Goal: Task Accomplishment & Management: Manage account settings

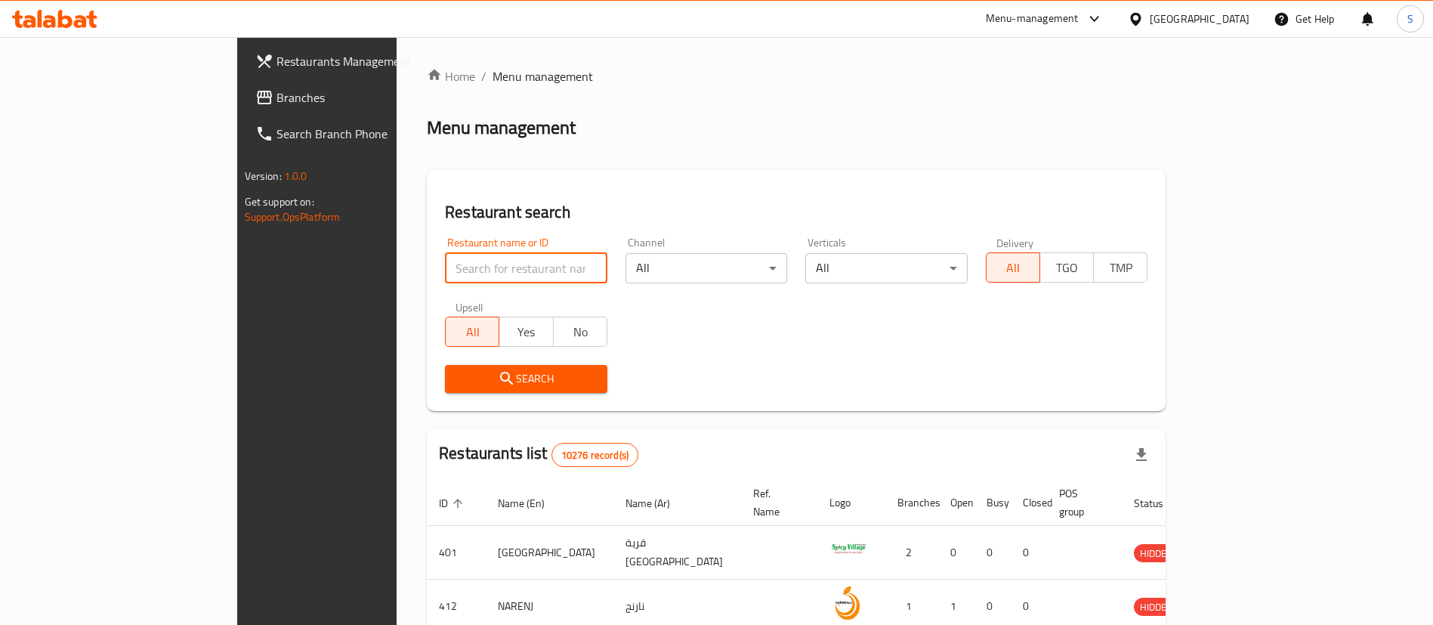
click at [445, 278] on input "search" at bounding box center [526, 268] width 162 height 30
paste input "Al Hilal Al Turkey"
type input "Al Hilal Al Turkey"
click button "Search" at bounding box center [526, 379] width 162 height 28
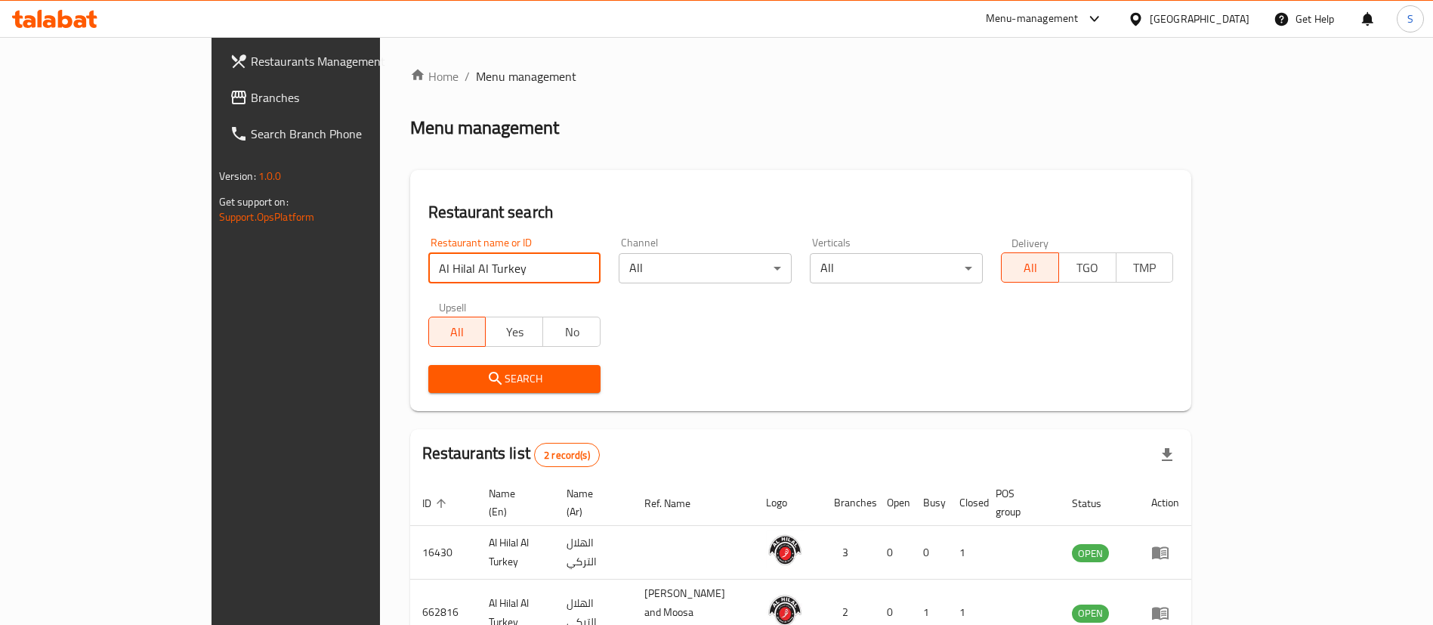
scroll to position [73, 0]
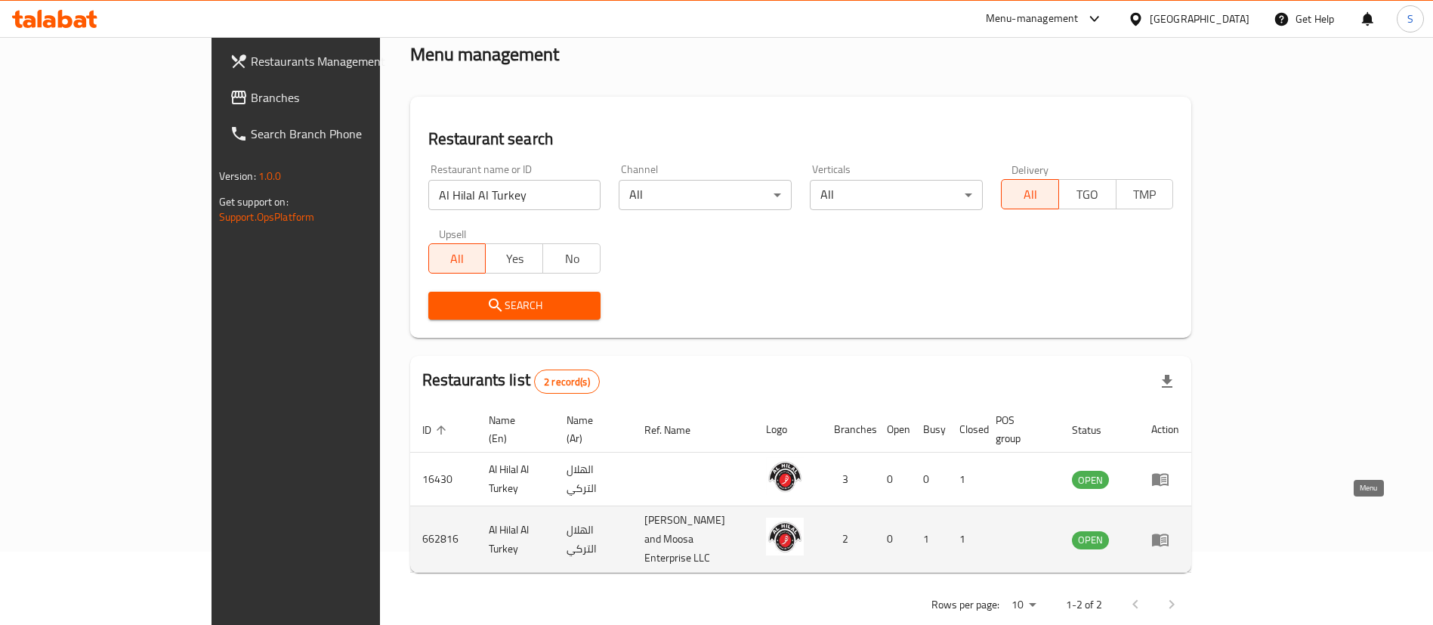
click at [1169, 533] on icon "enhanced table" at bounding box center [1160, 539] width 17 height 13
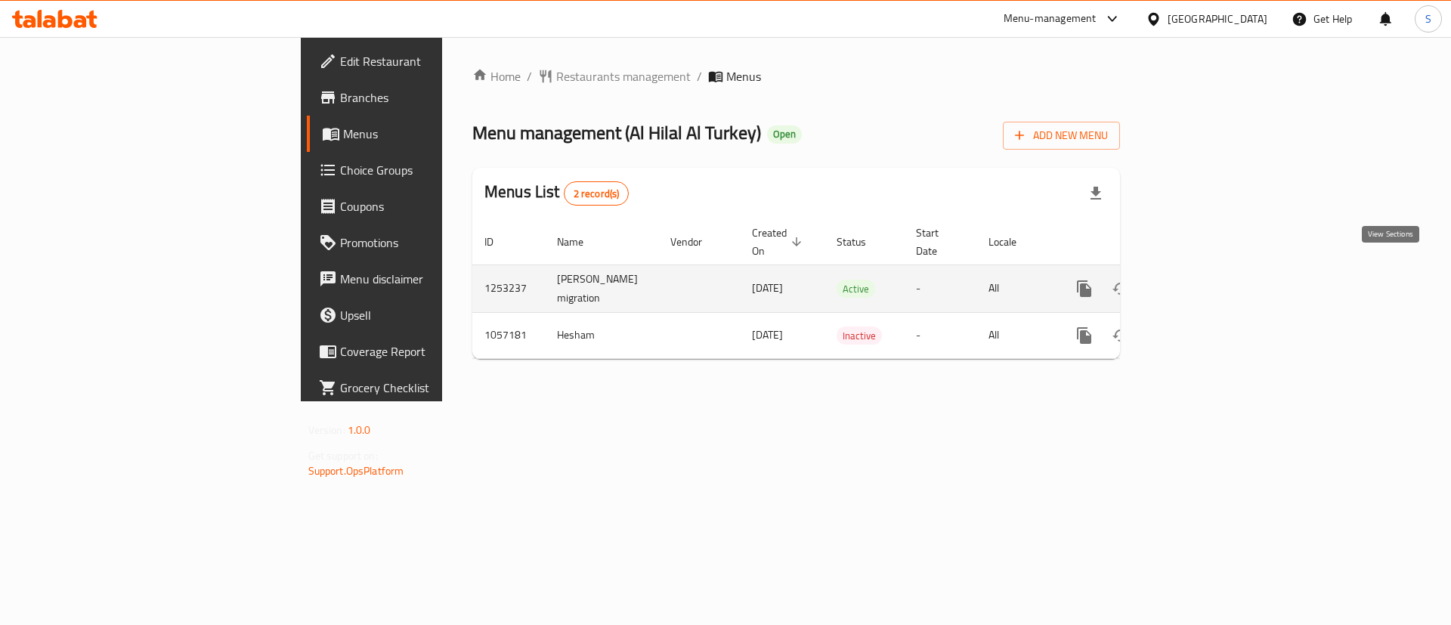
click at [1200, 282] on icon "enhanced table" at bounding box center [1193, 289] width 14 height 14
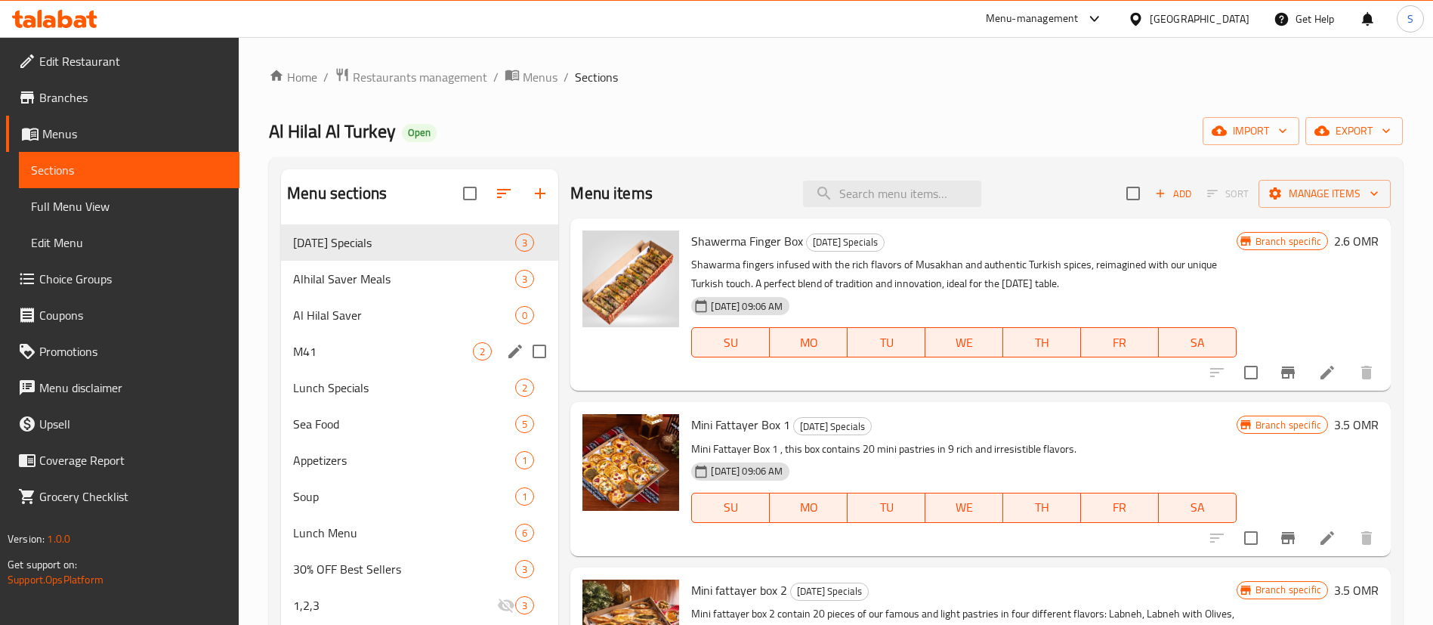
scroll to position [2, 0]
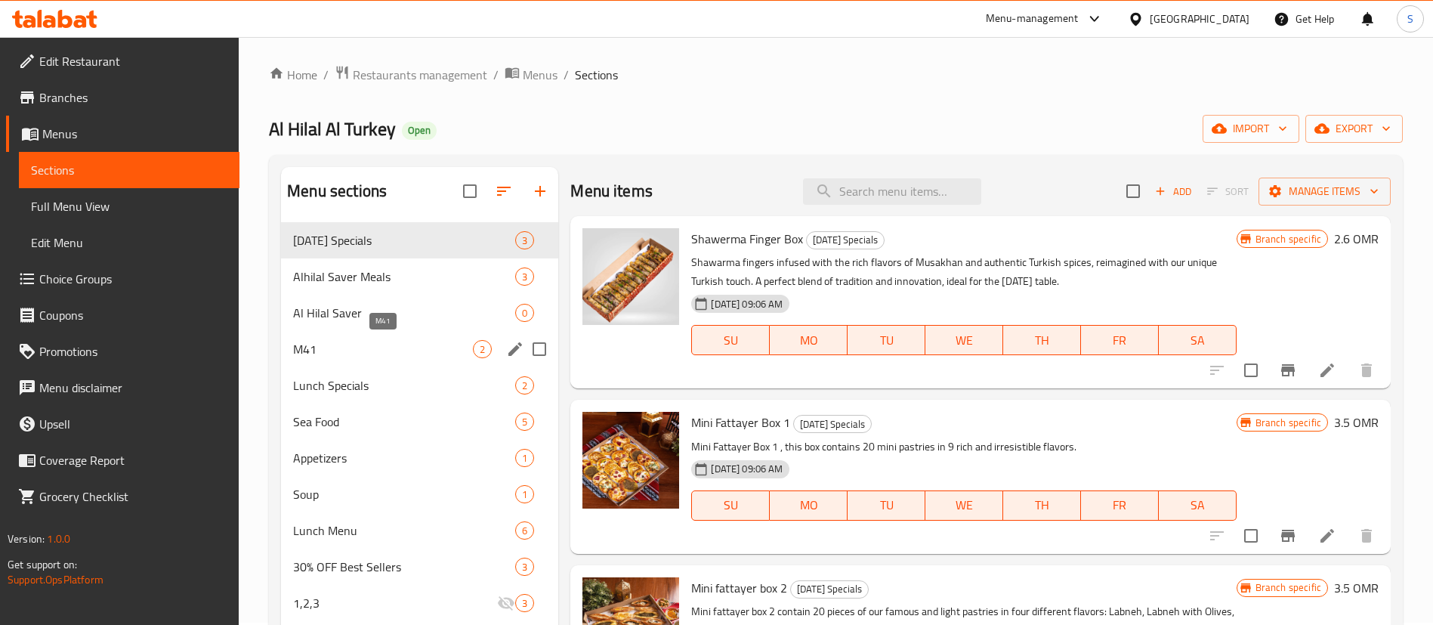
click at [448, 349] on span "M41" at bounding box center [383, 349] width 180 height 18
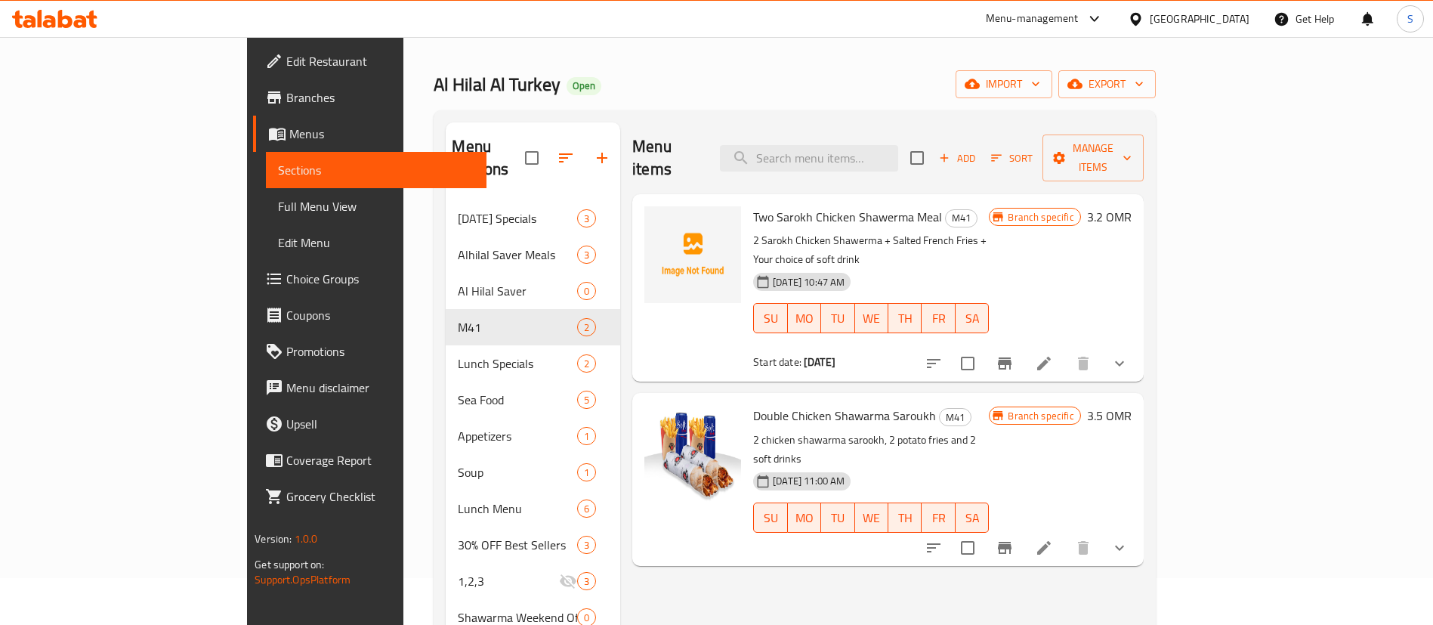
scroll to position [48, 0]
click at [1014, 538] on icon "Branch-specific-item" at bounding box center [1005, 547] width 18 height 18
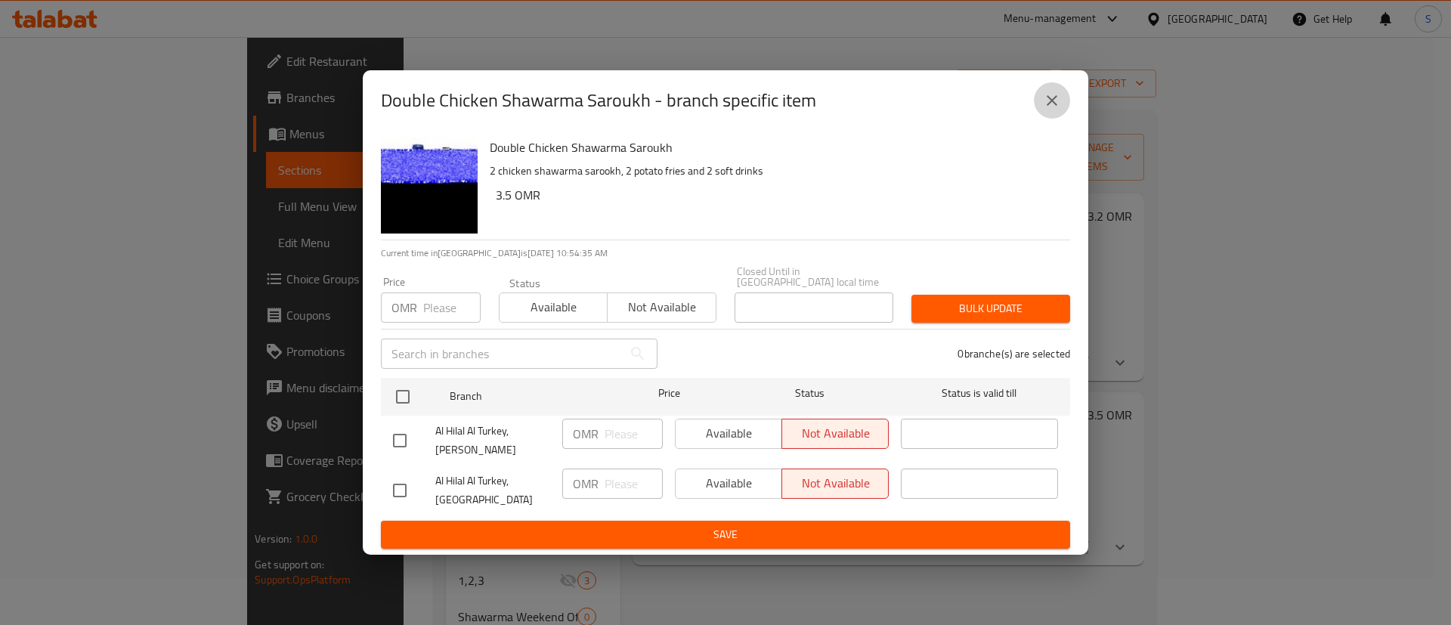
click at [1055, 104] on icon "close" at bounding box center [1052, 100] width 18 height 18
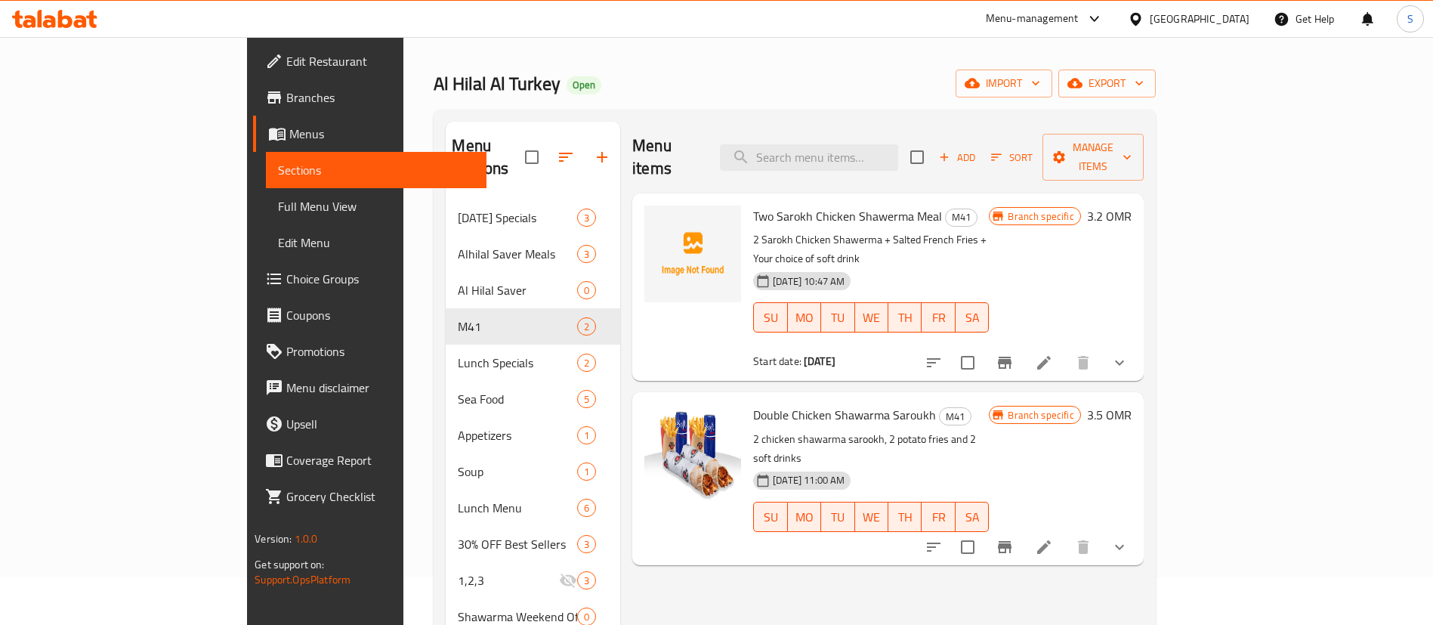
scroll to position [0, 0]
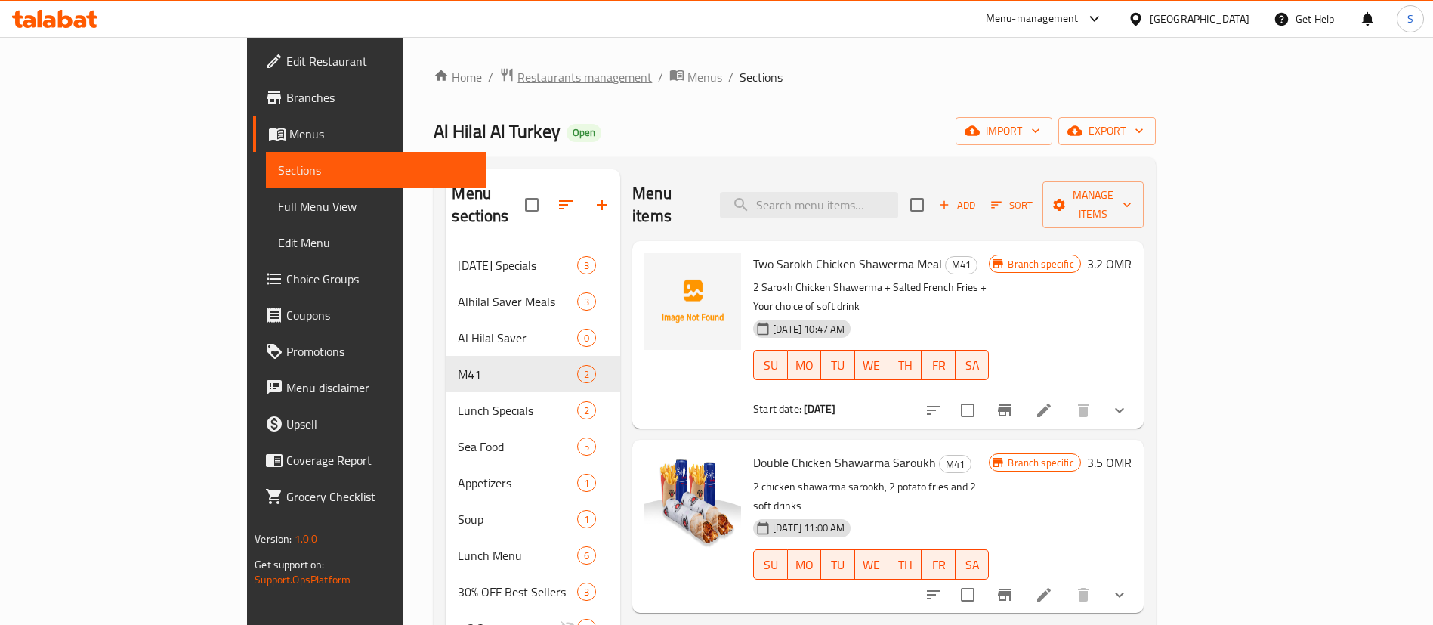
click at [518, 74] on span "Restaurants management" at bounding box center [585, 77] width 134 height 18
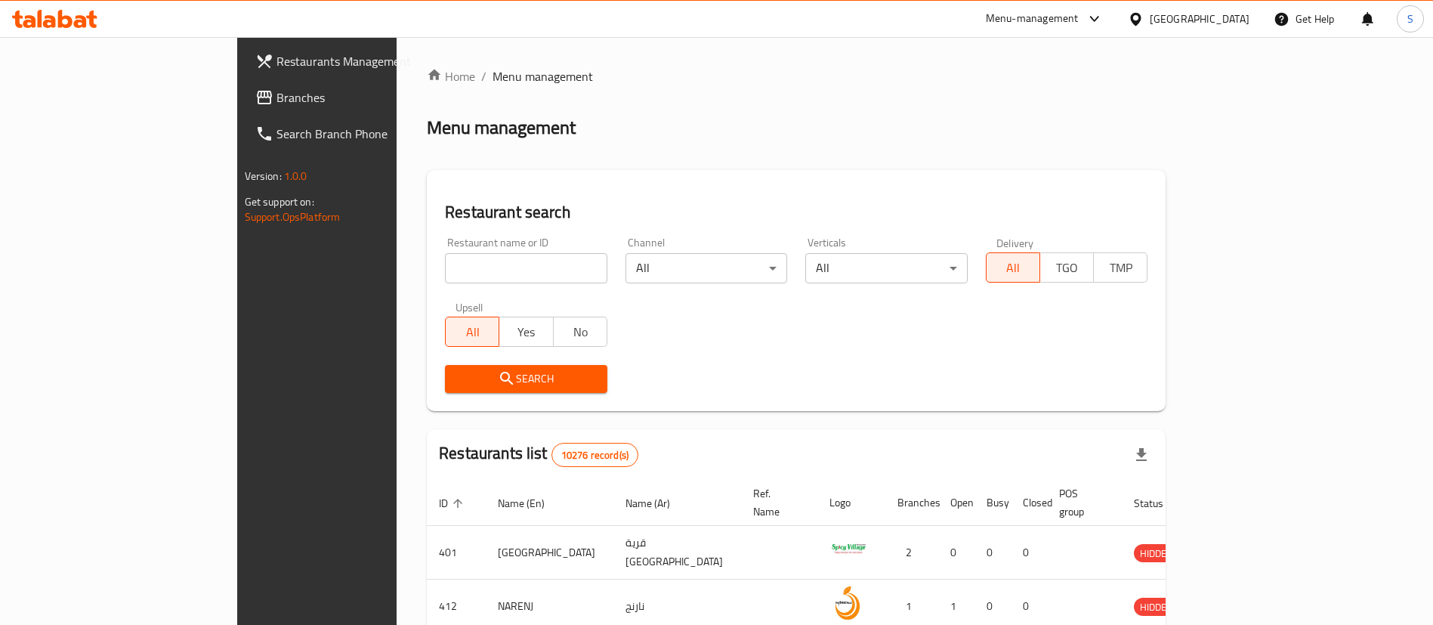
click at [459, 275] on input "search" at bounding box center [526, 268] width 162 height 30
paste input "641118"
type input "641118"
click button "Search" at bounding box center [526, 379] width 162 height 28
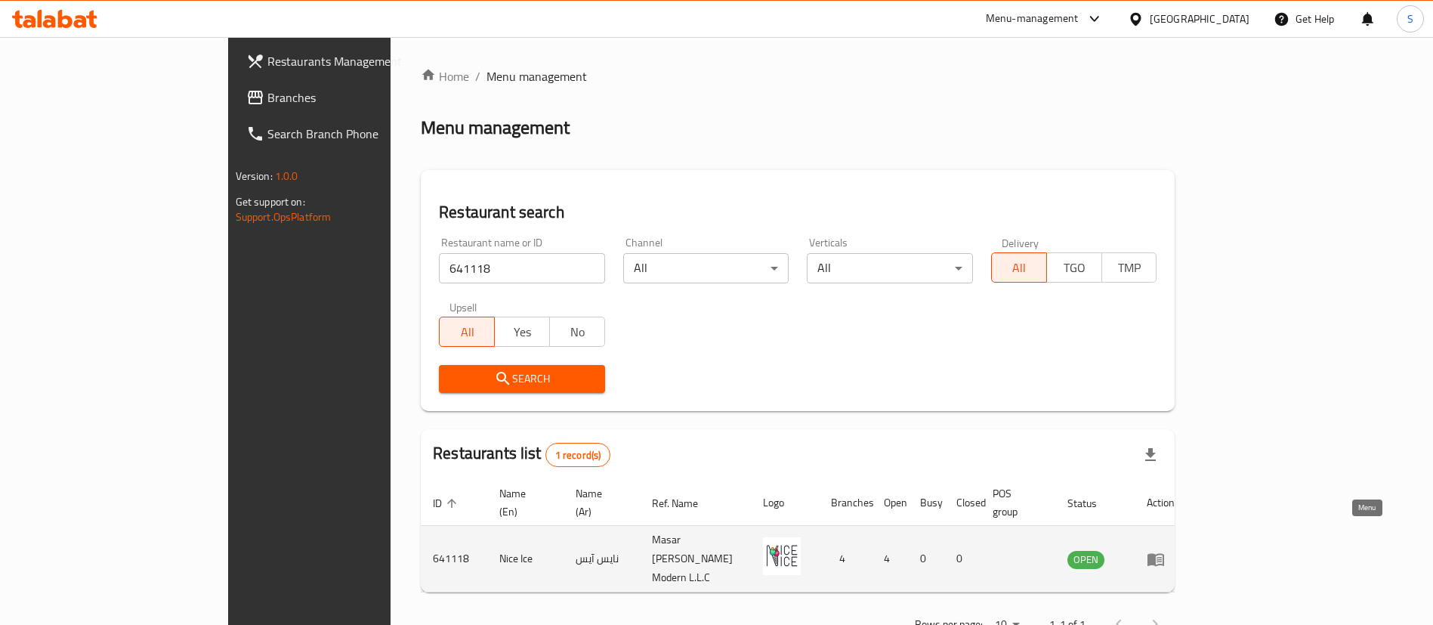
click at [1165, 550] on icon "enhanced table" at bounding box center [1156, 559] width 18 height 18
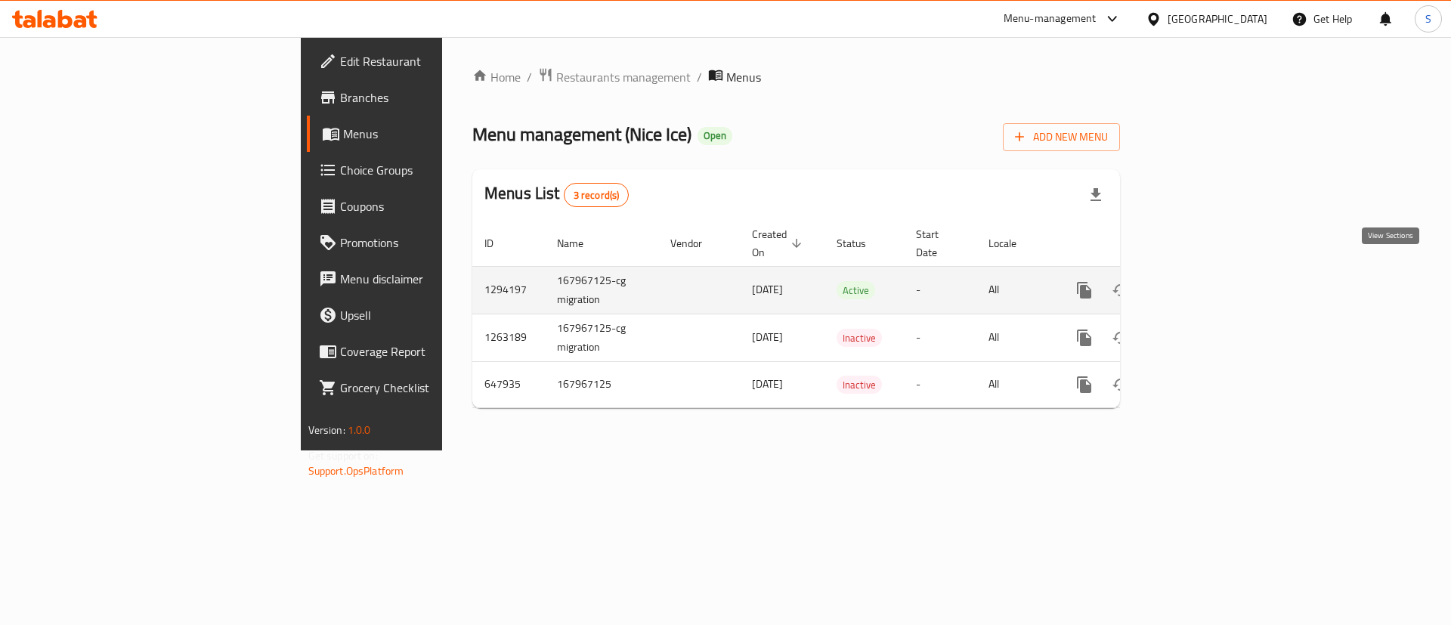
click at [1202, 281] on icon "enhanced table" at bounding box center [1193, 290] width 18 height 18
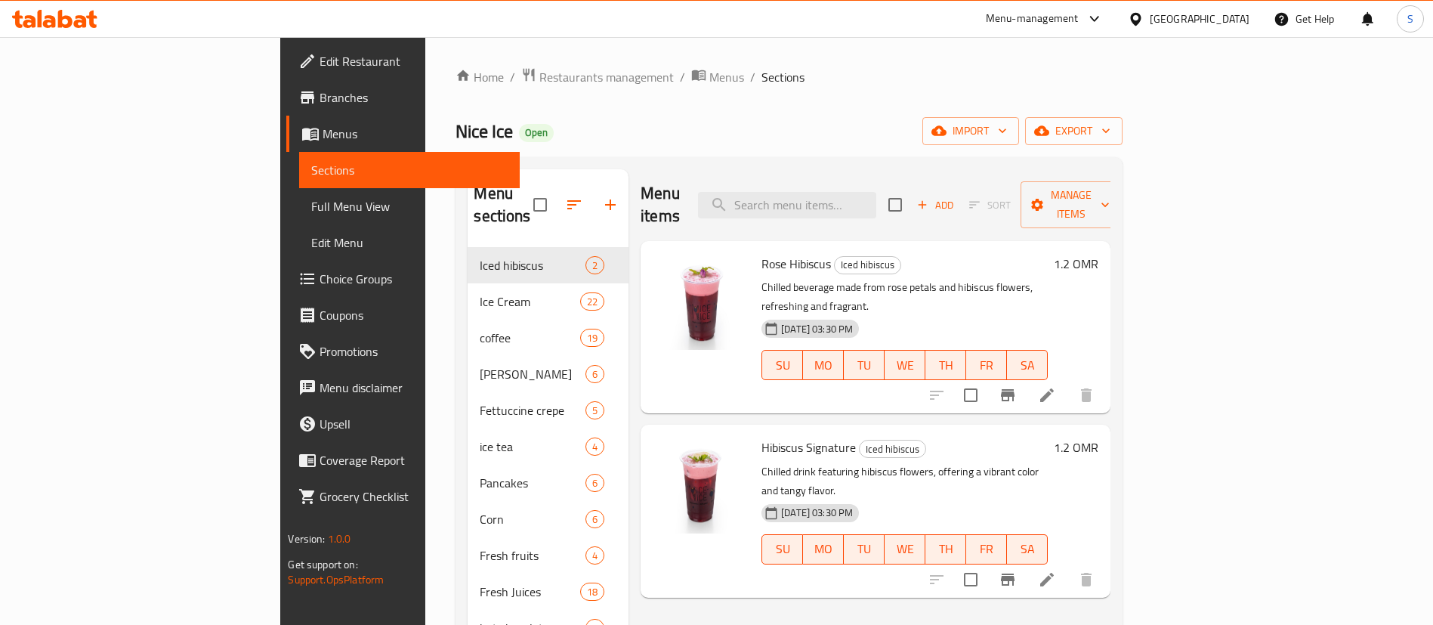
drag, startPoint x: 419, startPoint y: 73, endPoint x: 423, endPoint y: 99, distance: 26.0
click at [539, 73] on span "Restaurants management" at bounding box center [606, 77] width 134 height 18
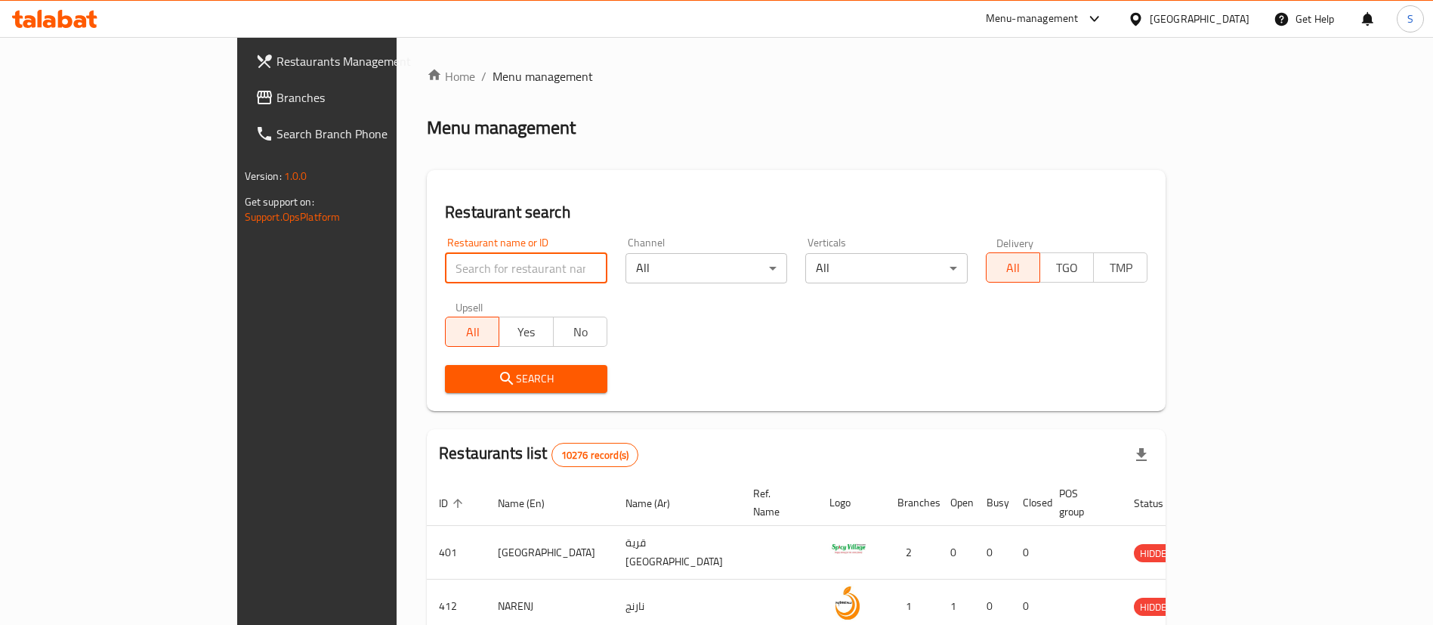
click at [461, 262] on input "search" at bounding box center [526, 268] width 162 height 30
paste input "600566"
type input "600566"
click button "Search" at bounding box center [526, 379] width 162 height 28
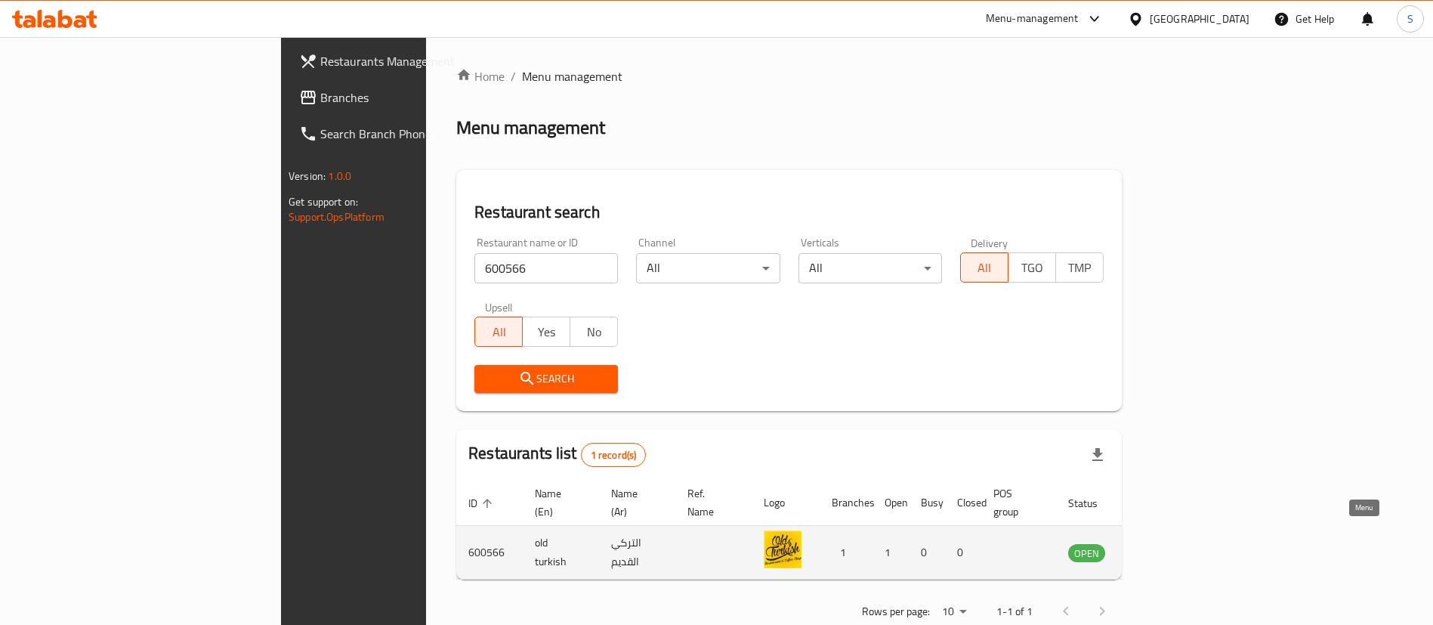
click at [1163, 550] on icon "enhanced table" at bounding box center [1159, 553] width 5 height 6
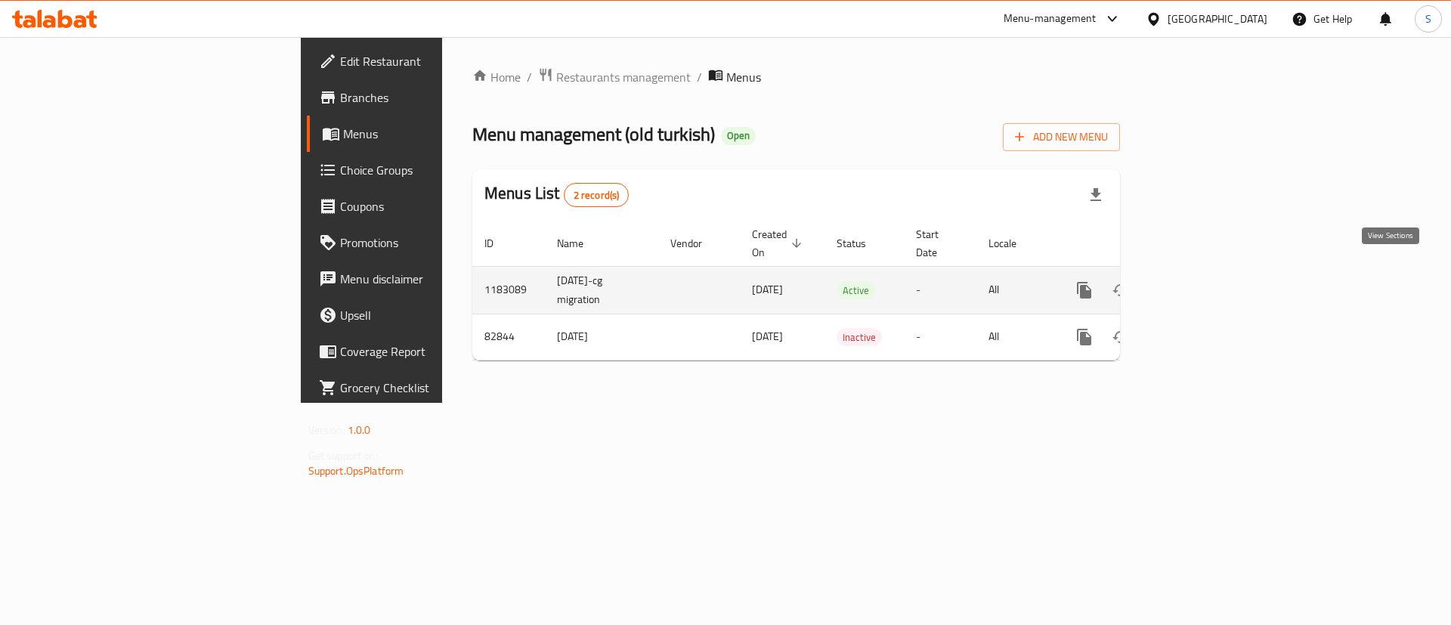
click at [1211, 286] on link "enhanced table" at bounding box center [1193, 290] width 36 height 36
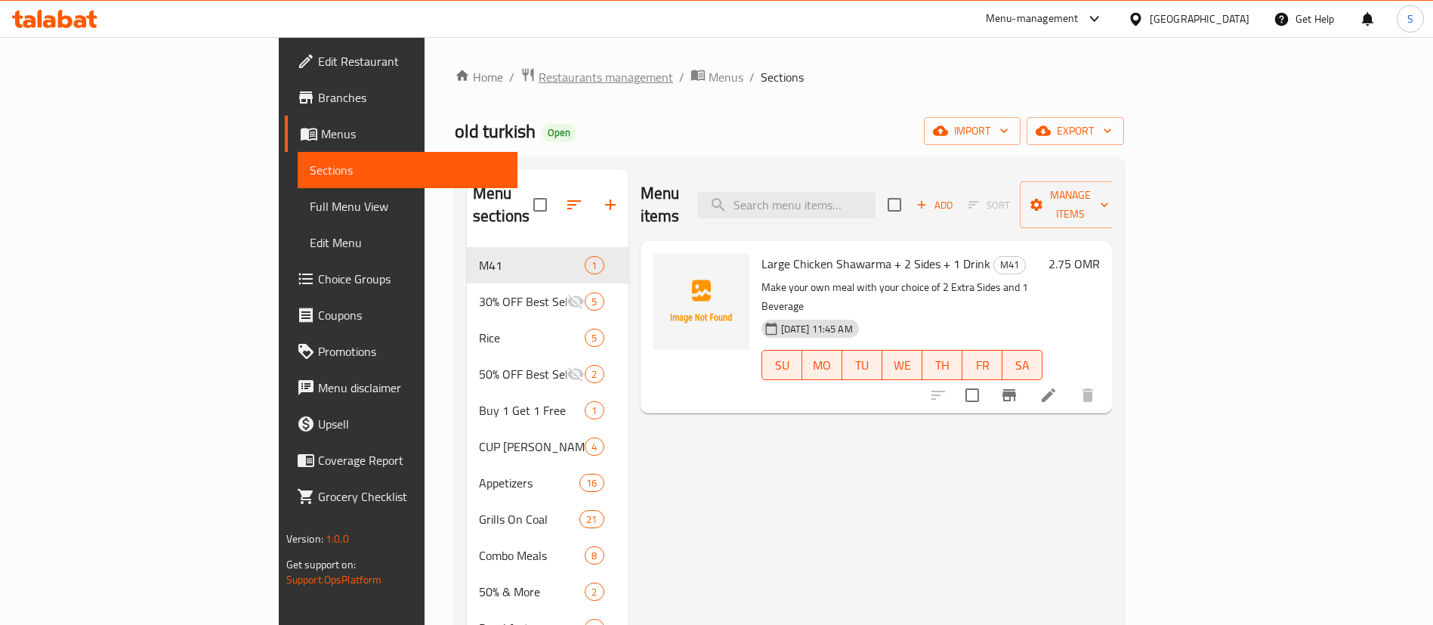
click at [539, 77] on span "Restaurants management" at bounding box center [606, 77] width 134 height 18
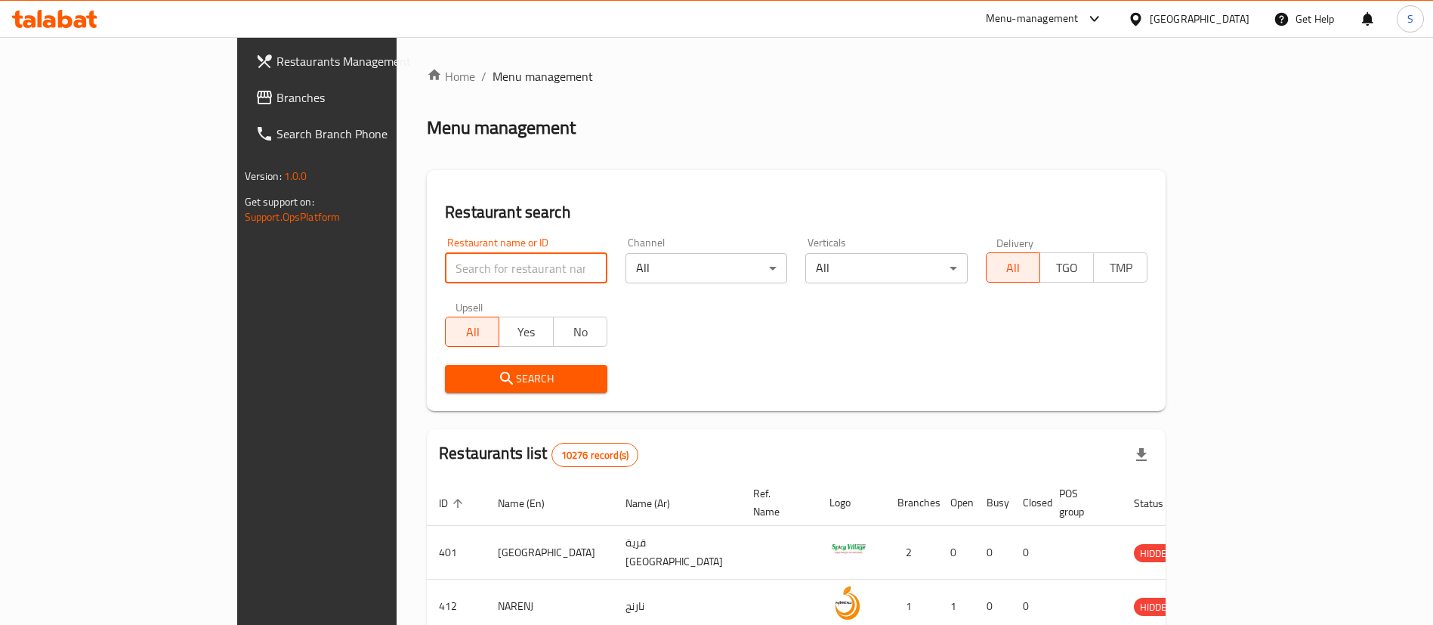
click at [456, 265] on input "search" at bounding box center [526, 268] width 162 height 30
paste input "19195"
type input "19195"
click button "Search" at bounding box center [526, 379] width 162 height 28
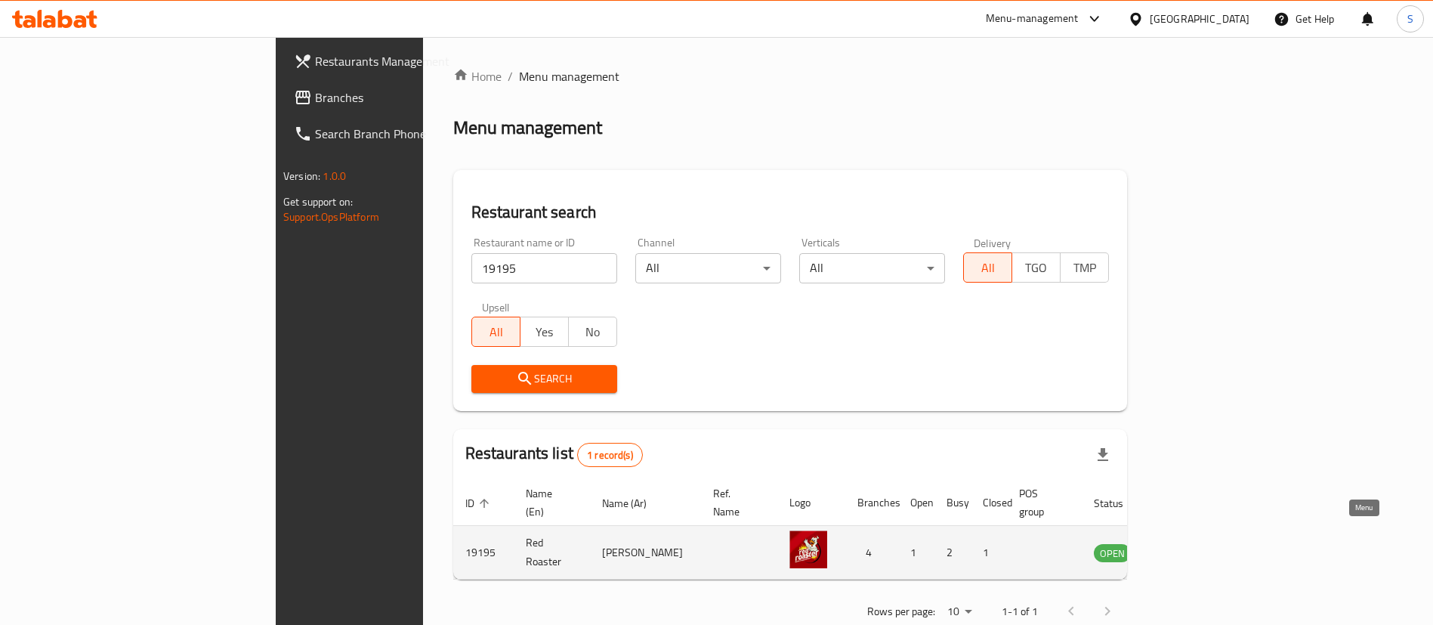
click at [1191, 547] on icon "enhanced table" at bounding box center [1182, 553] width 17 height 13
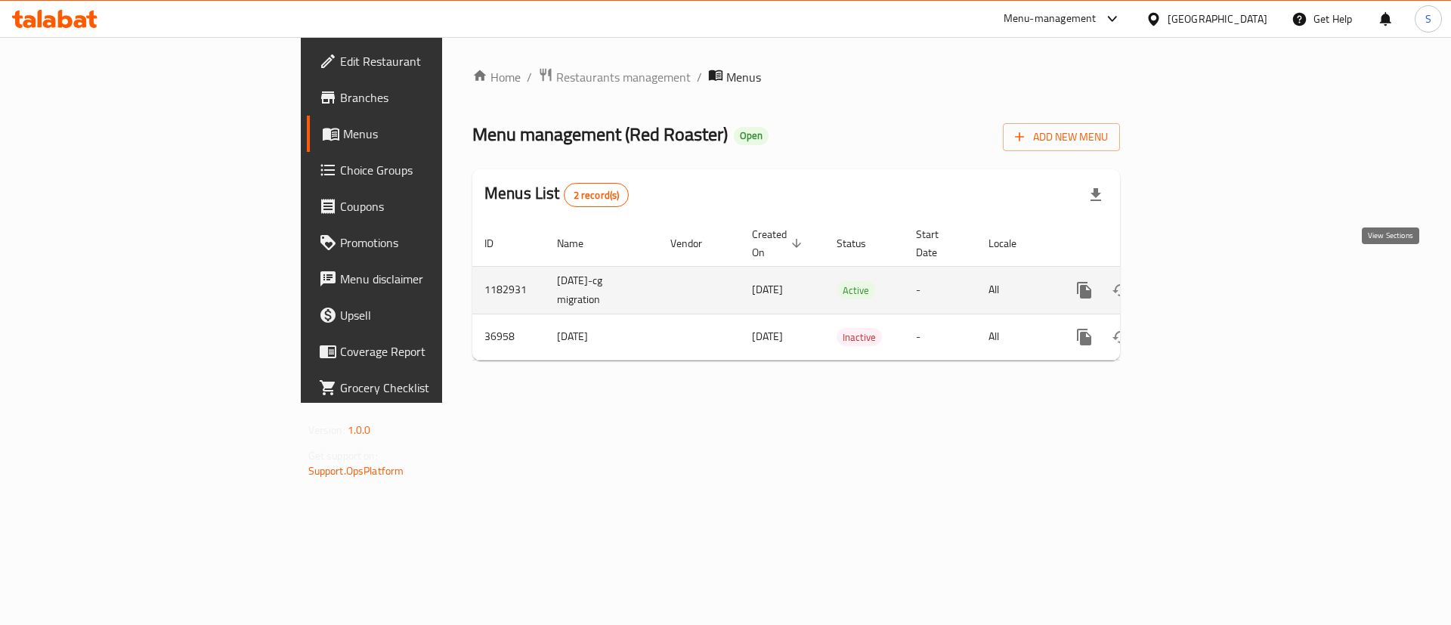
click at [1202, 281] on icon "enhanced table" at bounding box center [1193, 290] width 18 height 18
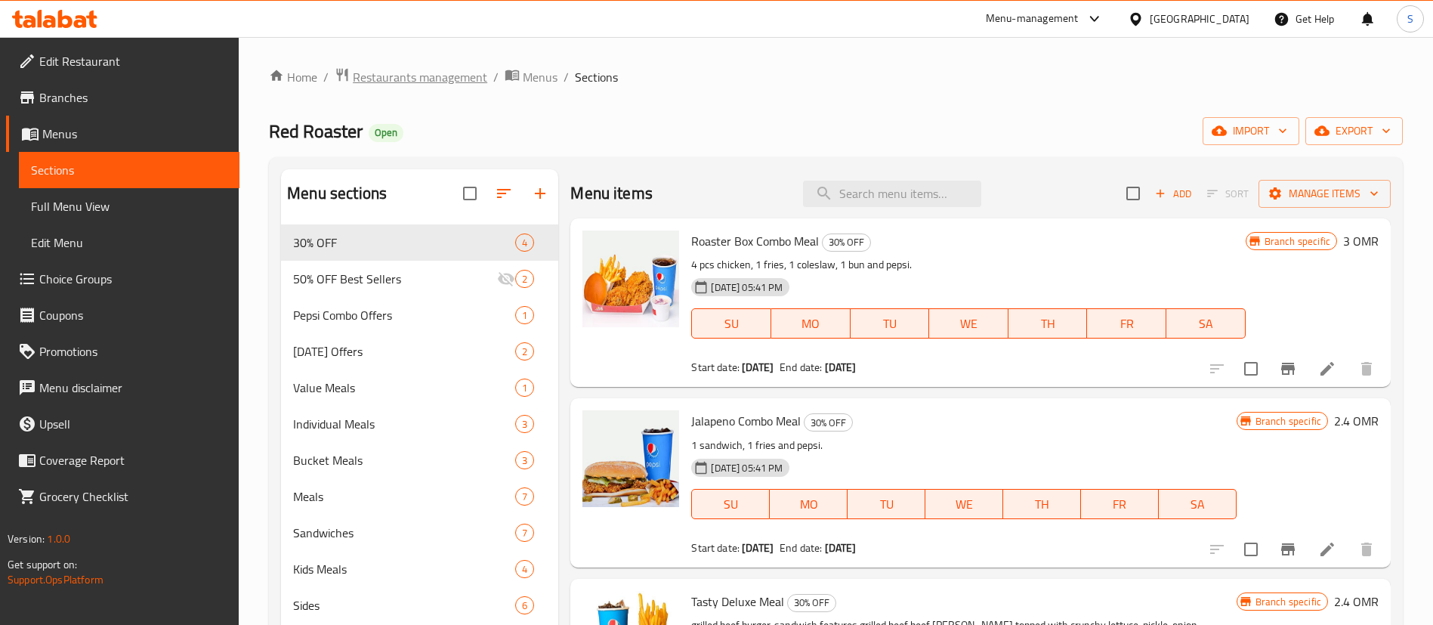
click at [385, 80] on span "Restaurants management" at bounding box center [420, 77] width 134 height 18
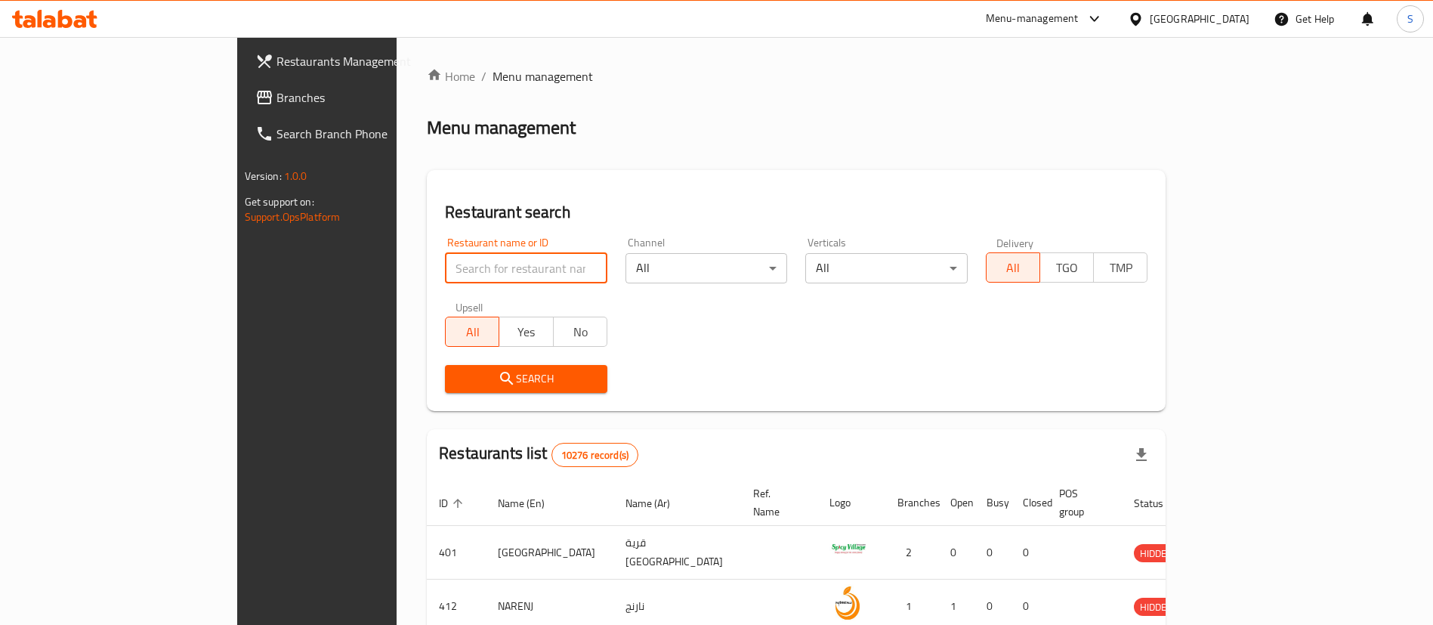
click at [445, 265] on input "search" at bounding box center [526, 268] width 162 height 30
paste input "16089"
type input "16089"
click button "Search" at bounding box center [526, 379] width 162 height 28
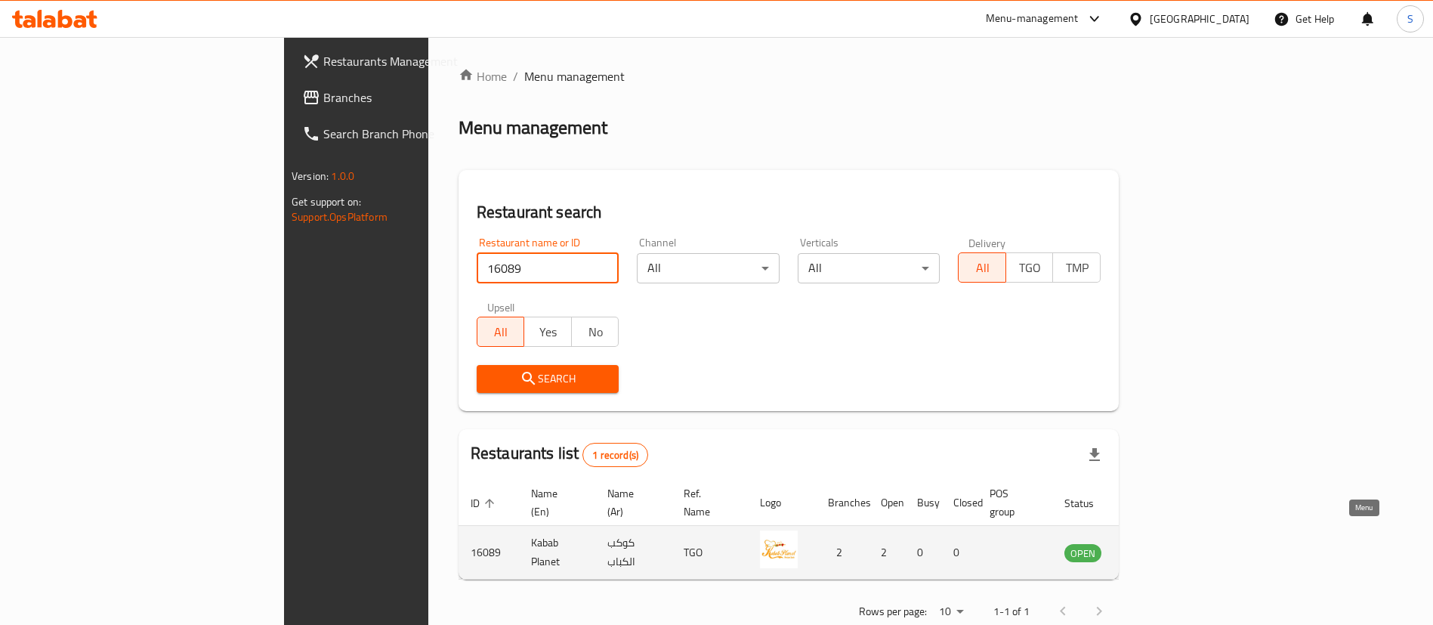
click at [1159, 550] on icon "enhanced table" at bounding box center [1156, 553] width 5 height 6
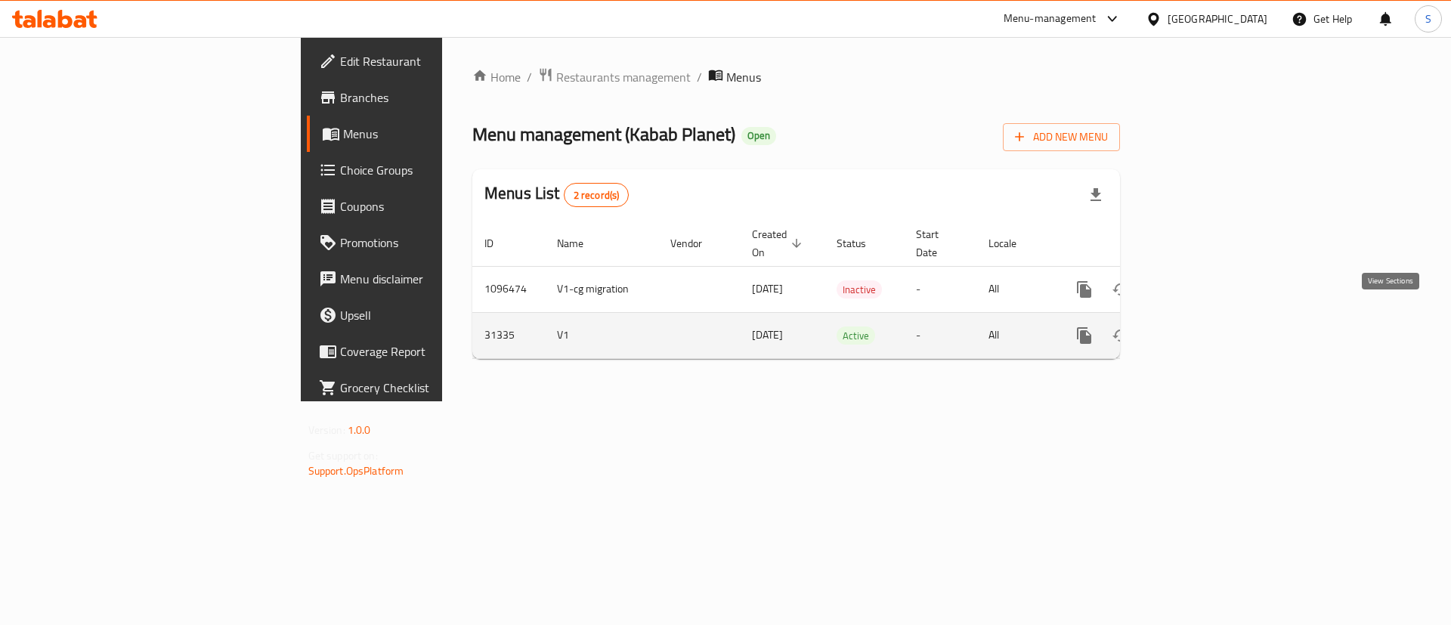
click at [1202, 326] on icon "enhanced table" at bounding box center [1193, 335] width 18 height 18
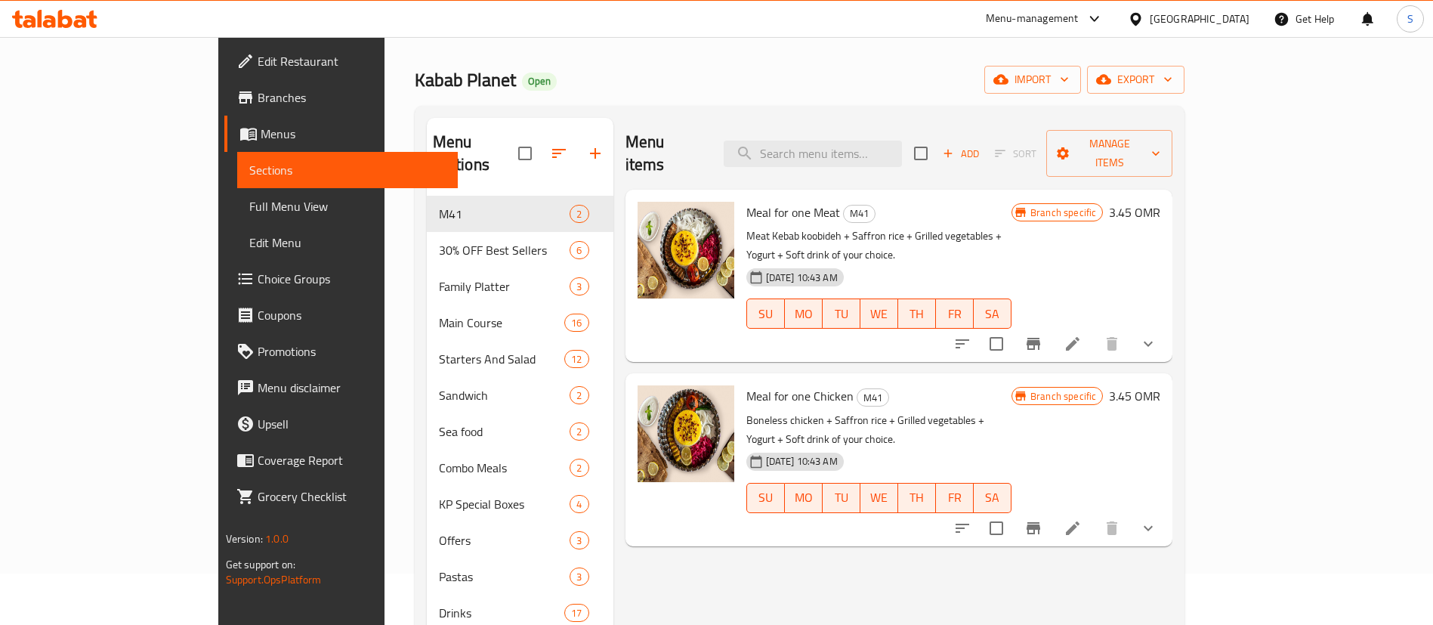
scroll to position [97, 0]
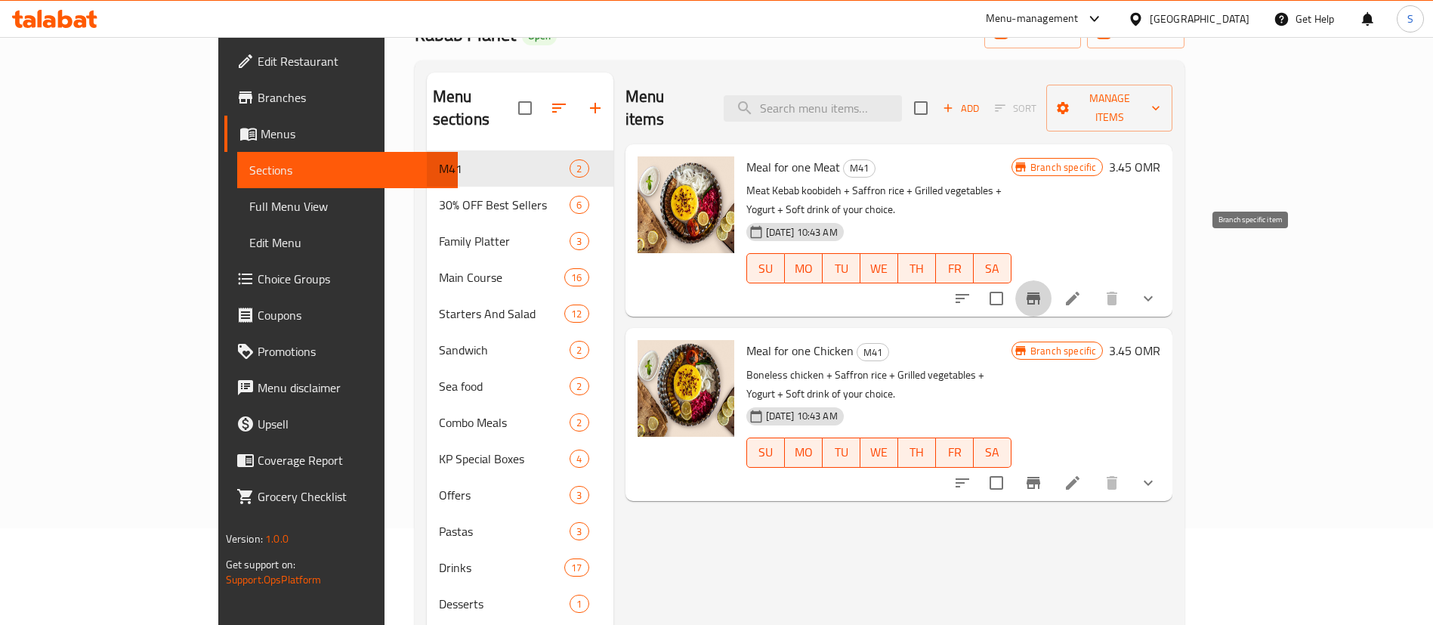
click at [1040, 292] on icon "Branch-specific-item" at bounding box center [1034, 298] width 14 height 12
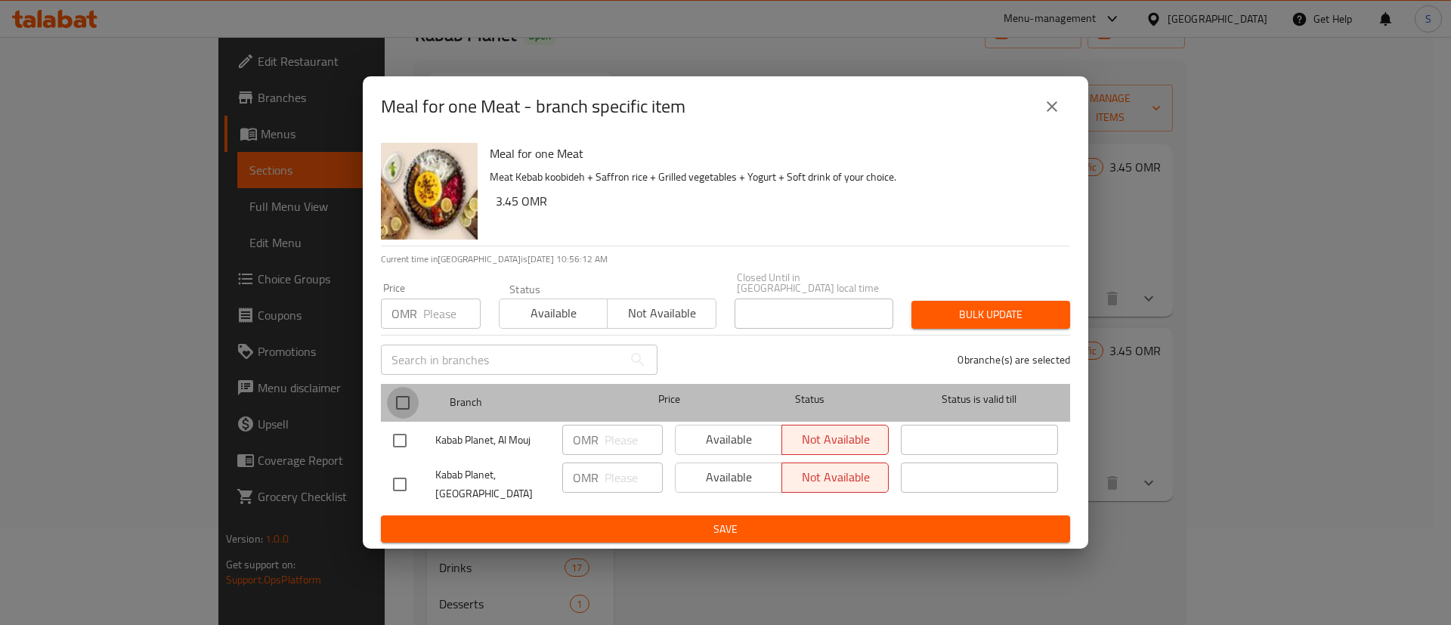
click at [408, 391] on input "checkbox" at bounding box center [403, 403] width 32 height 32
checkbox input "true"
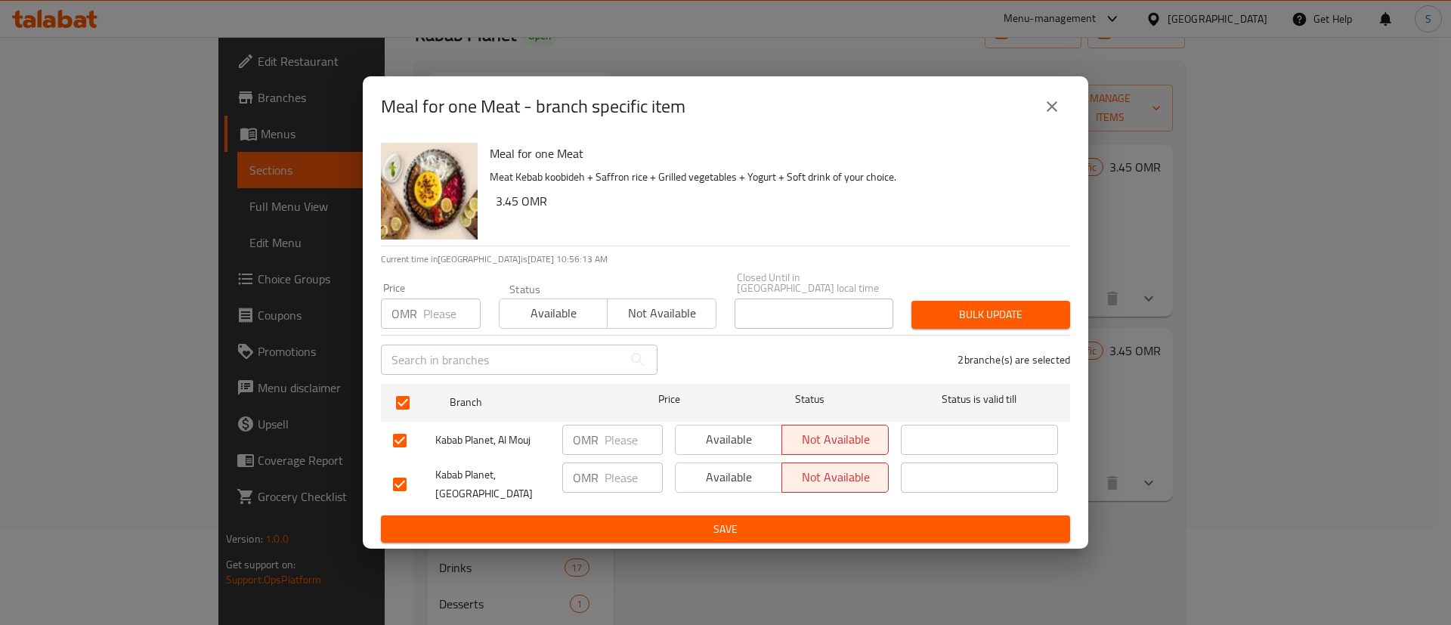
click at [570, 311] on span "Available" at bounding box center [553, 313] width 96 height 22
click at [993, 305] on span "Bulk update" at bounding box center [990, 314] width 134 height 19
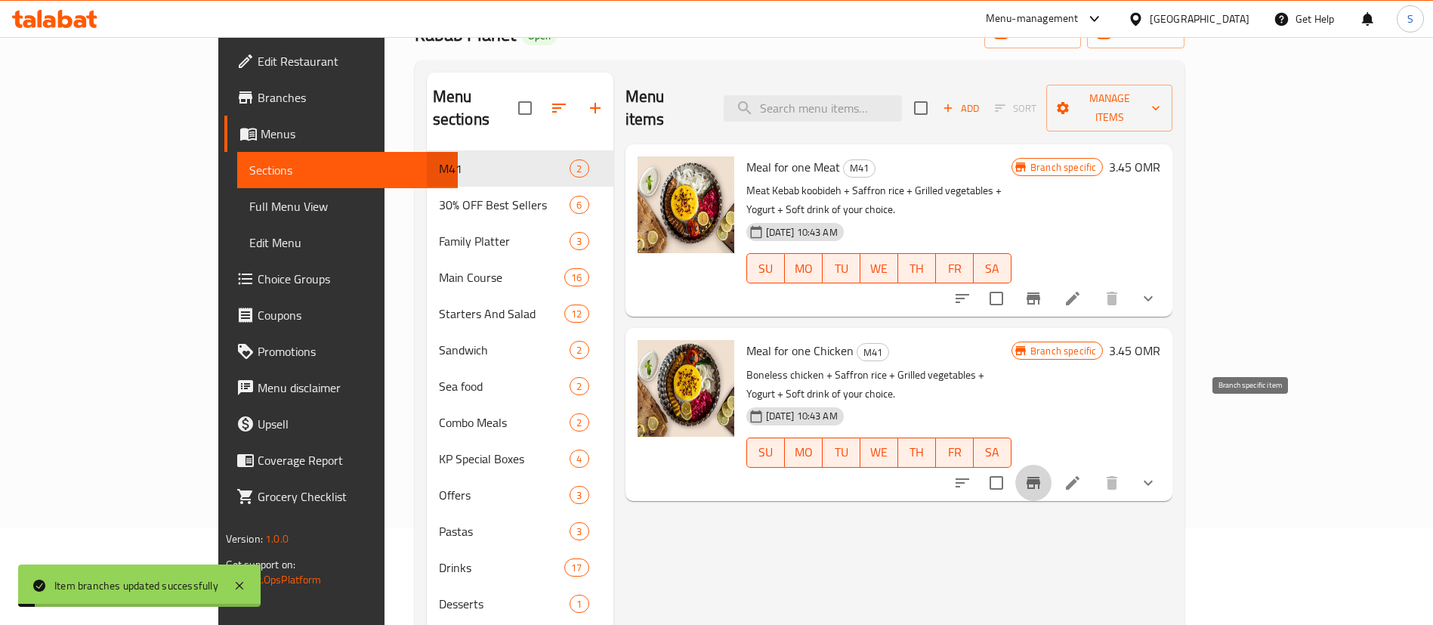
click at [1043, 474] on icon "Branch-specific-item" at bounding box center [1033, 483] width 18 height 18
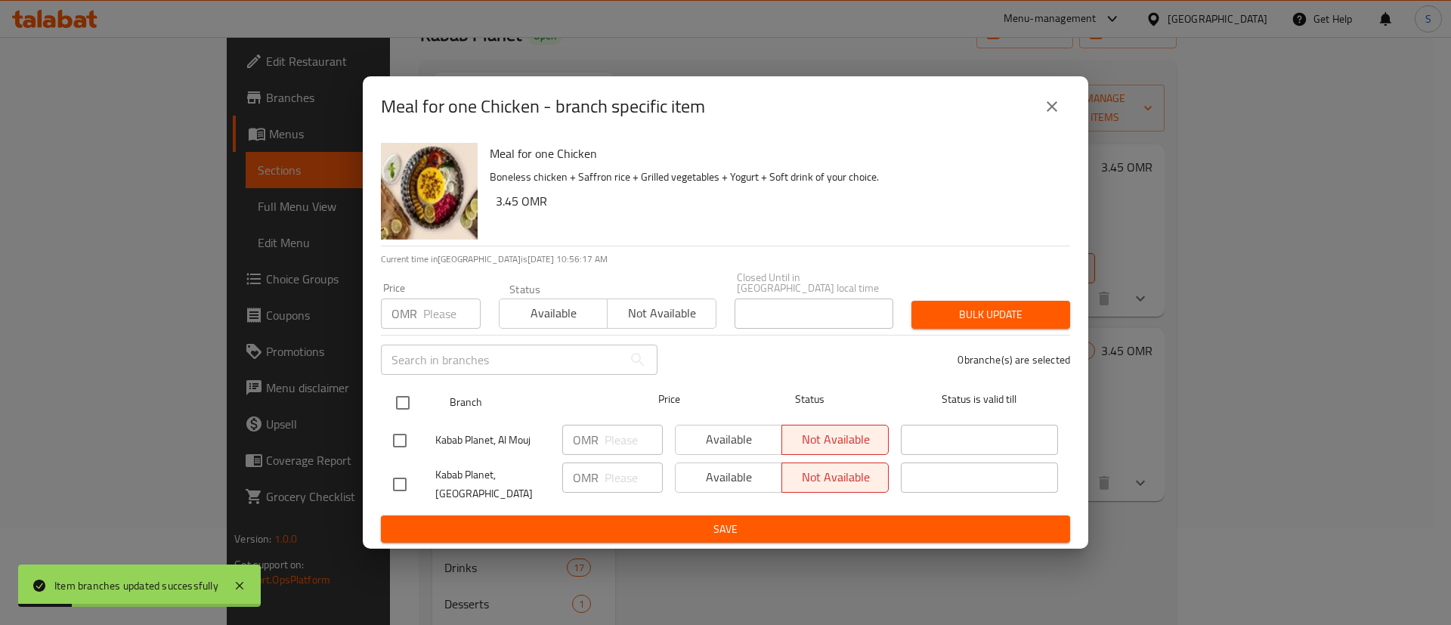
click at [403, 389] on input "checkbox" at bounding box center [403, 403] width 32 height 32
checkbox input "true"
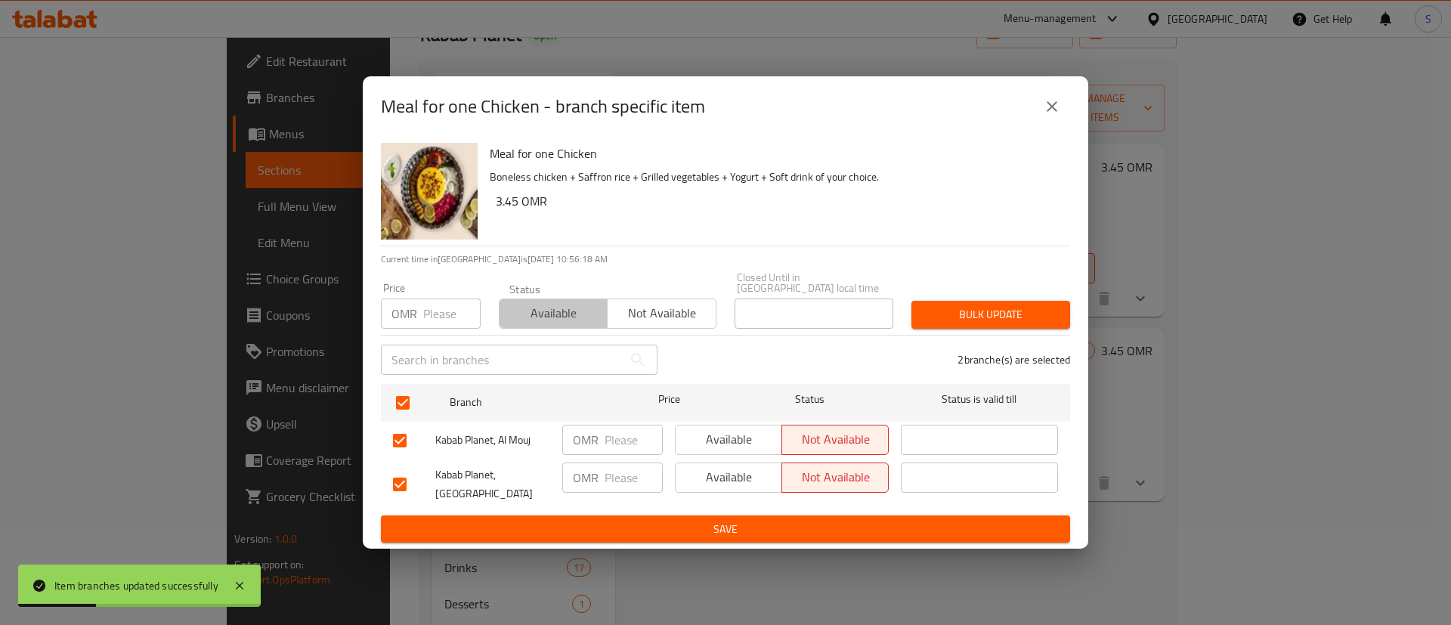
click at [575, 302] on span "Available" at bounding box center [553, 313] width 96 height 22
click at [984, 305] on span "Bulk update" at bounding box center [990, 314] width 134 height 19
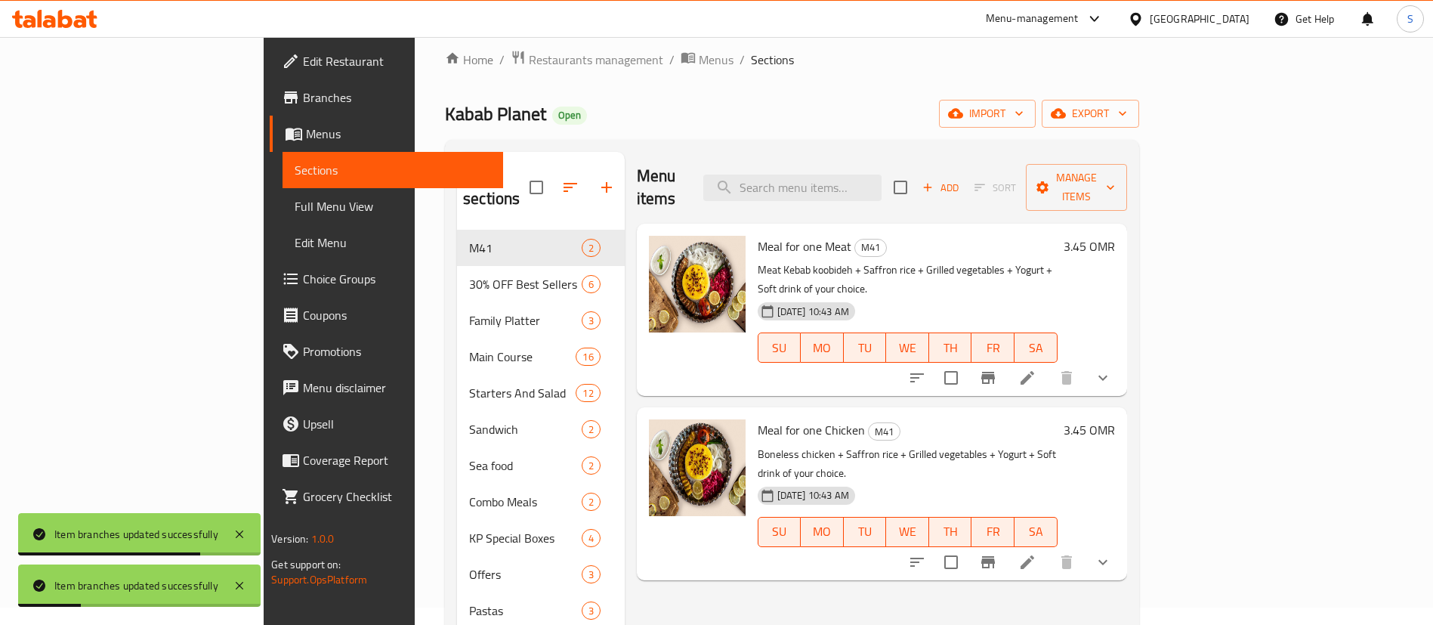
scroll to position [15, 0]
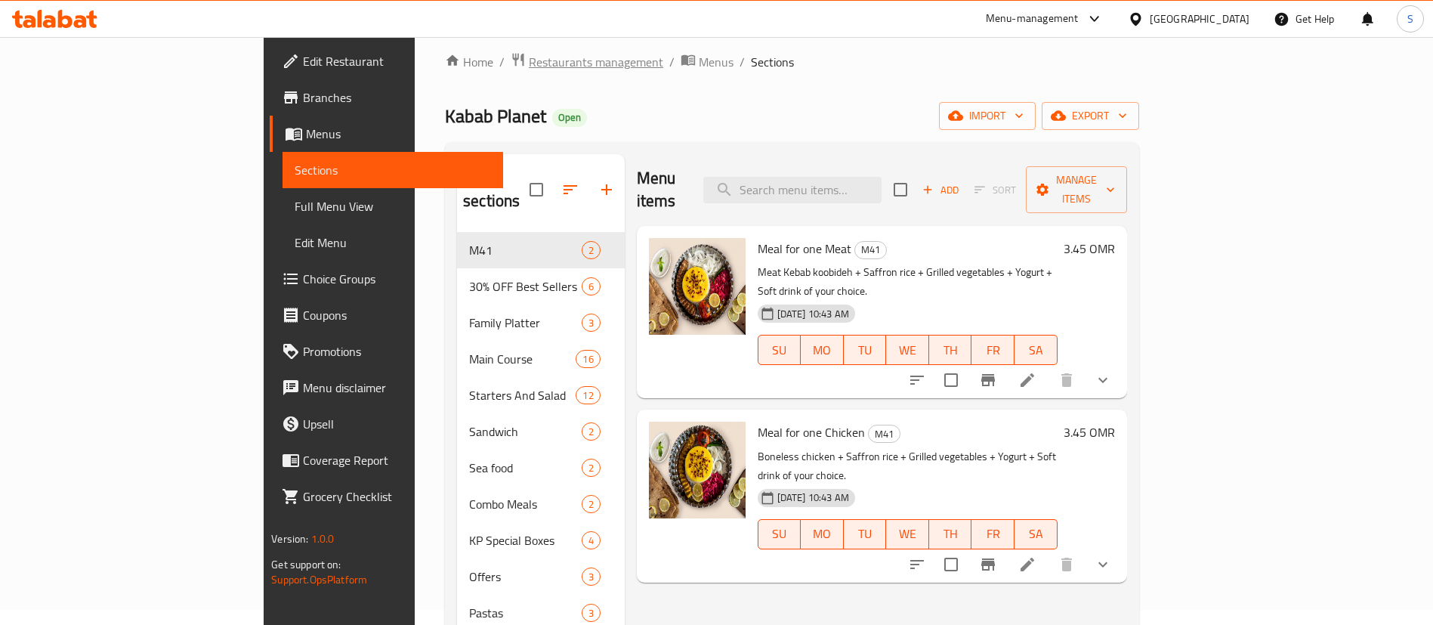
click at [529, 71] on span "Restaurants management" at bounding box center [596, 62] width 134 height 18
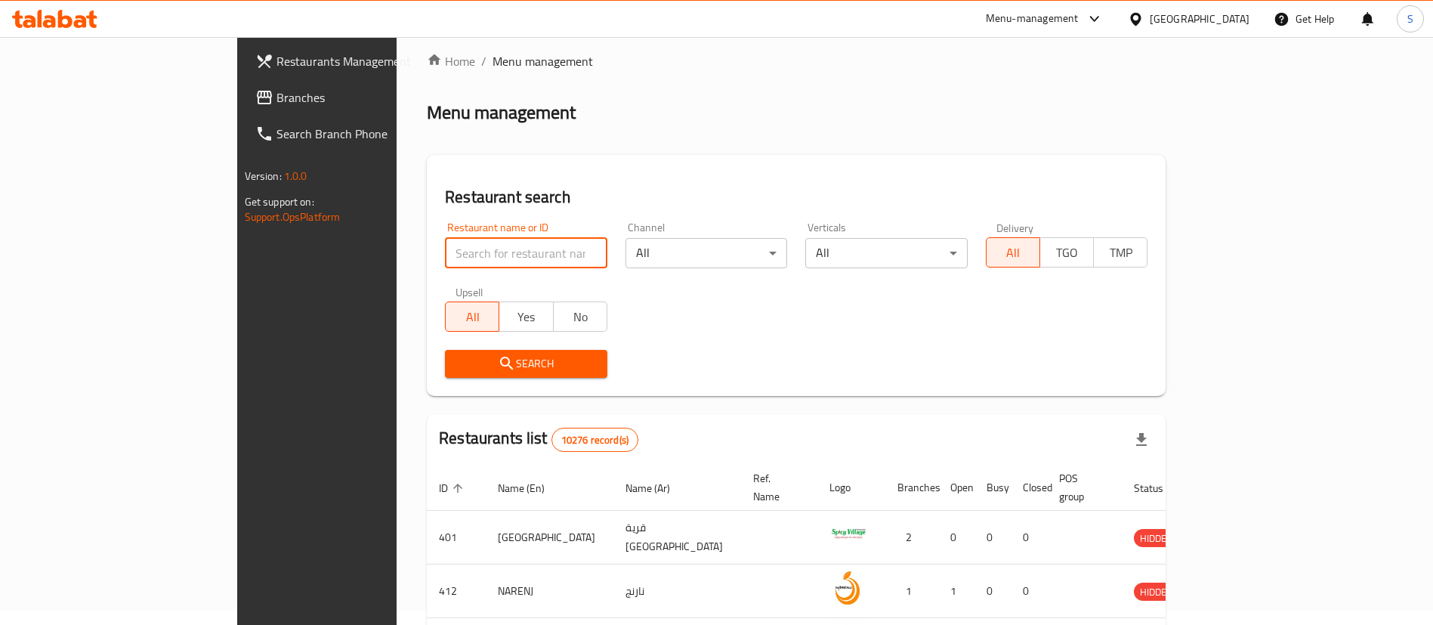
click at [453, 264] on input "search" at bounding box center [526, 253] width 162 height 30
paste input "22370"
type input "22370"
click button "Search" at bounding box center [526, 364] width 162 height 28
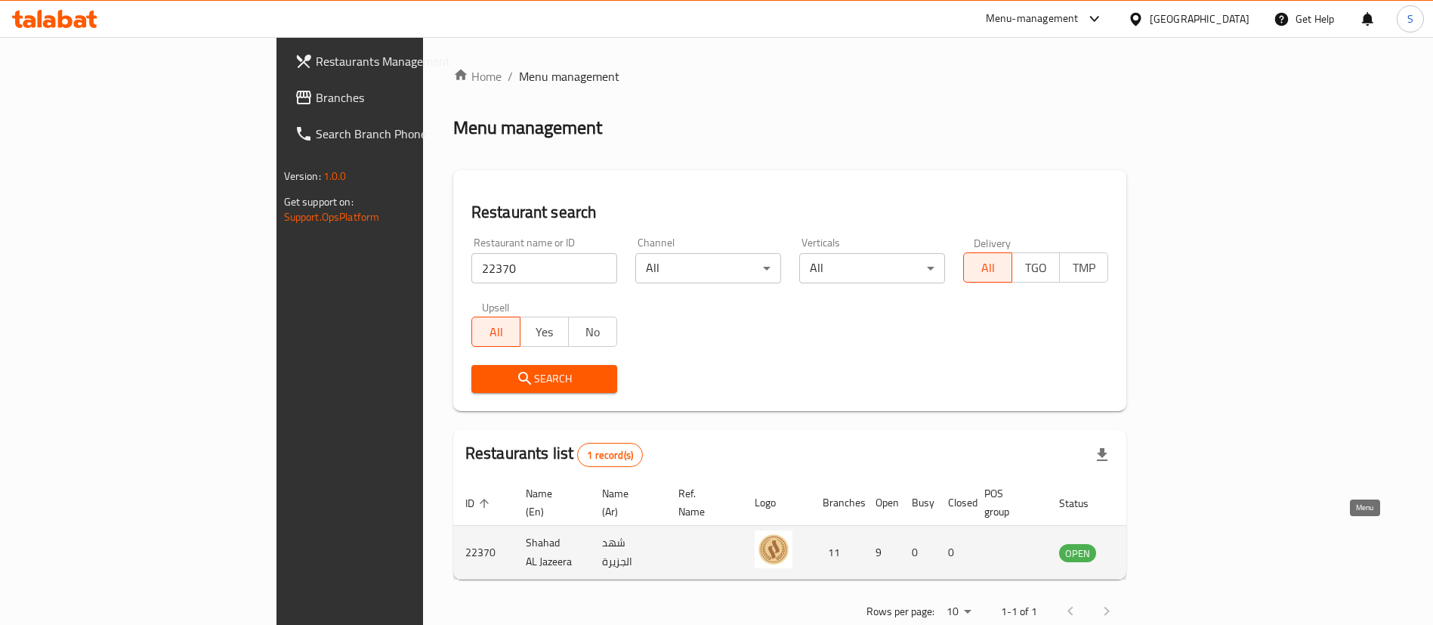
click at [1154, 550] on icon "enhanced table" at bounding box center [1150, 553] width 5 height 6
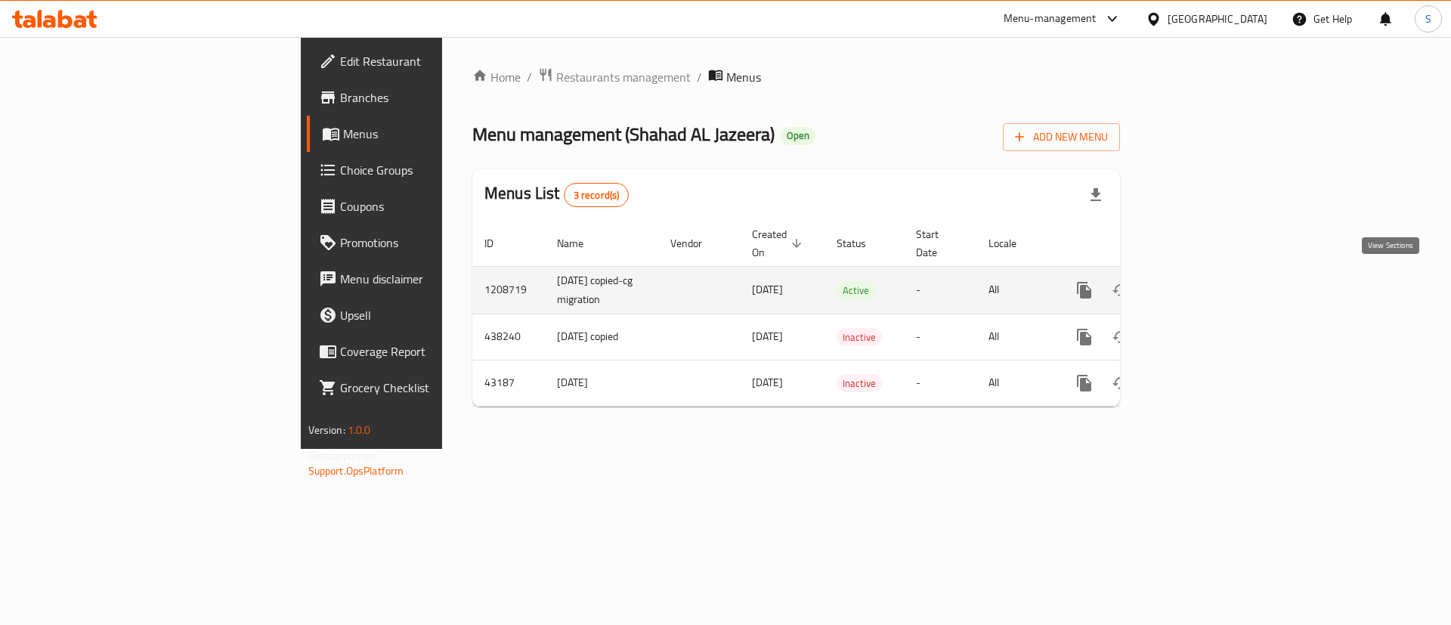
click at [1202, 283] on icon "enhanced table" at bounding box center [1193, 290] width 18 height 18
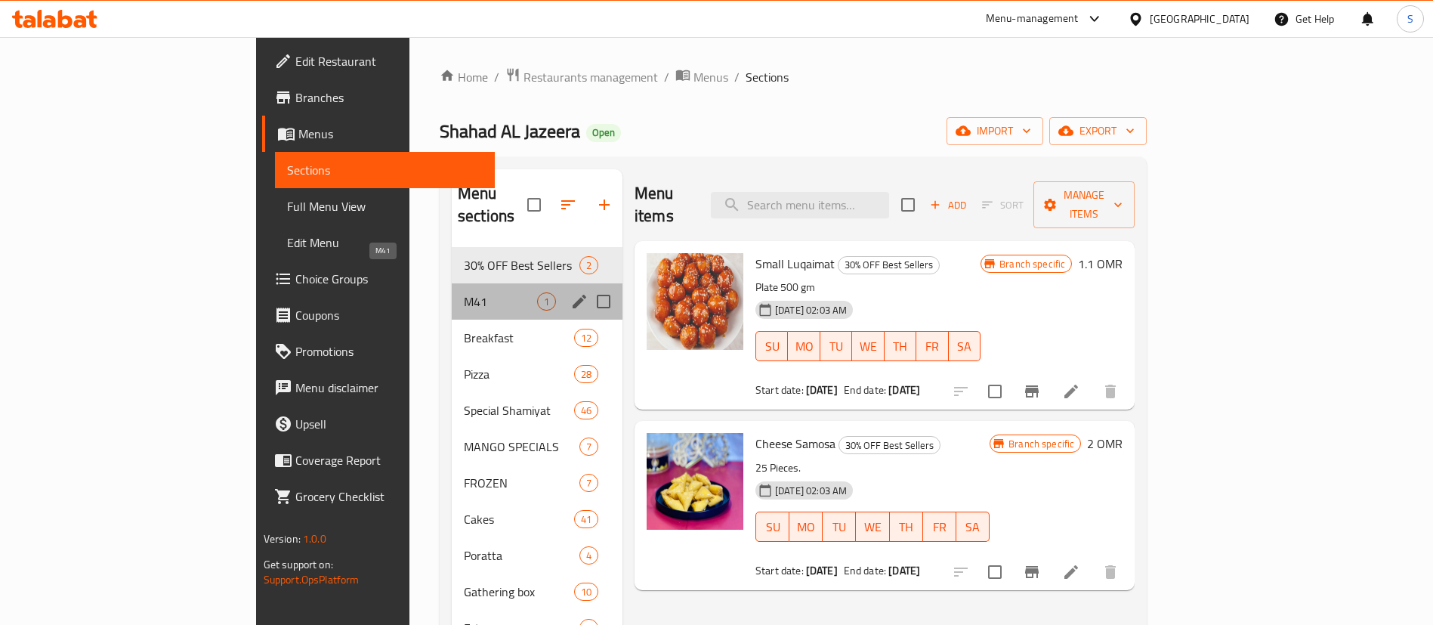
click at [464, 292] on span "M41" at bounding box center [500, 301] width 73 height 18
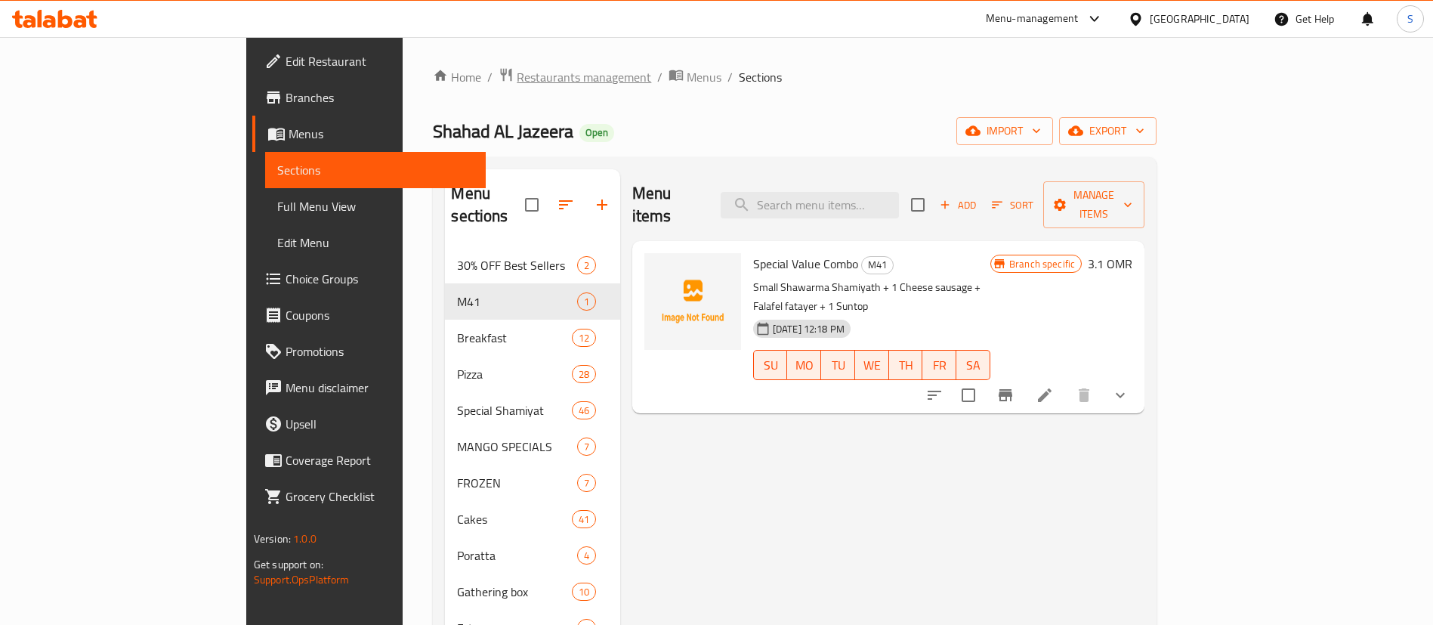
click at [517, 79] on span "Restaurants management" at bounding box center [584, 77] width 134 height 18
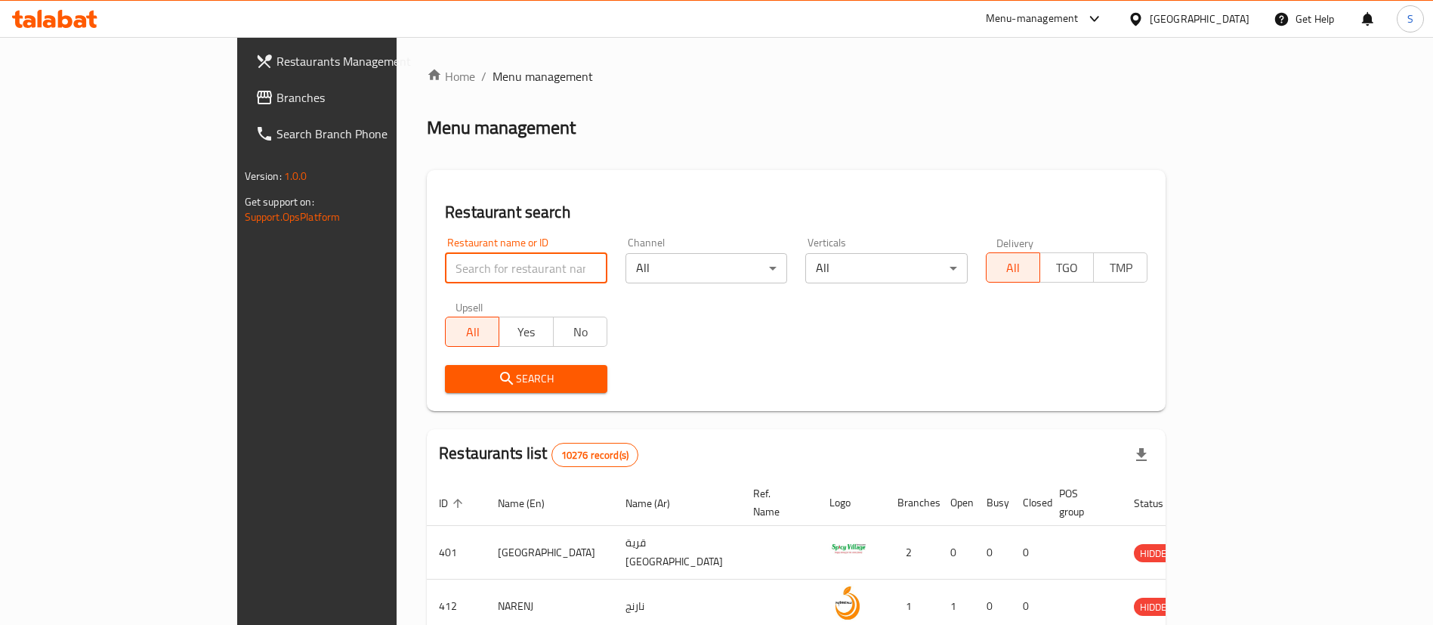
click at [480, 263] on input "search" at bounding box center [526, 268] width 162 height 30
paste input "17559"
type input "17559"
click button "Search" at bounding box center [526, 379] width 162 height 28
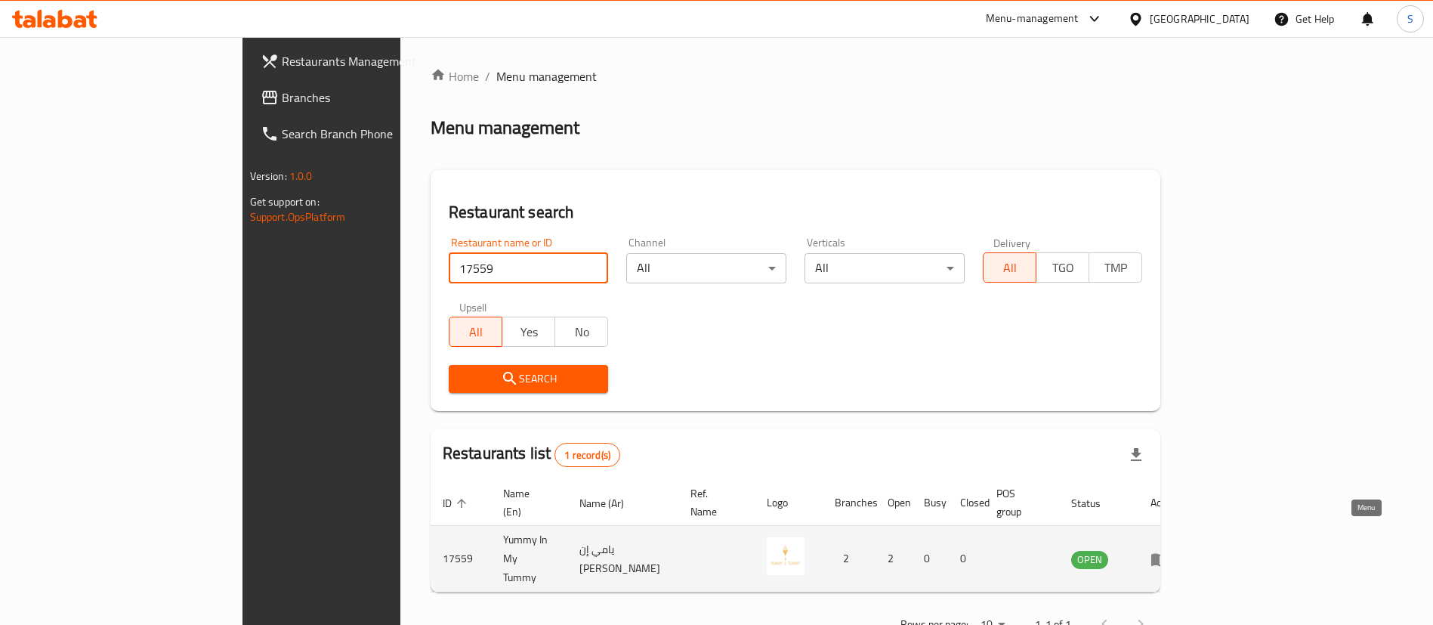
click at [1166, 557] on icon "enhanced table" at bounding box center [1162, 560] width 5 height 6
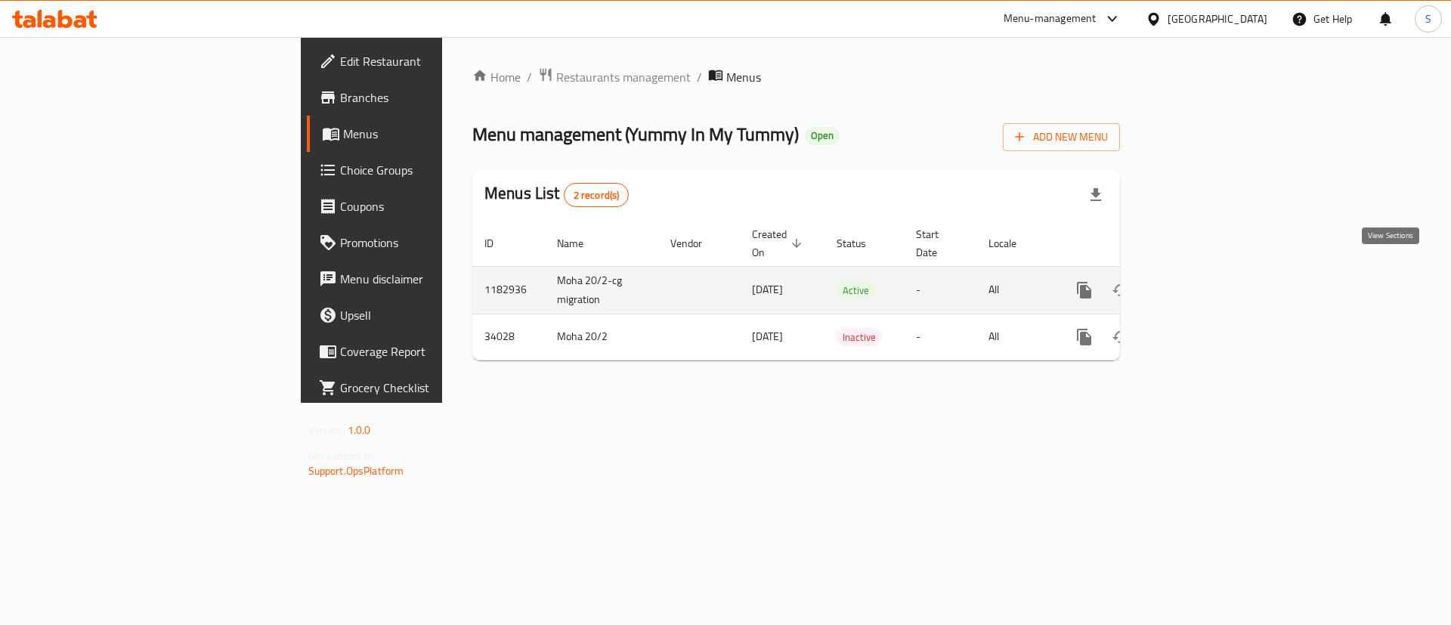
click at [1202, 281] on icon "enhanced table" at bounding box center [1193, 290] width 18 height 18
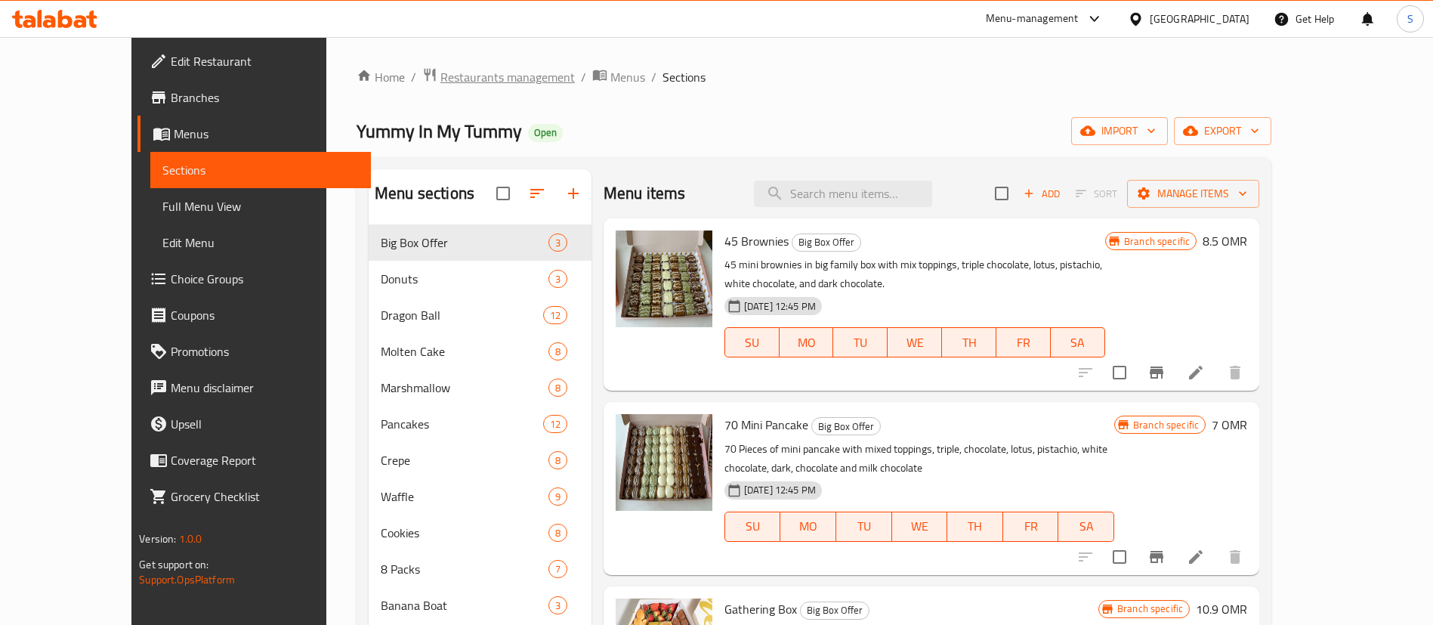
click at [440, 75] on span "Restaurants management" at bounding box center [507, 77] width 134 height 18
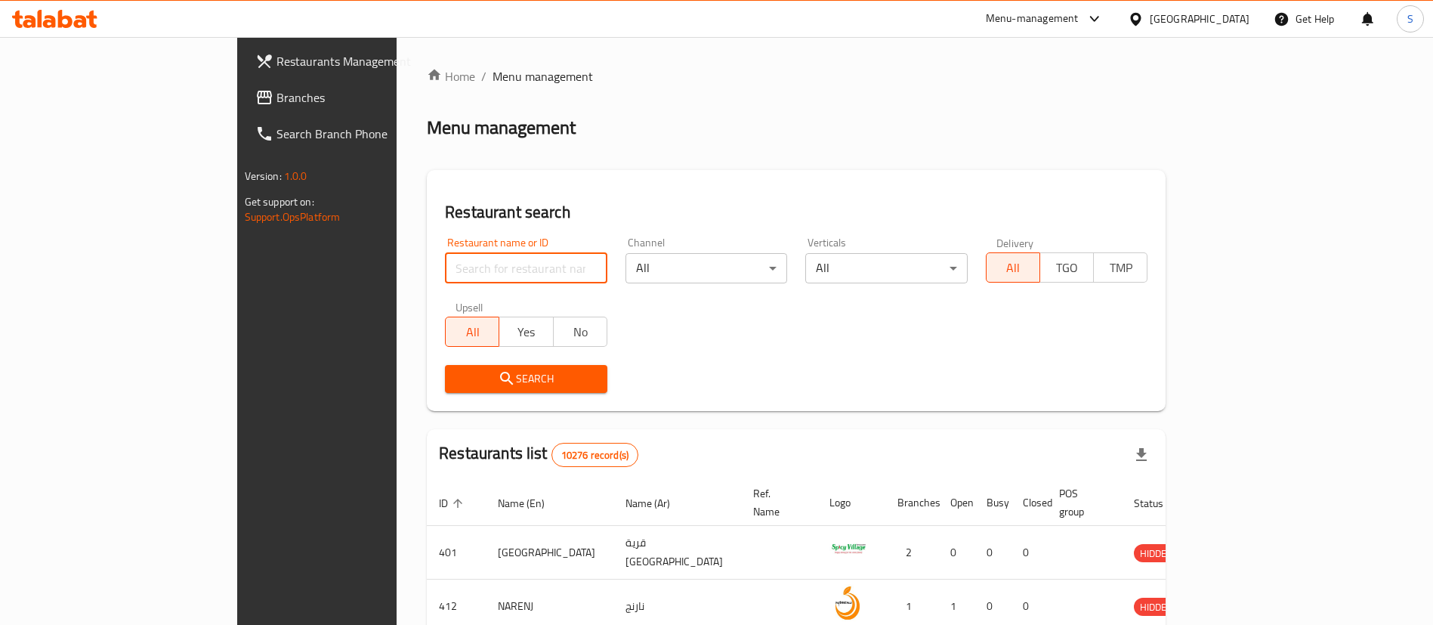
paste input "648602"
click at [447, 267] on input "search" at bounding box center [526, 268] width 162 height 30
type input "648602"
click button "Search" at bounding box center [526, 379] width 162 height 28
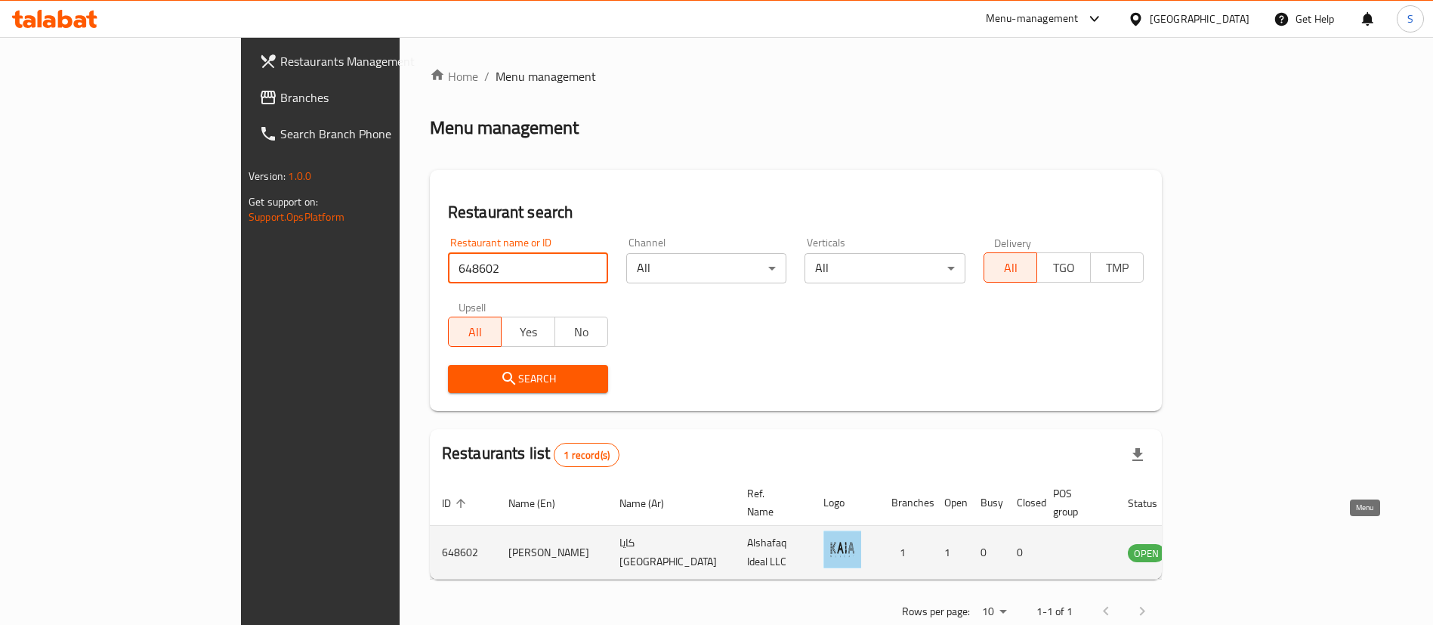
click at [1222, 550] on icon "enhanced table" at bounding box center [1219, 553] width 5 height 6
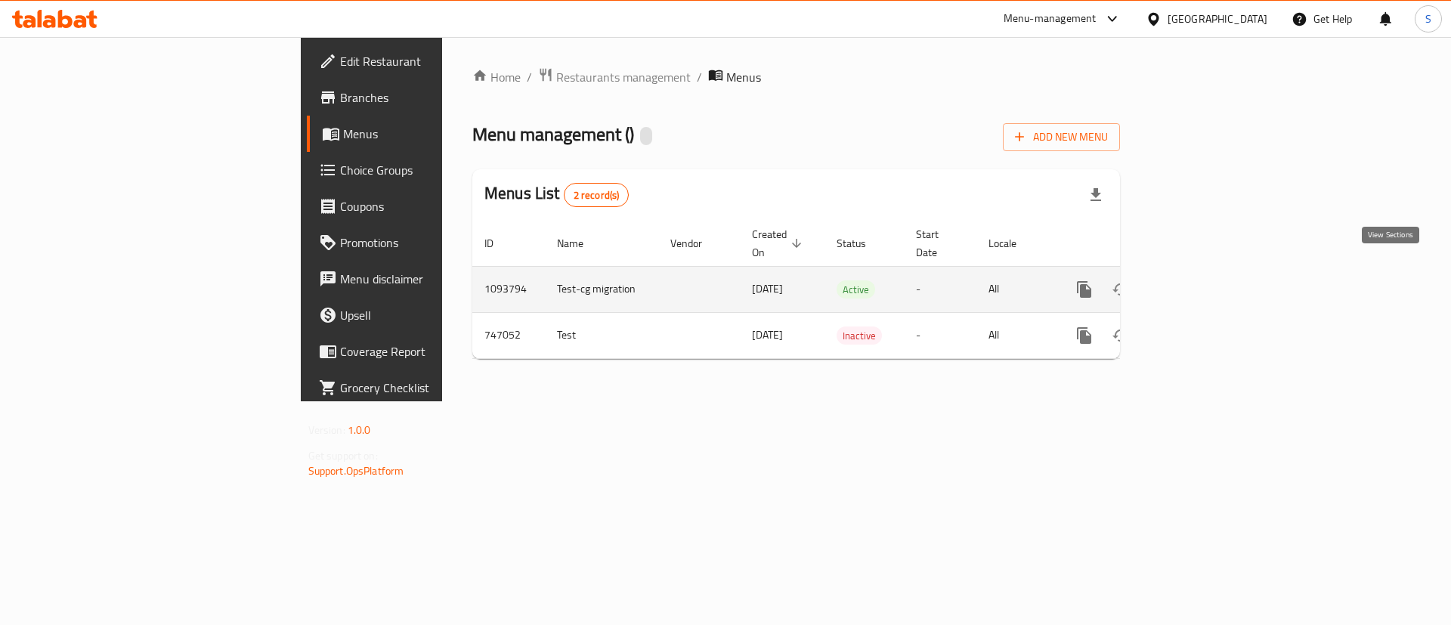
click at [1202, 280] on icon "enhanced table" at bounding box center [1193, 289] width 18 height 18
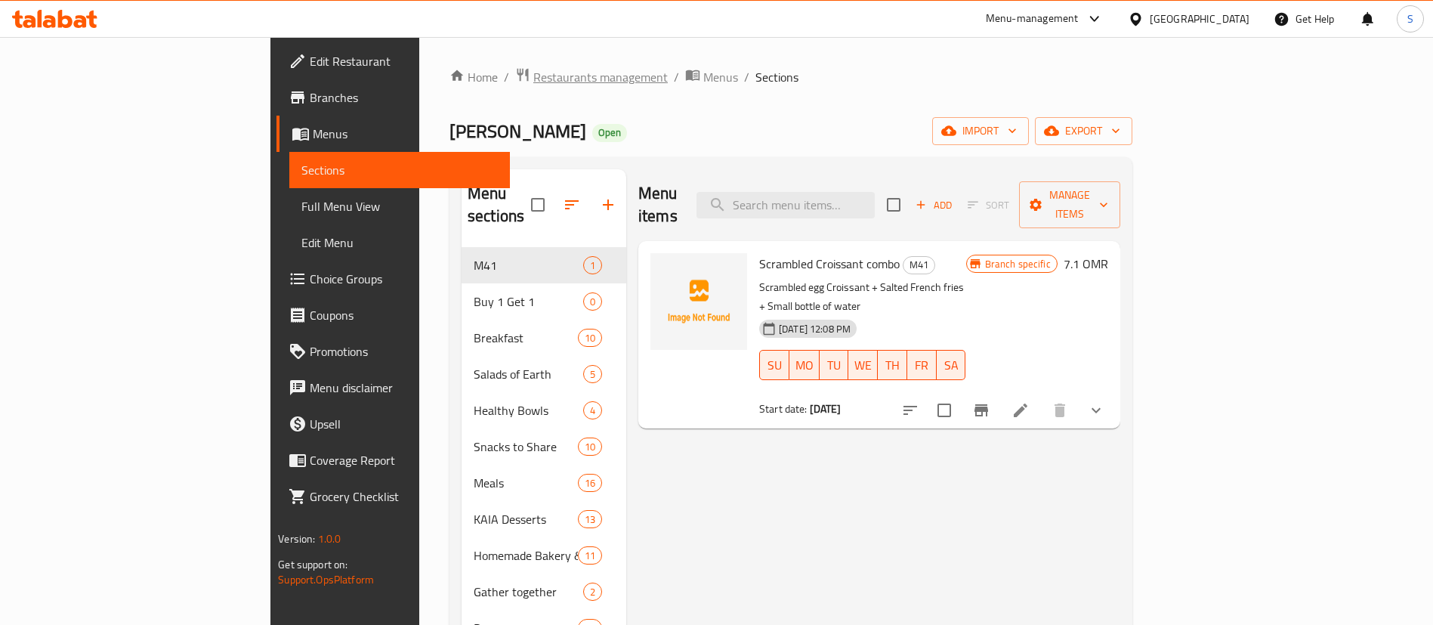
click at [533, 78] on span "Restaurants management" at bounding box center [600, 77] width 134 height 18
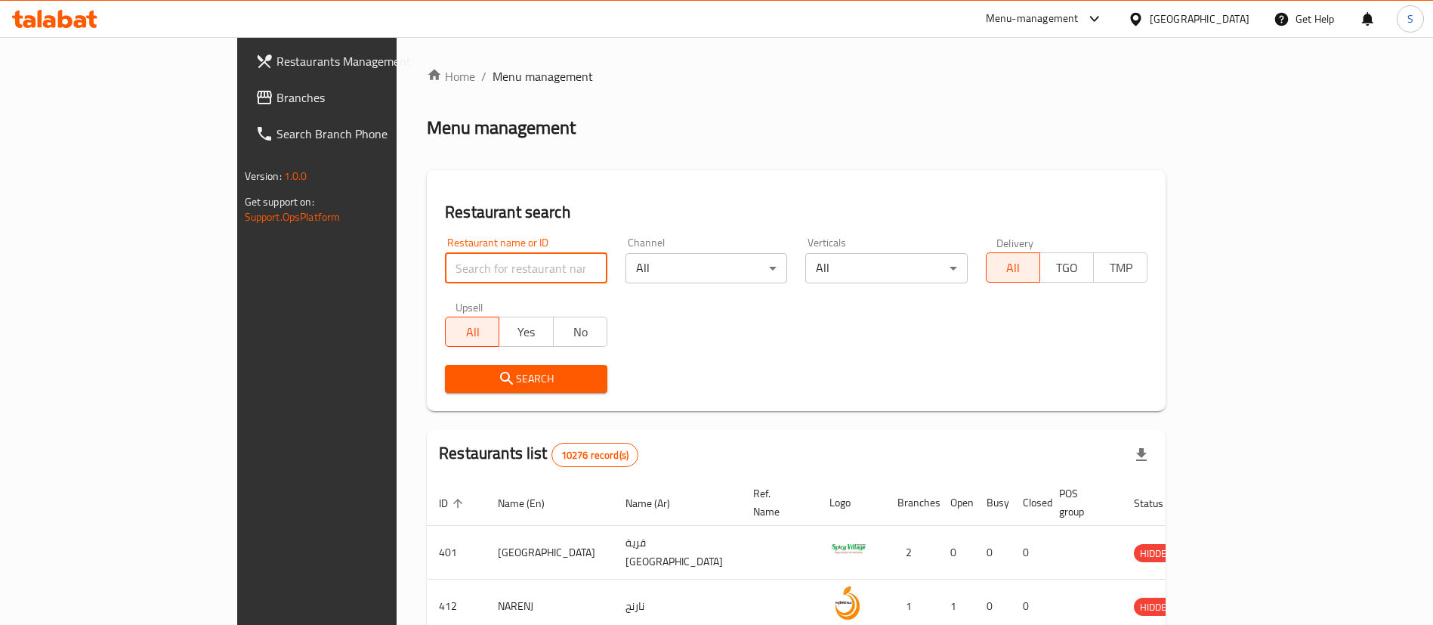
paste input "662107"
click at [445, 274] on input "662107" at bounding box center [526, 268] width 162 height 30
type input "662107"
click button "Search" at bounding box center [526, 379] width 162 height 28
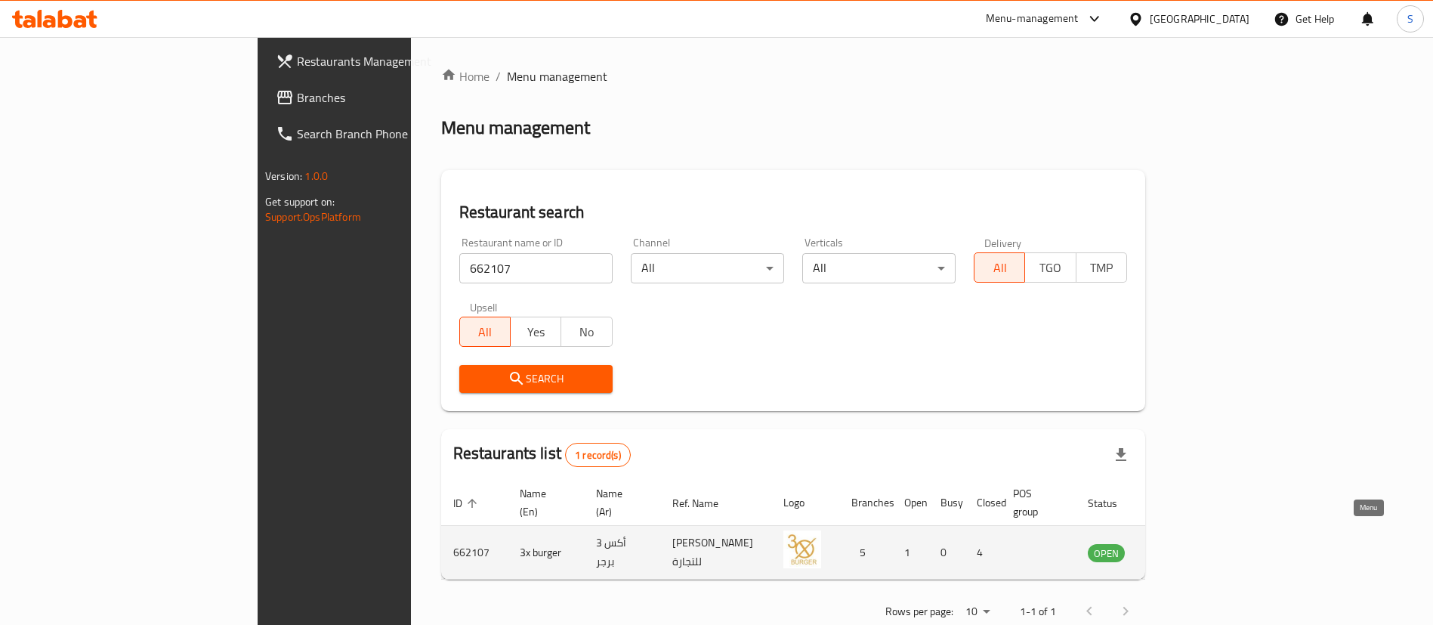
click at [1182, 550] on icon "enhanced table" at bounding box center [1179, 553] width 5 height 6
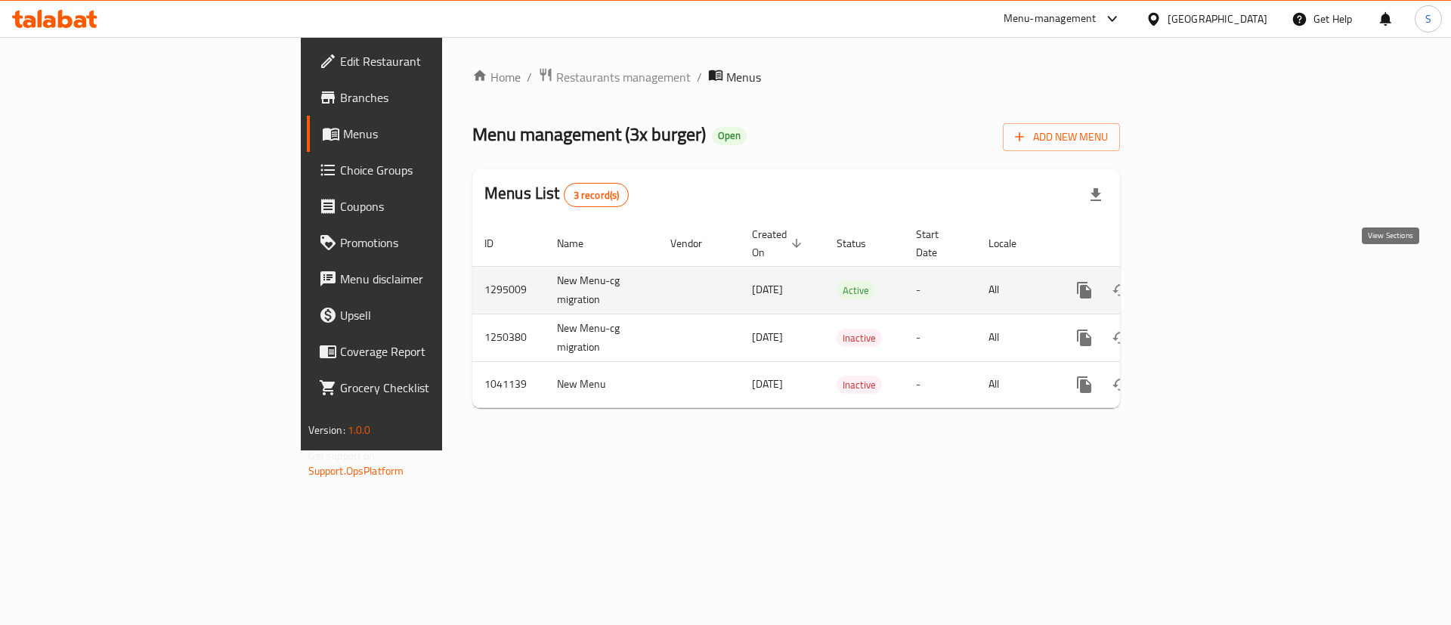
click at [1211, 282] on link "enhanced table" at bounding box center [1193, 290] width 36 height 36
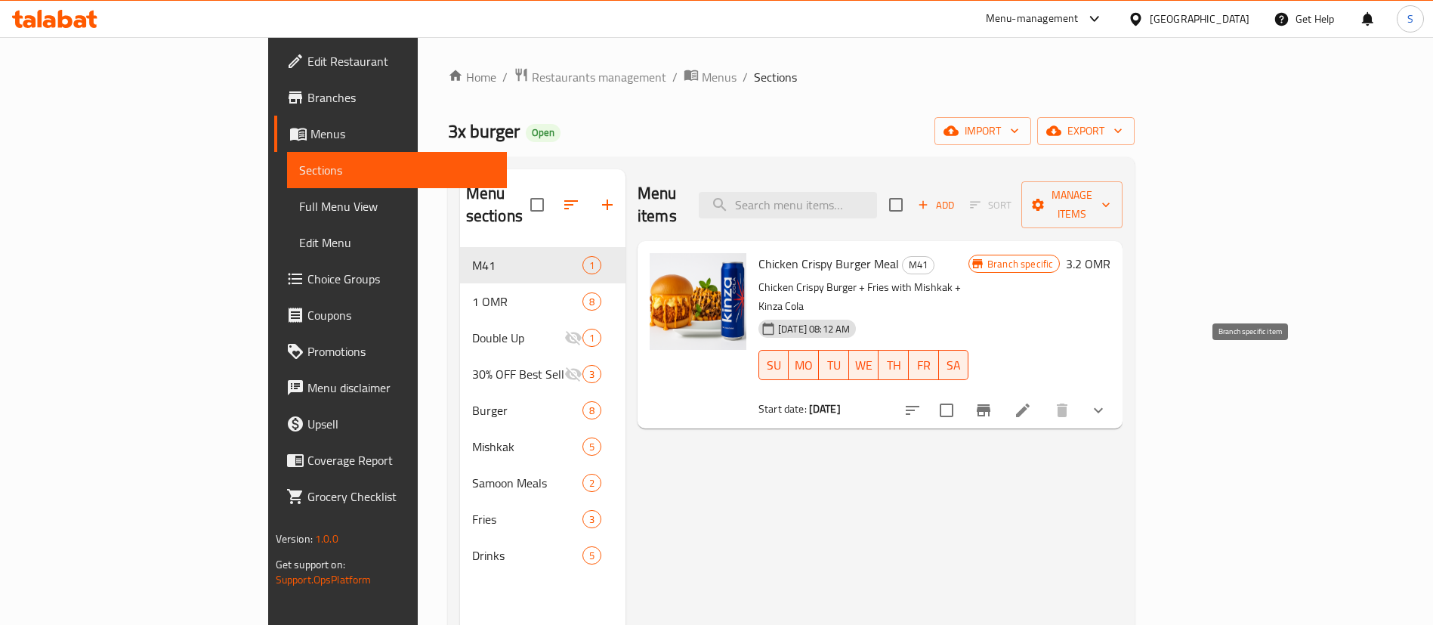
click at [990, 404] on icon "Branch-specific-item" at bounding box center [984, 410] width 14 height 12
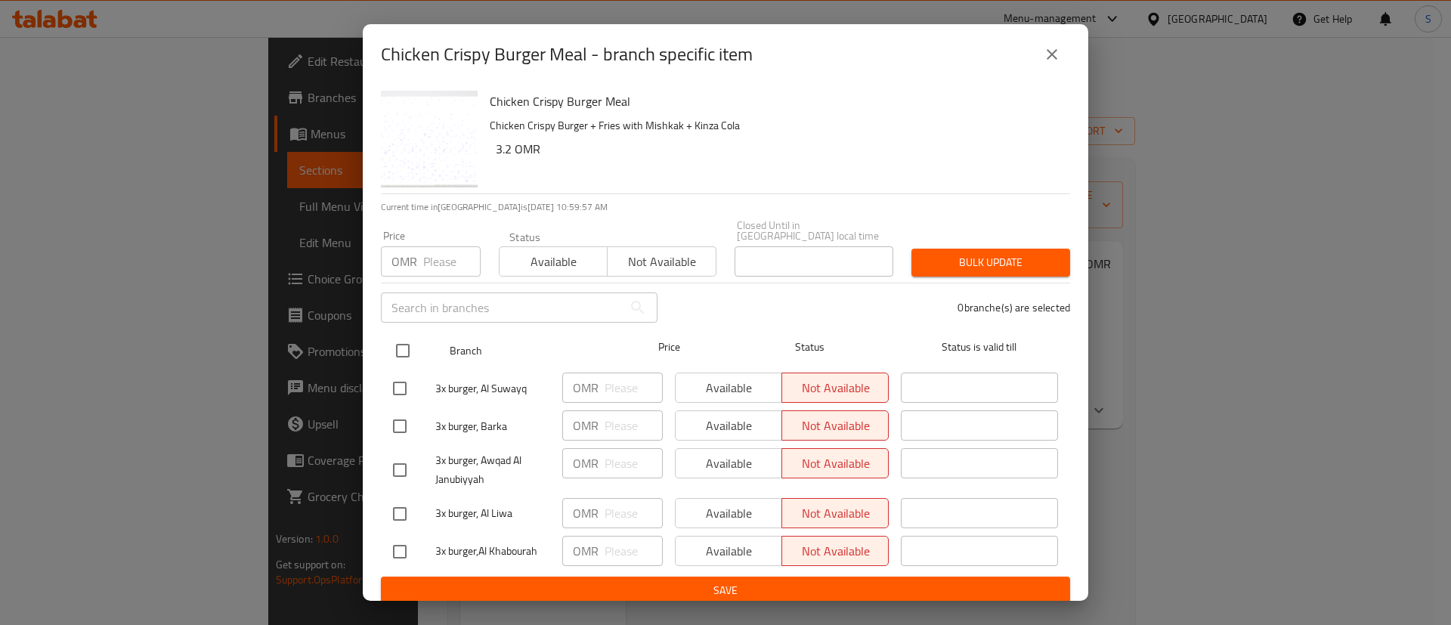
click at [400, 335] on input "checkbox" at bounding box center [403, 351] width 32 height 32
checkbox input "true"
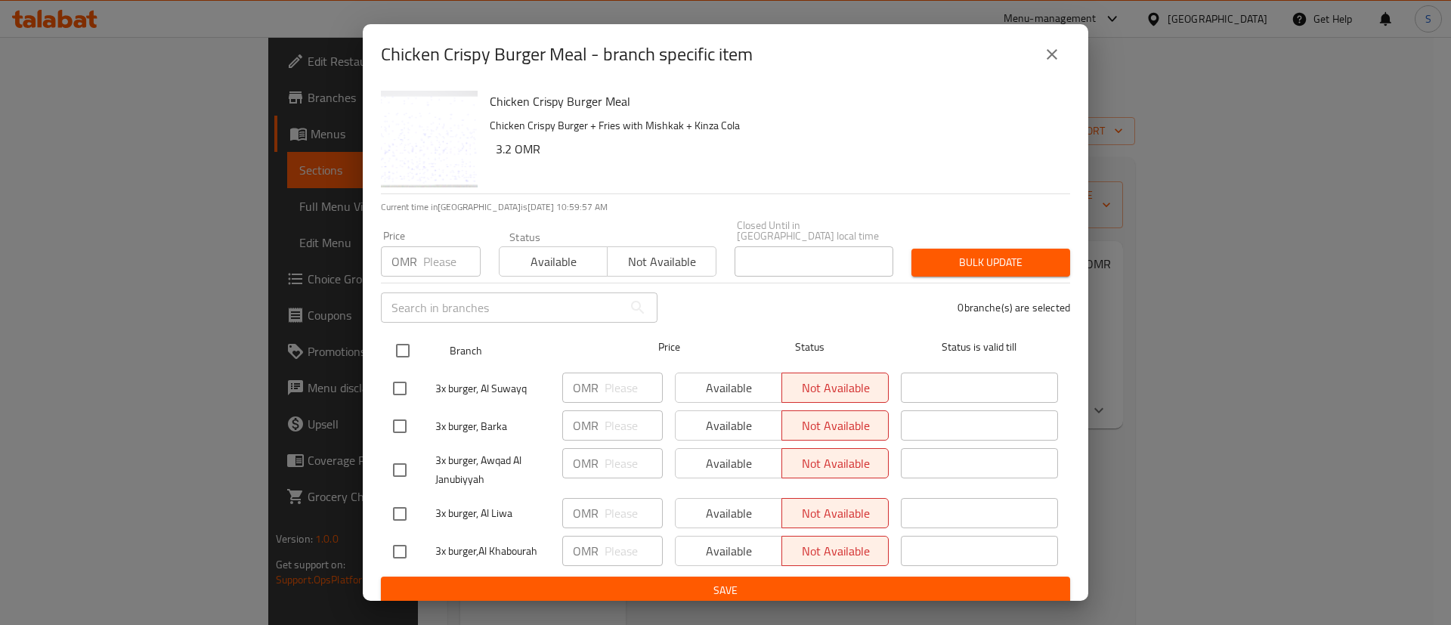
checkbox input "true"
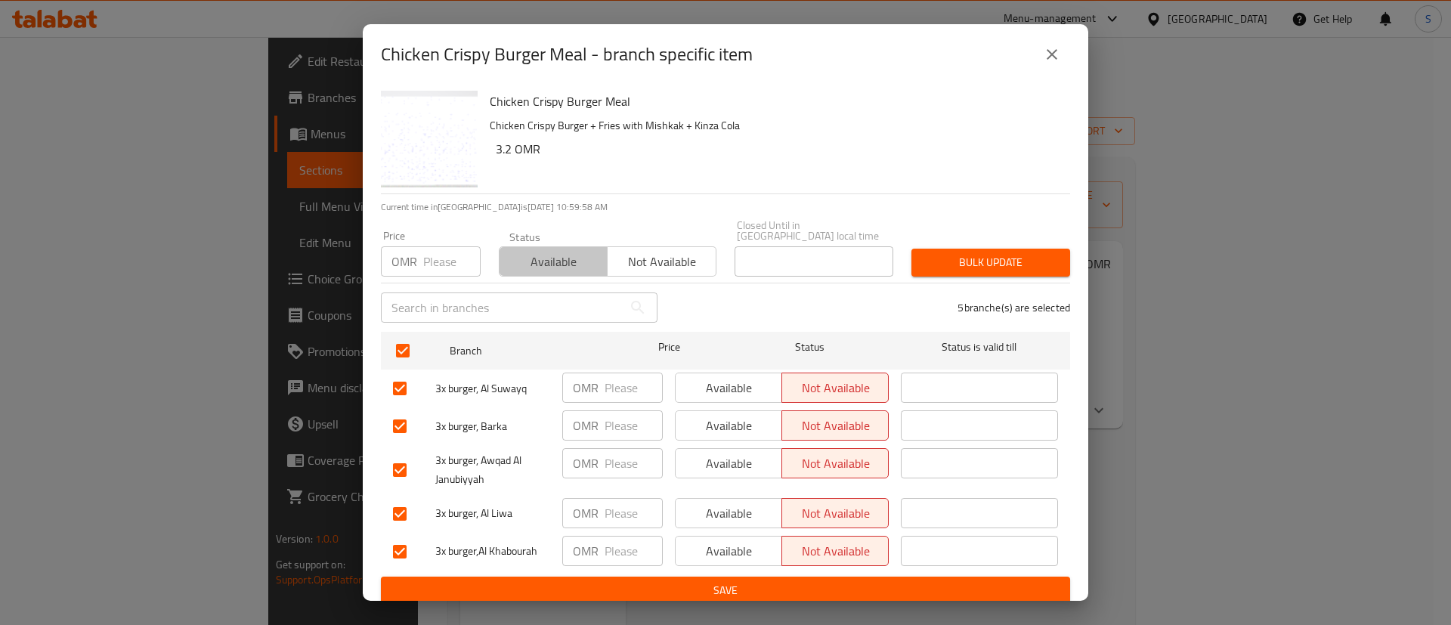
click at [518, 255] on span "Available" at bounding box center [553, 262] width 96 height 22
click at [962, 253] on span "Bulk update" at bounding box center [990, 262] width 134 height 19
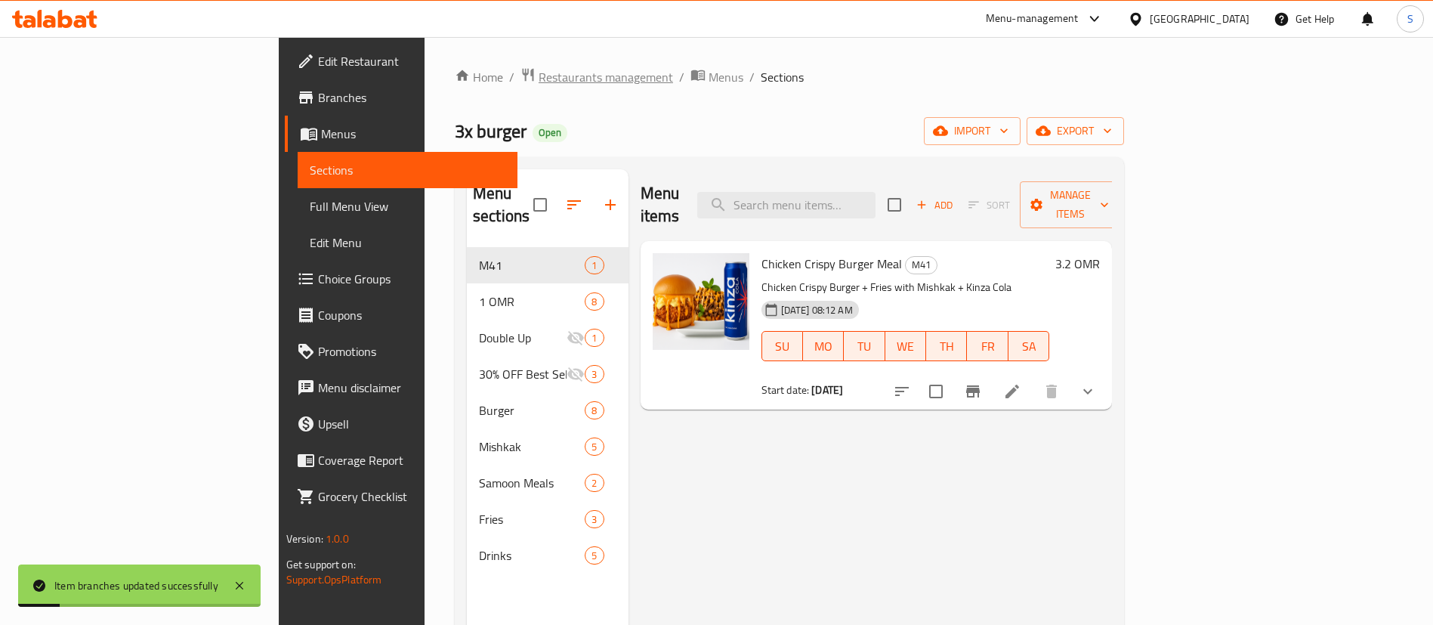
click at [539, 80] on span "Restaurants management" at bounding box center [606, 77] width 134 height 18
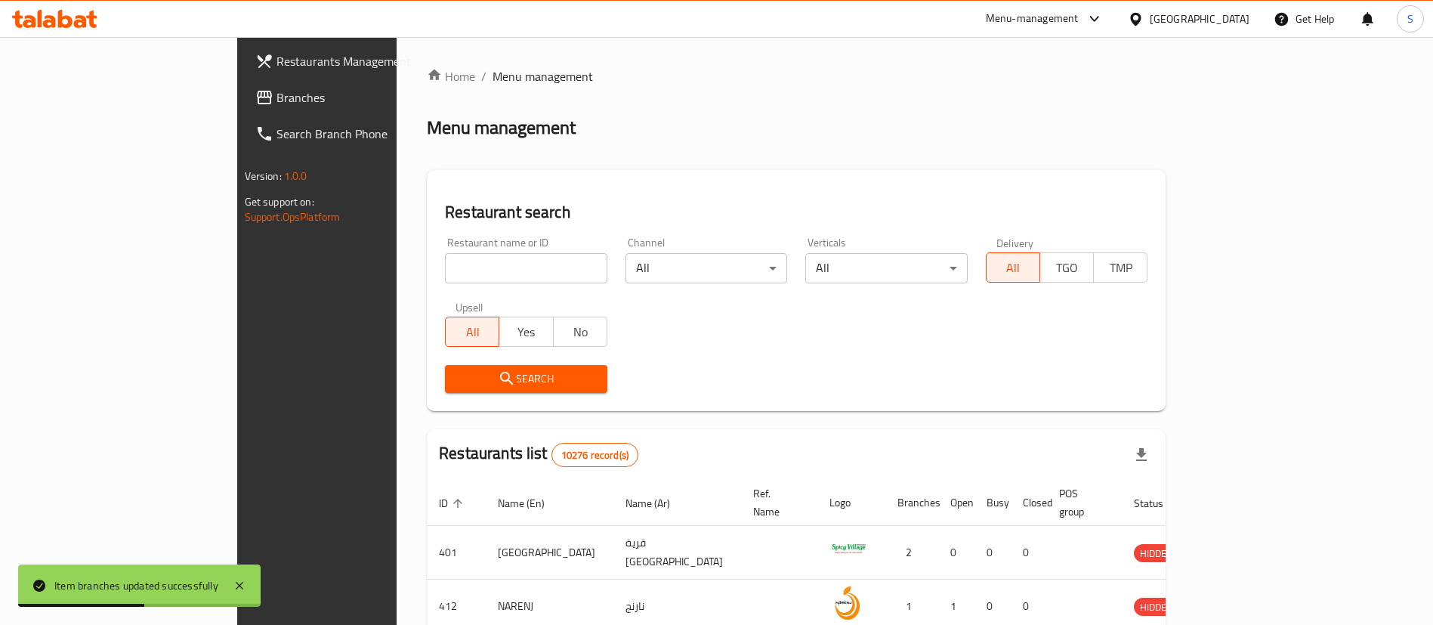
click at [480, 268] on input "search" at bounding box center [526, 268] width 162 height 30
paste input "698603"
type input "698603"
click button "Search" at bounding box center [526, 379] width 162 height 28
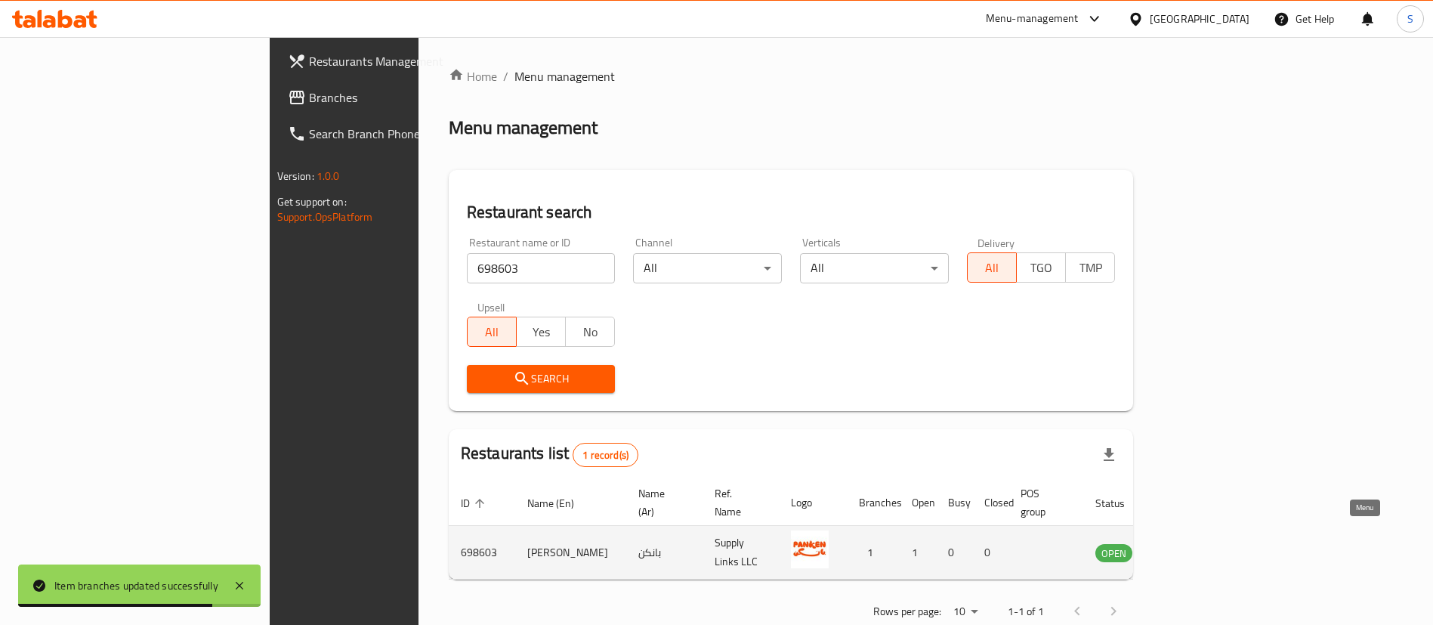
click at [1193, 543] on icon "enhanced table" at bounding box center [1184, 552] width 18 height 18
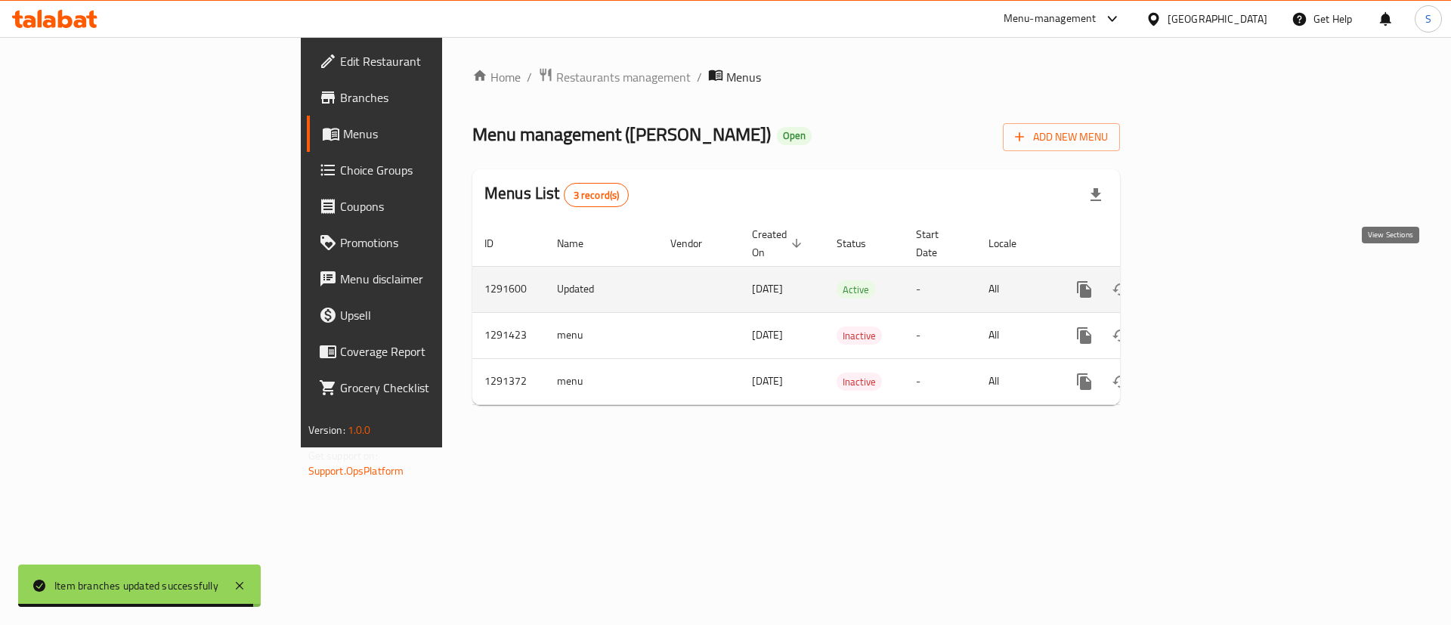
click at [1211, 282] on link "enhanced table" at bounding box center [1193, 289] width 36 height 36
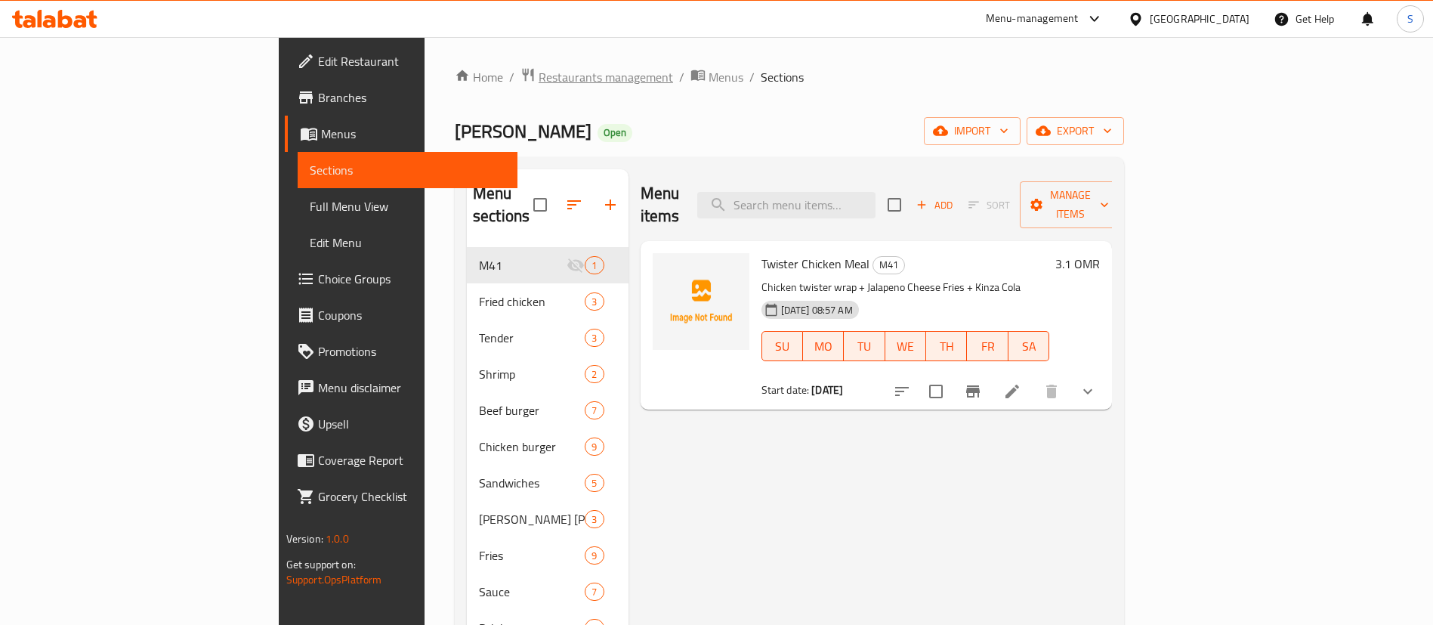
click at [539, 86] on span "Restaurants management" at bounding box center [606, 77] width 134 height 18
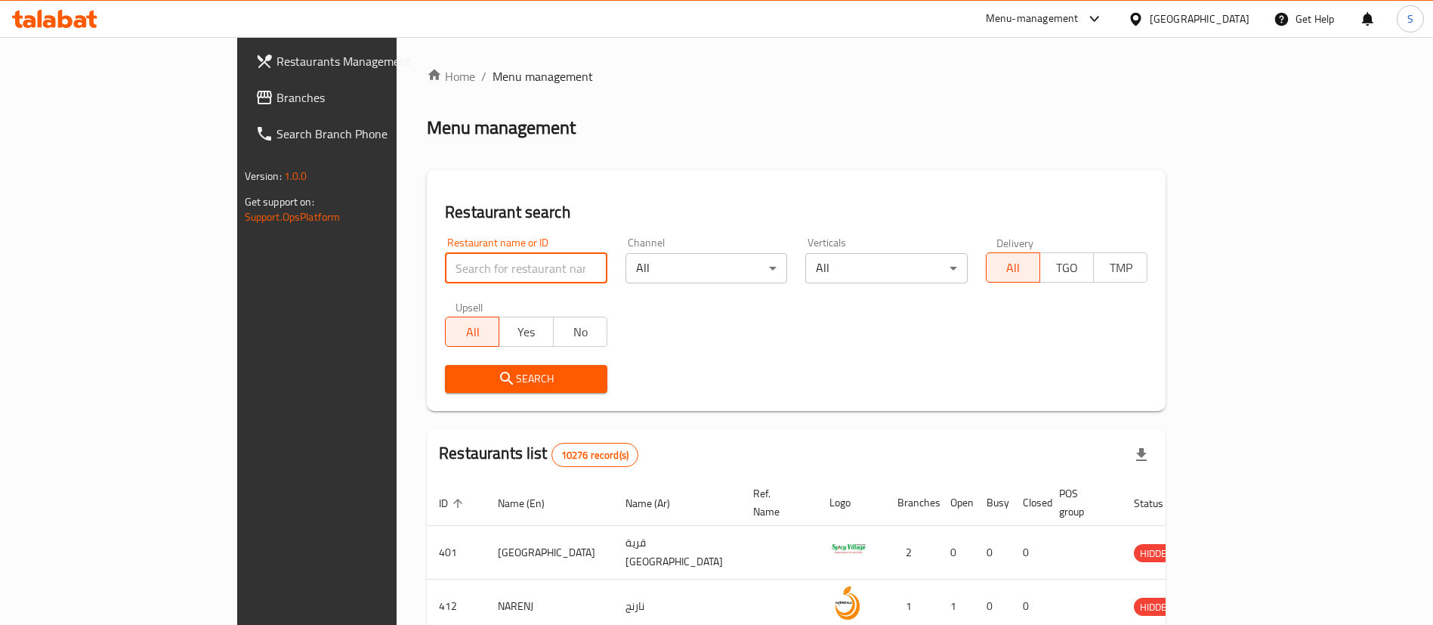
click at [484, 264] on input "search" at bounding box center [526, 268] width 162 height 30
paste input "632865"
type input "632865"
click button "Search" at bounding box center [526, 379] width 162 height 28
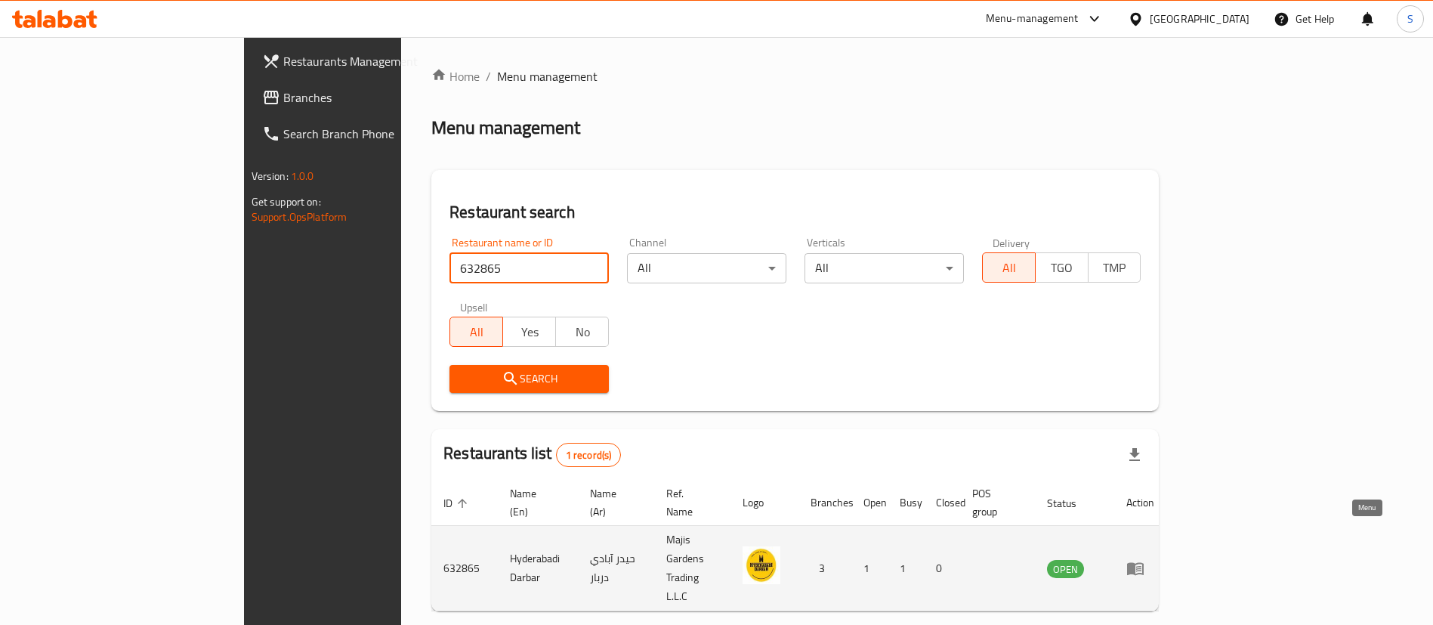
click at [1144, 563] on icon "enhanced table" at bounding box center [1135, 569] width 17 height 13
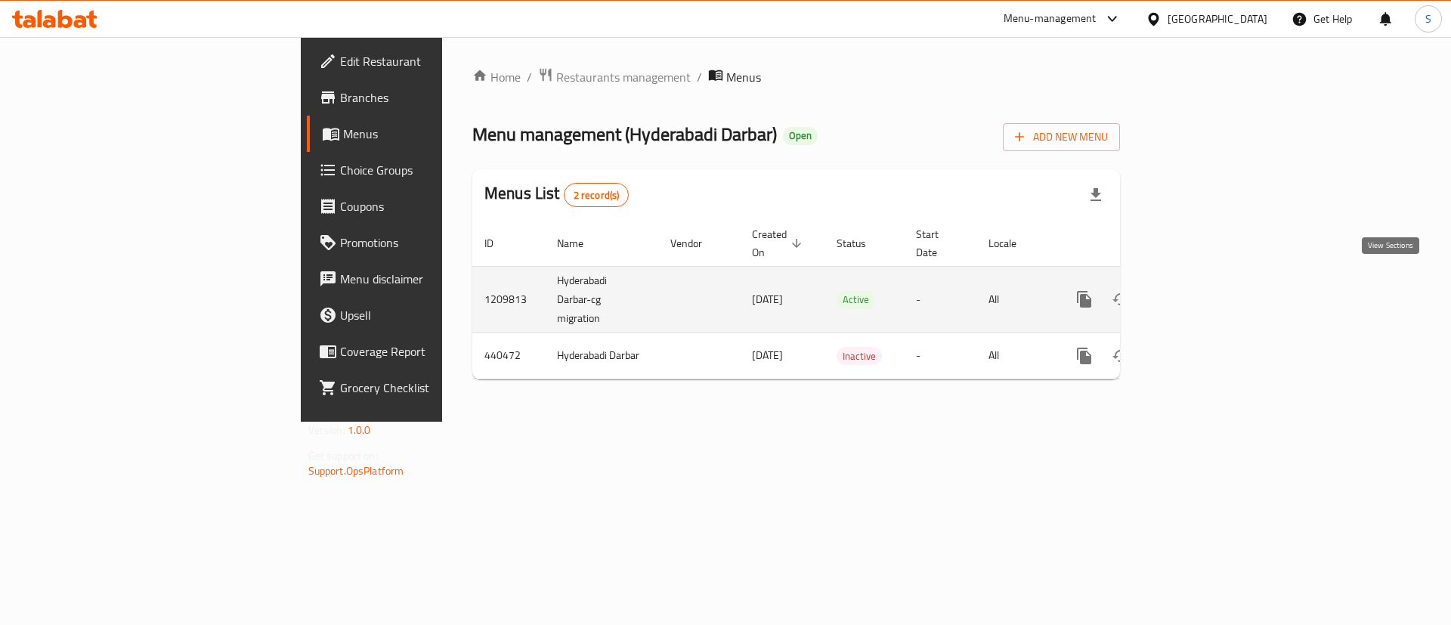
click at [1202, 290] on icon "enhanced table" at bounding box center [1193, 299] width 18 height 18
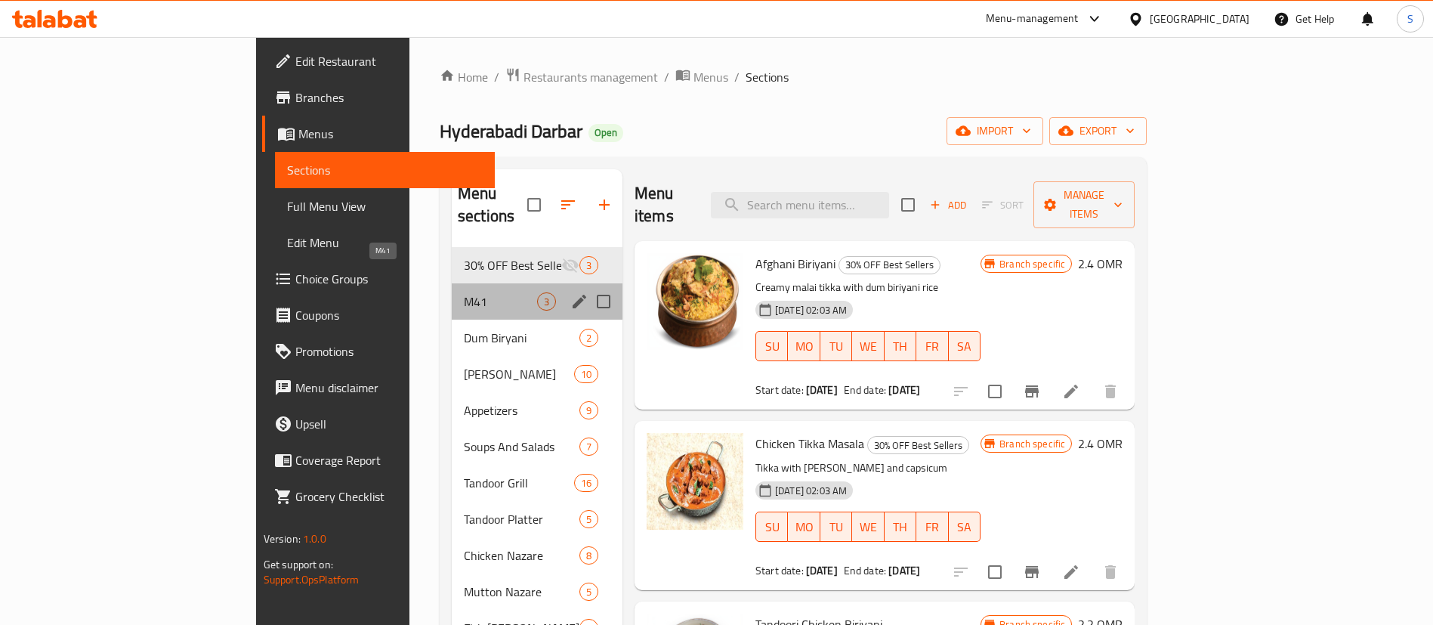
click at [464, 292] on span "M41" at bounding box center [500, 301] width 73 height 18
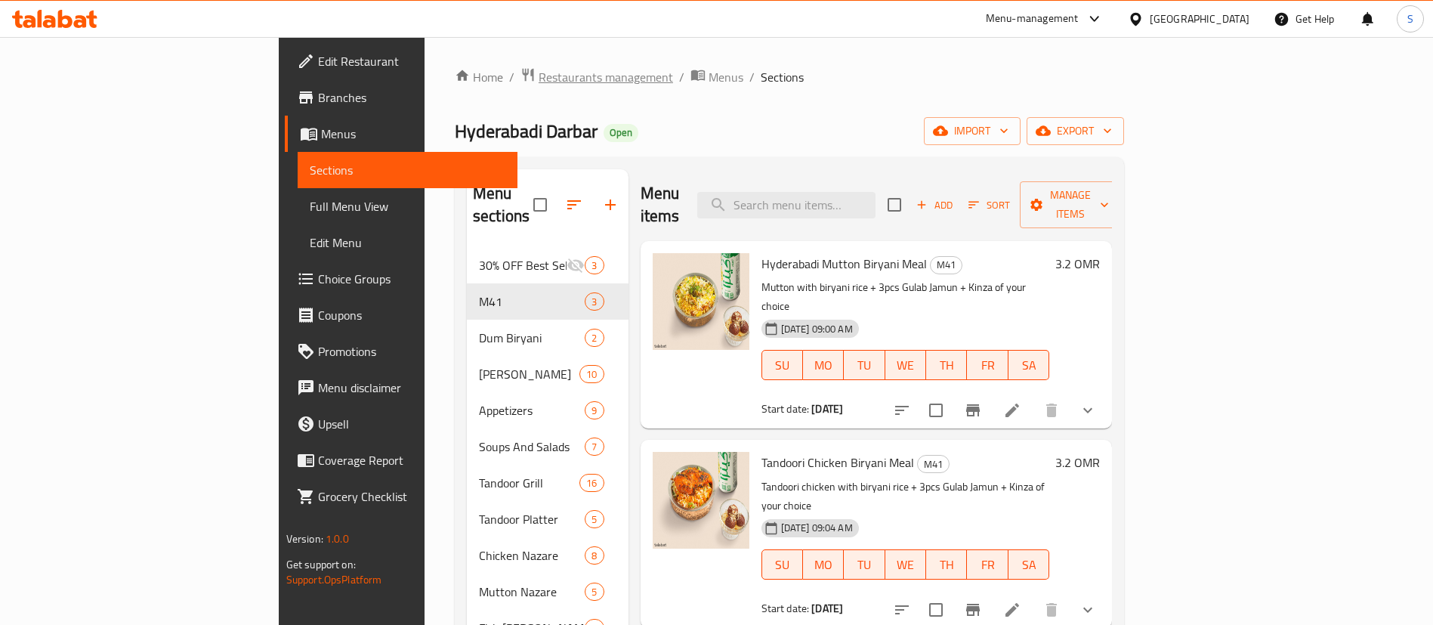
click at [539, 73] on span "Restaurants management" at bounding box center [606, 77] width 134 height 18
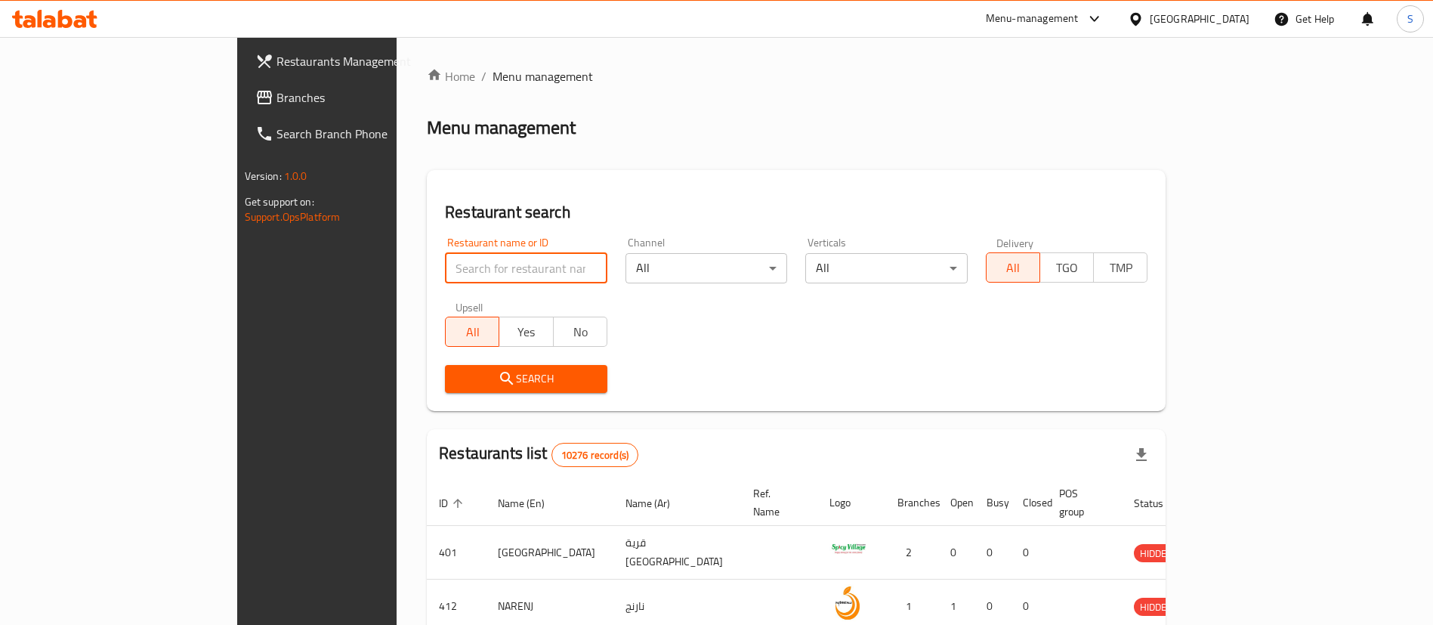
click at [445, 270] on input "search" at bounding box center [526, 268] width 162 height 30
paste input "11831"
type input "11831"
click button "Search" at bounding box center [526, 379] width 162 height 28
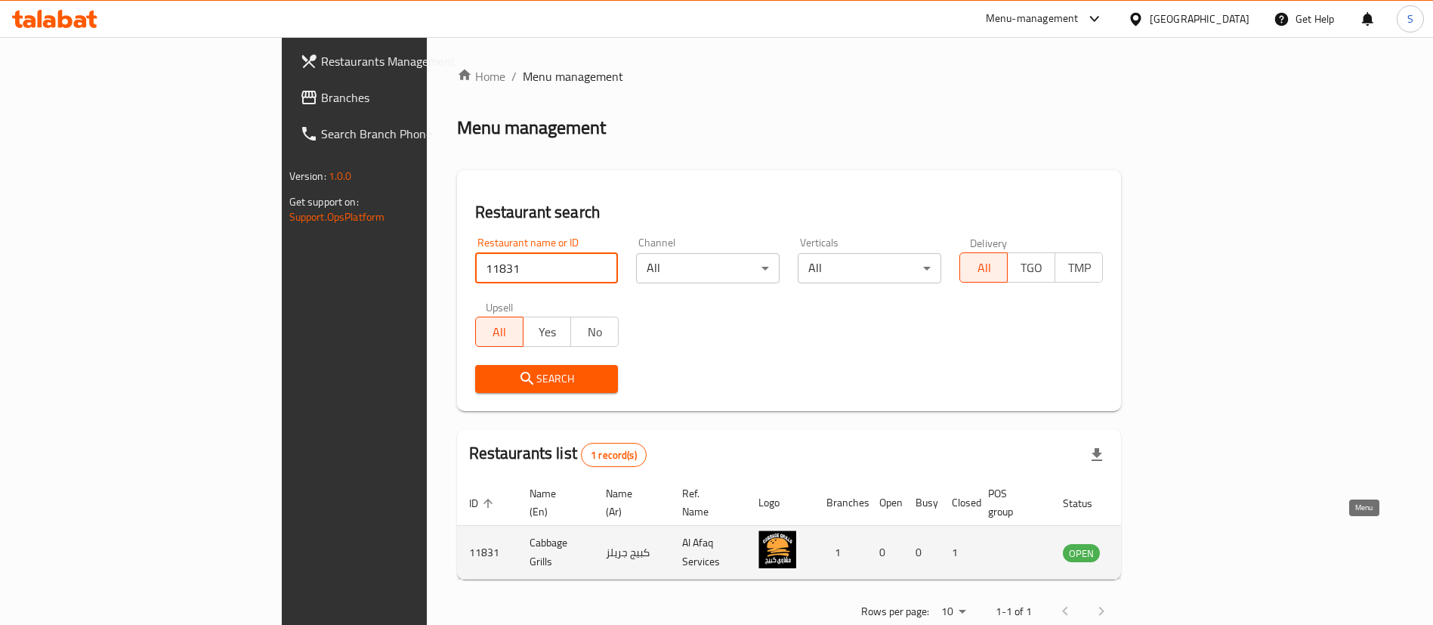
click at [1160, 547] on icon "enhanced table" at bounding box center [1151, 553] width 17 height 13
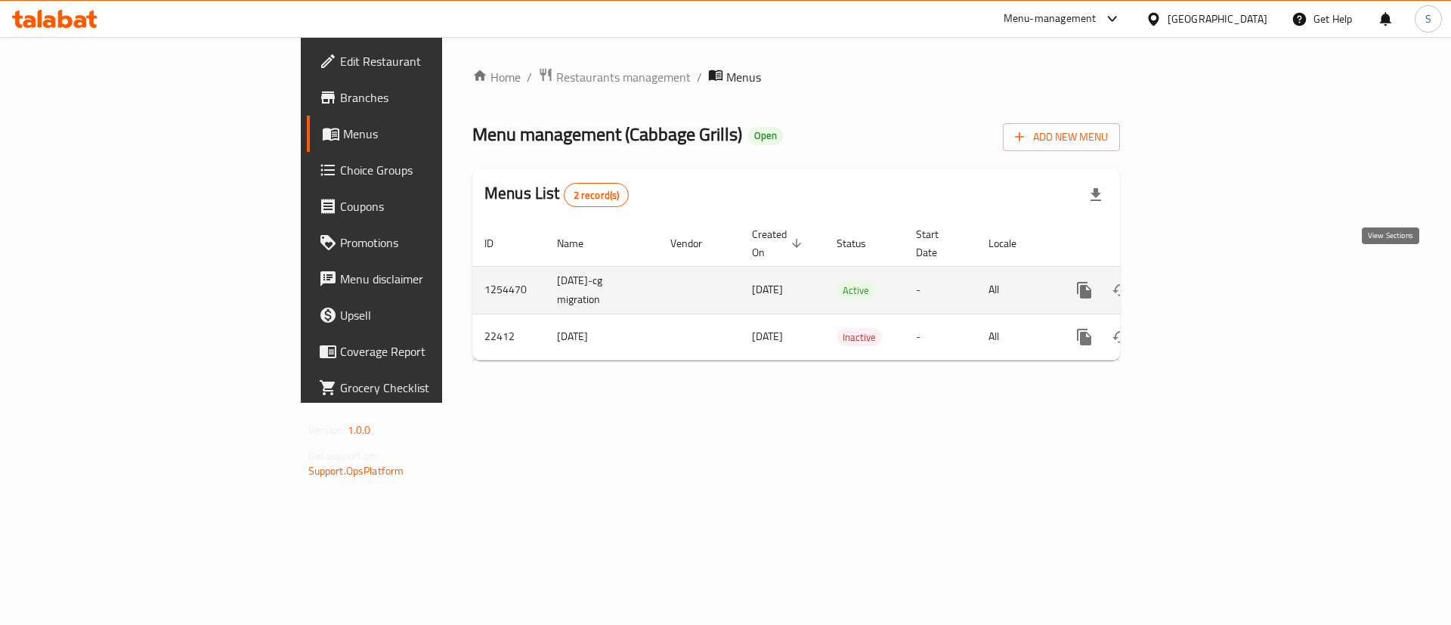
click at [1202, 281] on icon "enhanced table" at bounding box center [1193, 290] width 18 height 18
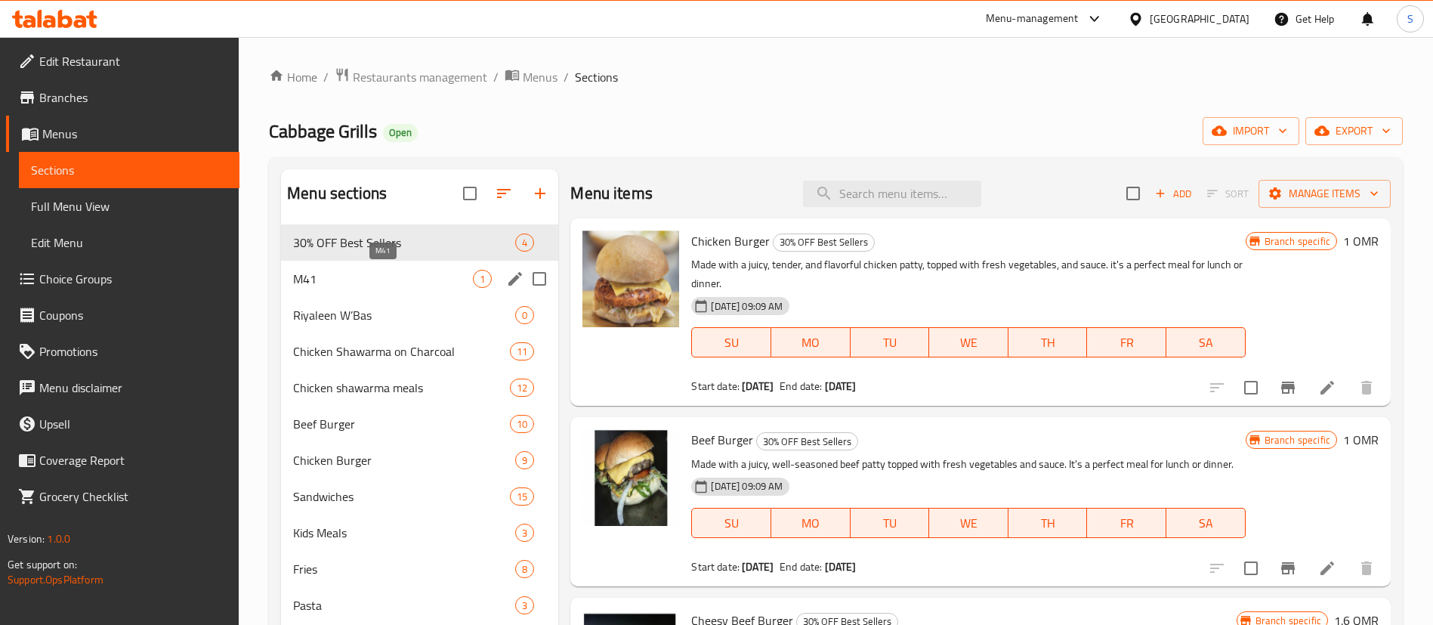
click at [362, 283] on span "M41" at bounding box center [383, 279] width 180 height 18
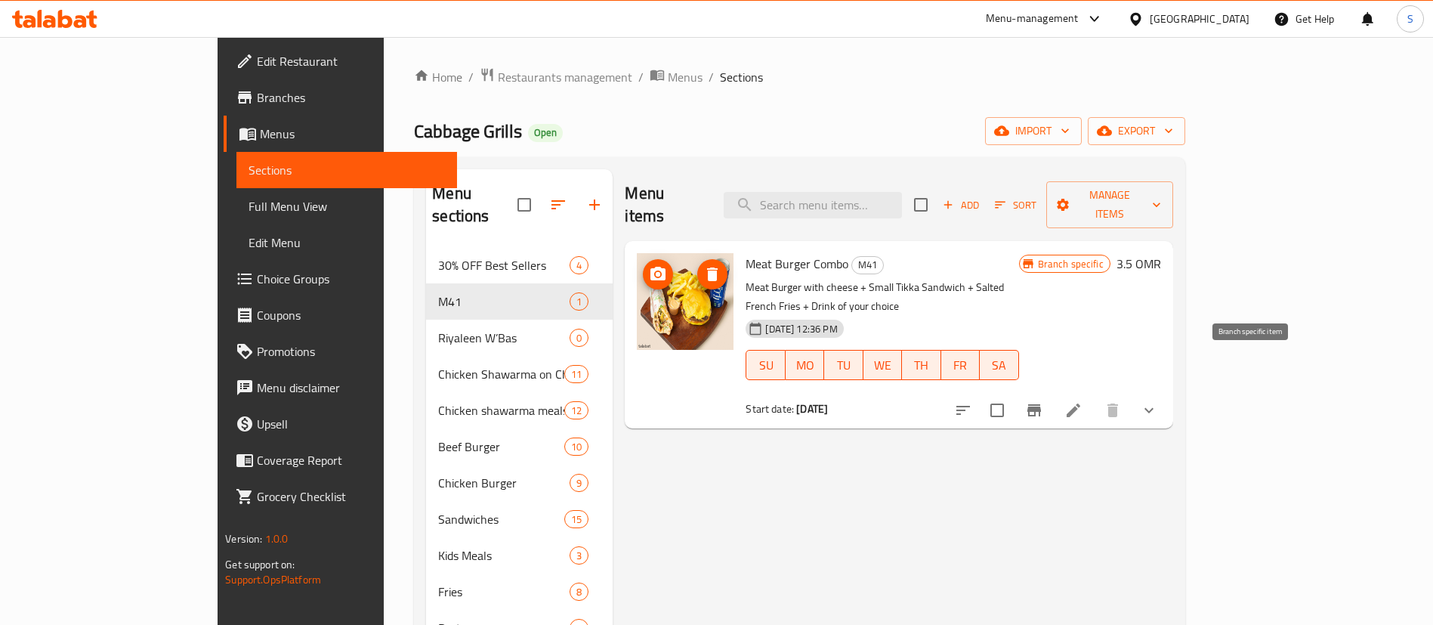
click at [1041, 404] on icon "Branch-specific-item" at bounding box center [1034, 410] width 14 height 12
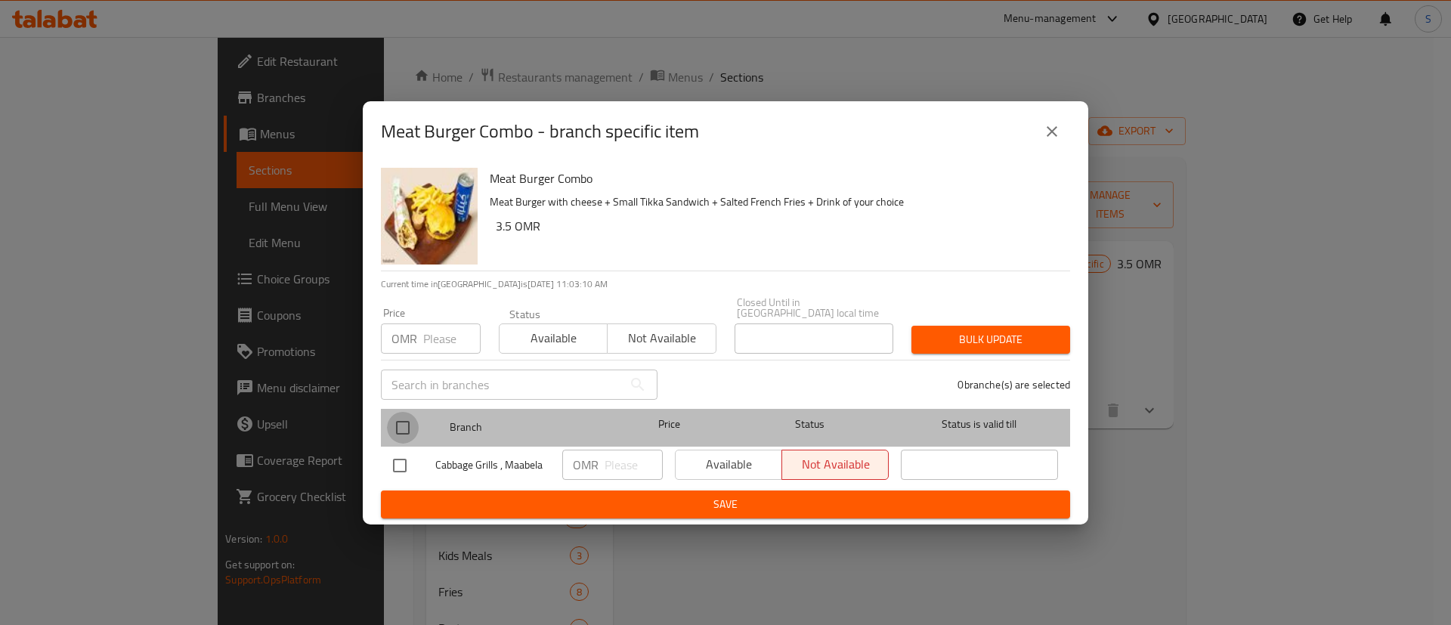
click at [409, 414] on input "checkbox" at bounding box center [403, 428] width 32 height 32
checkbox input "true"
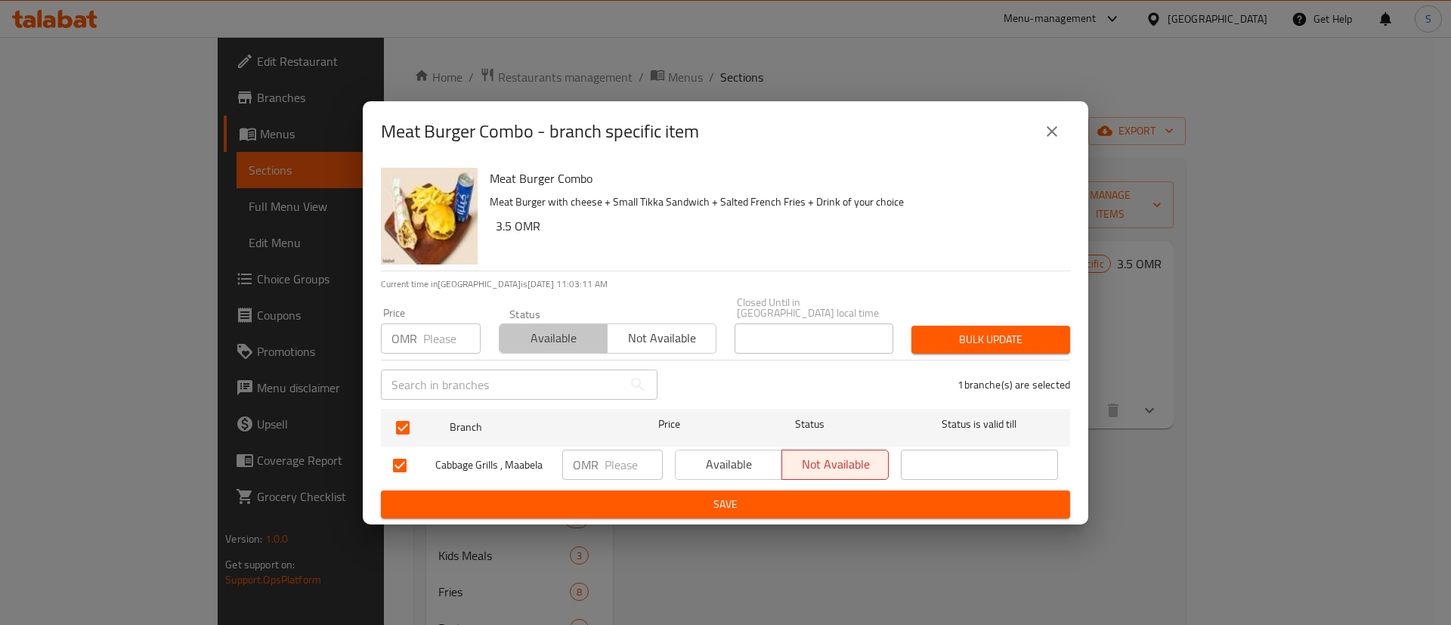
click at [552, 327] on span "Available" at bounding box center [553, 338] width 96 height 22
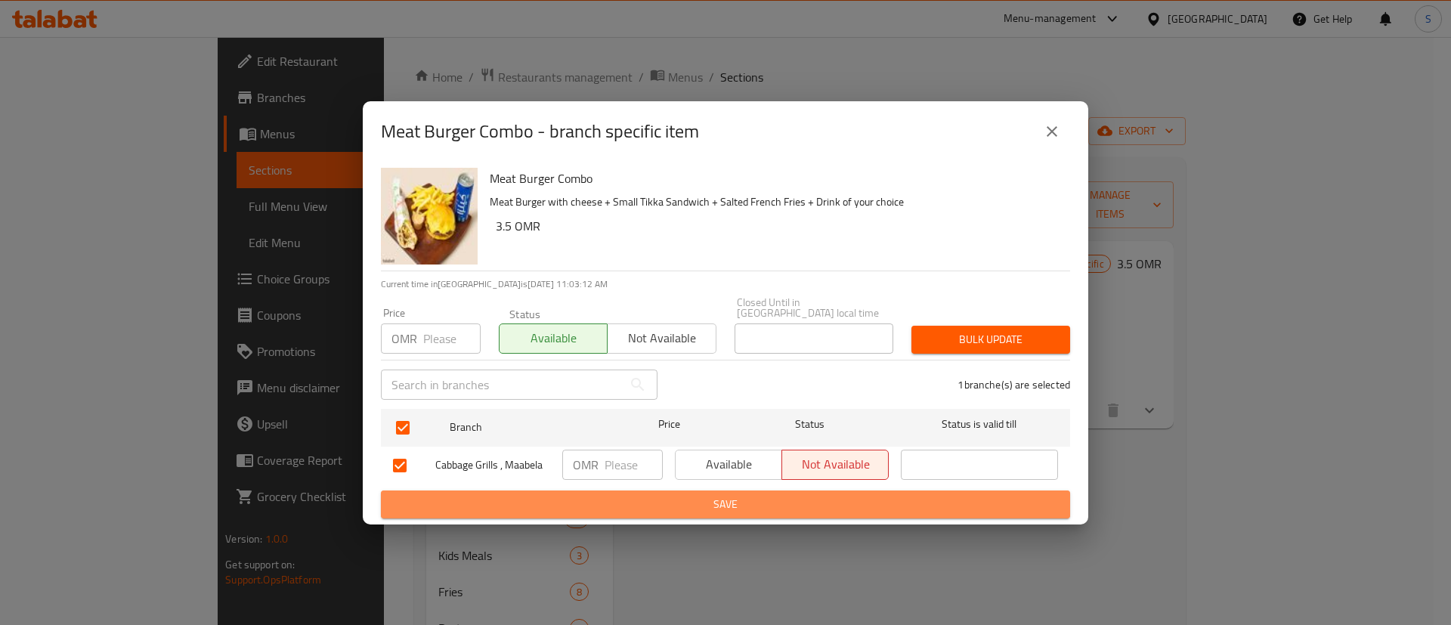
click at [611, 495] on span "Save" at bounding box center [725, 504] width 665 height 19
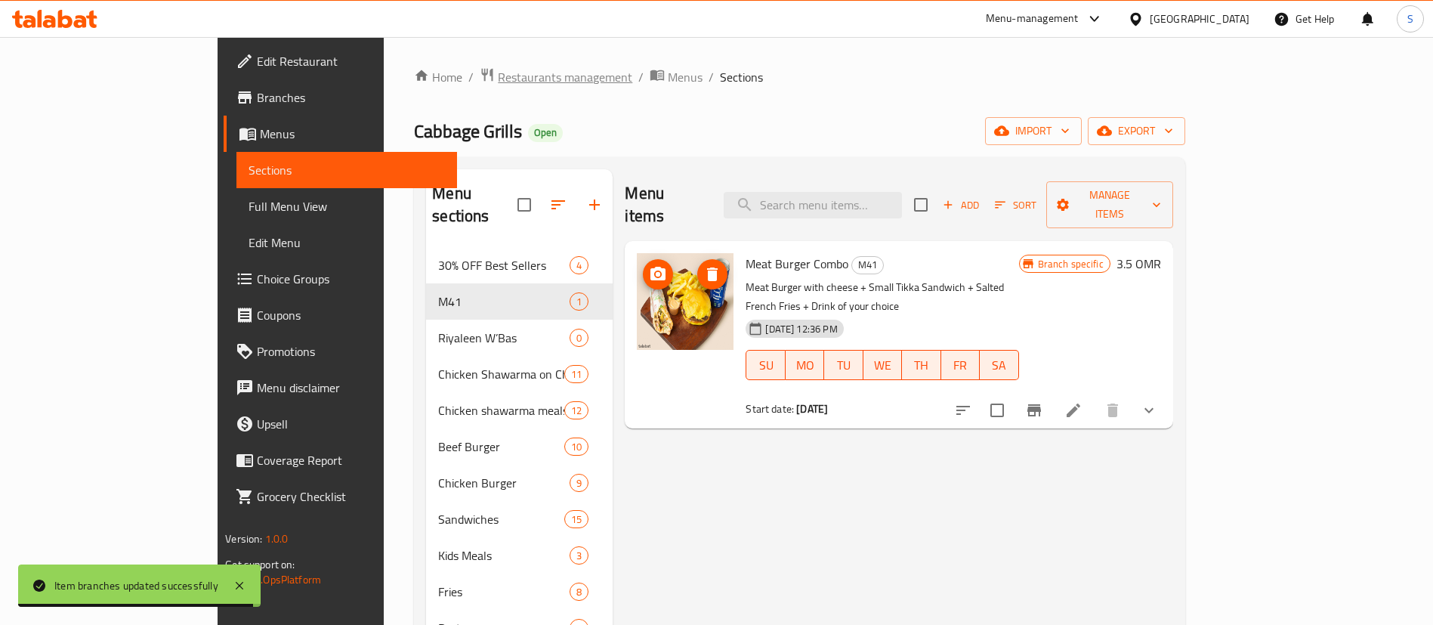
click at [498, 70] on span "Restaurants management" at bounding box center [565, 77] width 134 height 18
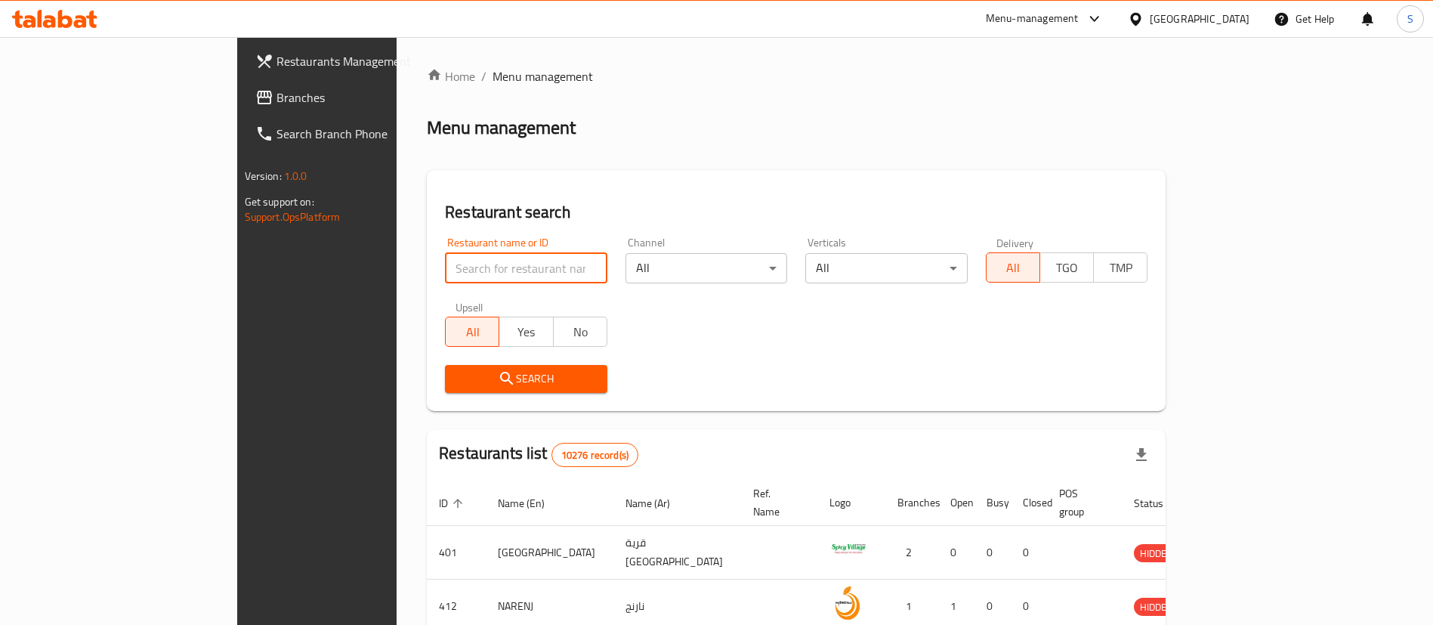
click at [445, 276] on input "search" at bounding box center [526, 268] width 162 height 30
paste input "686219"
type input "686219"
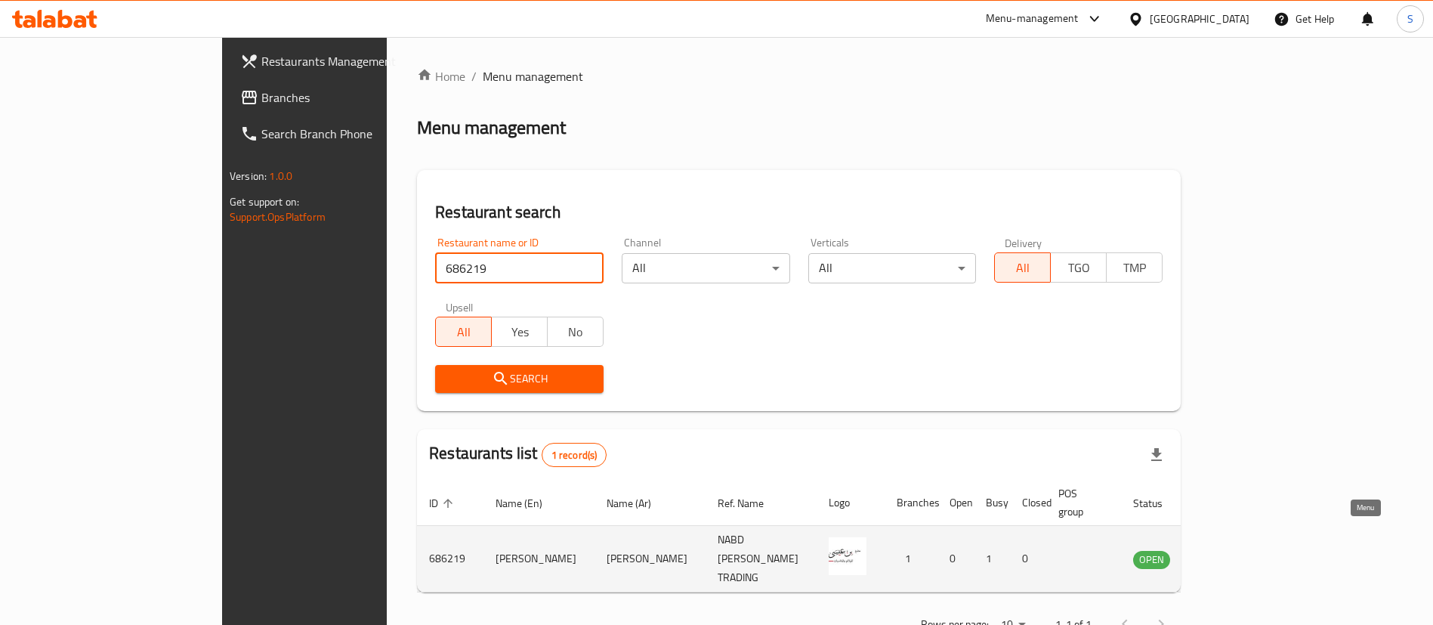
click at [1241, 550] on link "enhanced table" at bounding box center [1227, 559] width 28 height 18
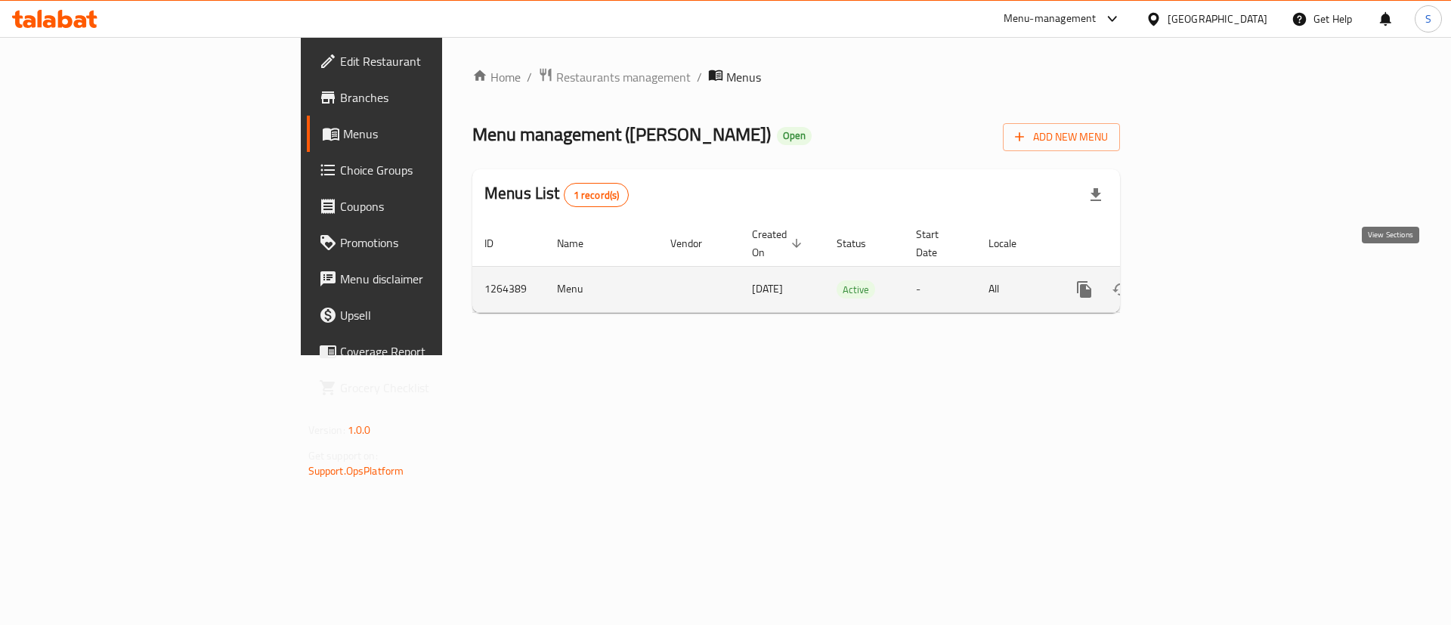
click at [1211, 277] on link "enhanced table" at bounding box center [1193, 289] width 36 height 36
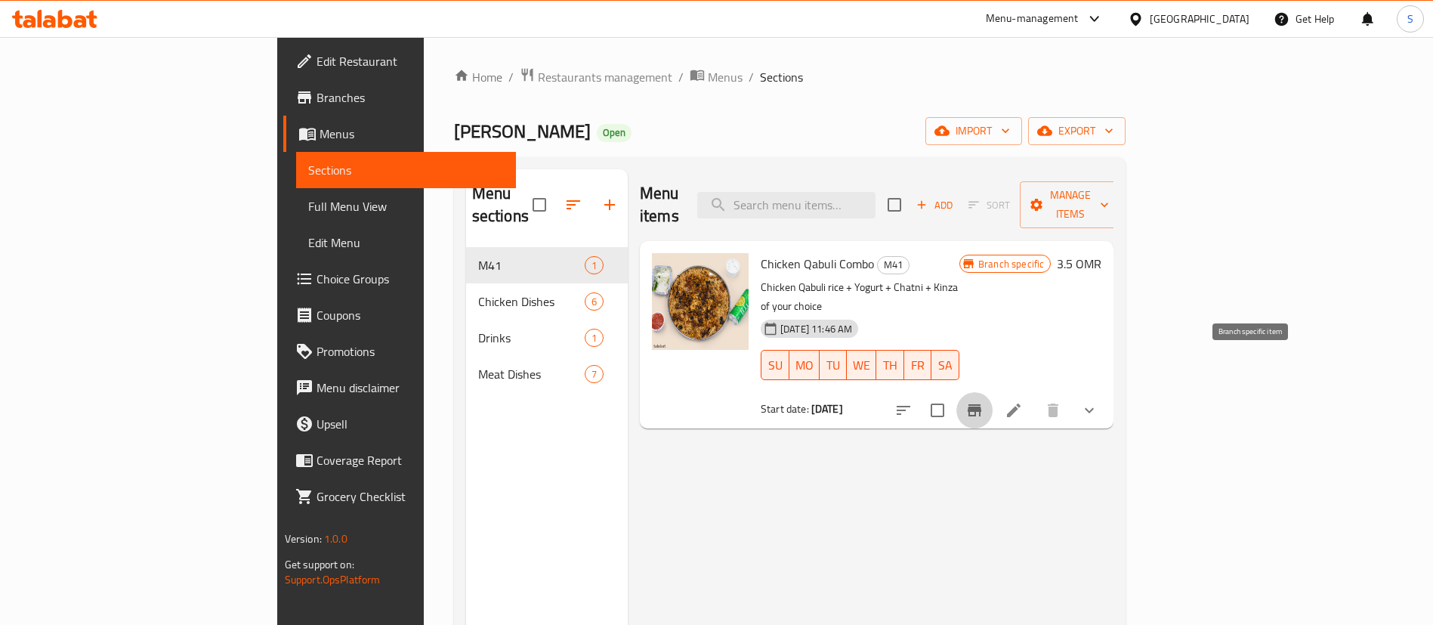
click at [993, 392] on button "Branch-specific-item" at bounding box center [974, 410] width 36 height 36
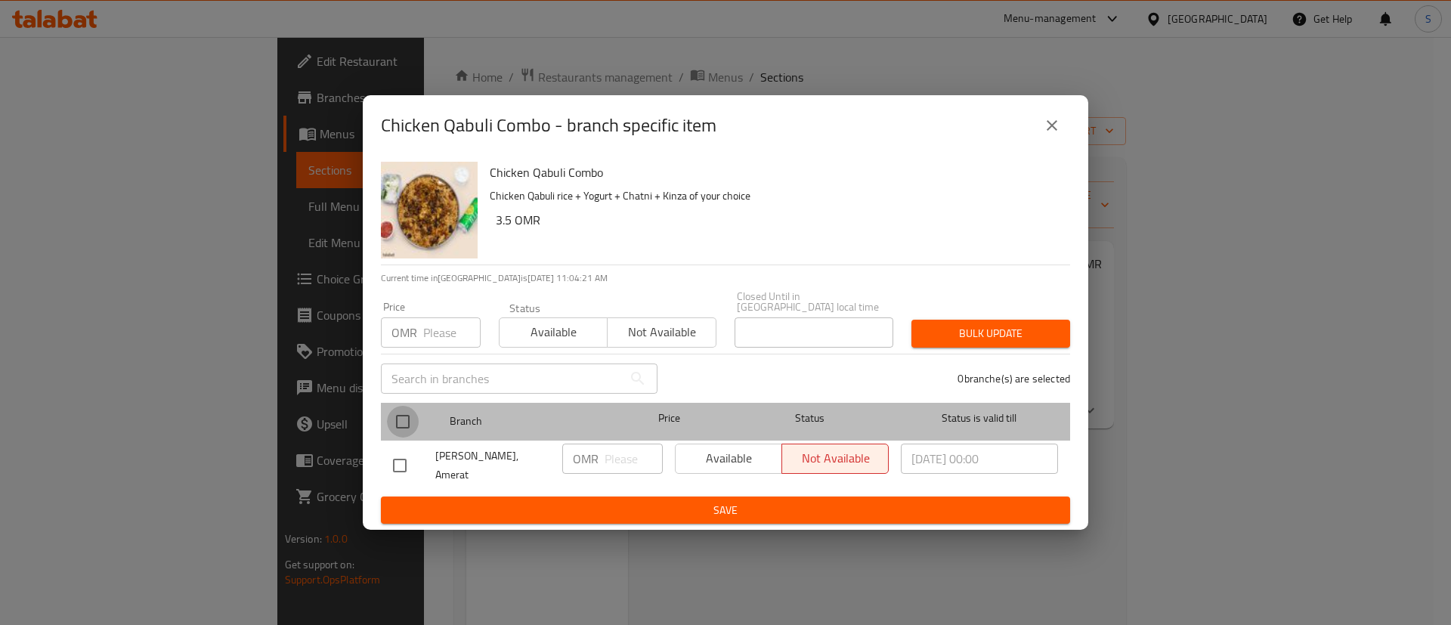
click at [404, 413] on input "checkbox" at bounding box center [403, 422] width 32 height 32
checkbox input "true"
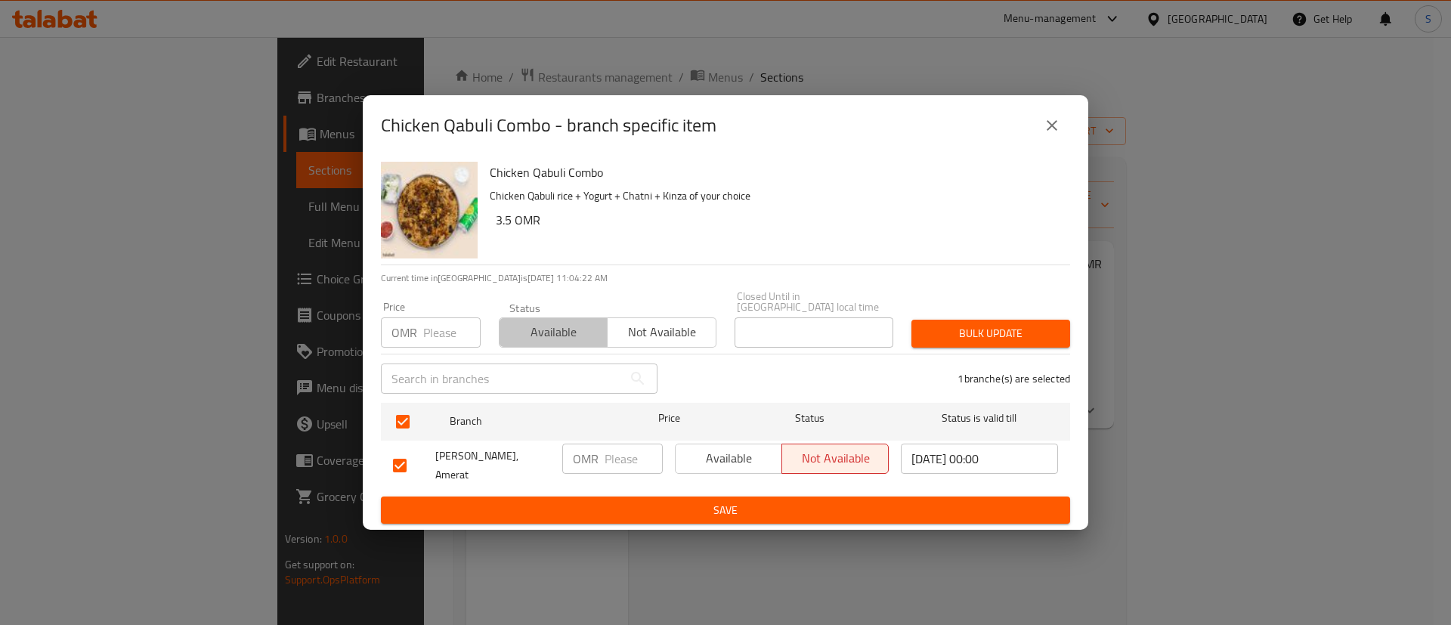
click at [527, 332] on span "Available" at bounding box center [553, 332] width 96 height 22
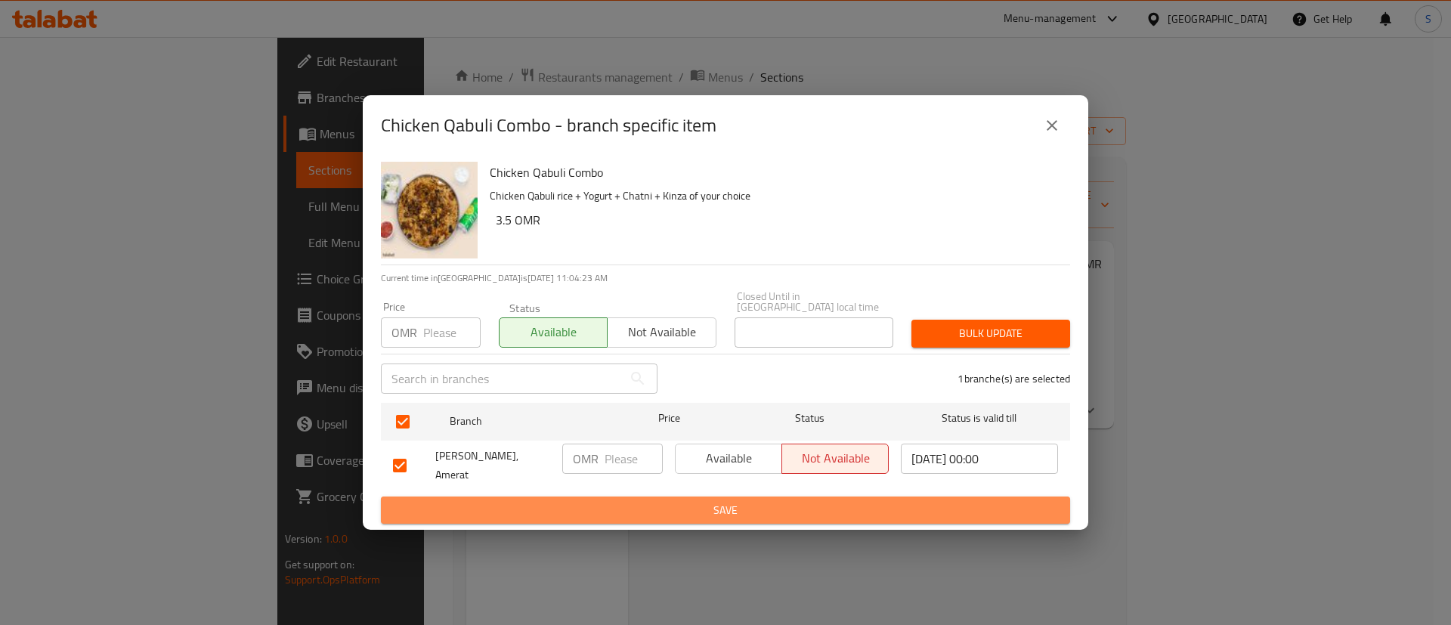
click at [661, 501] on span "Save" at bounding box center [725, 510] width 665 height 19
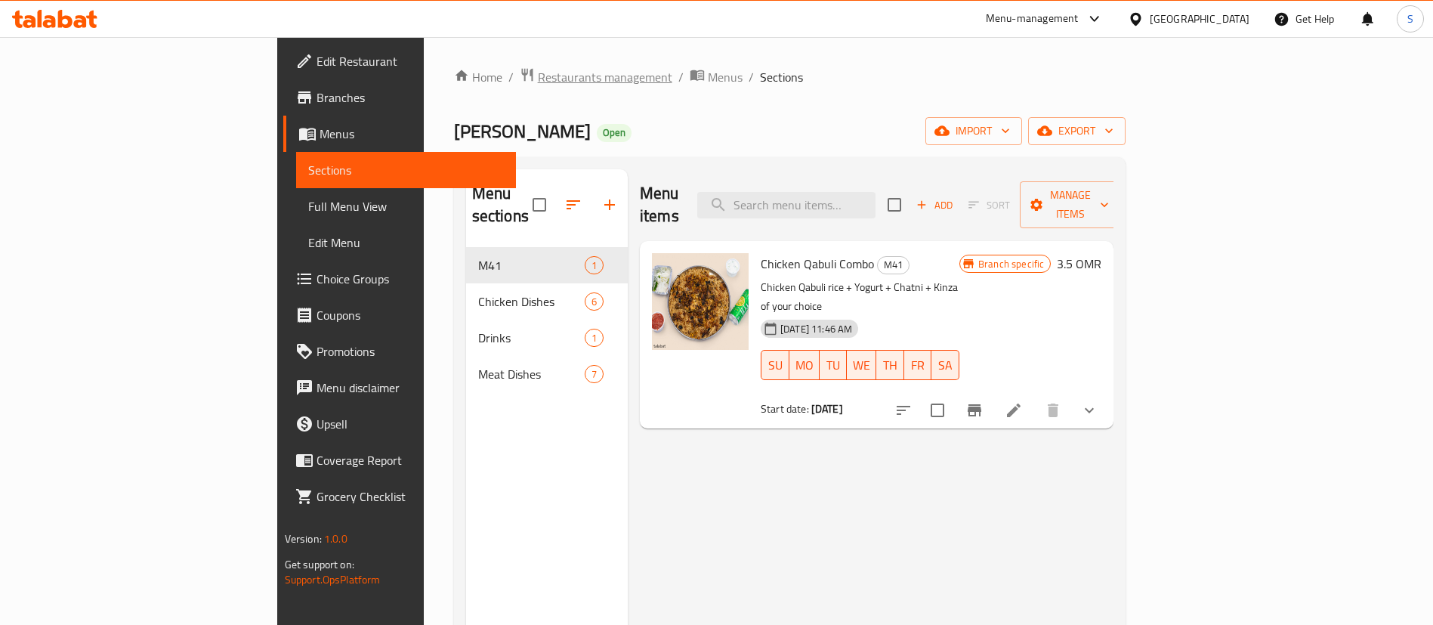
click at [538, 75] on span "Restaurants management" at bounding box center [605, 77] width 134 height 18
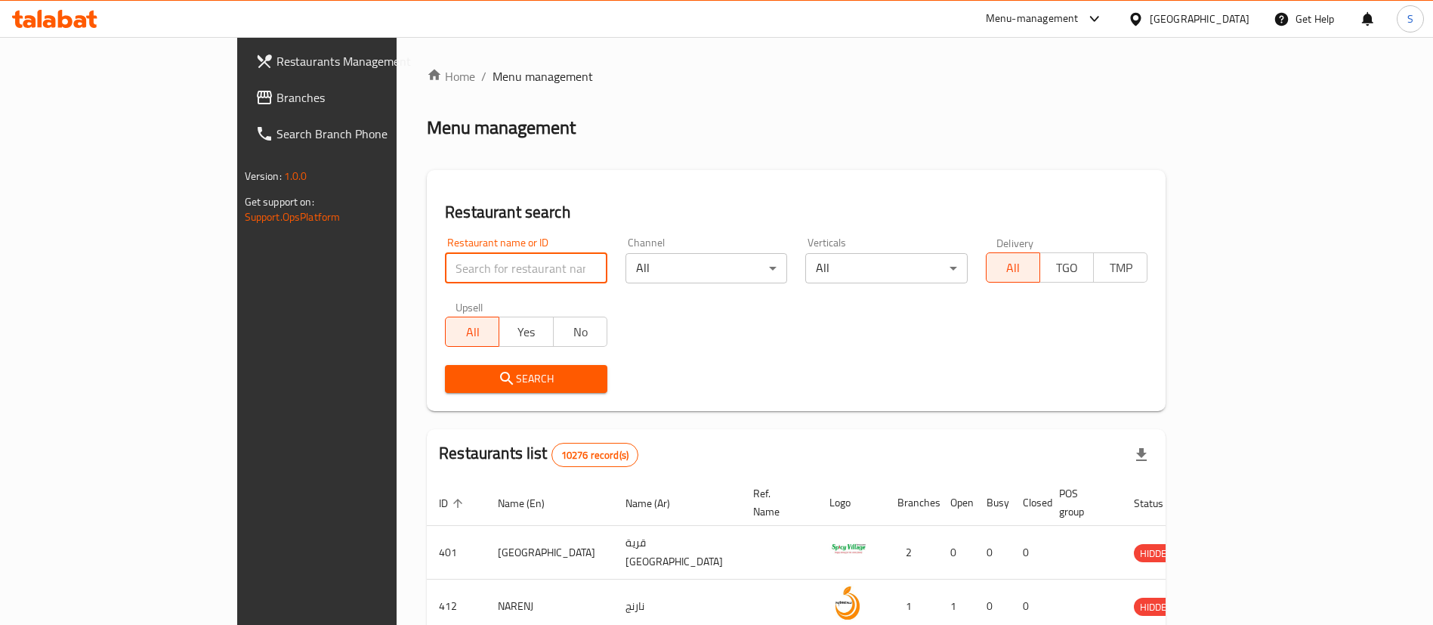
paste input "673663"
click at [446, 262] on input "search" at bounding box center [526, 268] width 162 height 30
type input "673663"
click button "Search" at bounding box center [526, 379] width 162 height 28
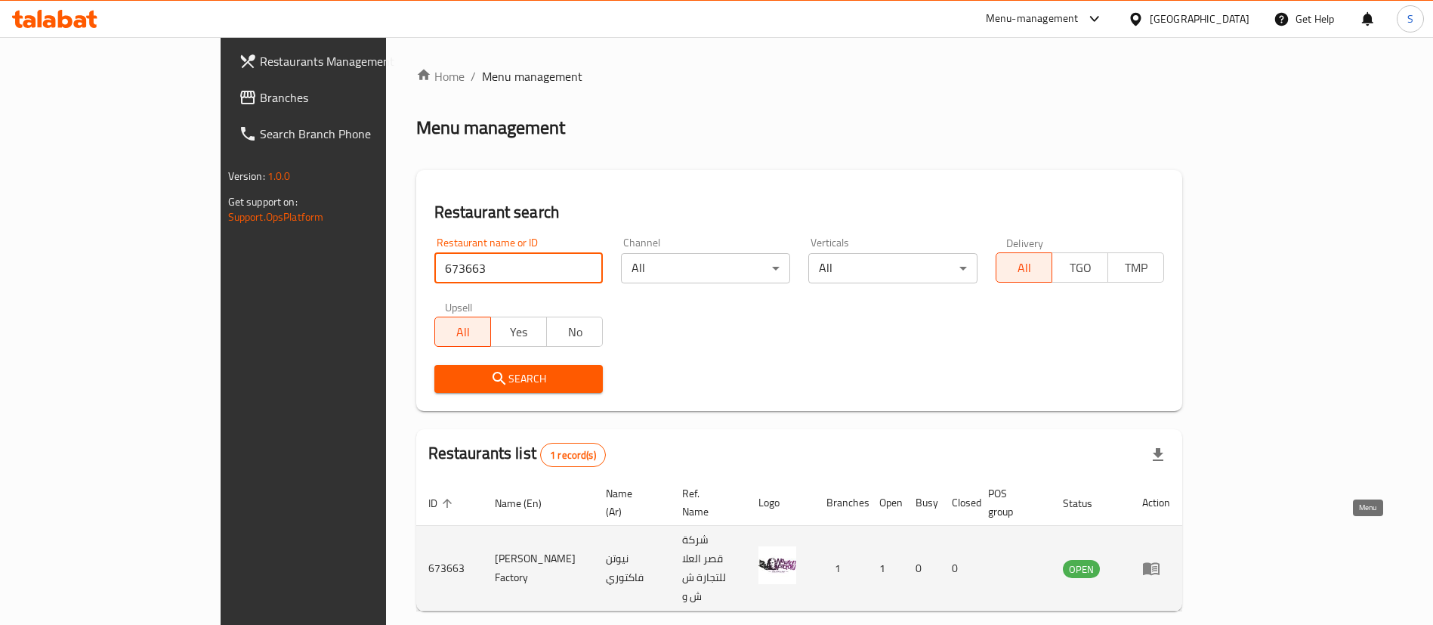
click at [1160, 563] on icon "enhanced table" at bounding box center [1151, 569] width 17 height 13
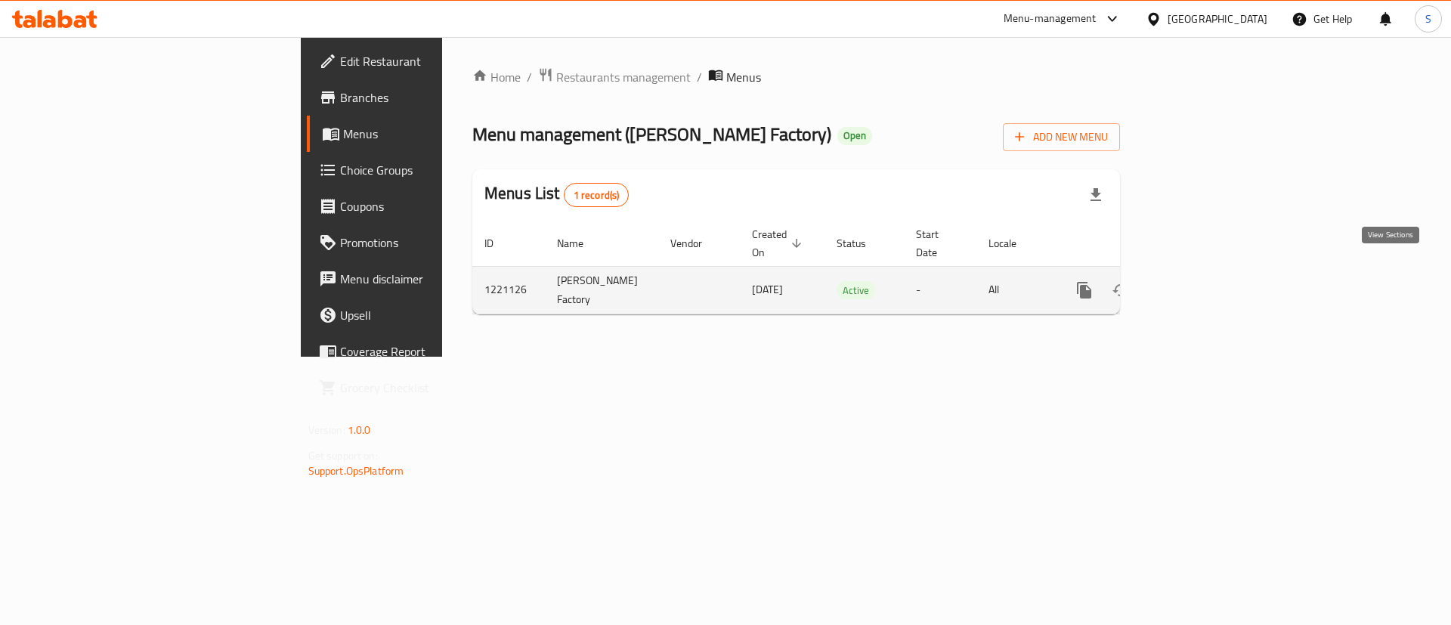
click at [1202, 281] on icon "enhanced table" at bounding box center [1193, 290] width 18 height 18
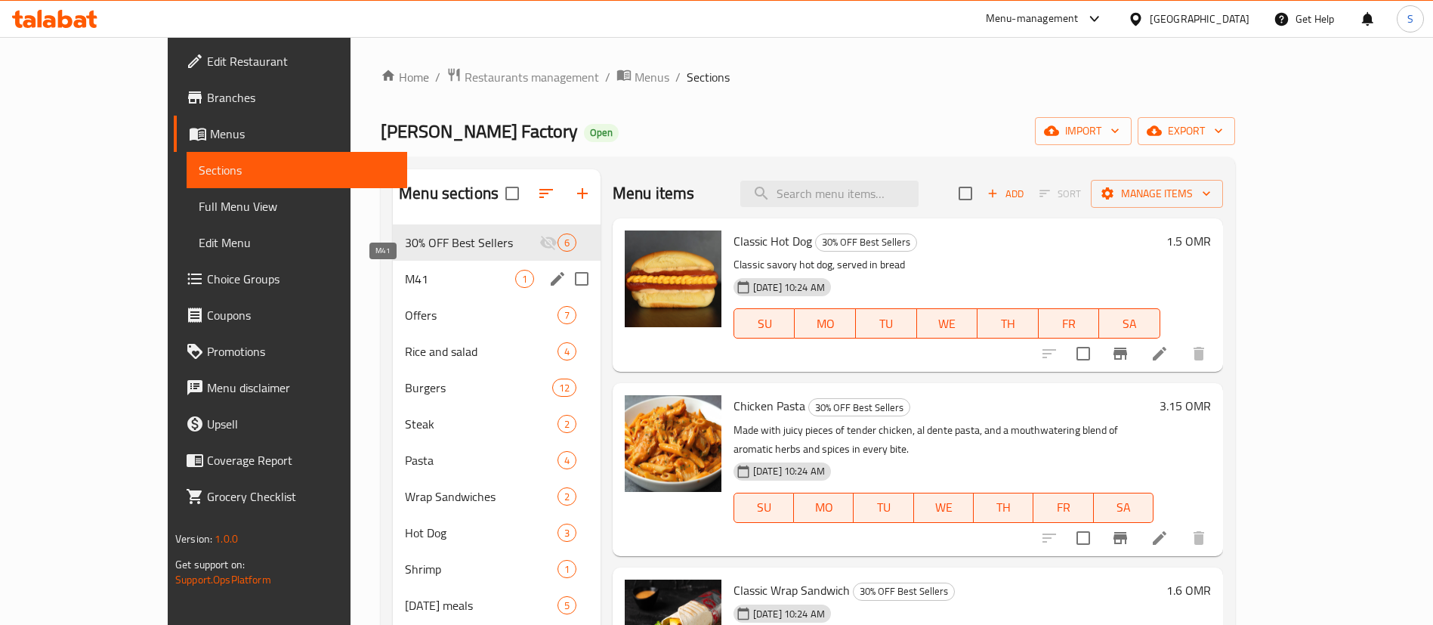
click at [445, 274] on span "M41" at bounding box center [460, 279] width 110 height 18
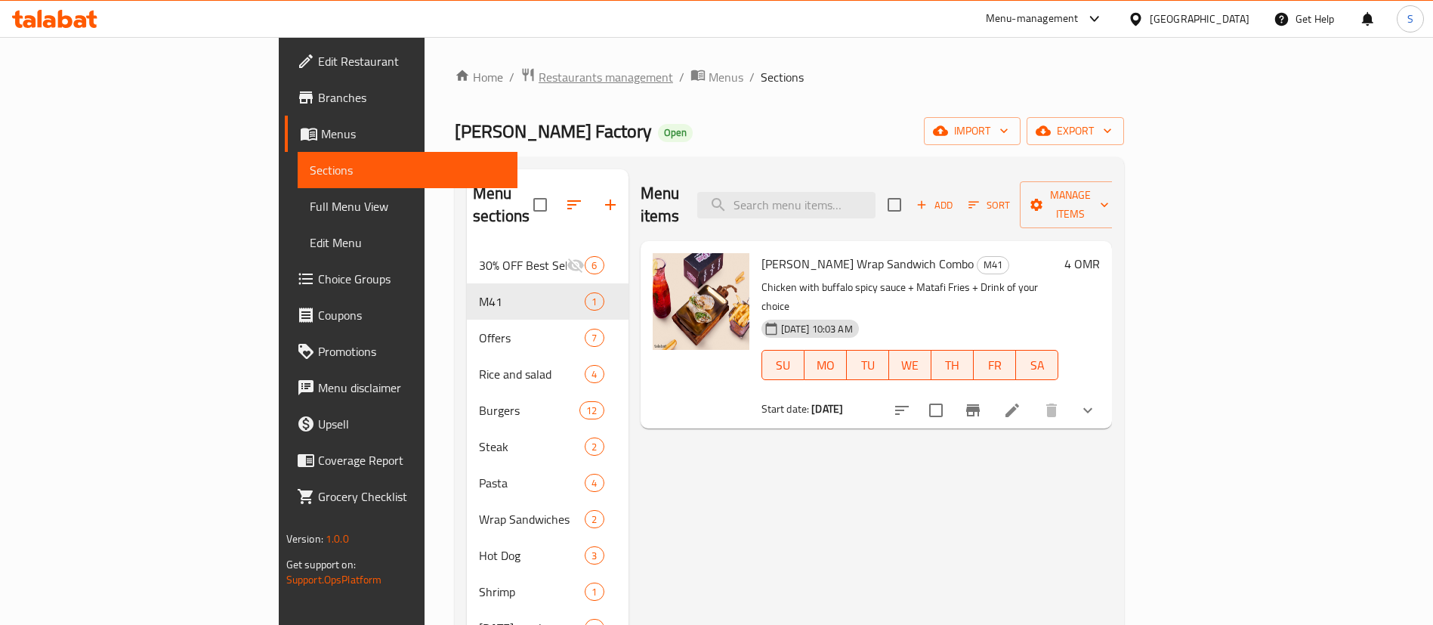
click at [539, 78] on span "Restaurants management" at bounding box center [606, 77] width 134 height 18
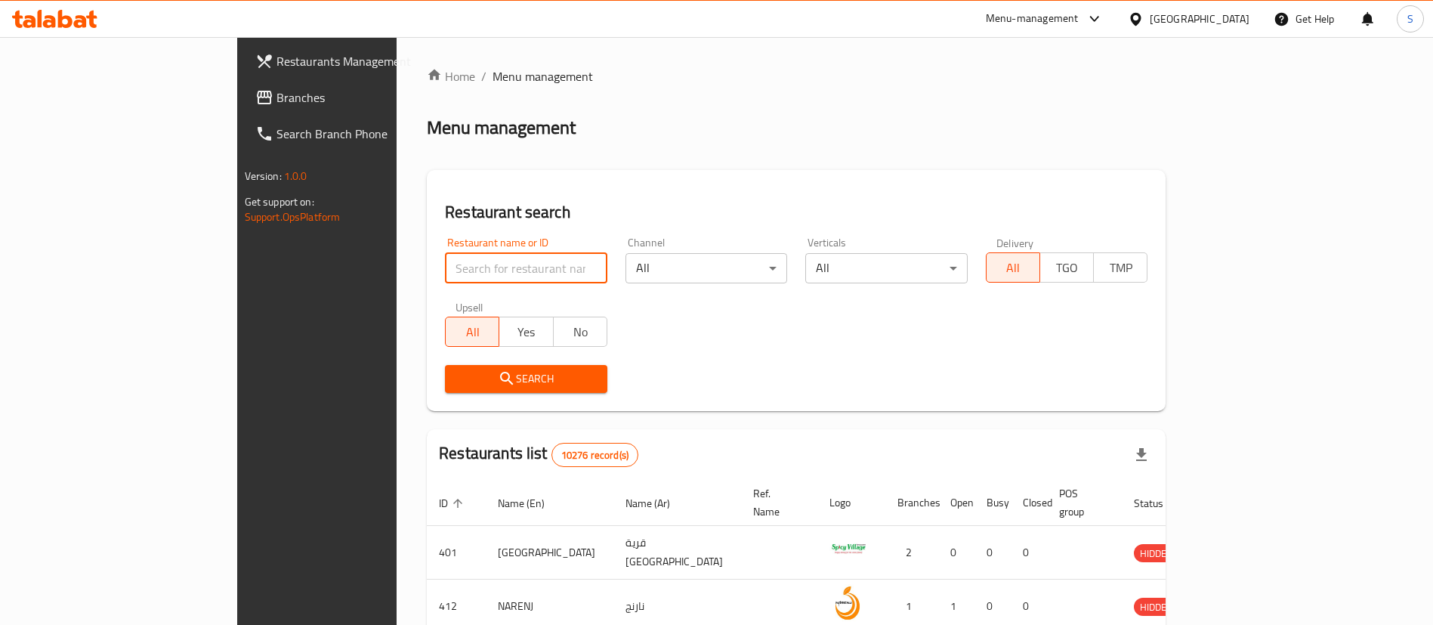
paste input "687357"
click at [466, 277] on input "search" at bounding box center [526, 268] width 162 height 30
type input "687357"
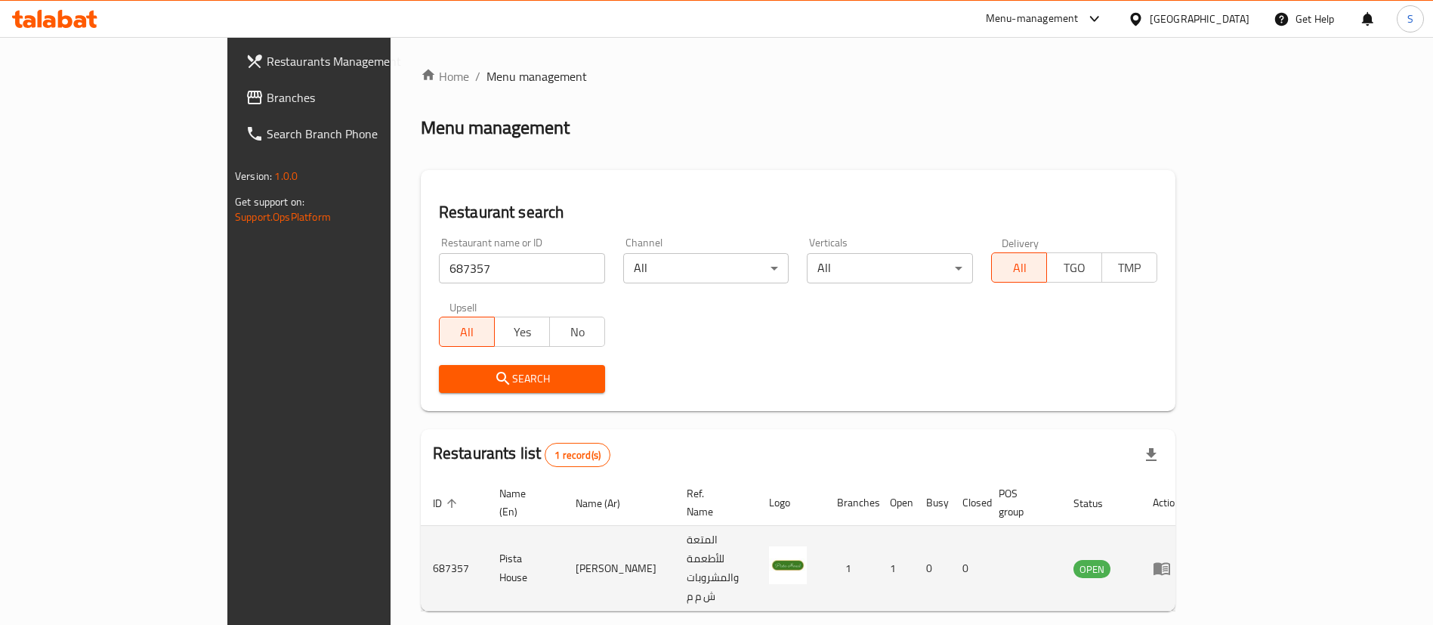
click at [1193, 532] on td "enhanced table" at bounding box center [1167, 568] width 52 height 85
click at [1170, 563] on icon "enhanced table" at bounding box center [1162, 569] width 17 height 13
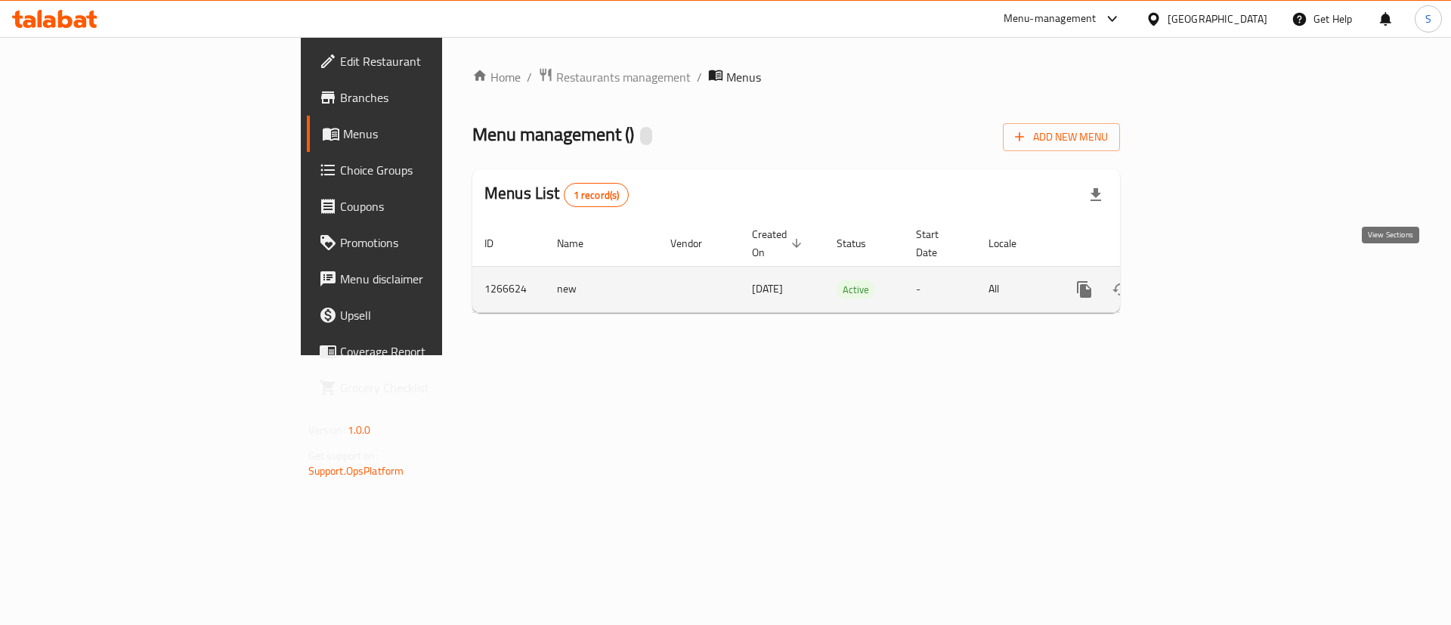
click at [1202, 280] on icon "enhanced table" at bounding box center [1193, 289] width 18 height 18
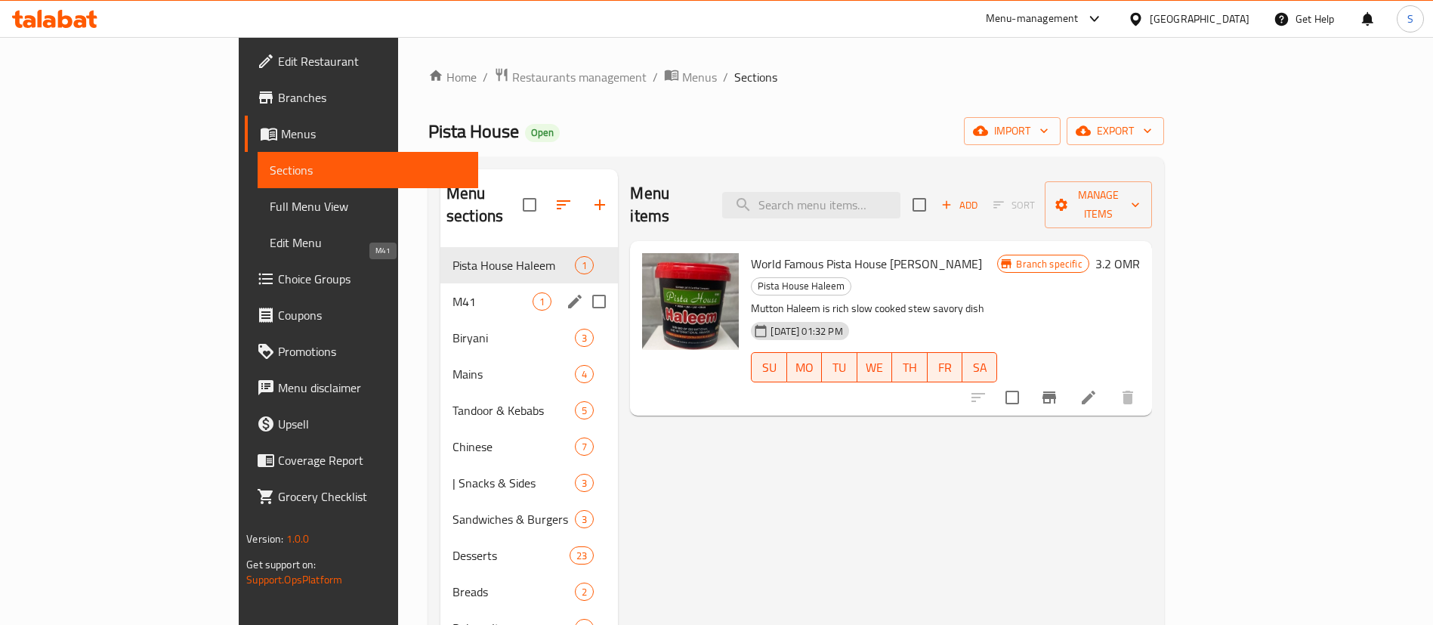
click at [453, 292] on span "M41" at bounding box center [493, 301] width 80 height 18
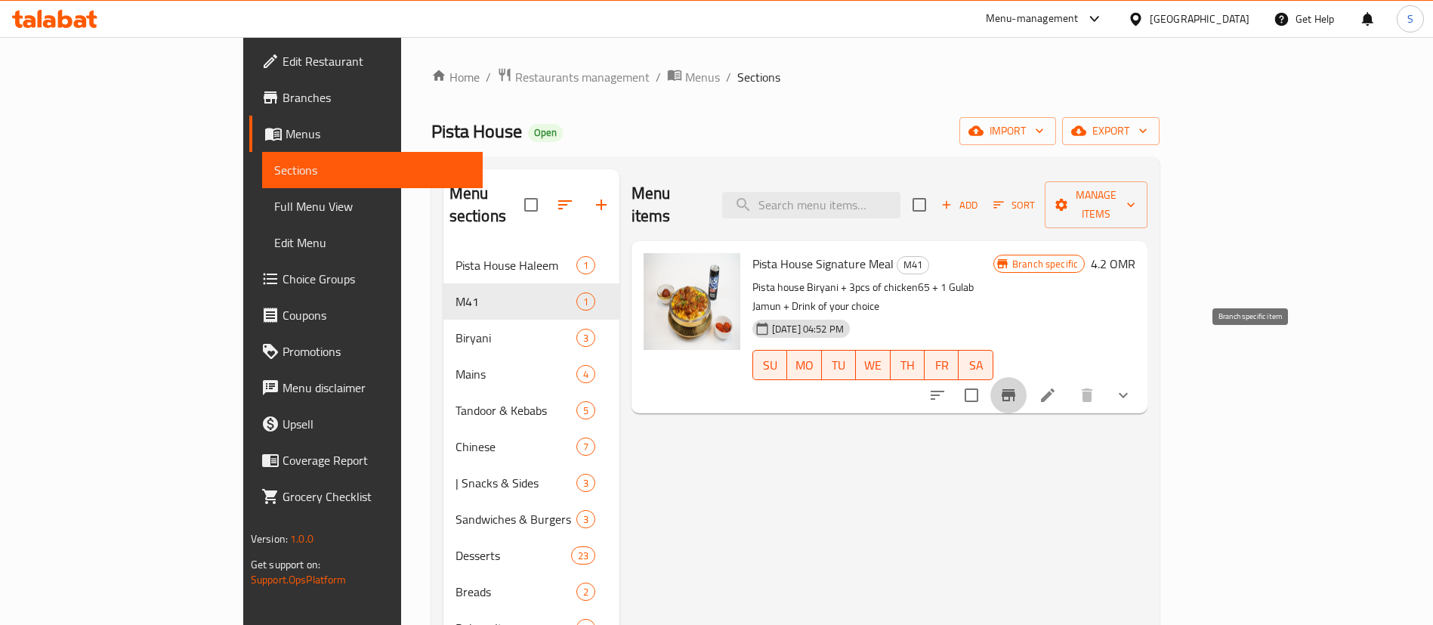
click at [1027, 377] on button "Branch-specific-item" at bounding box center [1008, 395] width 36 height 36
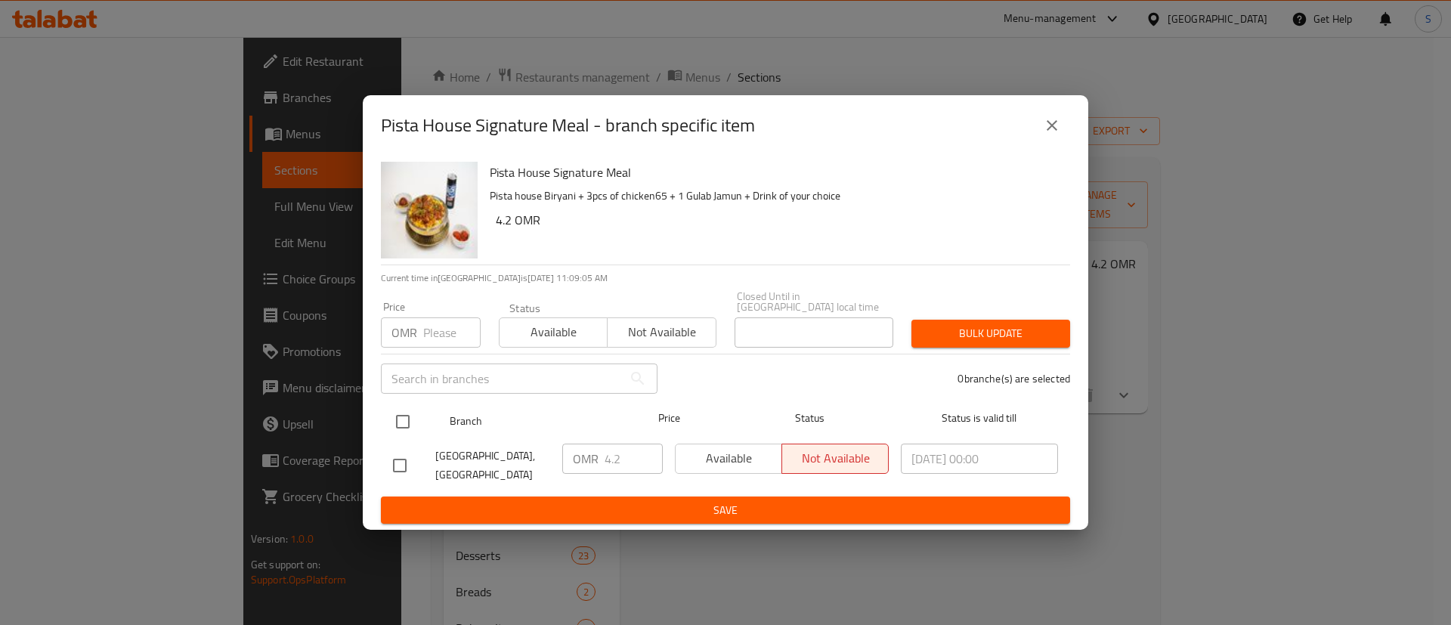
click at [406, 406] on input "checkbox" at bounding box center [403, 422] width 32 height 32
checkbox input "true"
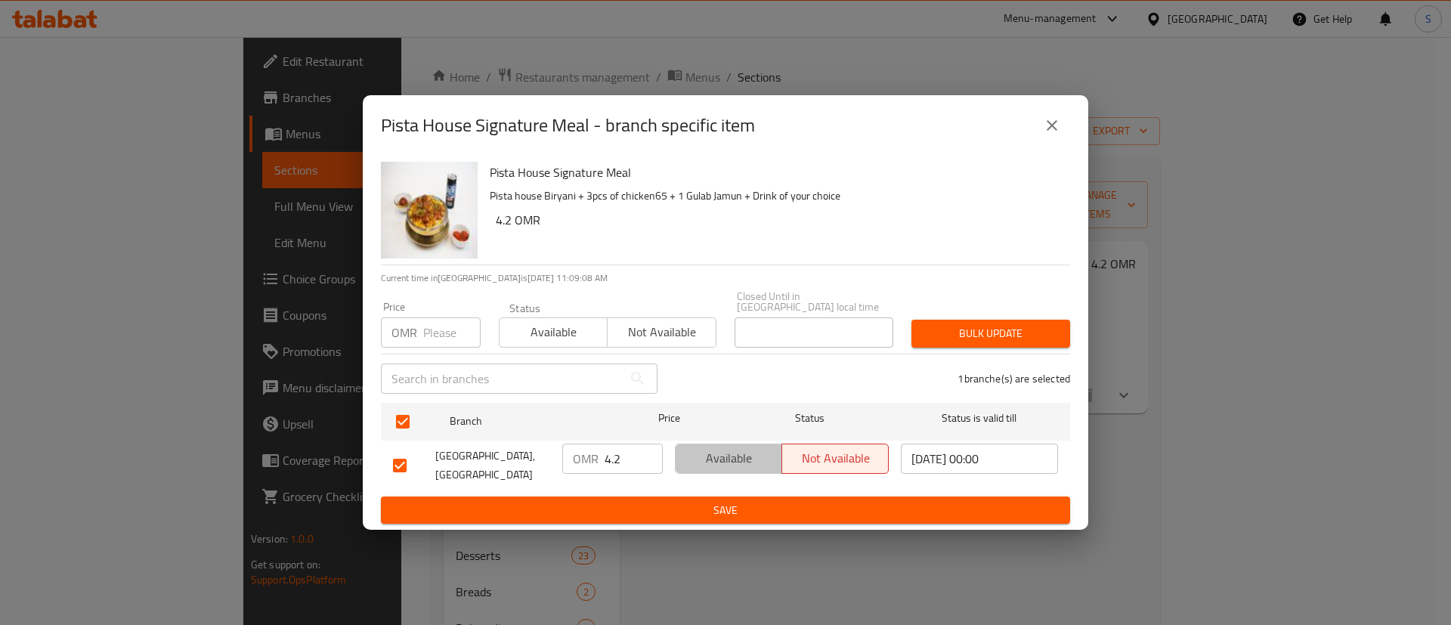
click at [725, 459] on span "Available" at bounding box center [728, 458] width 94 height 22
click at [740, 502] on span "Save" at bounding box center [725, 510] width 665 height 19
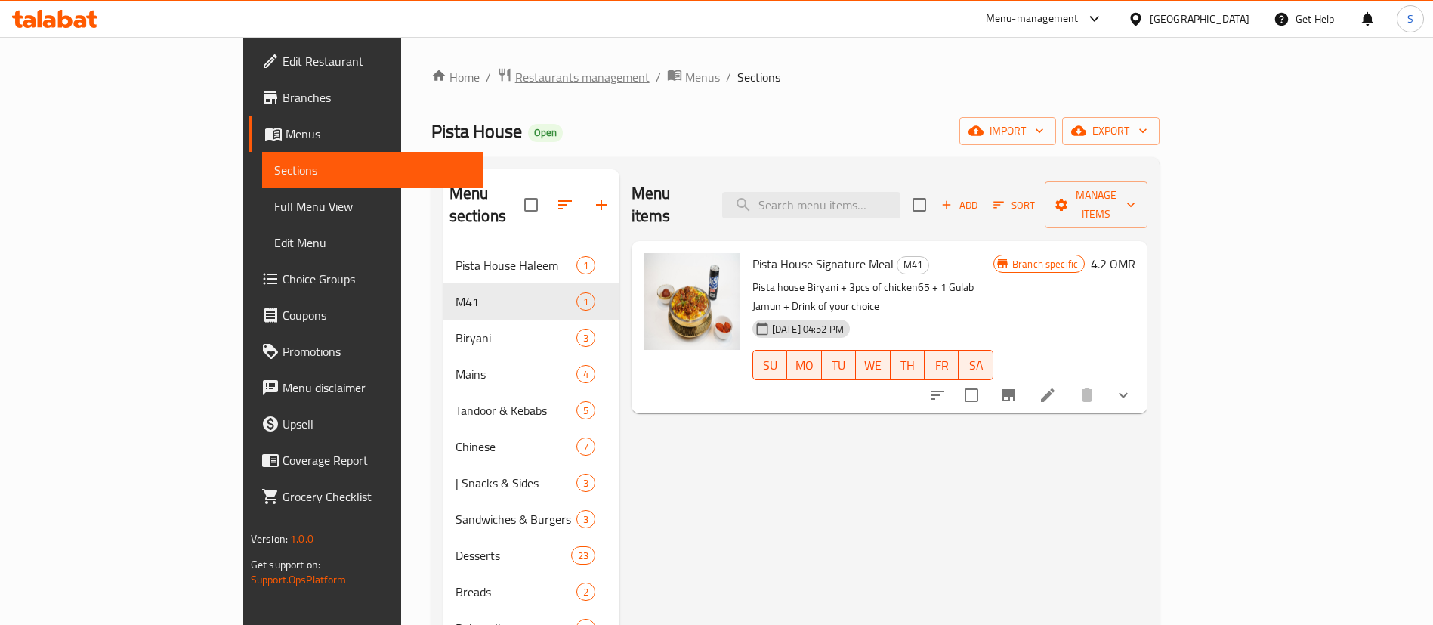
click at [515, 77] on span "Restaurants management" at bounding box center [582, 77] width 134 height 18
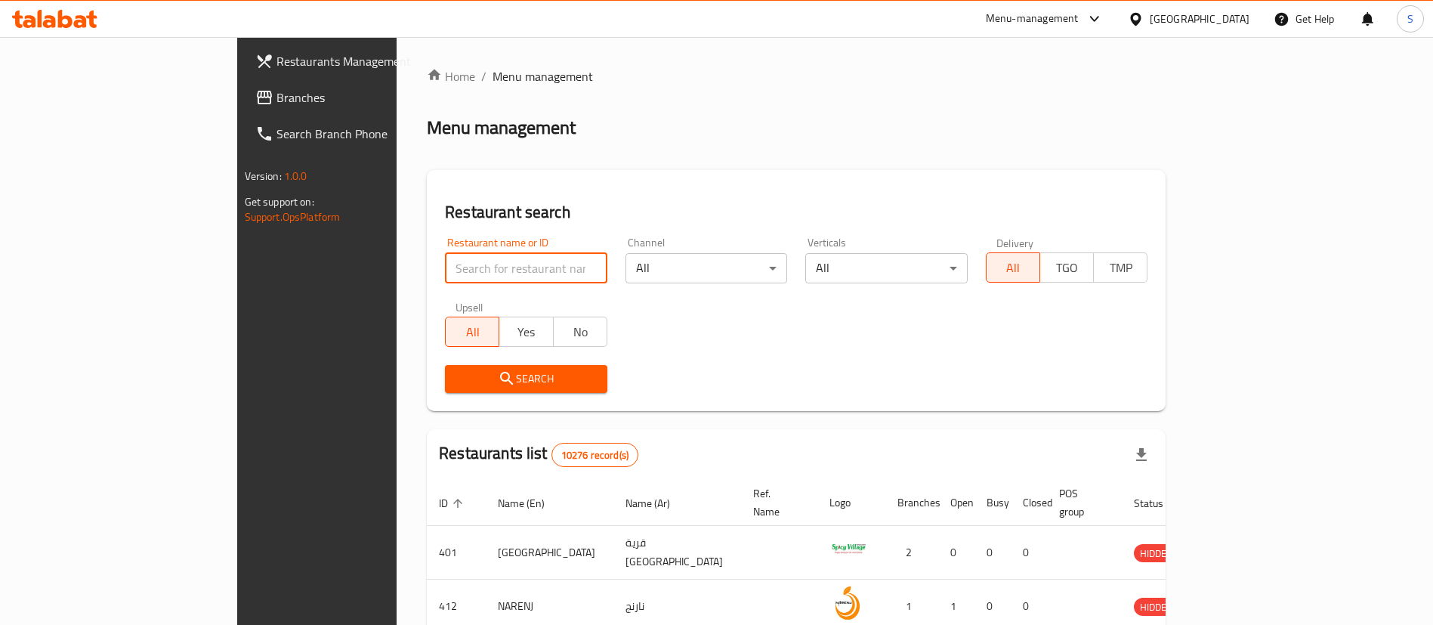
click at [445, 273] on input "search" at bounding box center [526, 268] width 162 height 30
paste input "698803"
type input "698803"
click button "Search" at bounding box center [526, 379] width 162 height 28
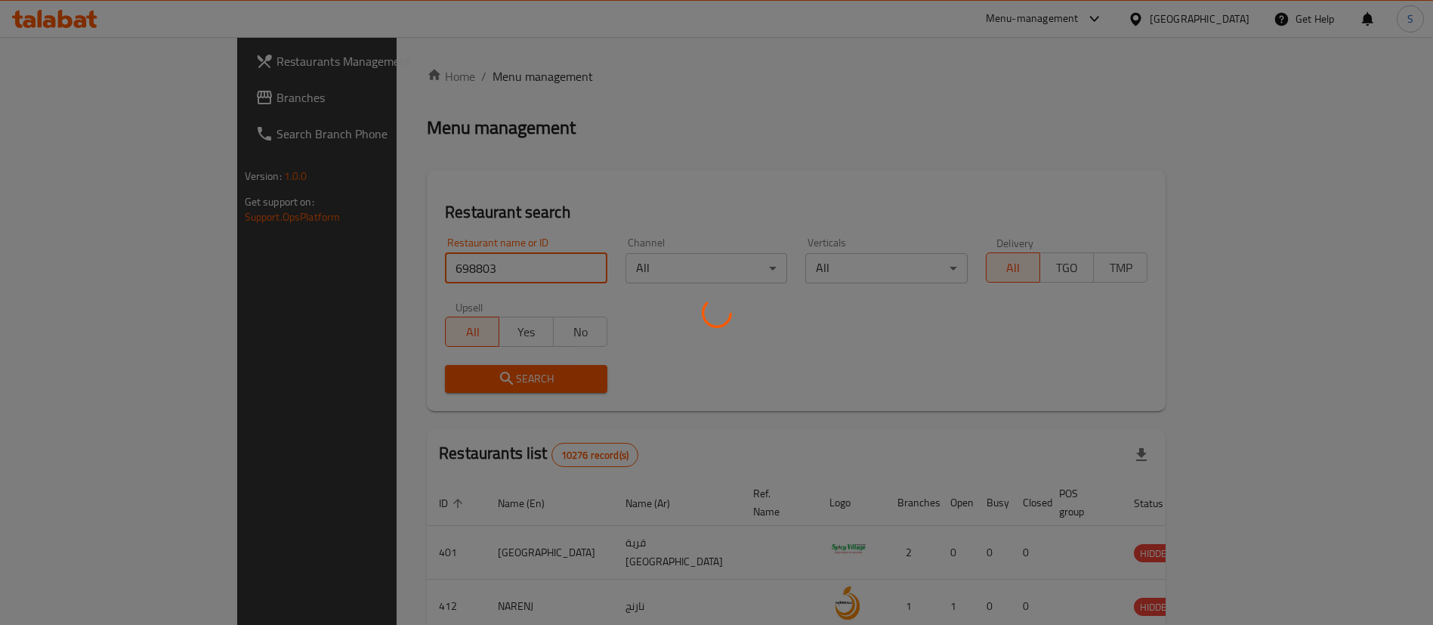
click button "Search" at bounding box center [526, 379] width 162 height 28
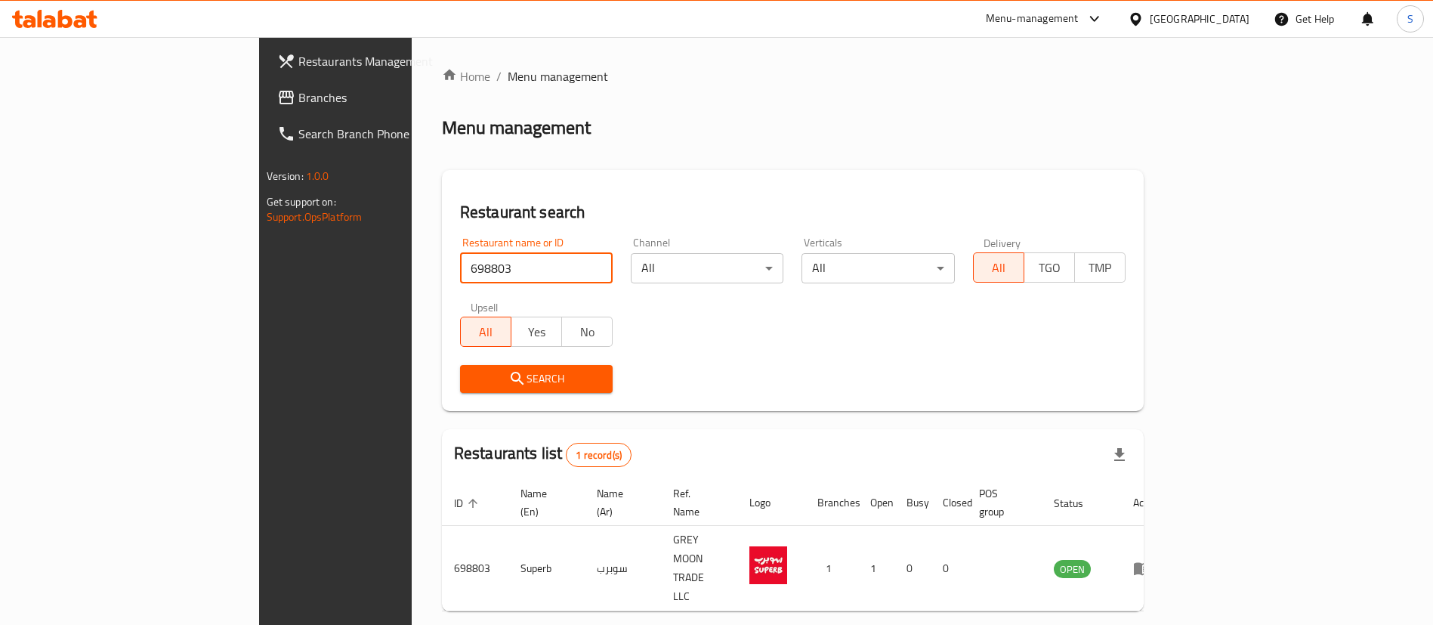
click button "Search" at bounding box center [536, 379] width 153 height 28
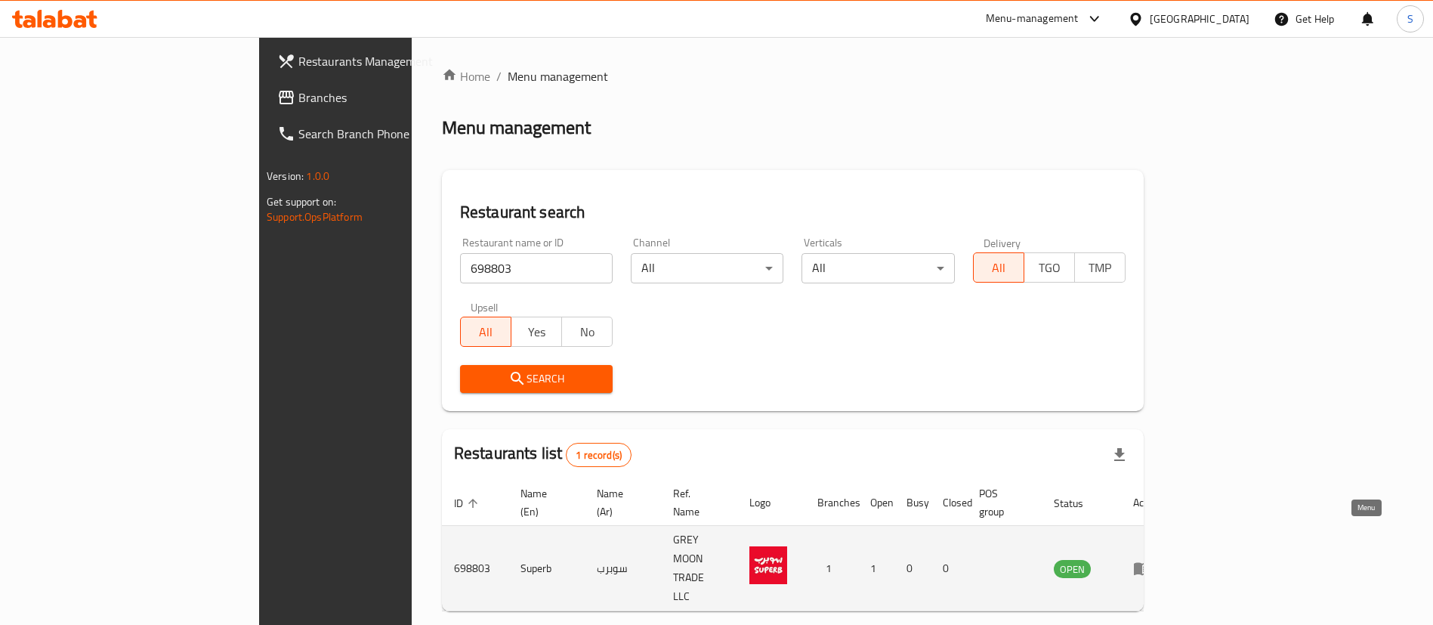
click at [1151, 563] on icon "enhanced table" at bounding box center [1142, 569] width 17 height 13
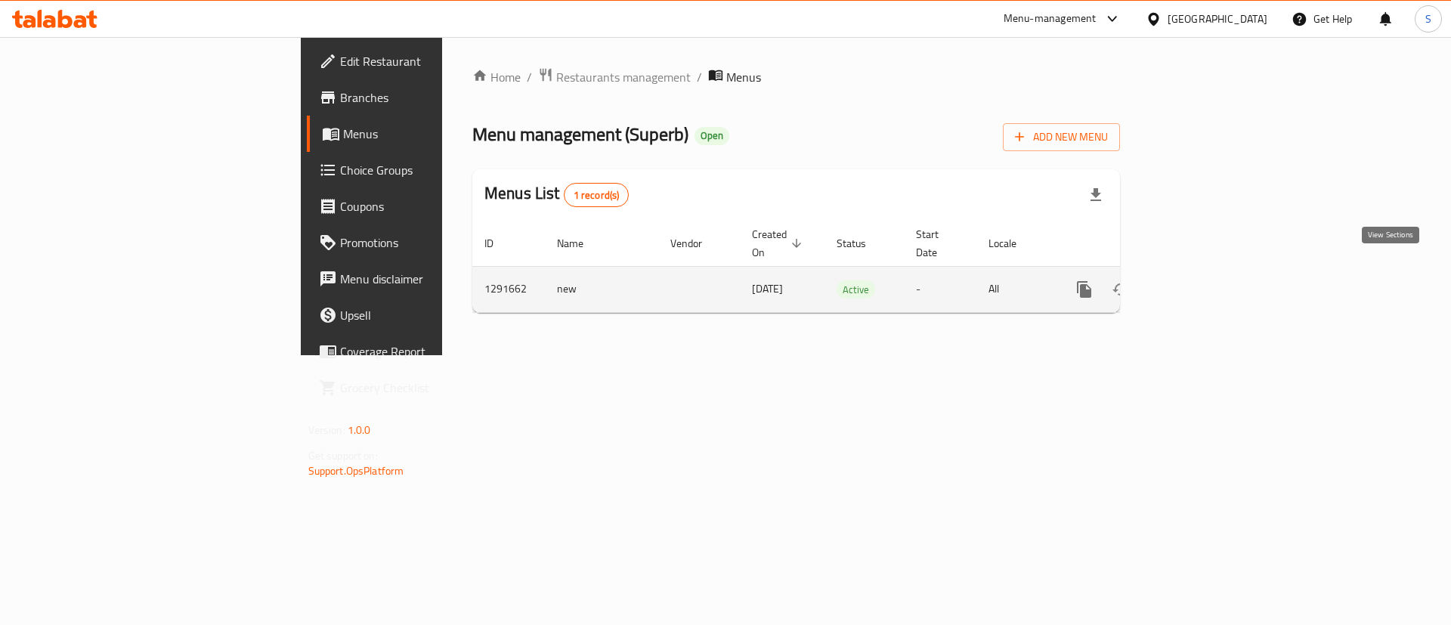
click at [1202, 280] on icon "enhanced table" at bounding box center [1193, 289] width 18 height 18
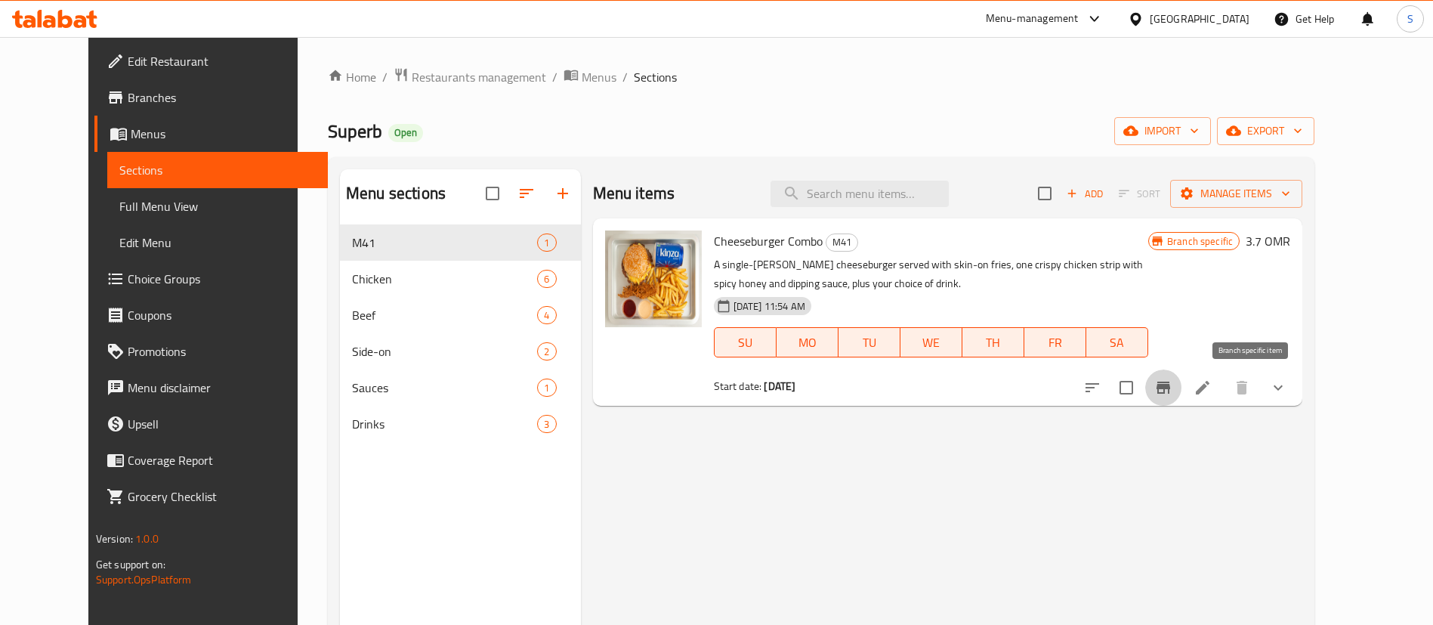
click at [1173, 381] on icon "Branch-specific-item" at bounding box center [1163, 388] width 18 height 18
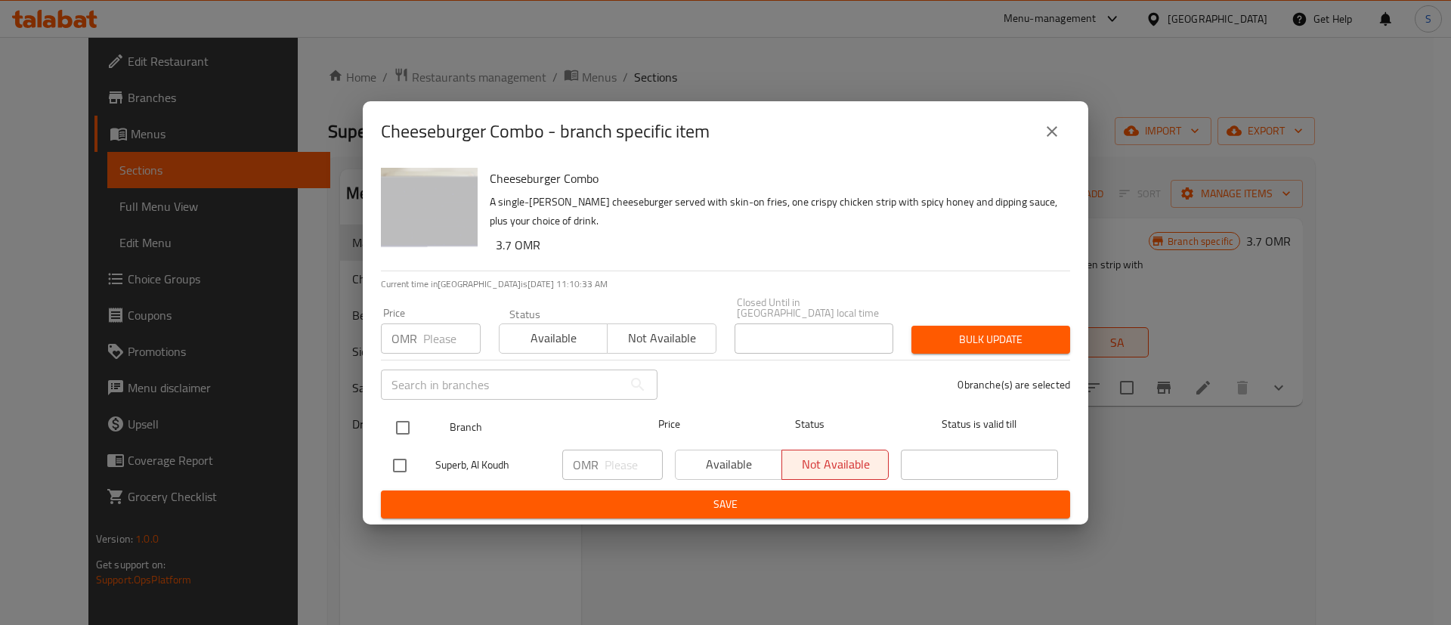
click at [403, 427] on input "checkbox" at bounding box center [403, 428] width 32 height 32
checkbox input "true"
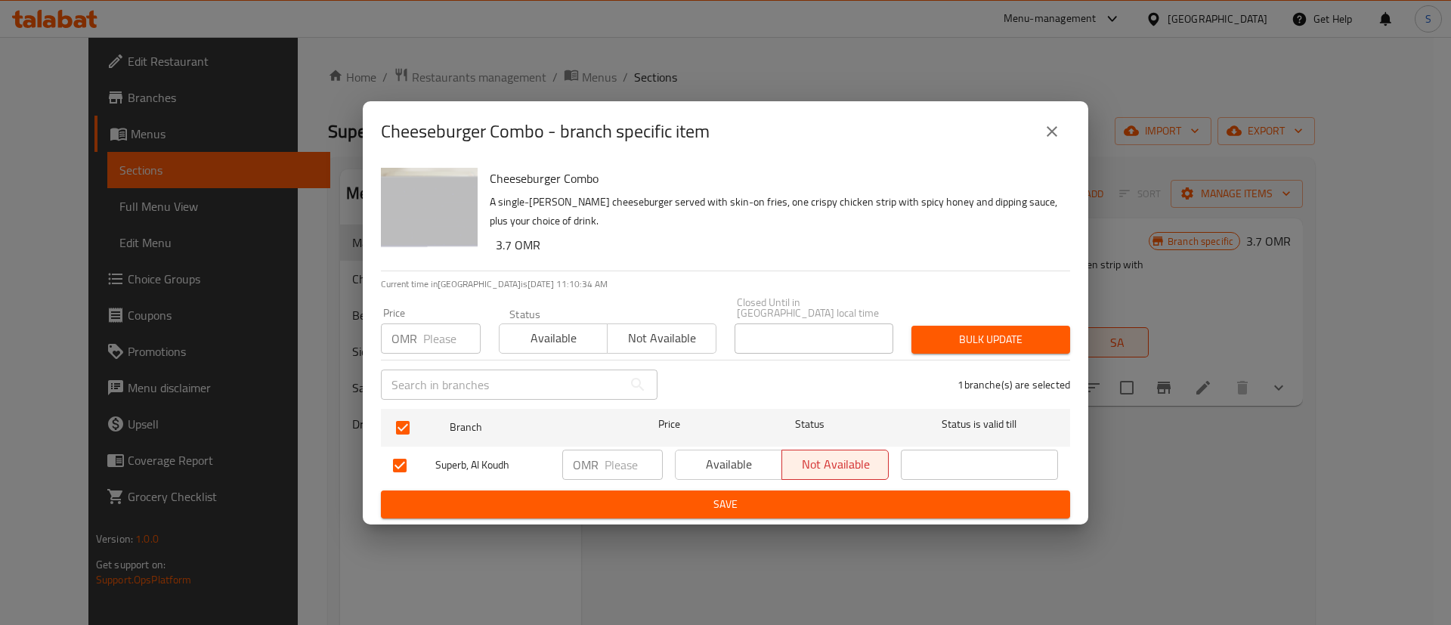
click at [699, 459] on span "Available" at bounding box center [728, 464] width 94 height 22
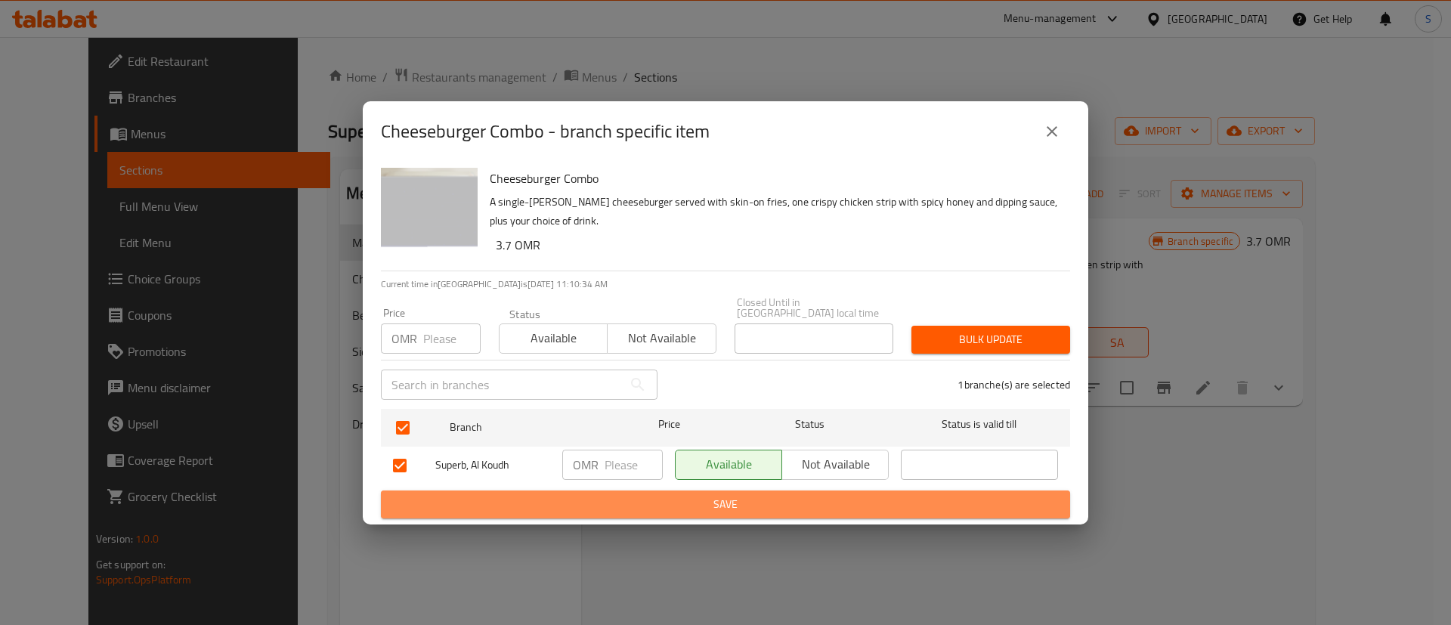
click at [718, 502] on span "Save" at bounding box center [725, 504] width 665 height 19
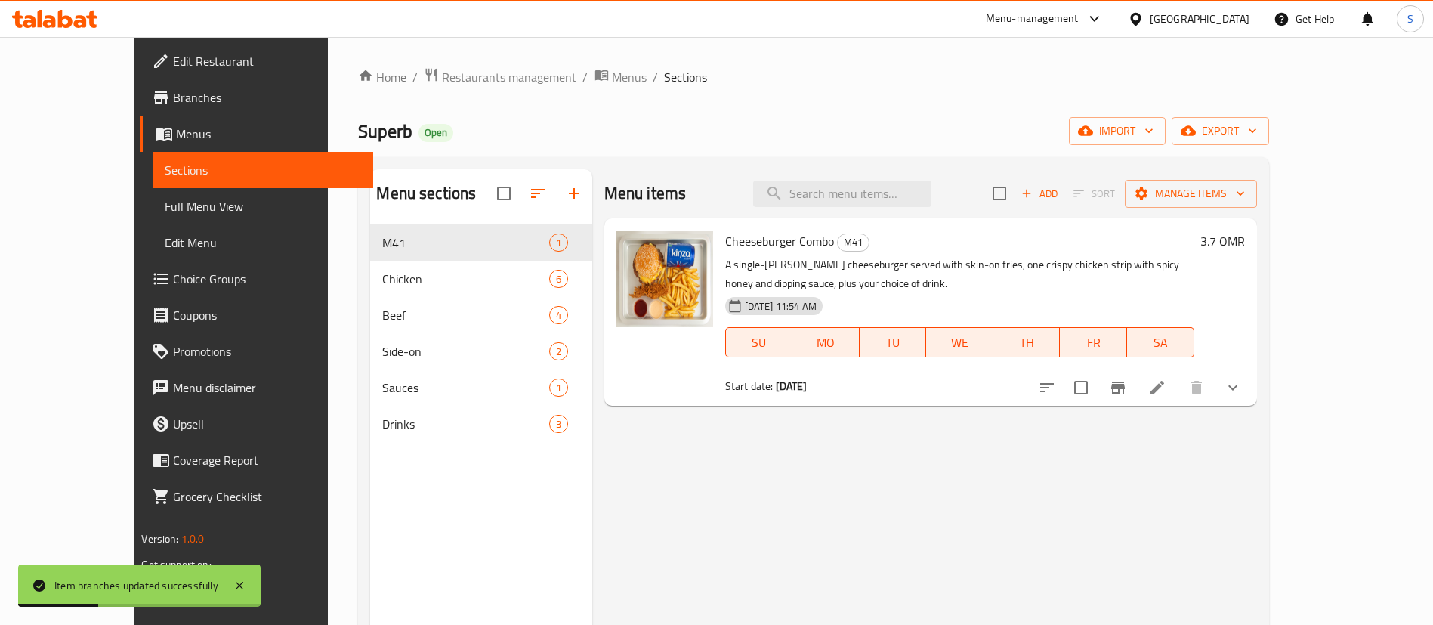
drag, startPoint x: 394, startPoint y: 76, endPoint x: 589, endPoint y: 9, distance: 205.5
click at [442, 76] on span "Restaurants management" at bounding box center [509, 77] width 134 height 18
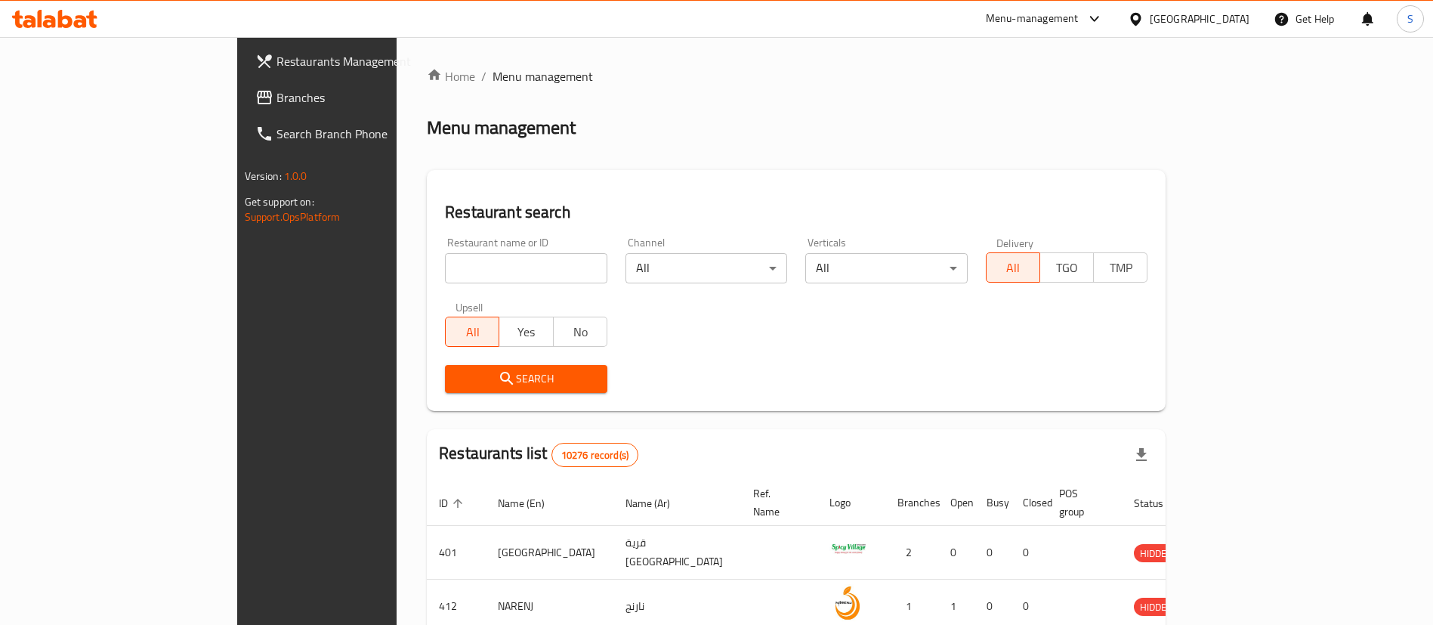
click at [475, 269] on input "search" at bounding box center [526, 268] width 162 height 30
paste input "686446"
type input "686446"
click button "Search" at bounding box center [526, 379] width 162 height 28
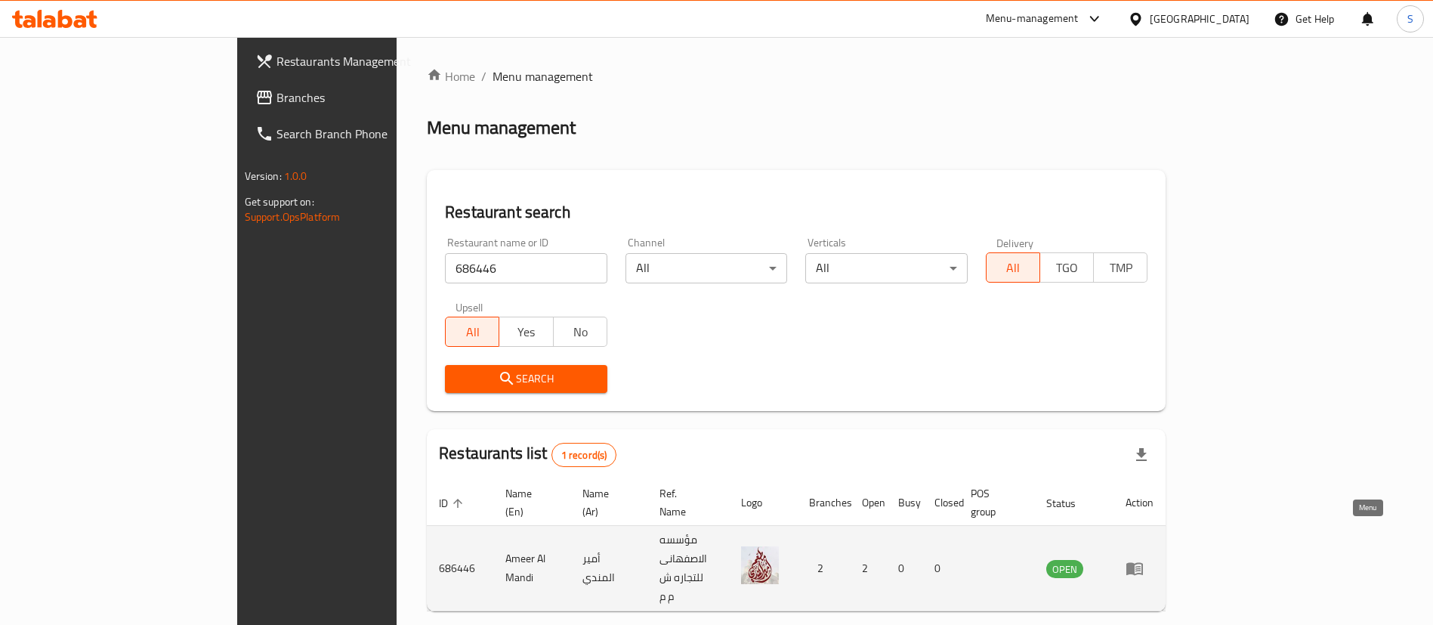
click at [1144, 559] on icon "enhanced table" at bounding box center [1135, 568] width 18 height 18
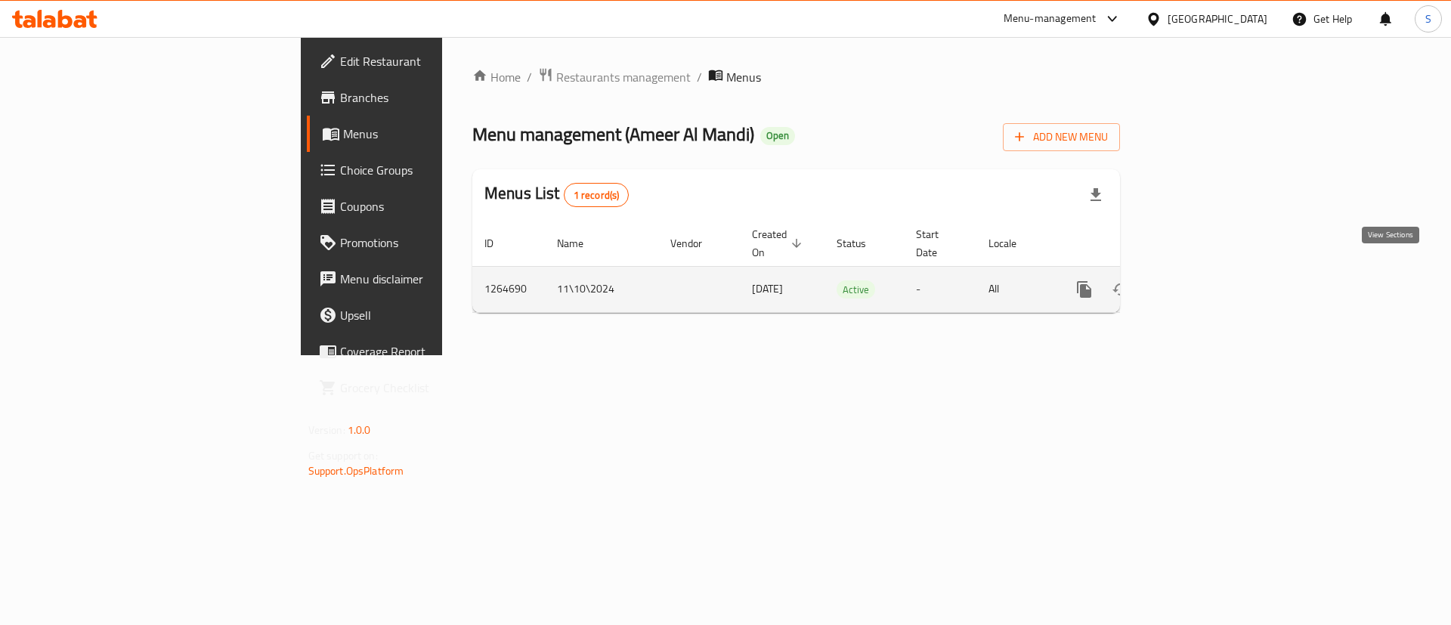
click at [1211, 286] on link "enhanced table" at bounding box center [1193, 289] width 36 height 36
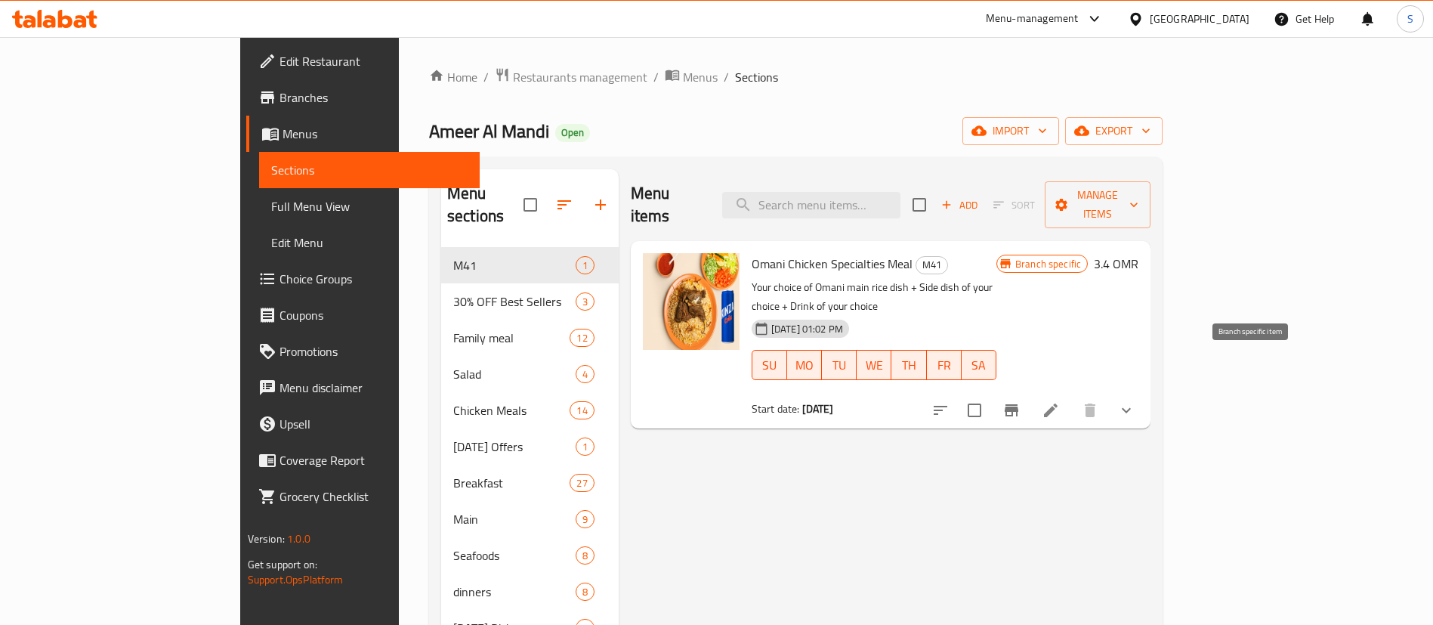
click at [1030, 392] on button "Branch-specific-item" at bounding box center [1011, 410] width 36 height 36
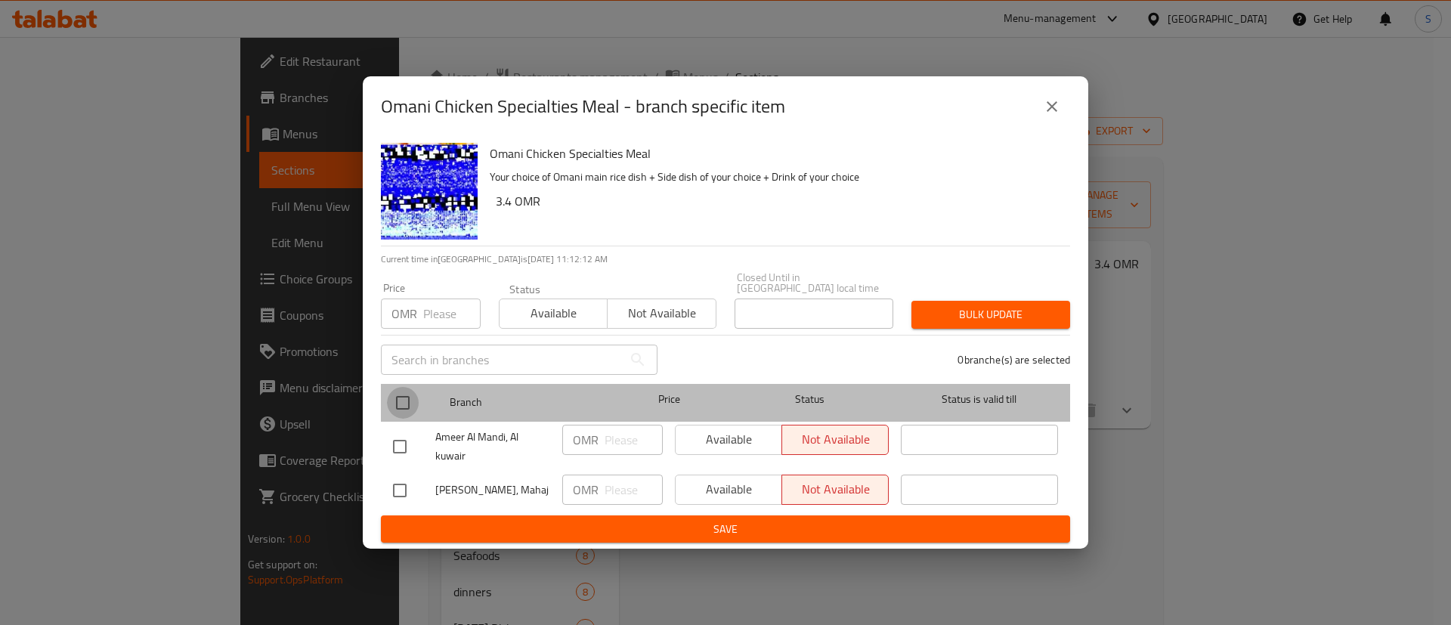
click at [403, 392] on input "checkbox" at bounding box center [403, 403] width 32 height 32
checkbox input "true"
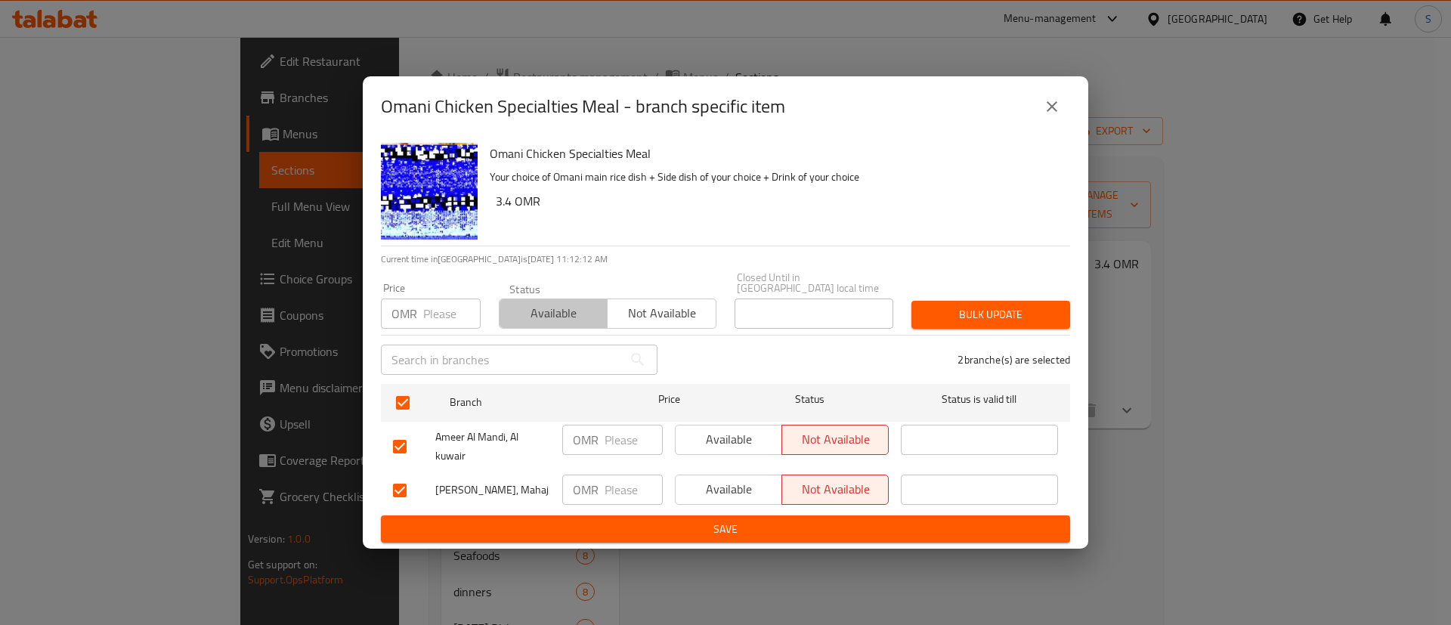
click at [538, 304] on span "Available" at bounding box center [553, 313] width 96 height 22
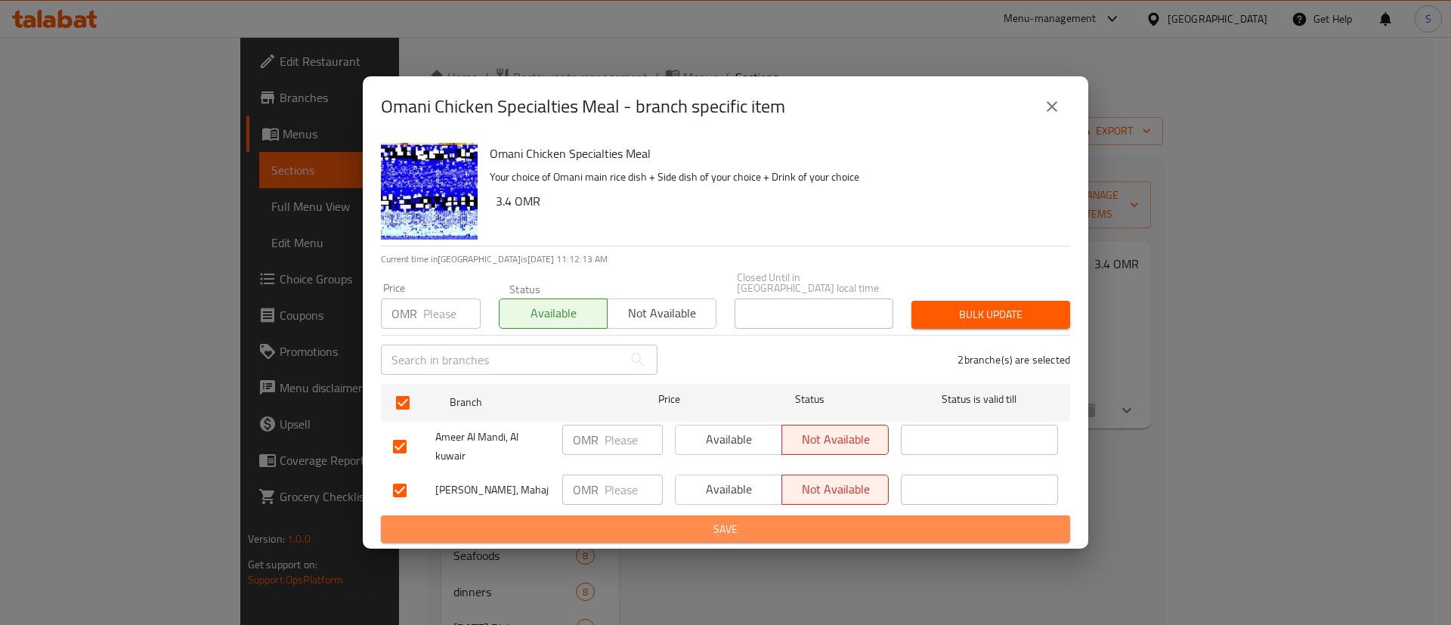
click at [654, 527] on span "Save" at bounding box center [725, 529] width 665 height 19
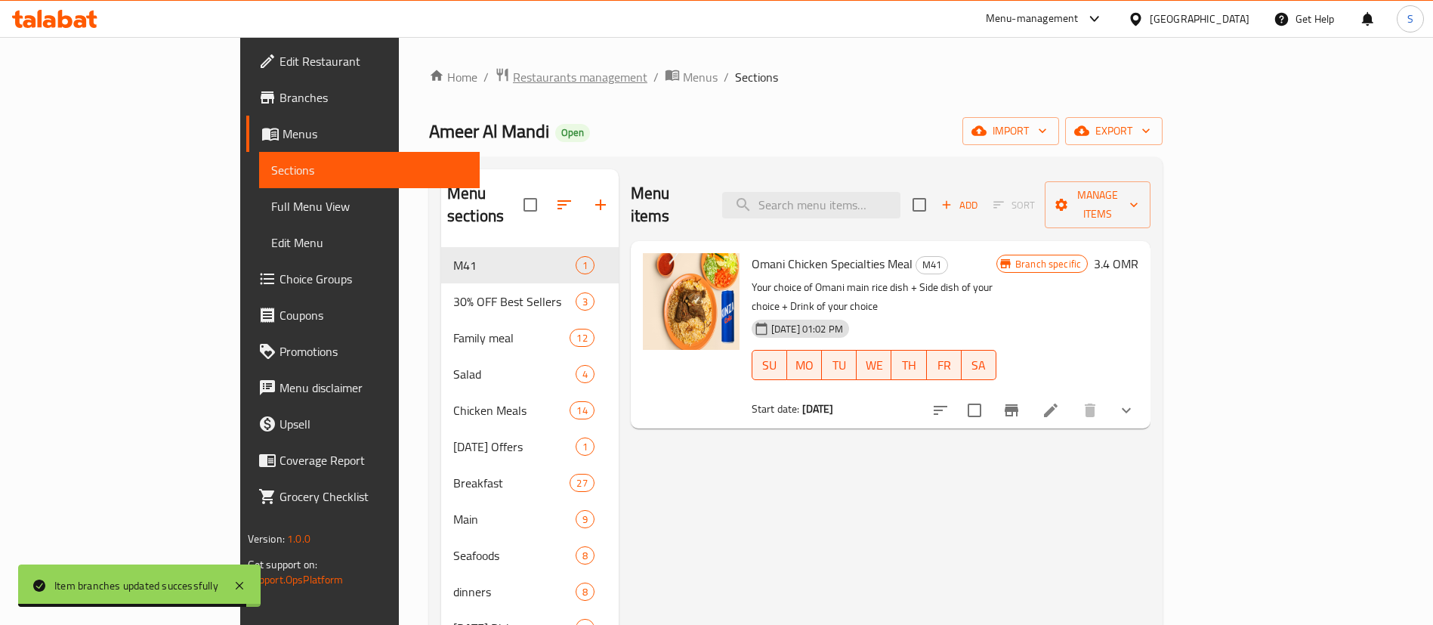
click at [513, 80] on span "Restaurants management" at bounding box center [580, 77] width 134 height 18
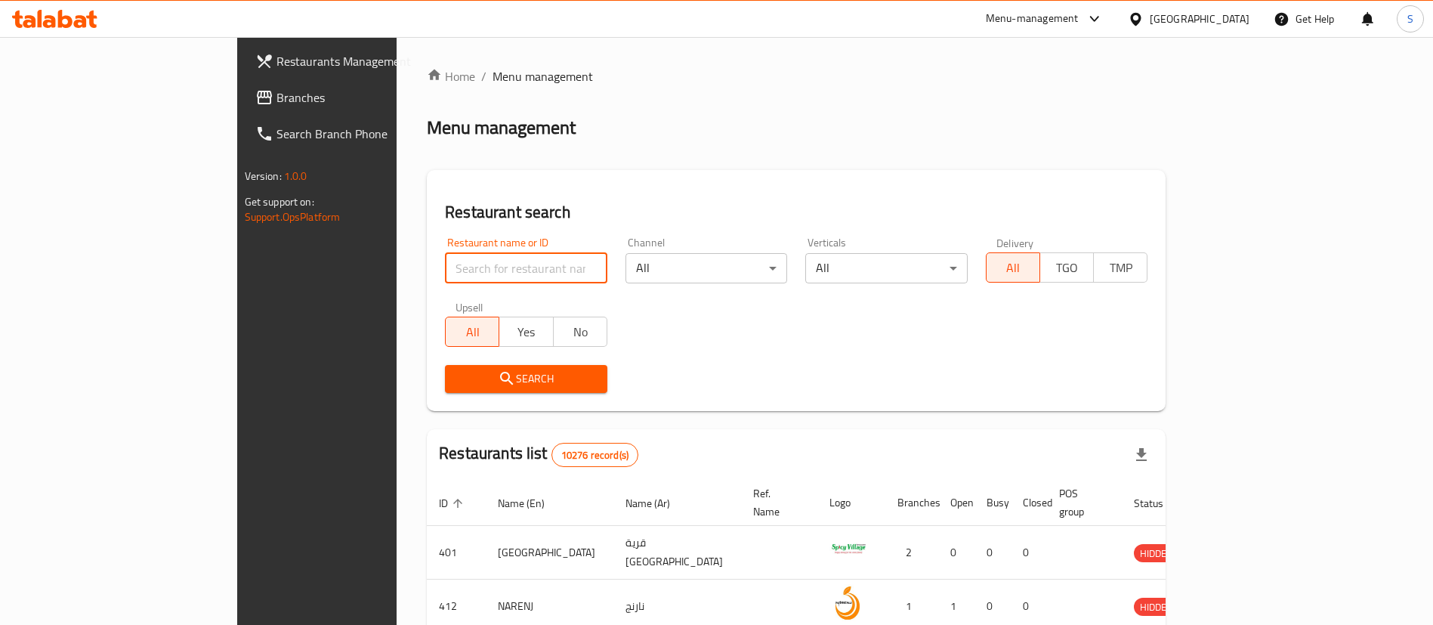
paste input "645755"
click at [453, 270] on input "search" at bounding box center [526, 268] width 162 height 30
type input "645755"
click button "Search" at bounding box center [526, 379] width 162 height 28
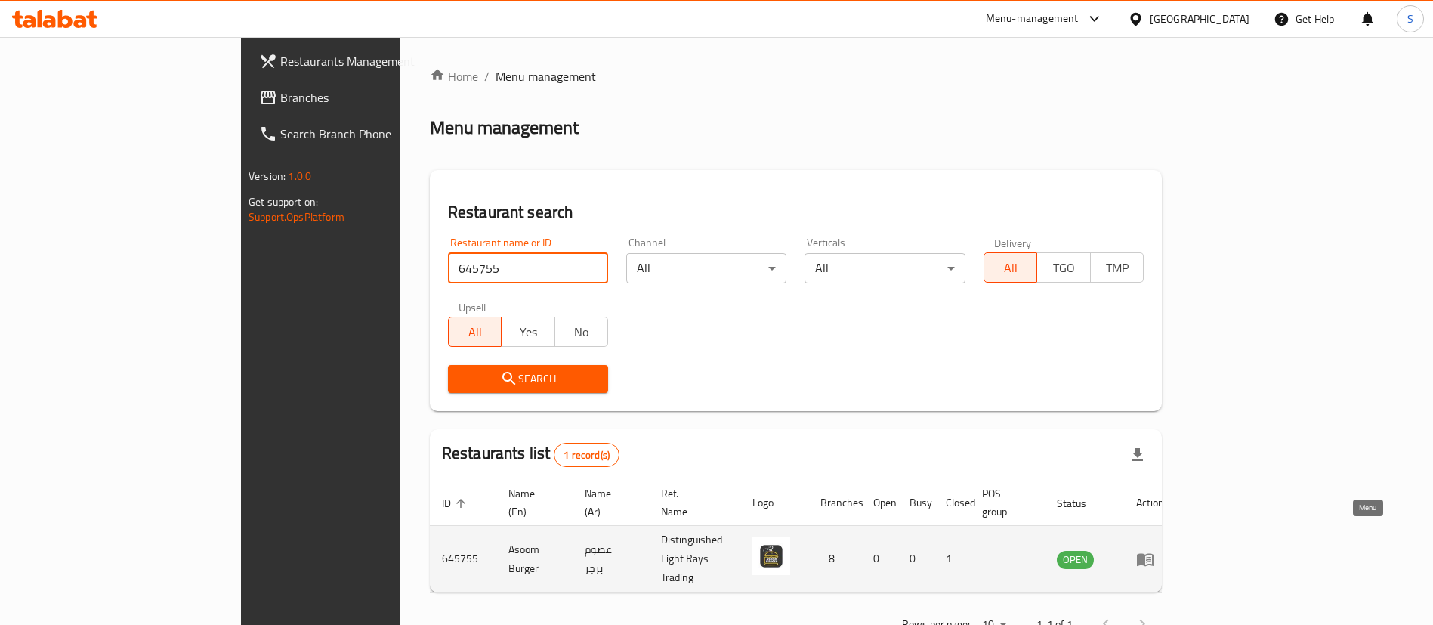
click at [1154, 553] on icon "enhanced table" at bounding box center [1145, 559] width 17 height 13
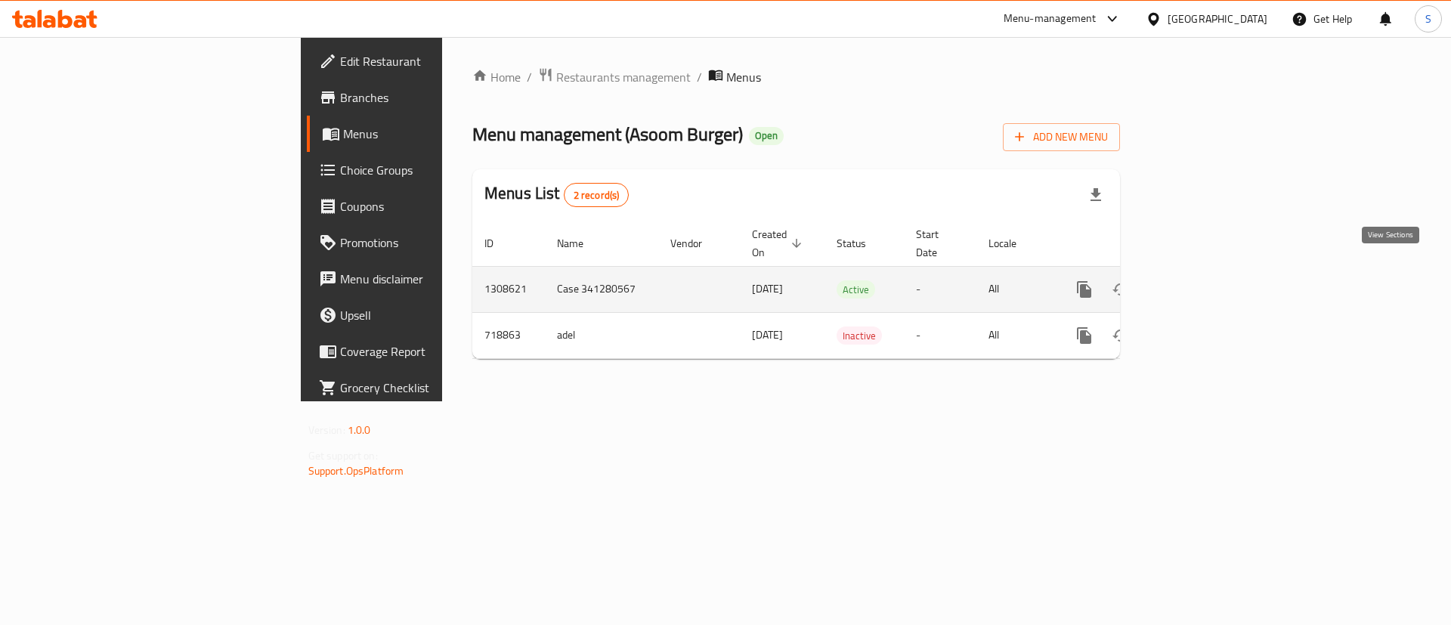
click at [1202, 280] on icon "enhanced table" at bounding box center [1193, 289] width 18 height 18
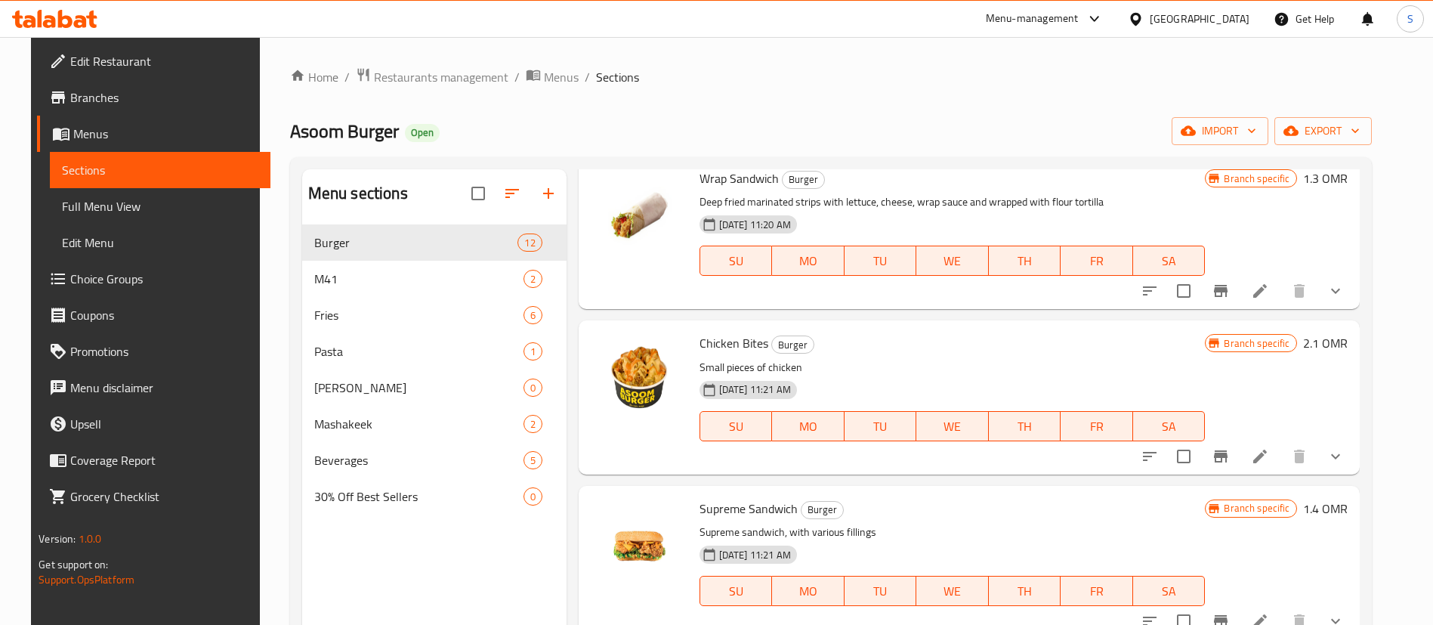
scroll to position [63, 0]
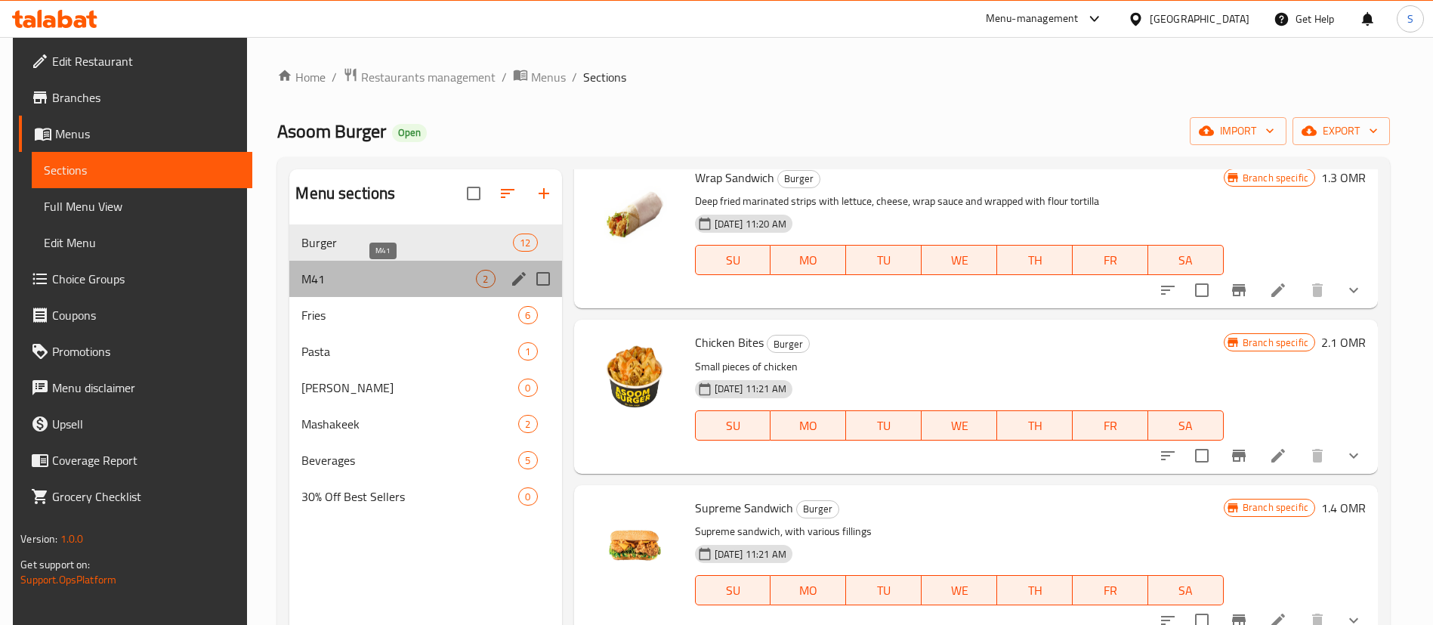
click at [374, 279] on span "M41" at bounding box center [388, 279] width 175 height 18
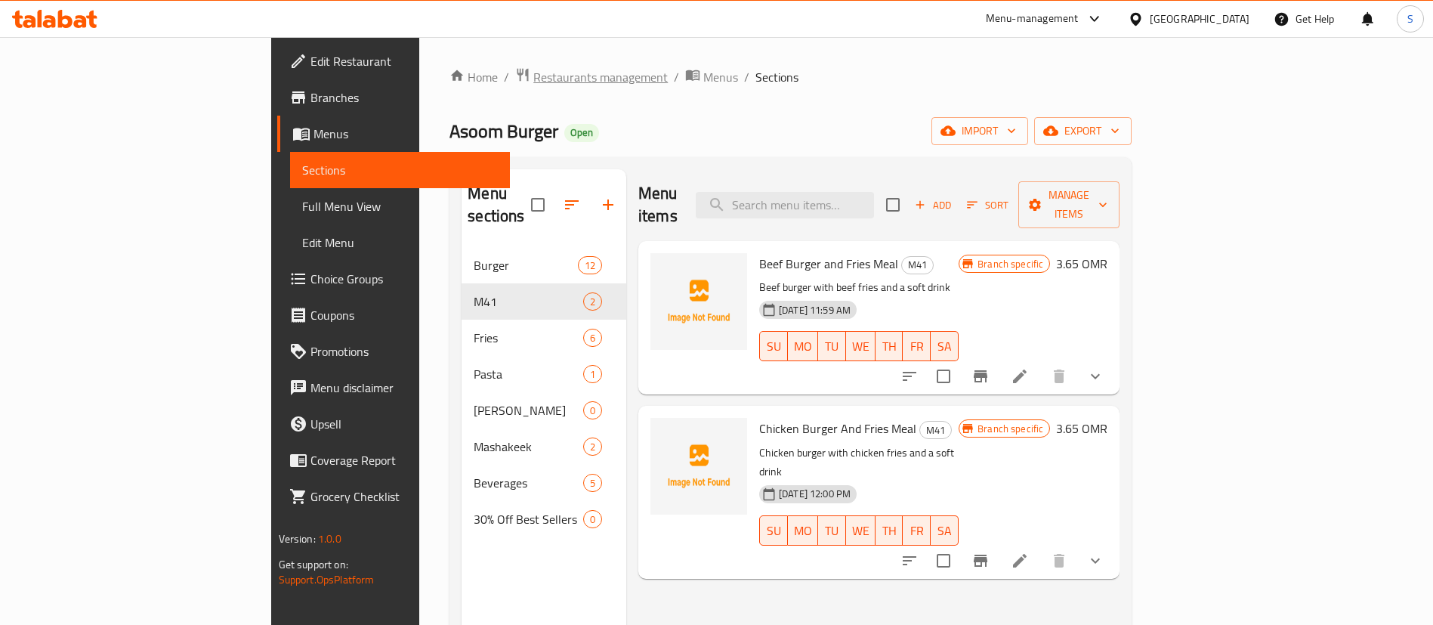
click at [533, 73] on span "Restaurants management" at bounding box center [600, 77] width 134 height 18
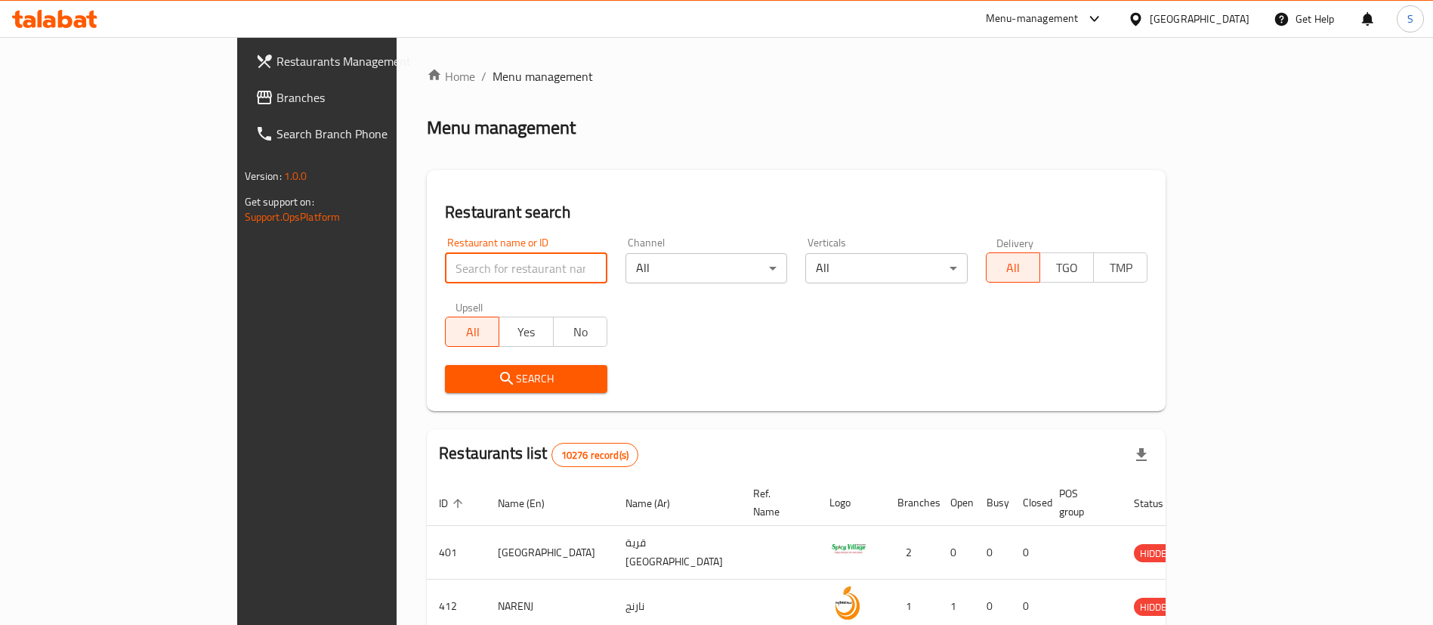
click at [456, 270] on input "search" at bounding box center [526, 268] width 162 height 30
paste input "629858"
type input "629858"
click button "Search" at bounding box center [526, 379] width 162 height 28
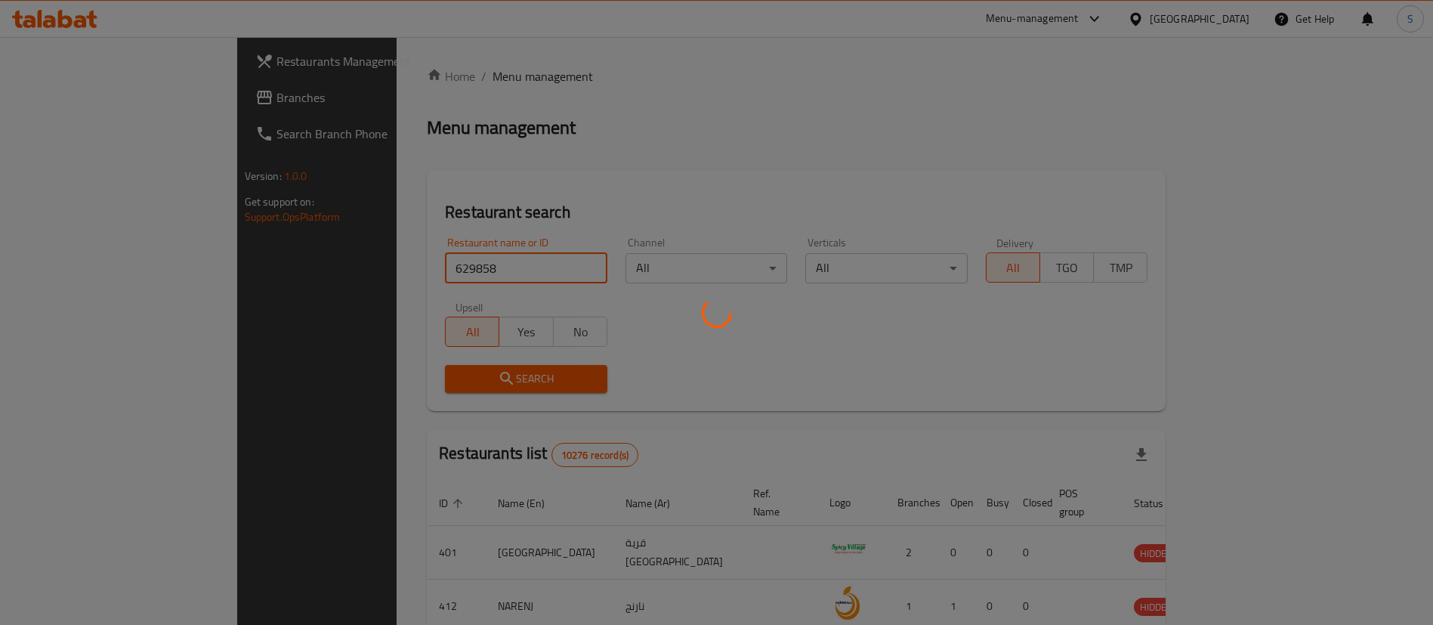
click button "Search" at bounding box center [526, 379] width 162 height 28
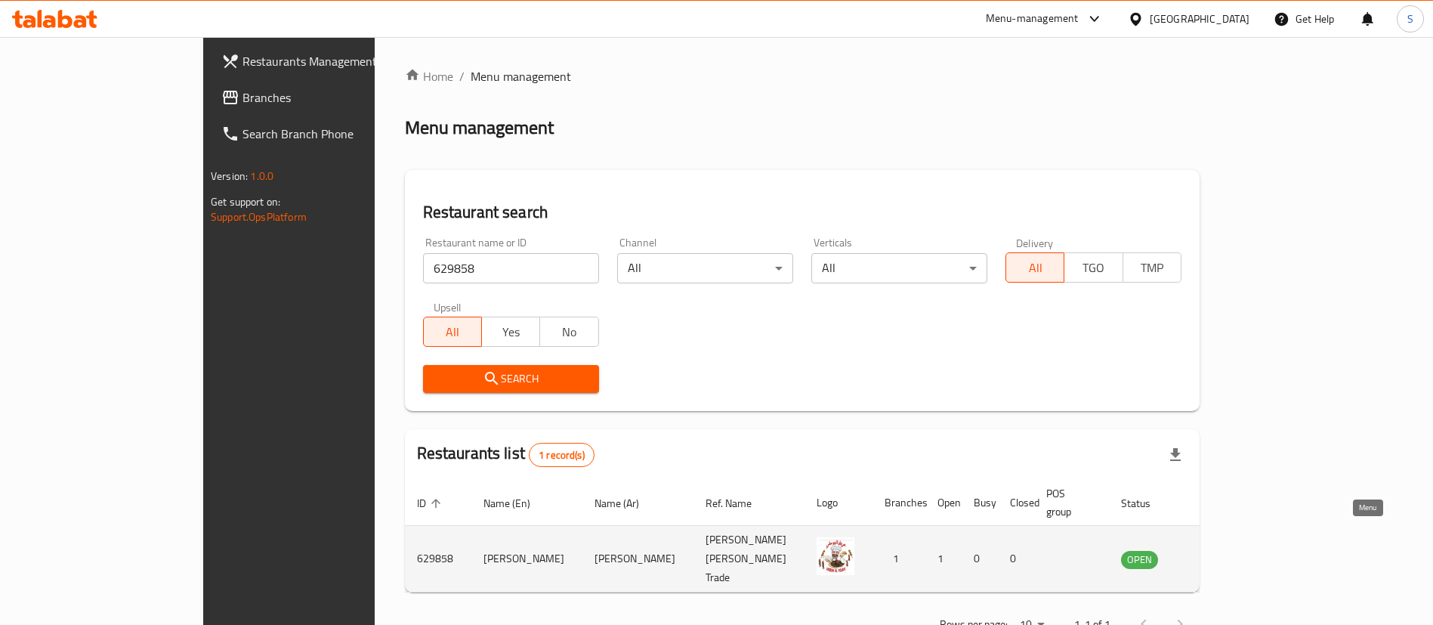
click at [1218, 553] on icon "enhanced table" at bounding box center [1209, 559] width 17 height 13
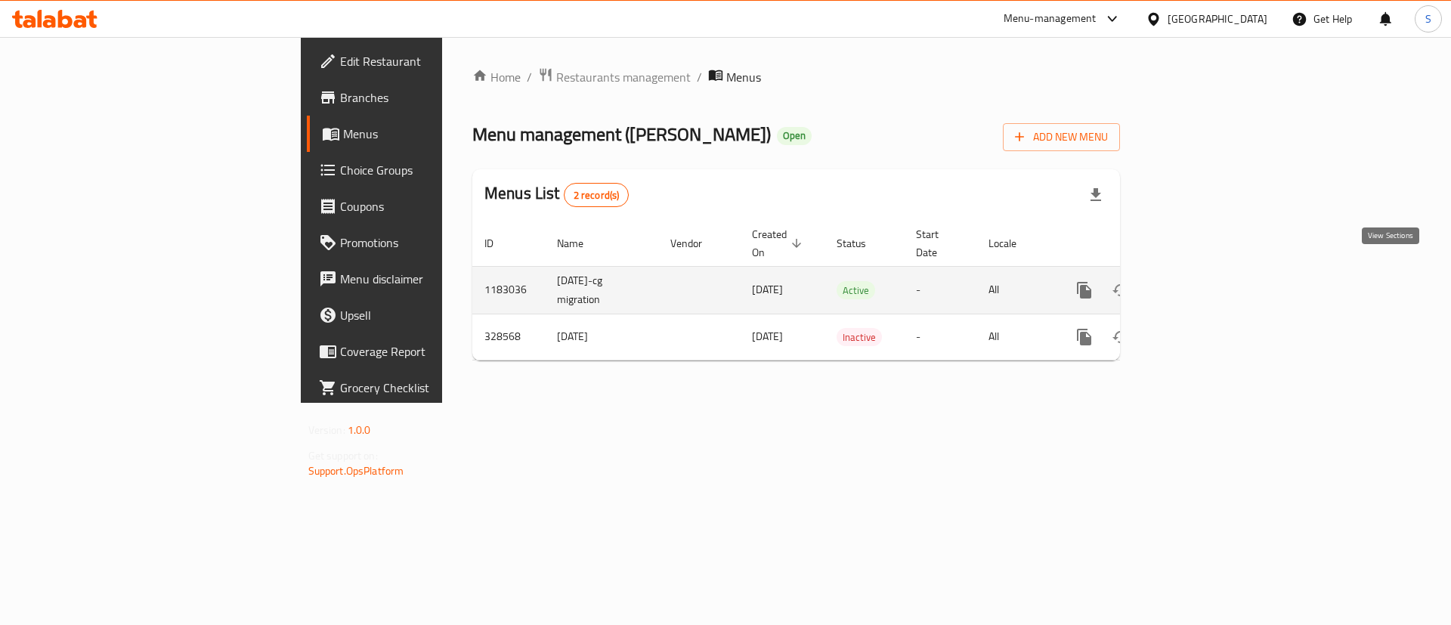
click at [1202, 281] on icon "enhanced table" at bounding box center [1193, 290] width 18 height 18
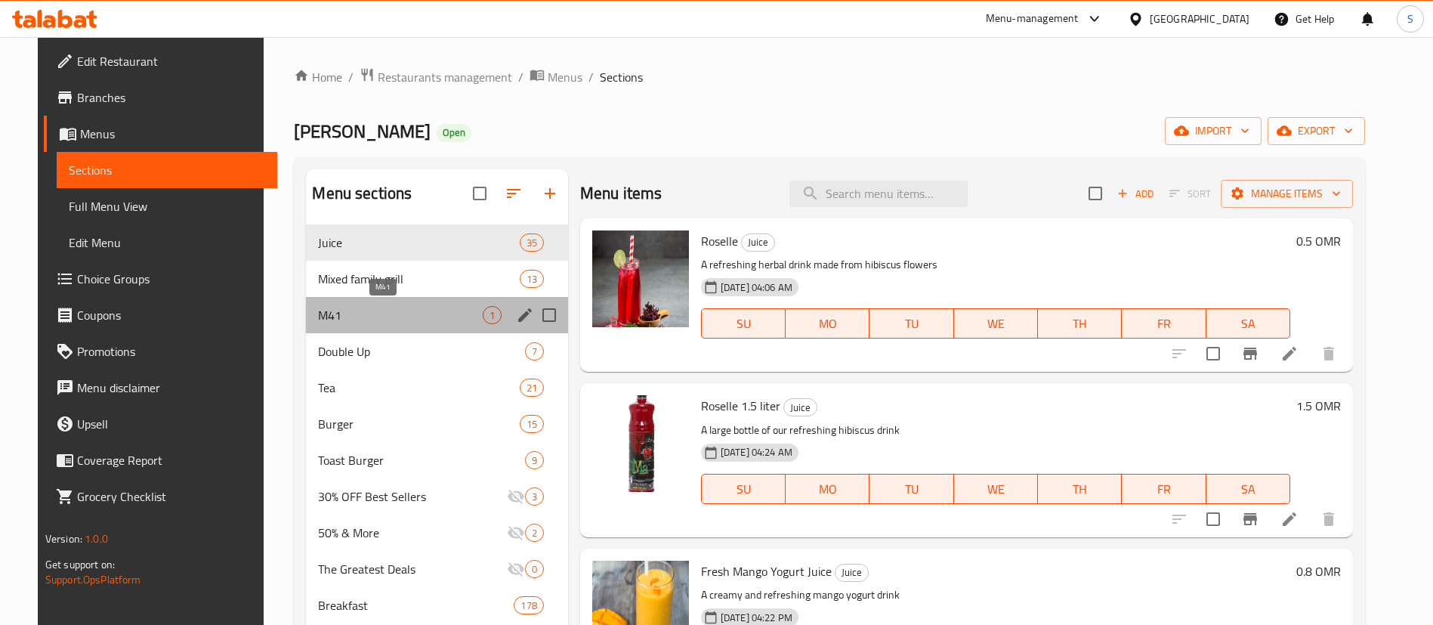
click at [419, 315] on span "M41" at bounding box center [400, 315] width 164 height 18
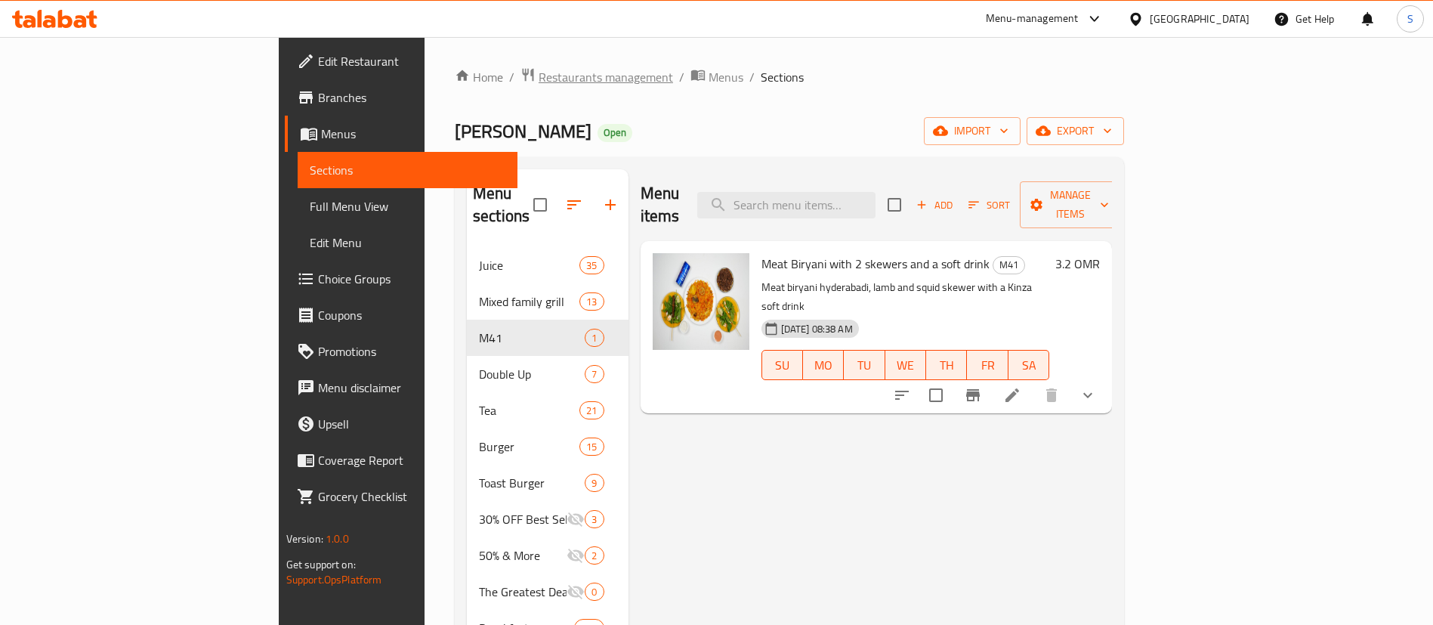
click at [539, 75] on span "Restaurants management" at bounding box center [606, 77] width 134 height 18
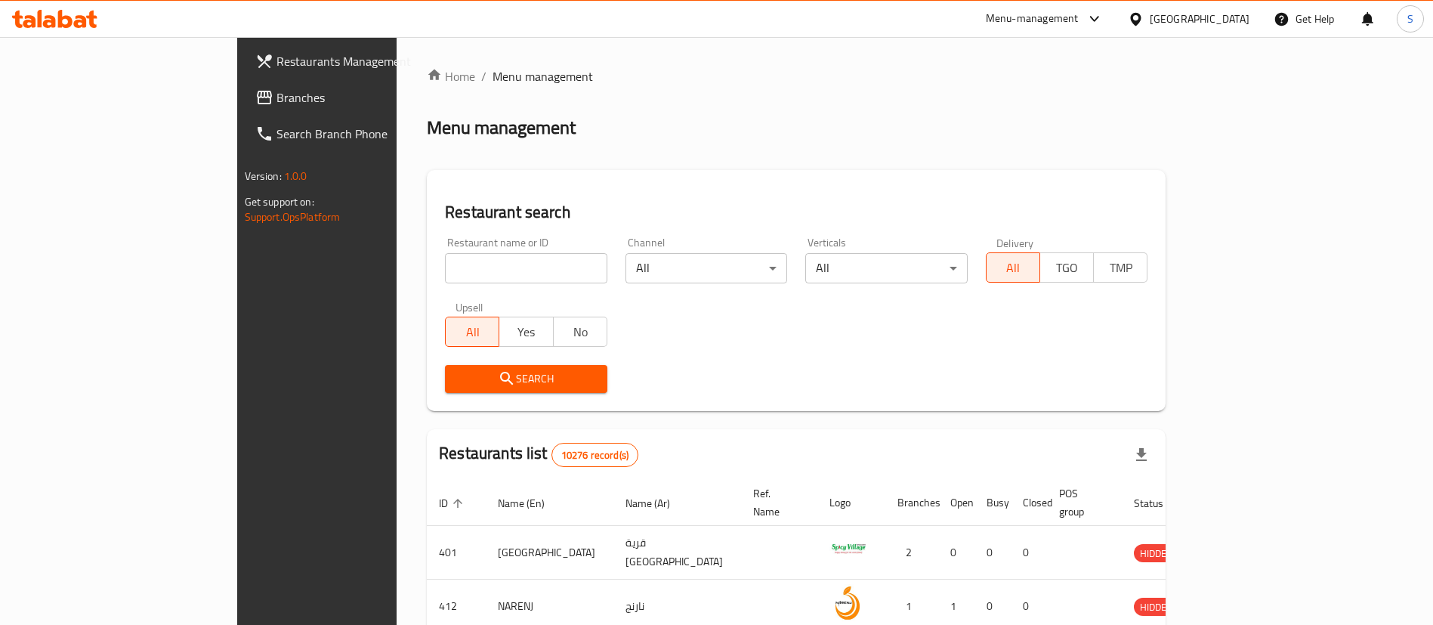
click at [453, 270] on input "search" at bounding box center [526, 268] width 162 height 30
paste input "635988"
type input "635988"
click button "Search" at bounding box center [526, 379] width 162 height 28
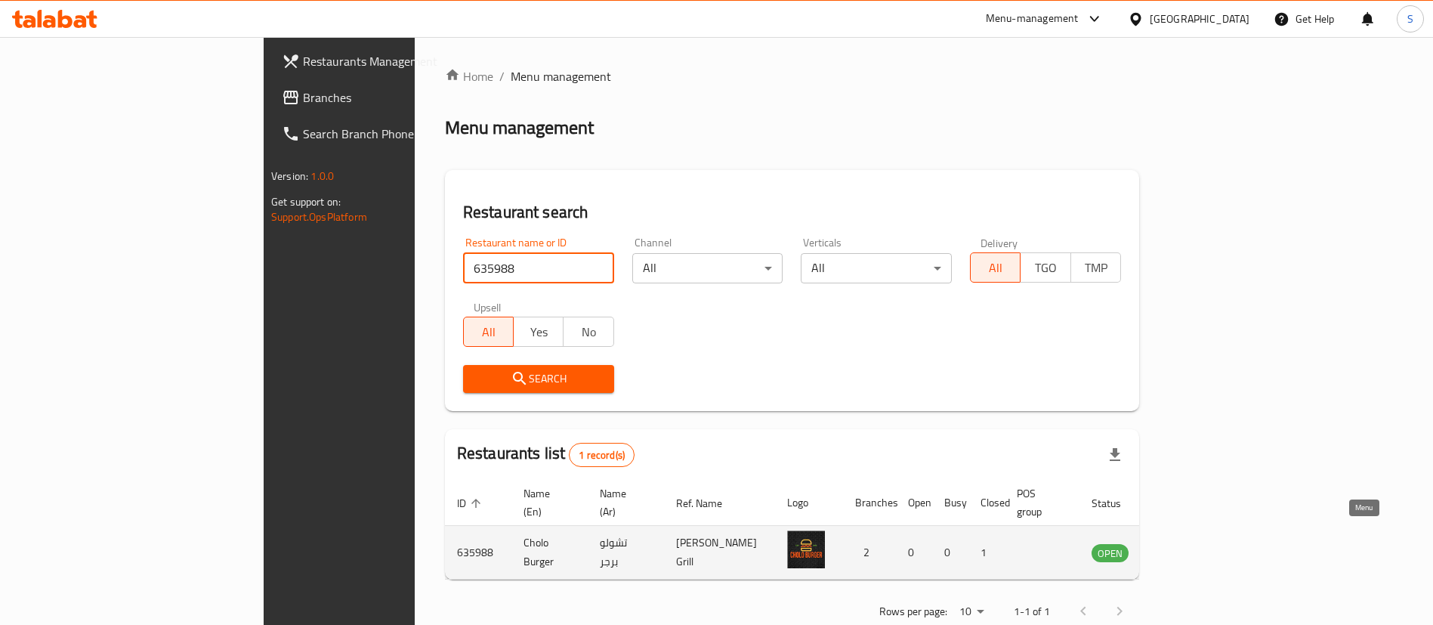
click at [1188, 547] on icon "enhanced table" at bounding box center [1180, 553] width 17 height 13
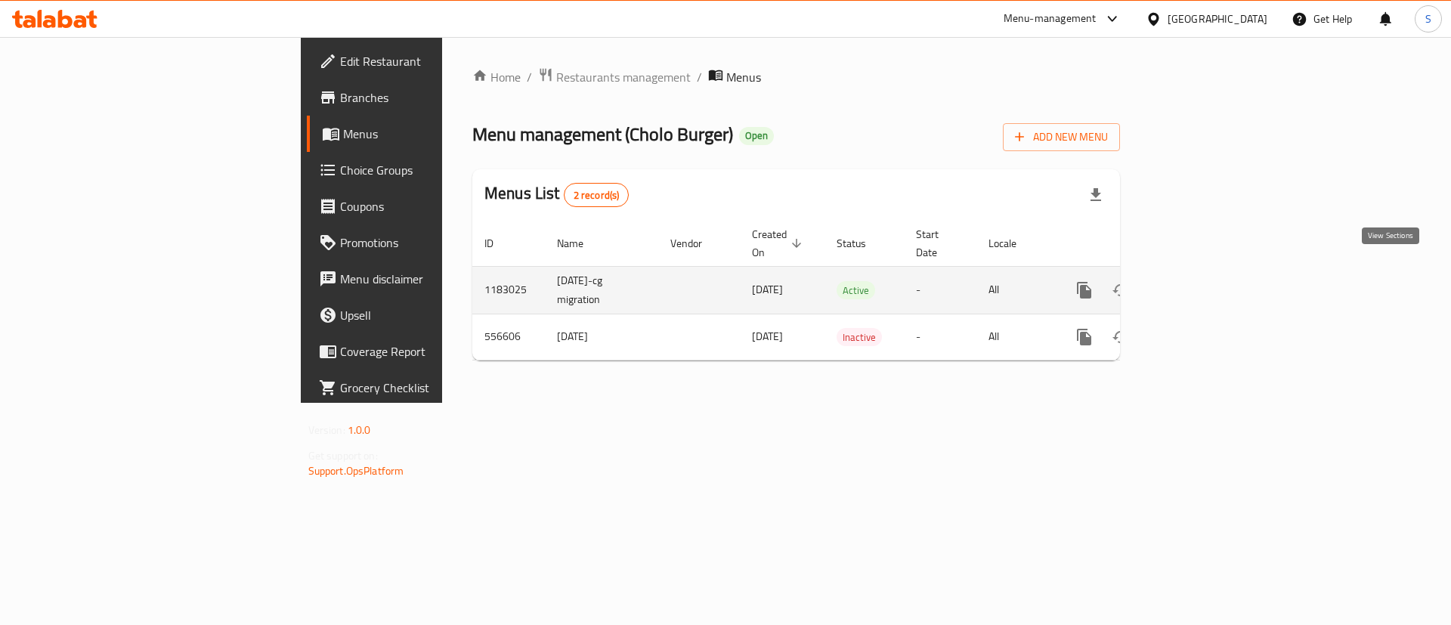
click at [1200, 283] on icon "enhanced table" at bounding box center [1193, 290] width 14 height 14
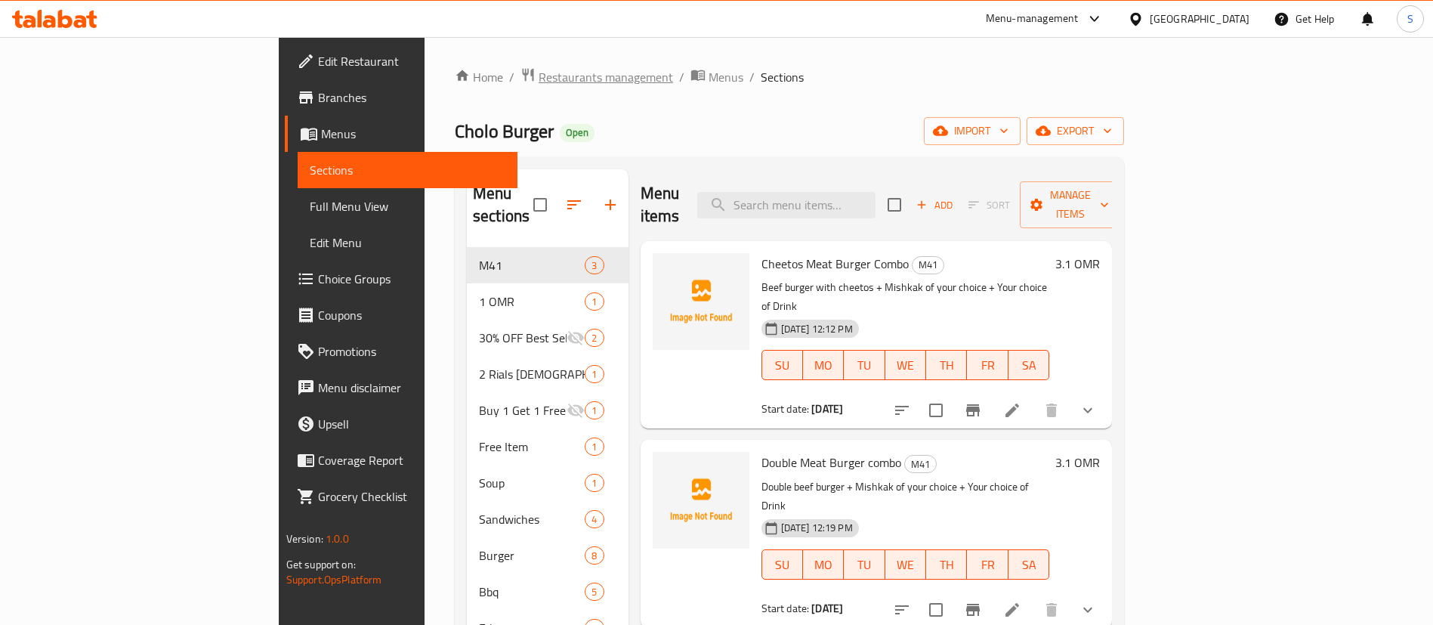
click at [539, 79] on span "Restaurants management" at bounding box center [606, 77] width 134 height 18
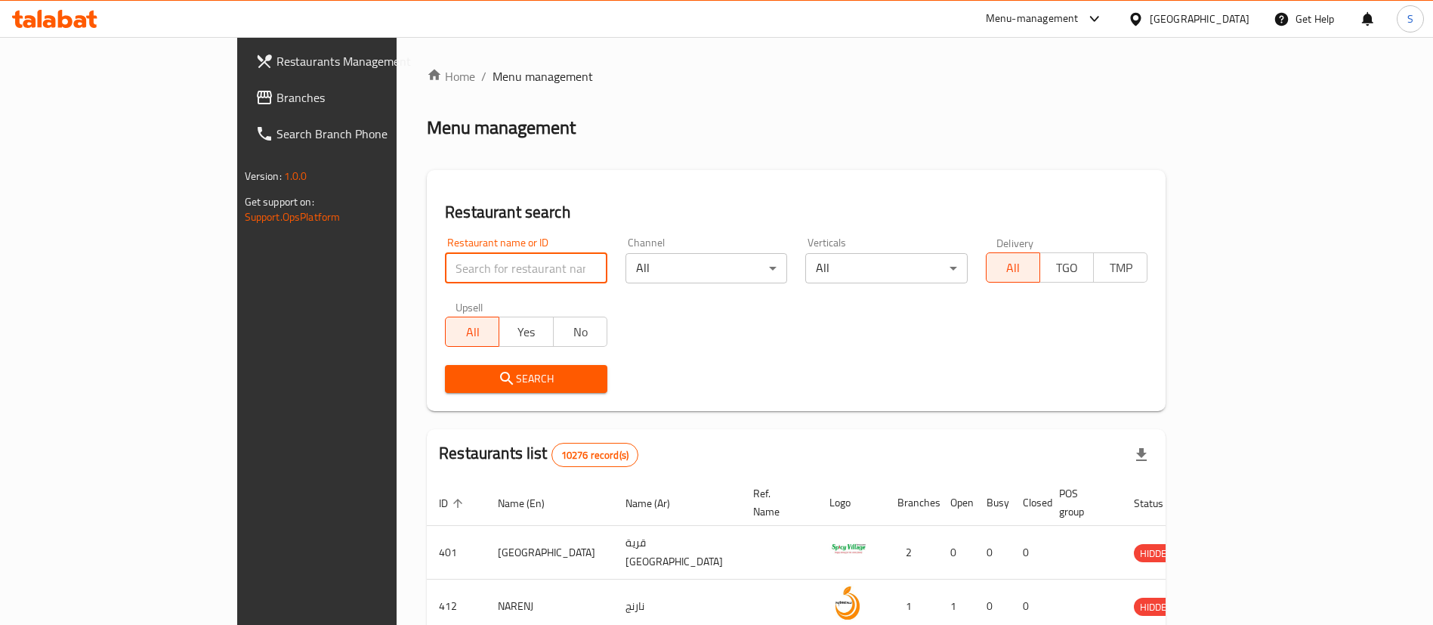
click at [483, 264] on input "search" at bounding box center [526, 268] width 162 height 30
paste input "652753"
type input "652753"
click button "Search" at bounding box center [526, 379] width 162 height 28
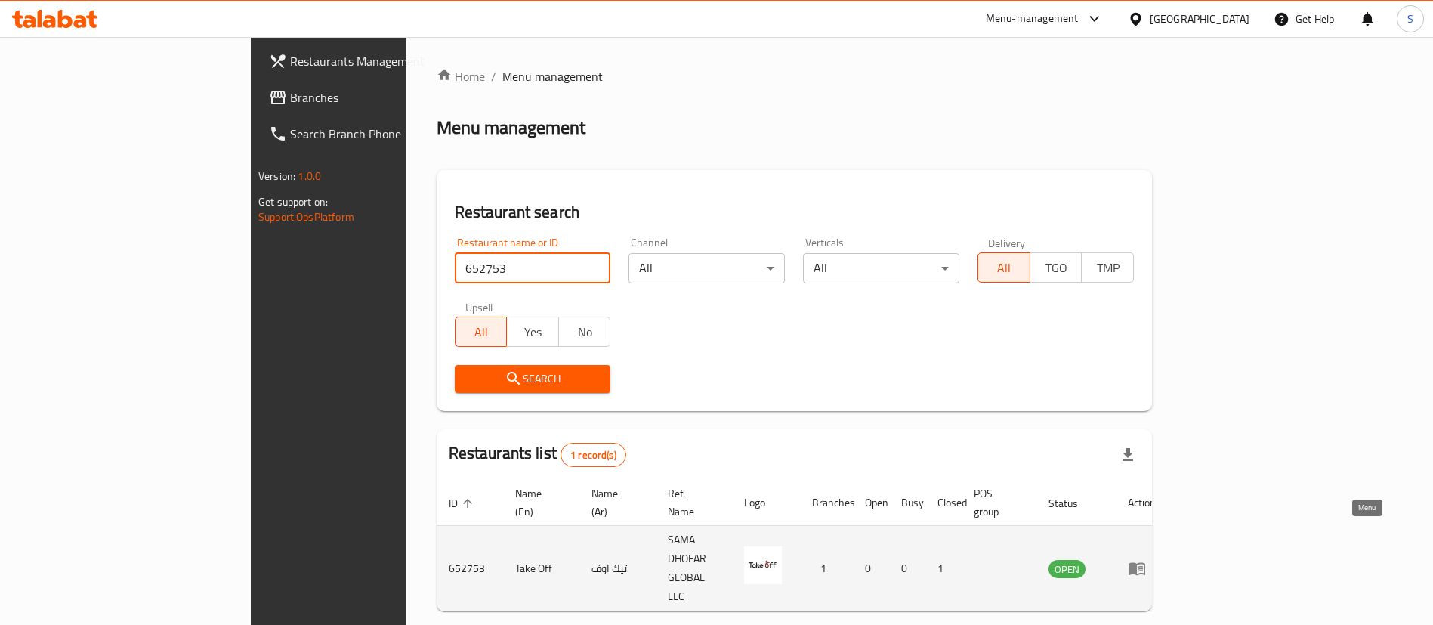
click at [1146, 559] on icon "enhanced table" at bounding box center [1137, 568] width 18 height 18
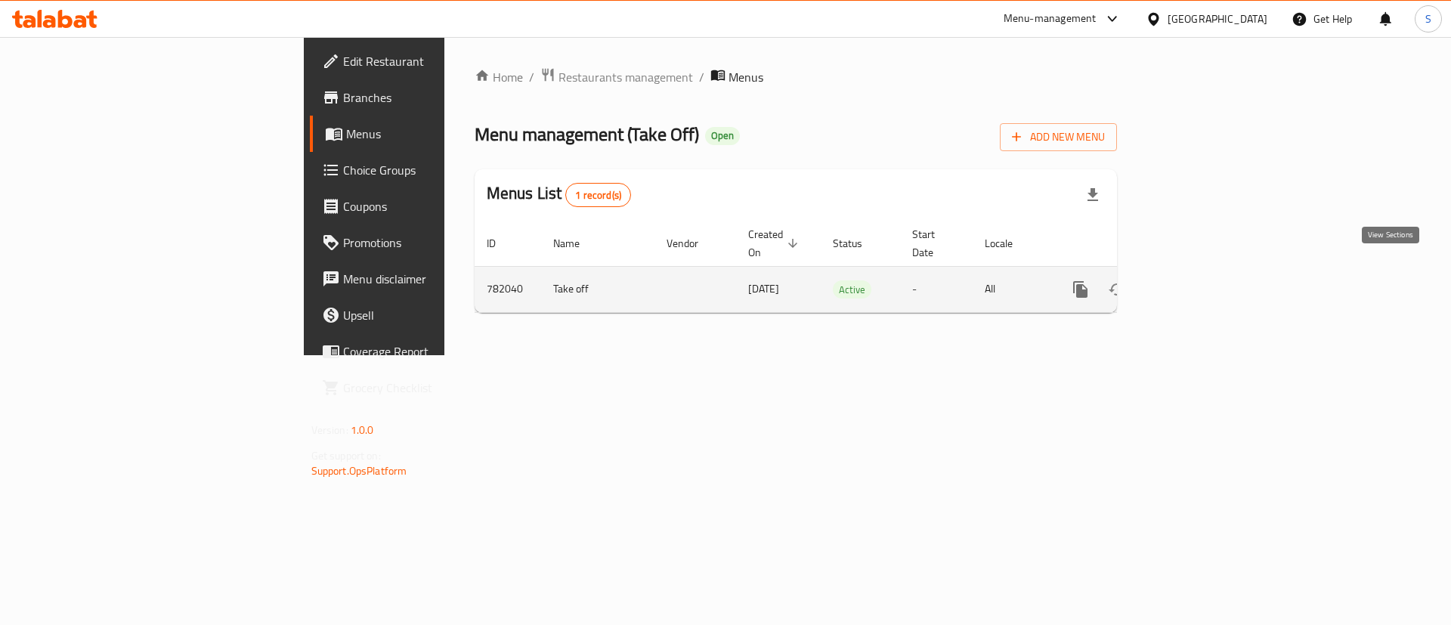
click at [1198, 280] on icon "enhanced table" at bounding box center [1189, 289] width 18 height 18
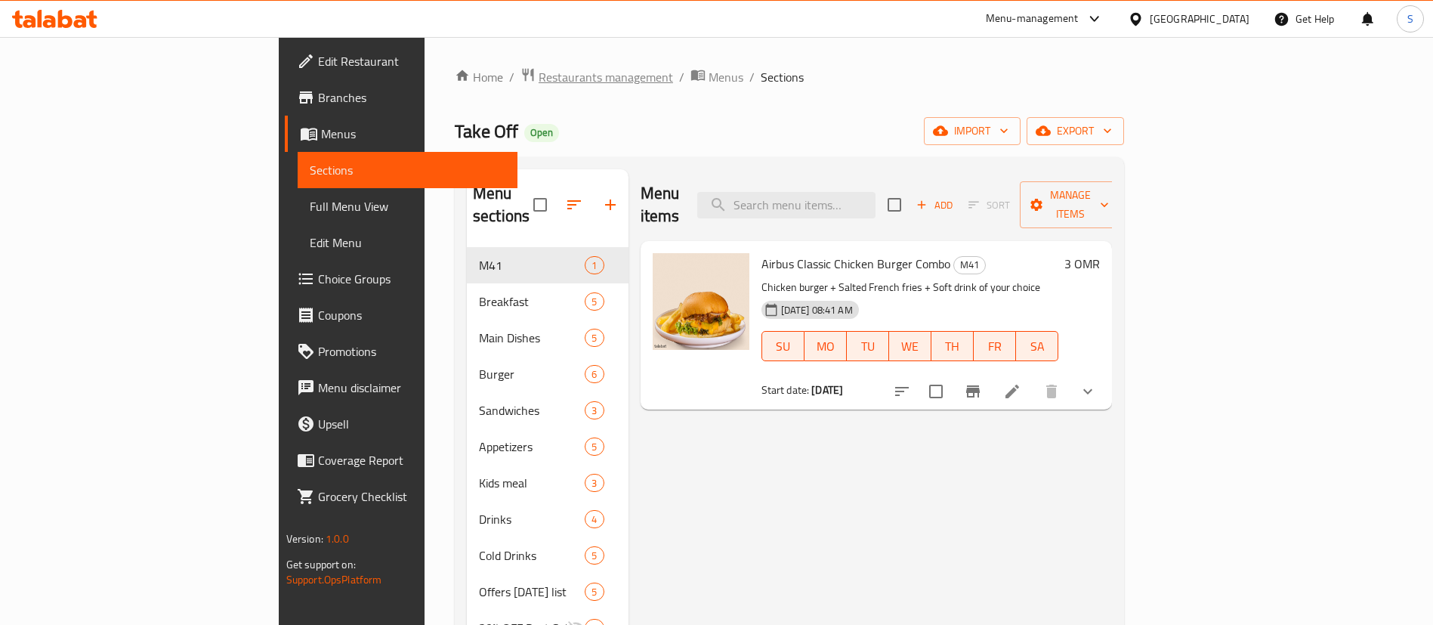
click at [539, 76] on span "Restaurants management" at bounding box center [606, 77] width 134 height 18
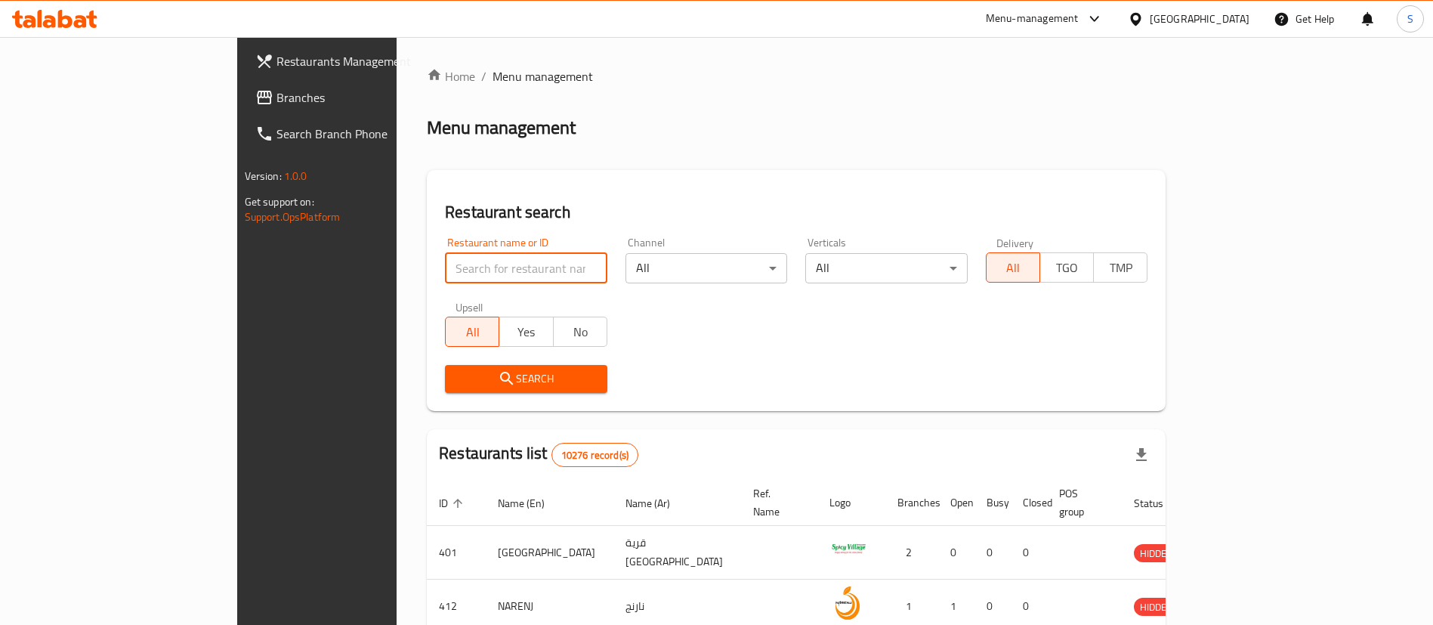
click at [465, 260] on input "search" at bounding box center [526, 268] width 162 height 30
paste input "691474"
type input "691474"
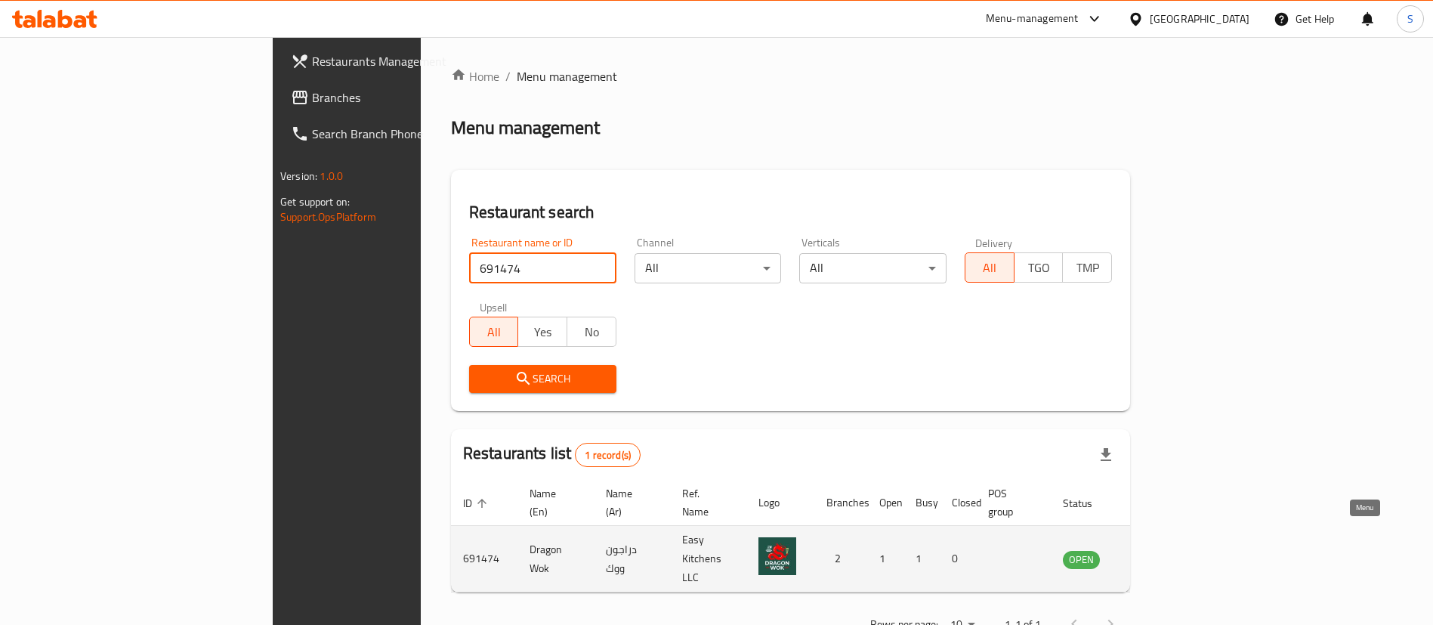
click at [1160, 550] on icon "enhanced table" at bounding box center [1151, 559] width 18 height 18
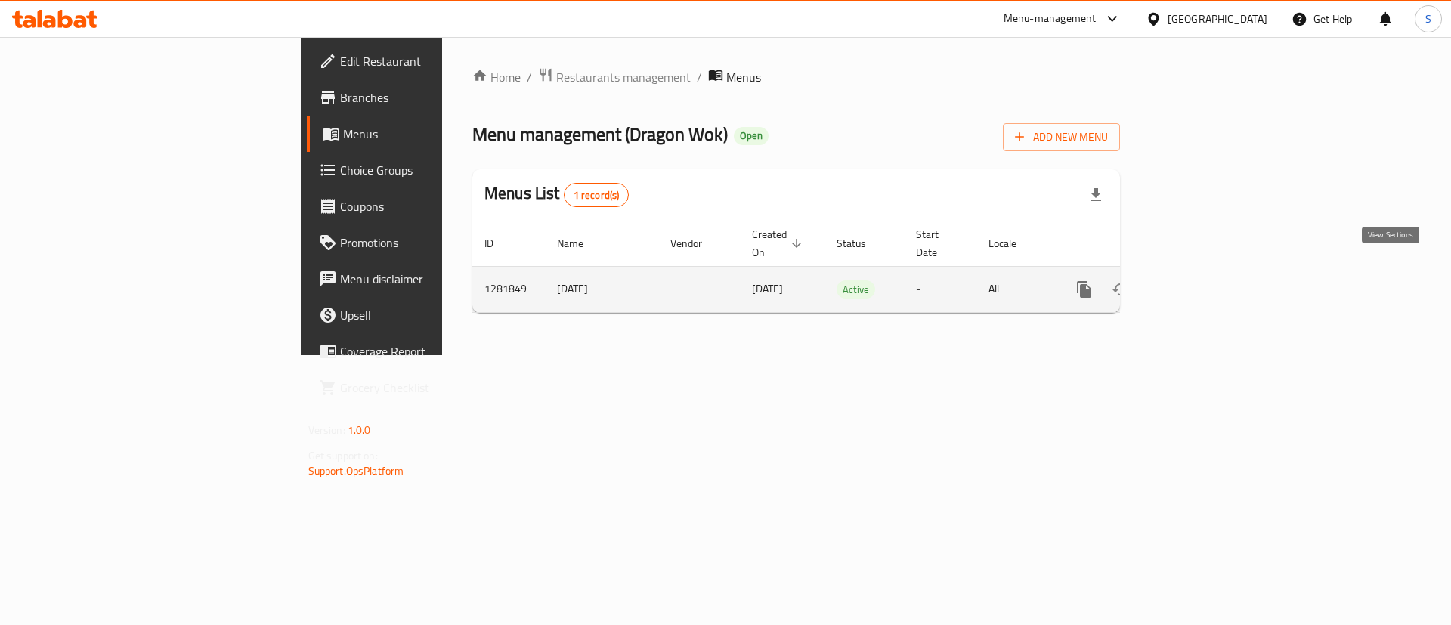
click at [1202, 280] on icon "enhanced table" at bounding box center [1193, 289] width 18 height 18
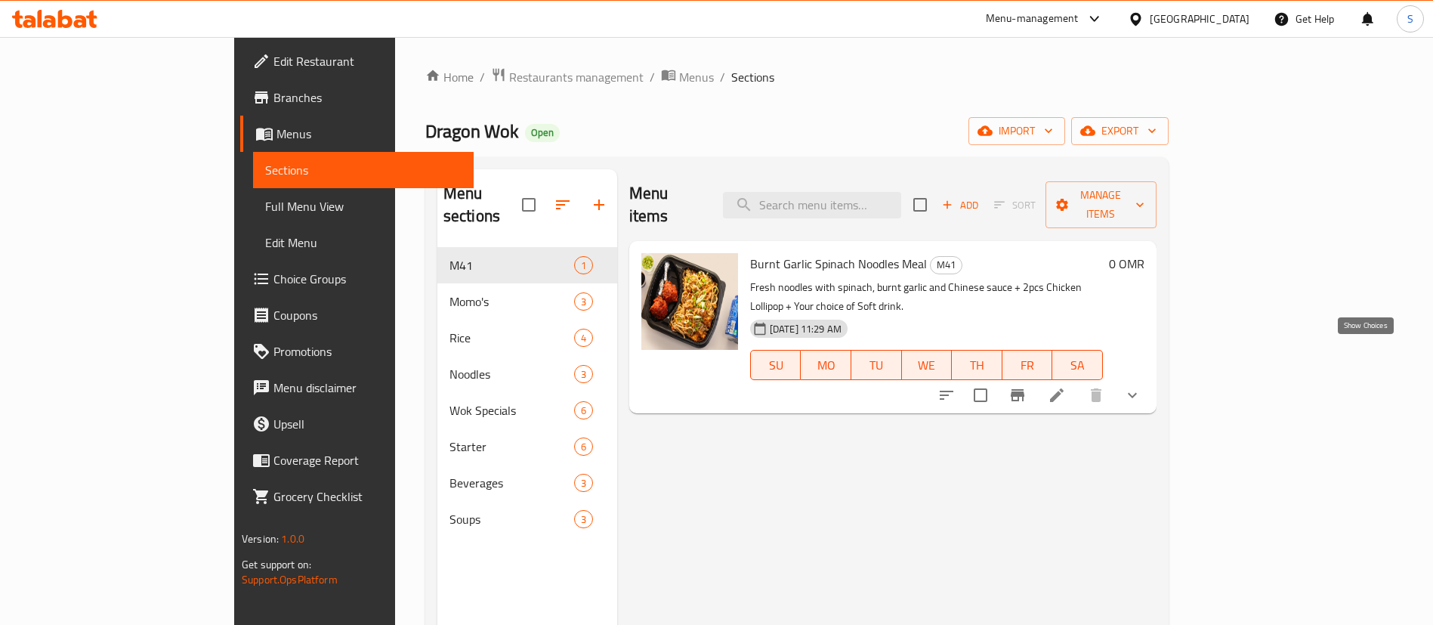
click at [1142, 386] on icon "show more" at bounding box center [1132, 395] width 18 height 18
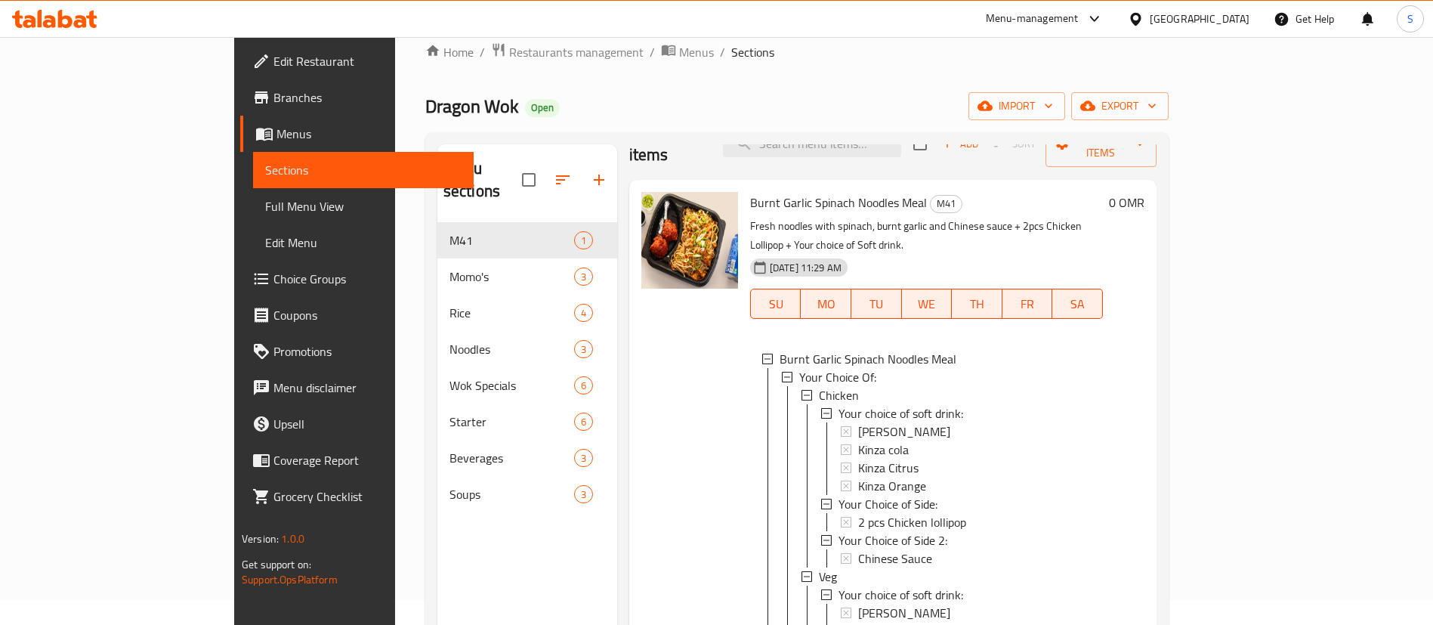
scroll to position [212, 0]
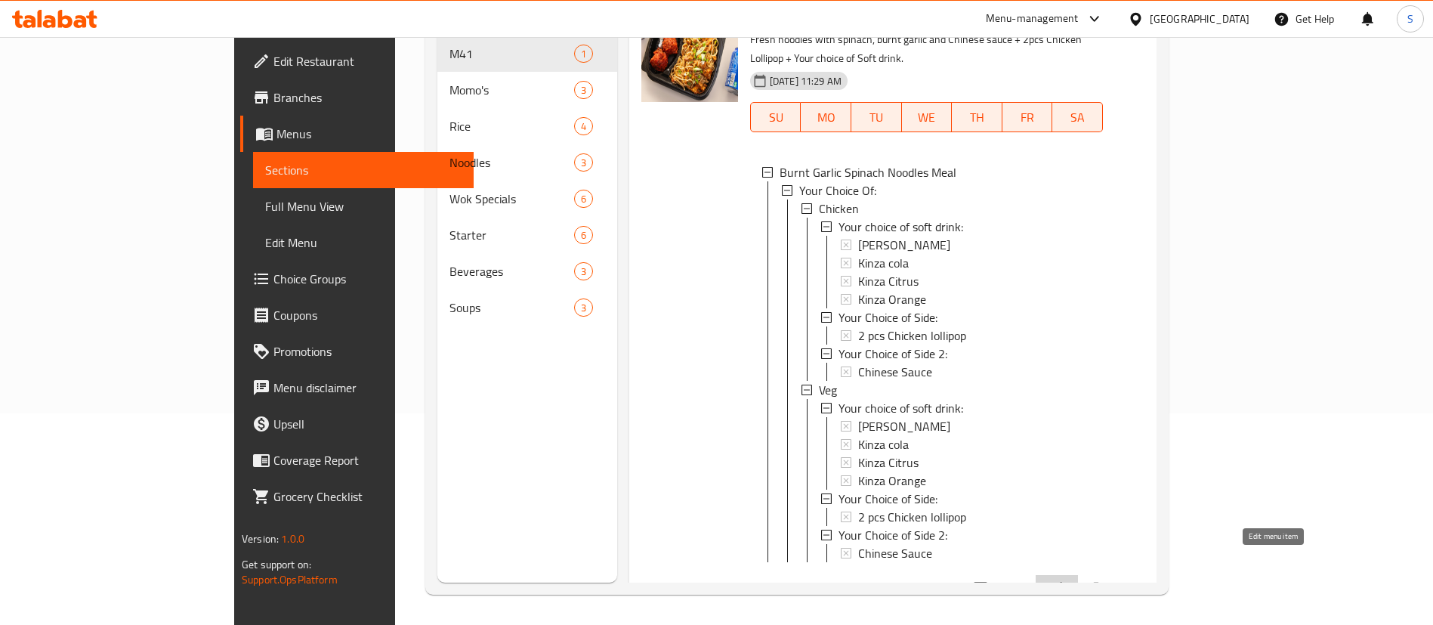
click at [1066, 579] on icon at bounding box center [1057, 588] width 18 height 18
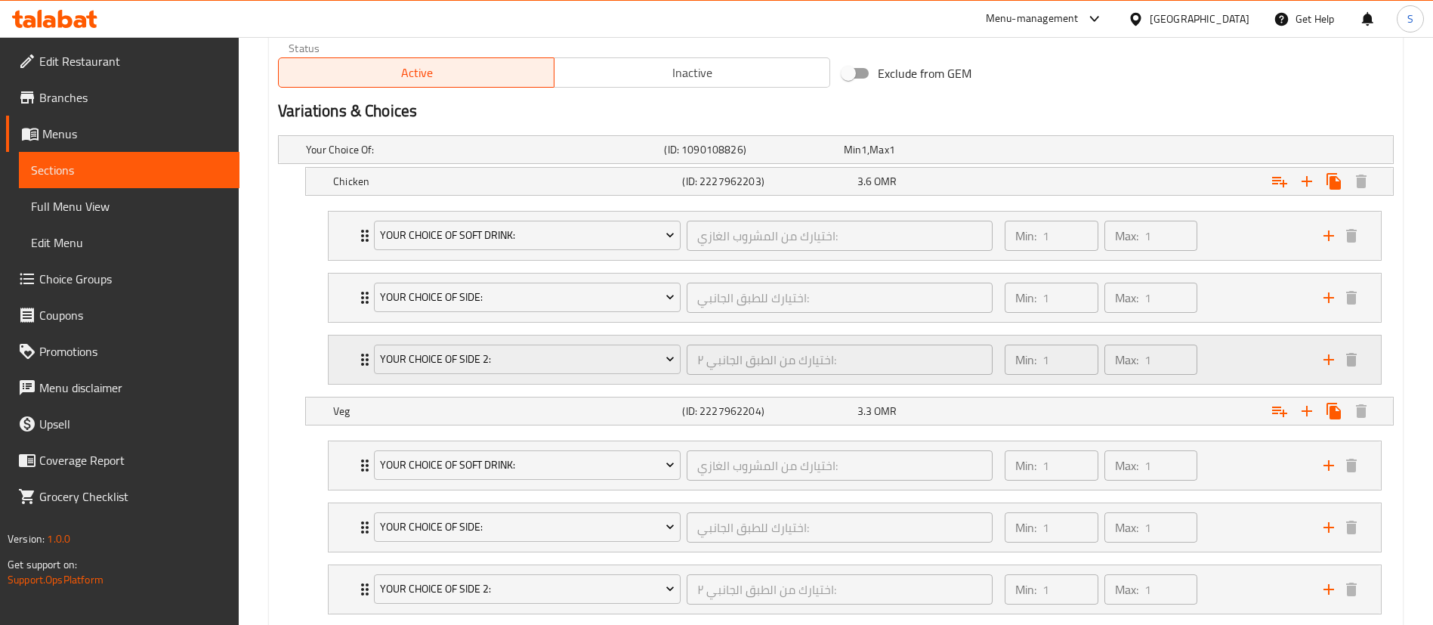
scroll to position [773, 0]
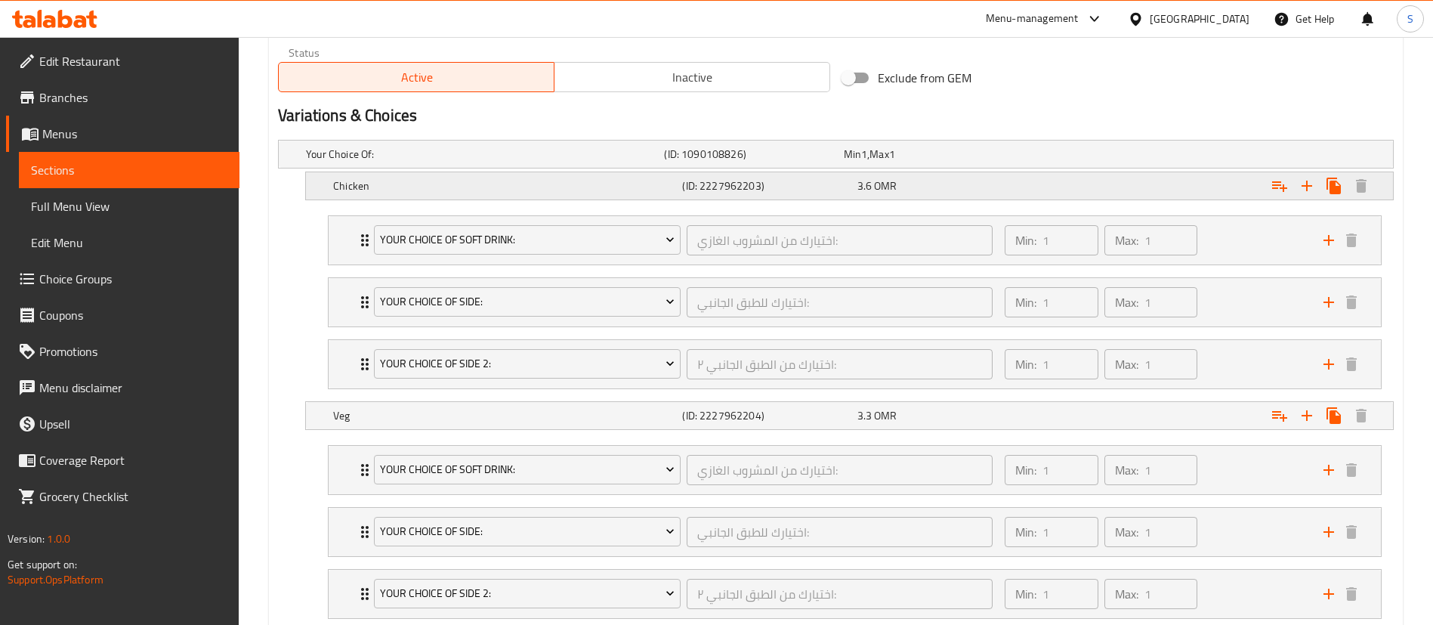
click at [959, 187] on div "3.6 OMR" at bounding box center [941, 185] width 168 height 15
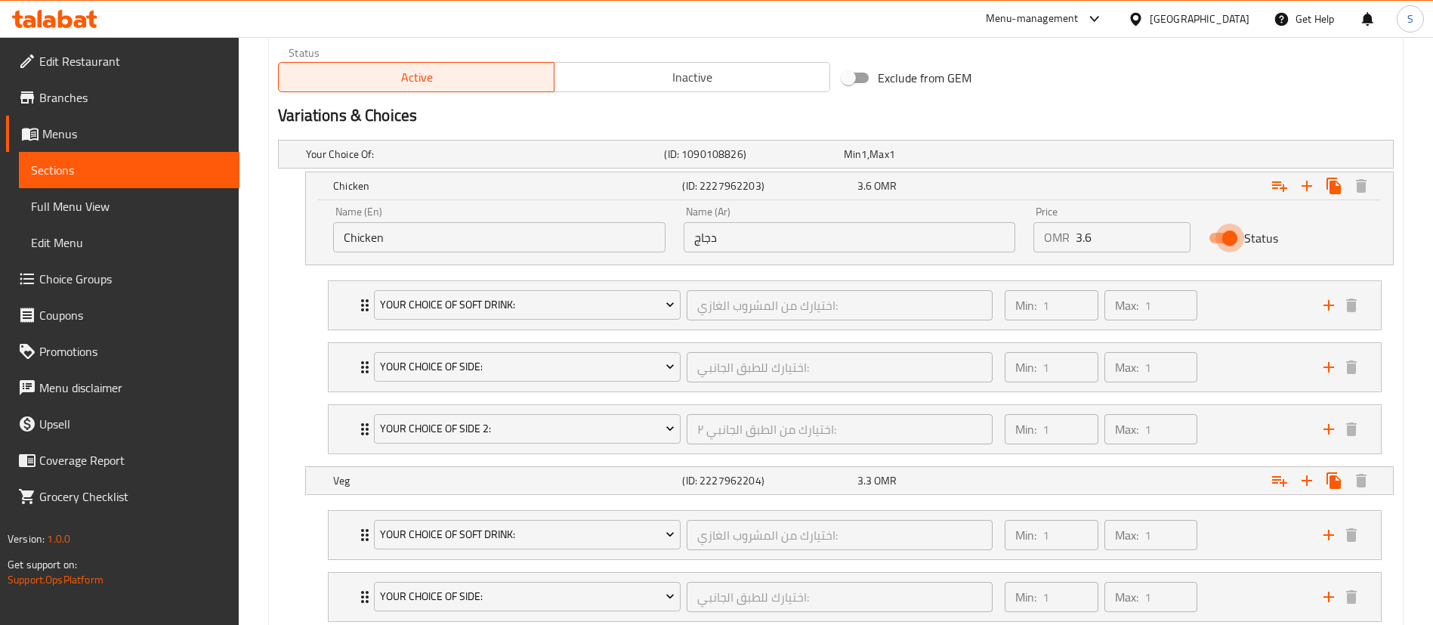
click at [1221, 235] on input "Status" at bounding box center [1230, 238] width 86 height 29
checkbox input "false"
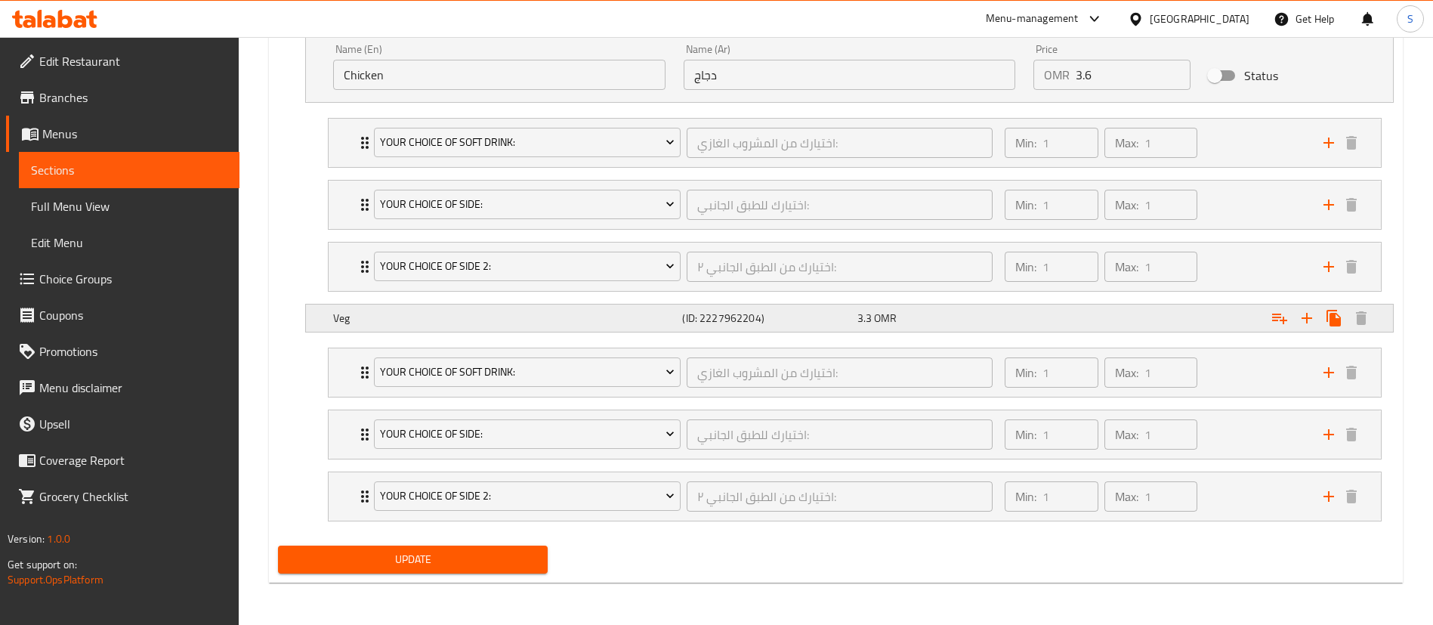
click at [1237, 311] on div "Expand" at bounding box center [1203, 317] width 349 height 33
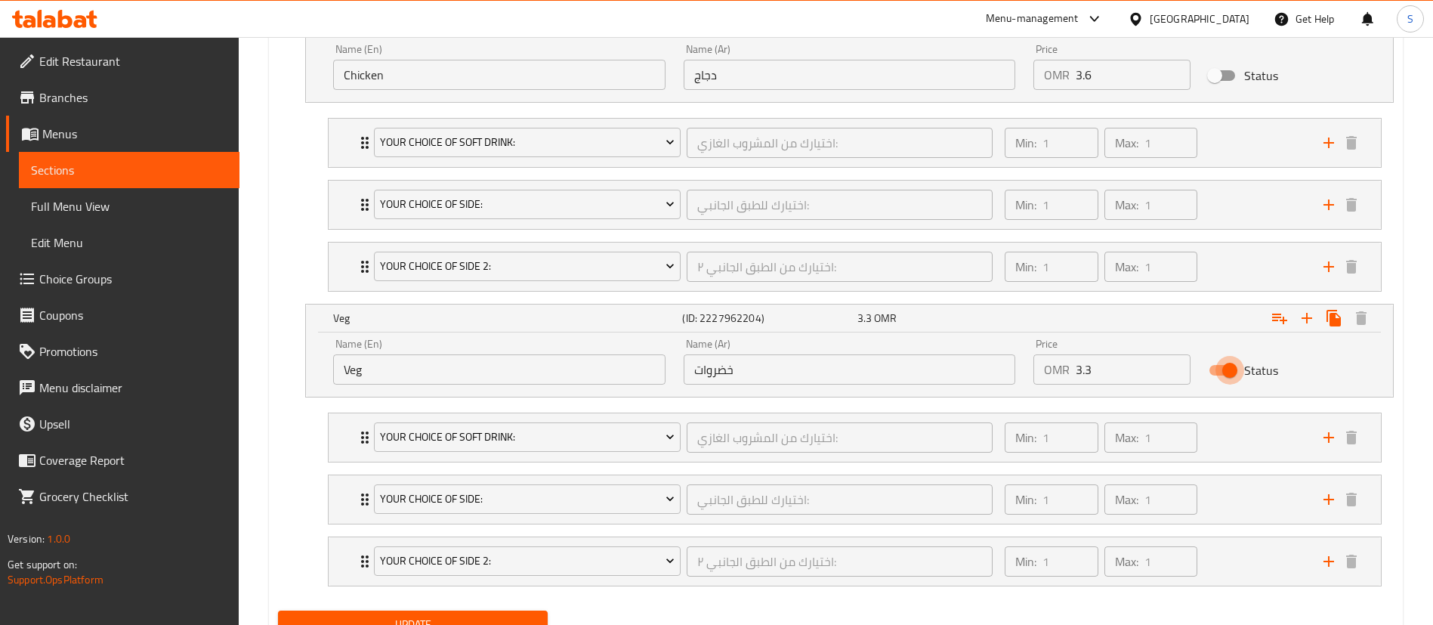
click at [1231, 371] on input "Status" at bounding box center [1230, 370] width 86 height 29
checkbox input "false"
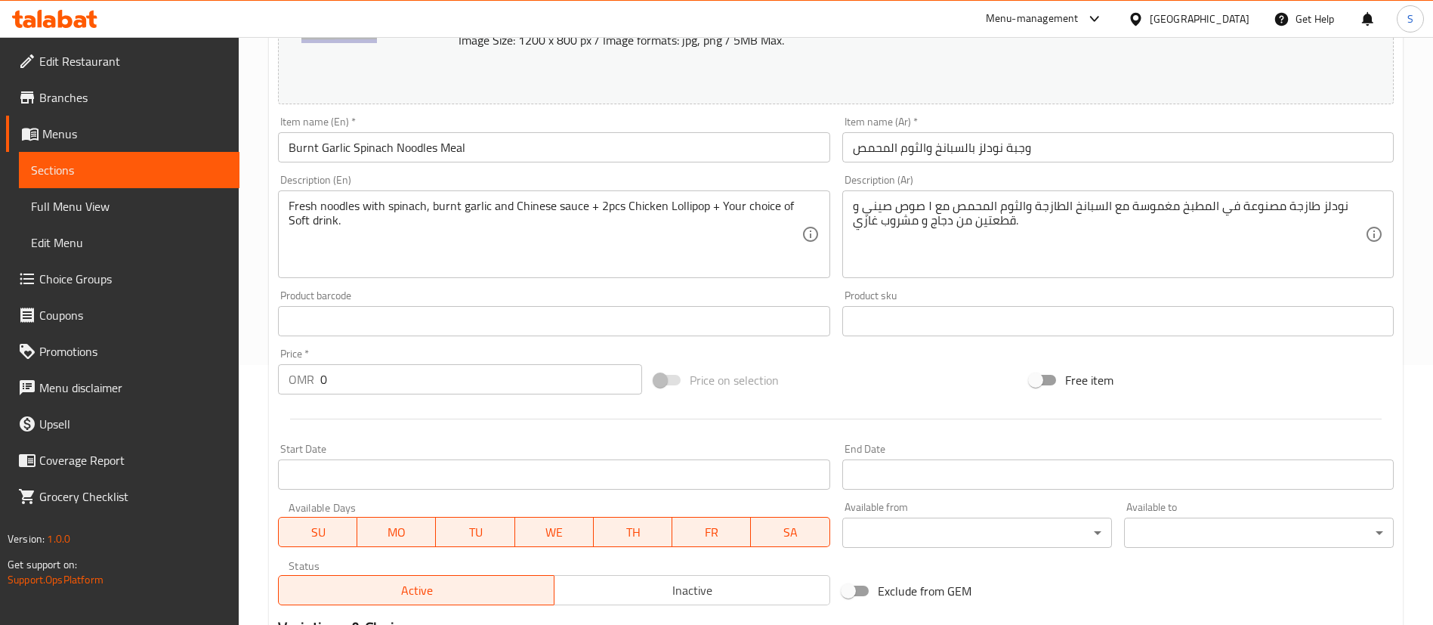
scroll to position [227, 0]
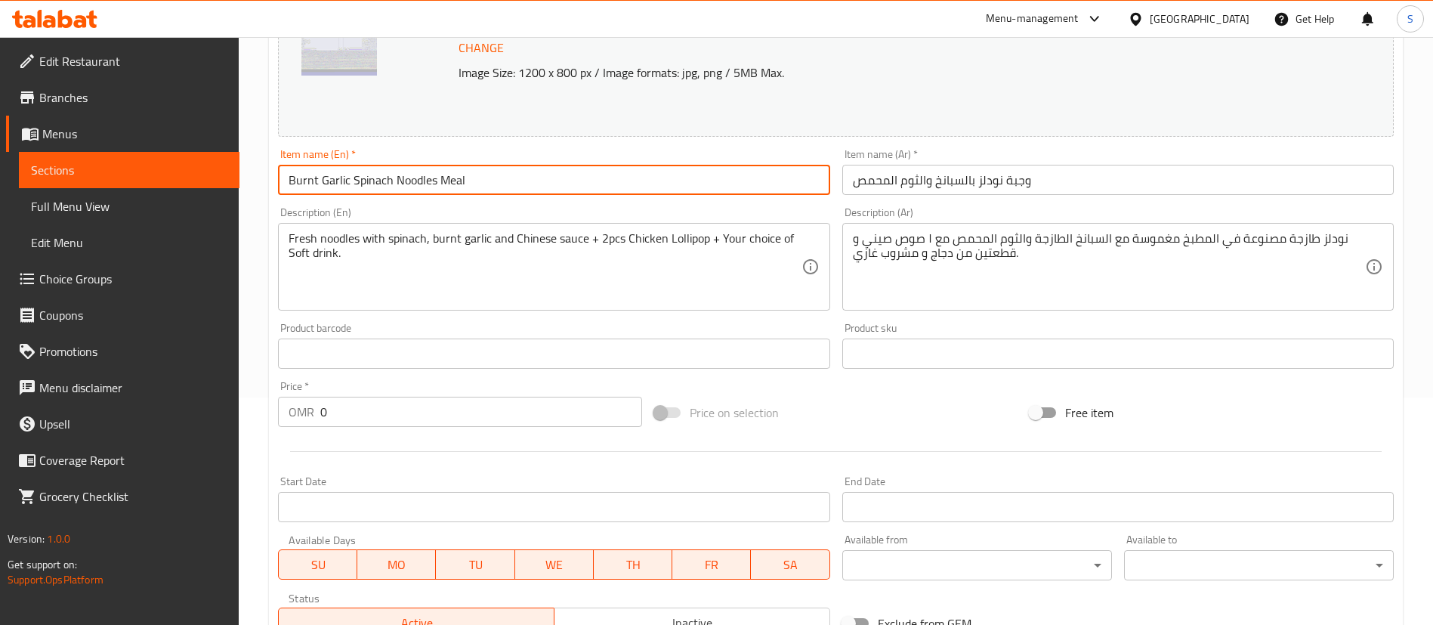
click at [284, 180] on input "Burnt Garlic Spinach Noodles Meal" at bounding box center [554, 180] width 552 height 30
type input "Chicken Burnt Garlic Spinach Noodles Meal"
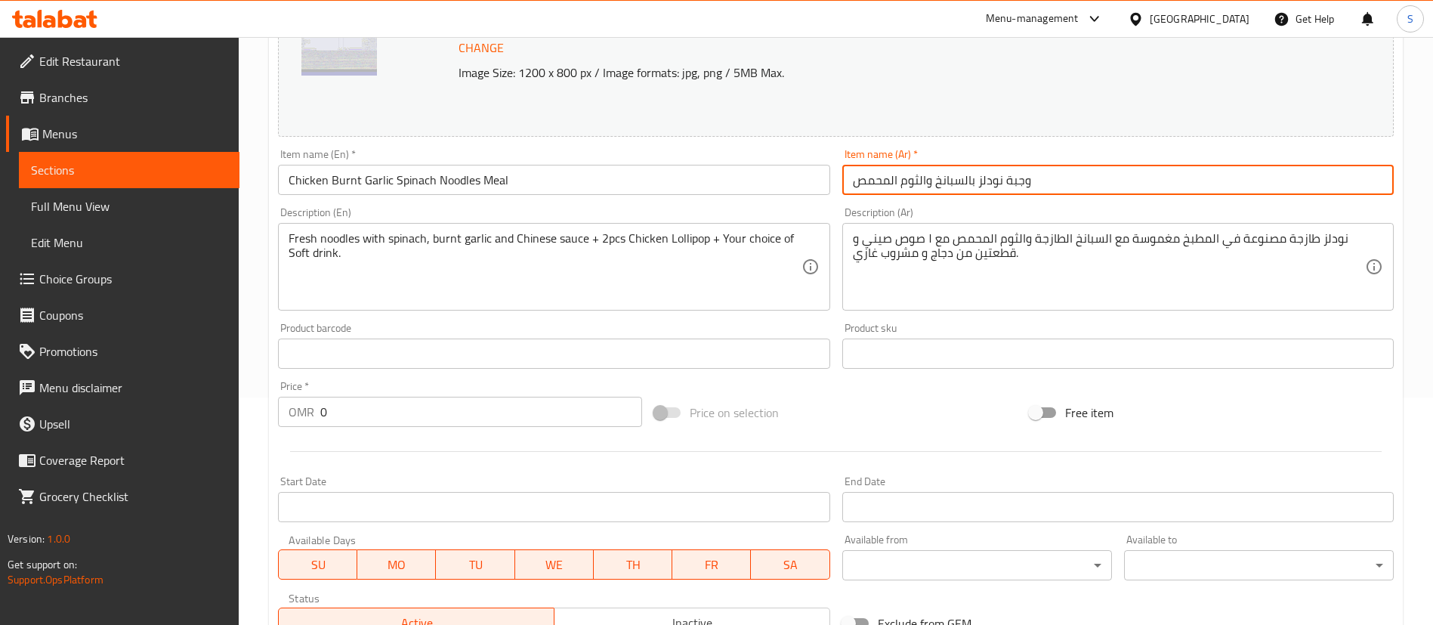
click at [854, 177] on input "وجبة نودلز بالسبانخ والثوم المحمص" at bounding box center [1118, 180] width 552 height 30
type input "وجبة نودلز بالسبانخ والثوم المحمص"
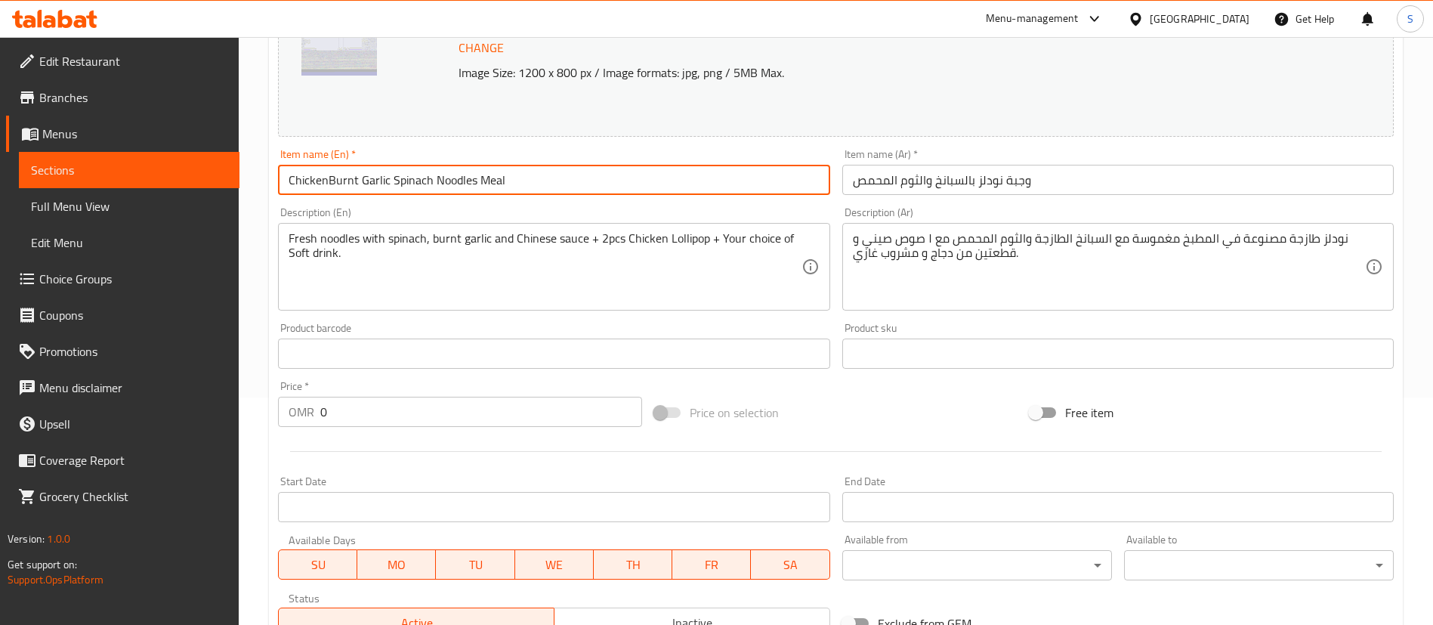
type input "ChickenBurnt Garlic Spinach Noodles Meal"
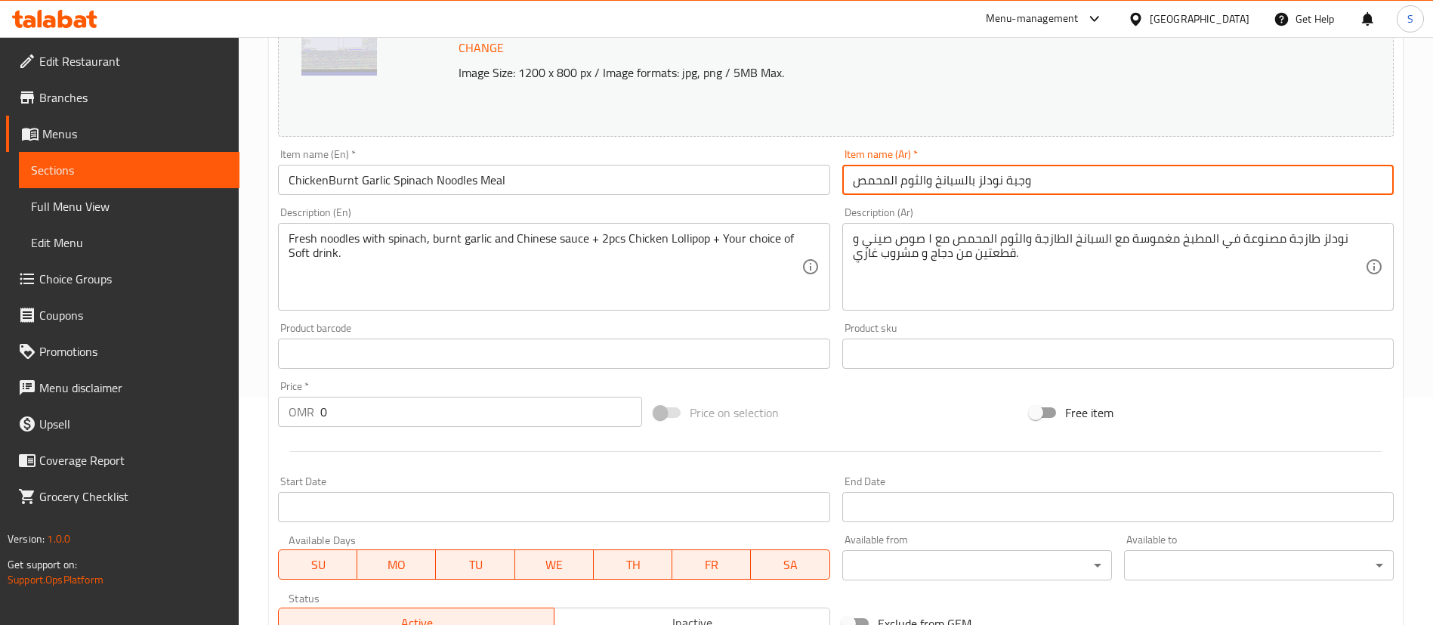
click at [977, 181] on input "وجبة نودلز بالسبانخ والثوم المحمص" at bounding box center [1118, 180] width 552 height 30
click at [858, 180] on input "وجبة نودلز بالسبانخ والثوم المحمص" at bounding box center [1118, 180] width 552 height 30
drag, startPoint x: 1077, startPoint y: 181, endPoint x: 1031, endPoint y: 187, distance: 47.1
click at [1031, 187] on input "و دجاج وجبة نودلز بالسبانخ والثوم المحمص" at bounding box center [1118, 180] width 552 height 30
click at [1057, 184] on input "وجبة نودلز بالسبانخ والثوم المحمص" at bounding box center [1118, 180] width 552 height 30
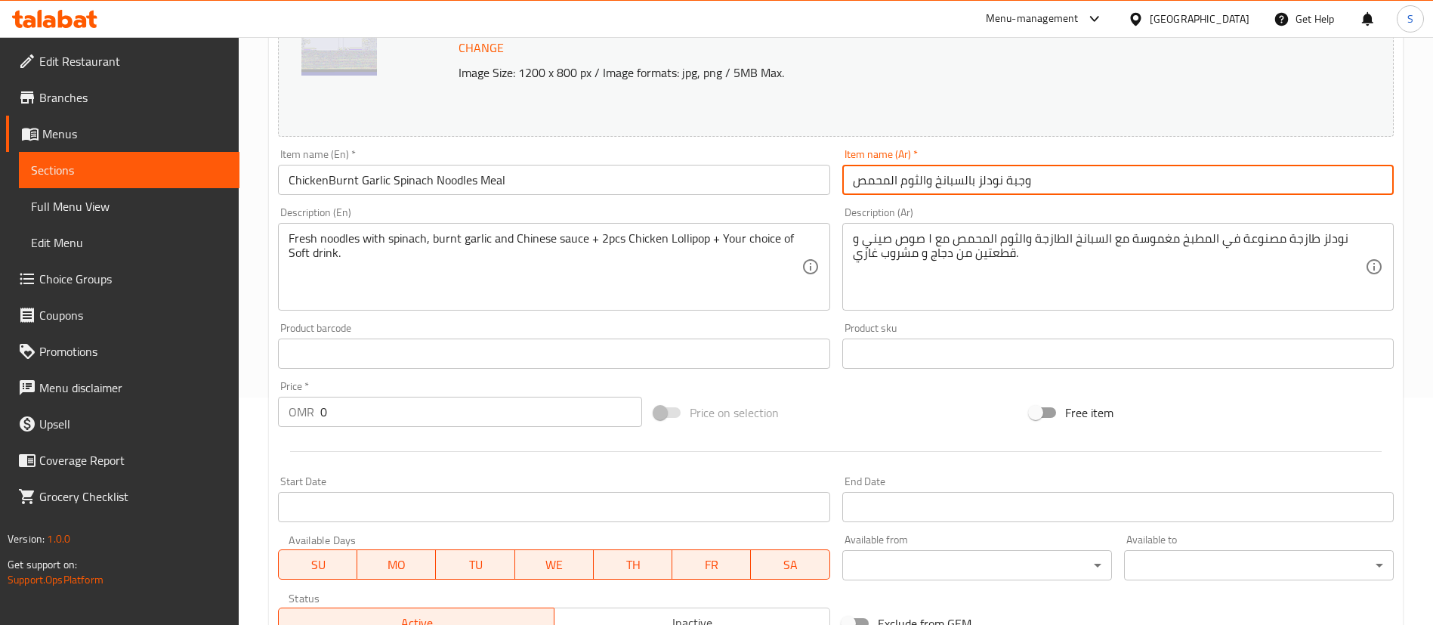
paste input "و دجاج"
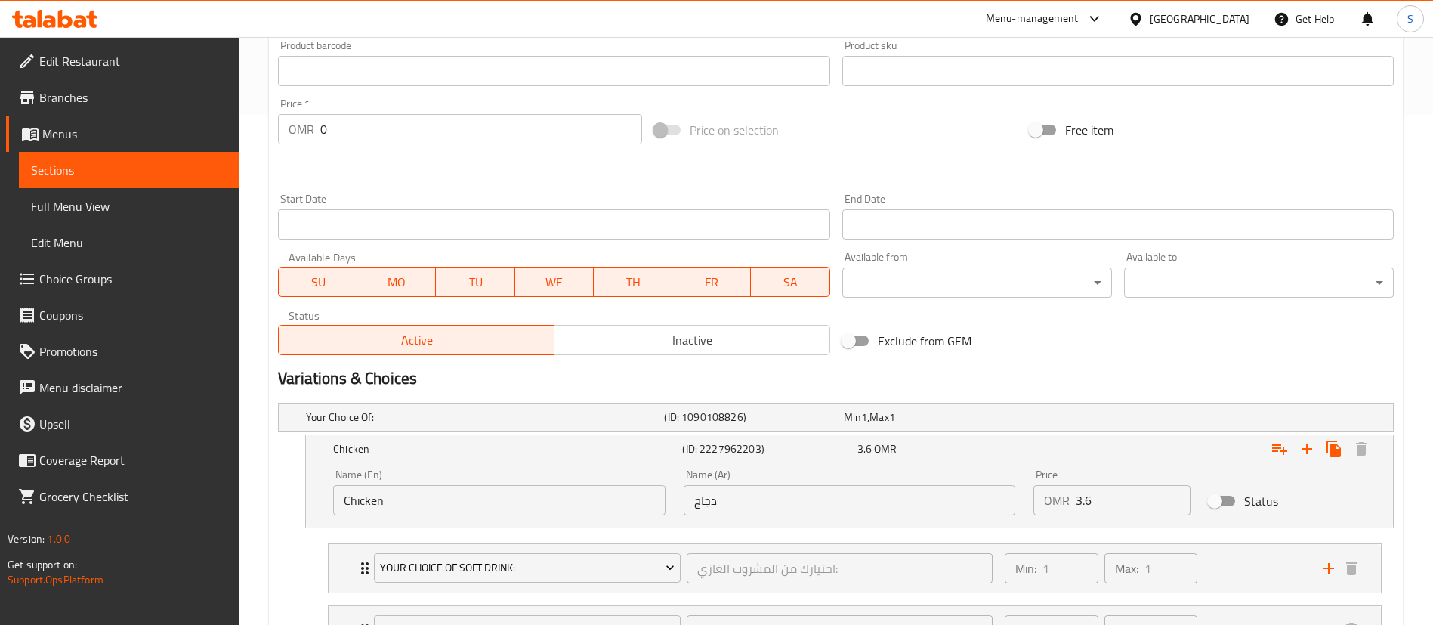
scroll to position [499, 0]
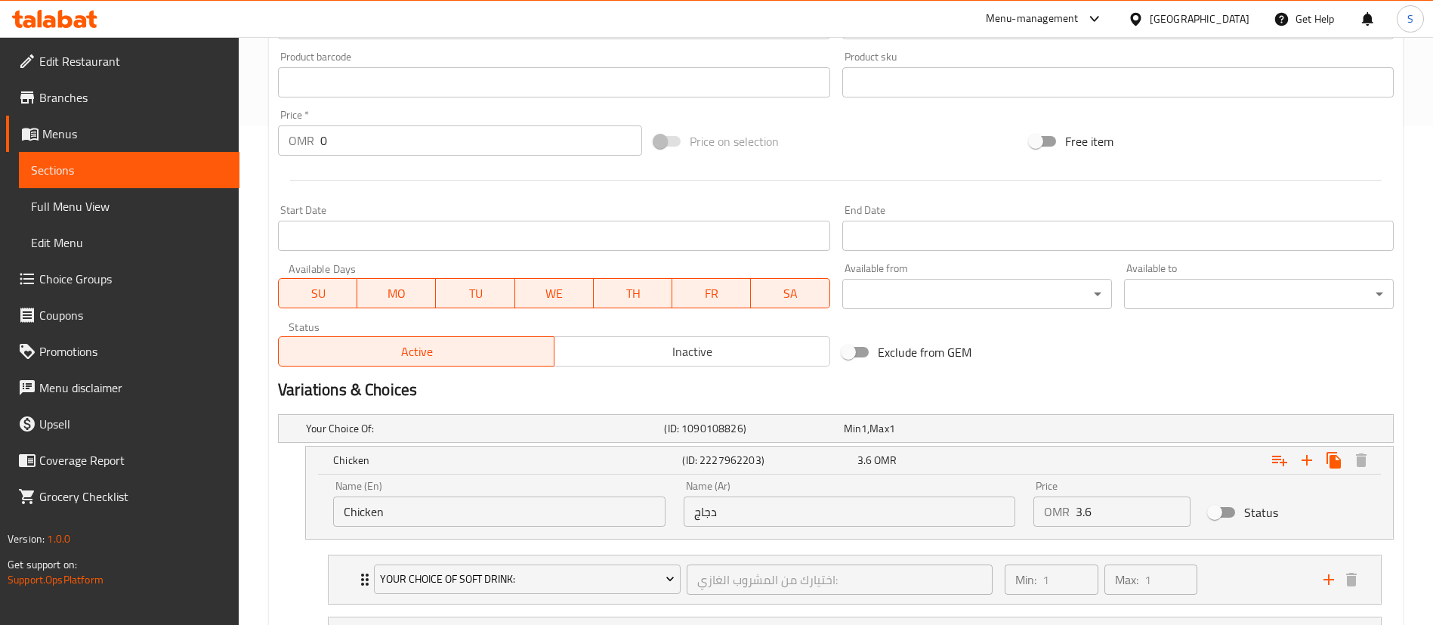
type input "وجبة نودلز بالسبانخ والثوم المحمص و دجاج"
click at [502, 139] on input "0" at bounding box center [481, 140] width 322 height 30
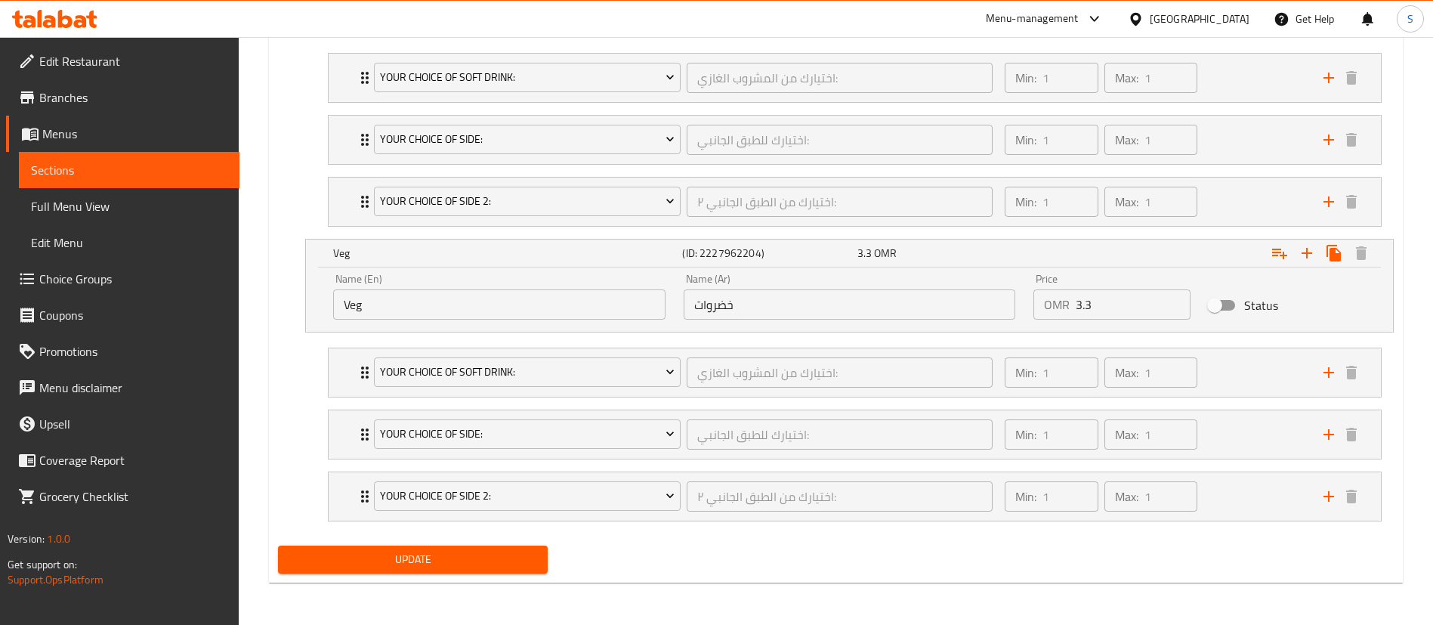
type input "3.6"
click at [462, 558] on span "Update" at bounding box center [413, 559] width 246 height 19
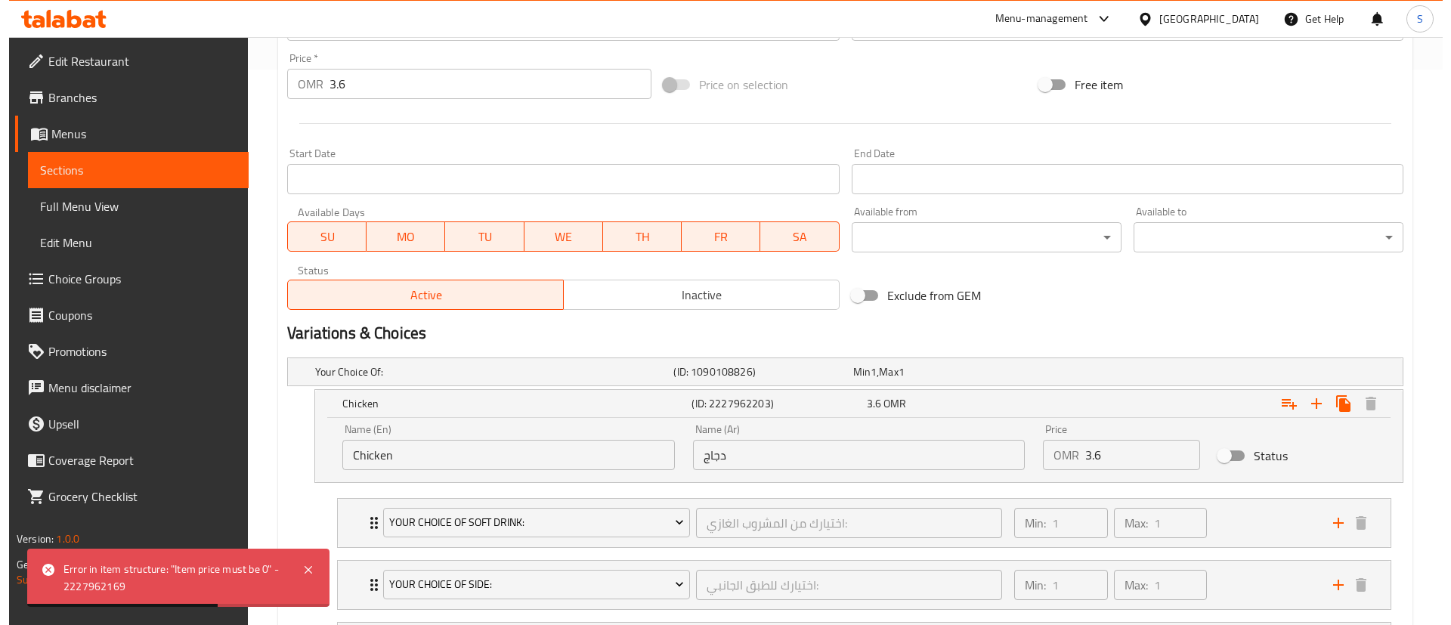
scroll to position [0, 0]
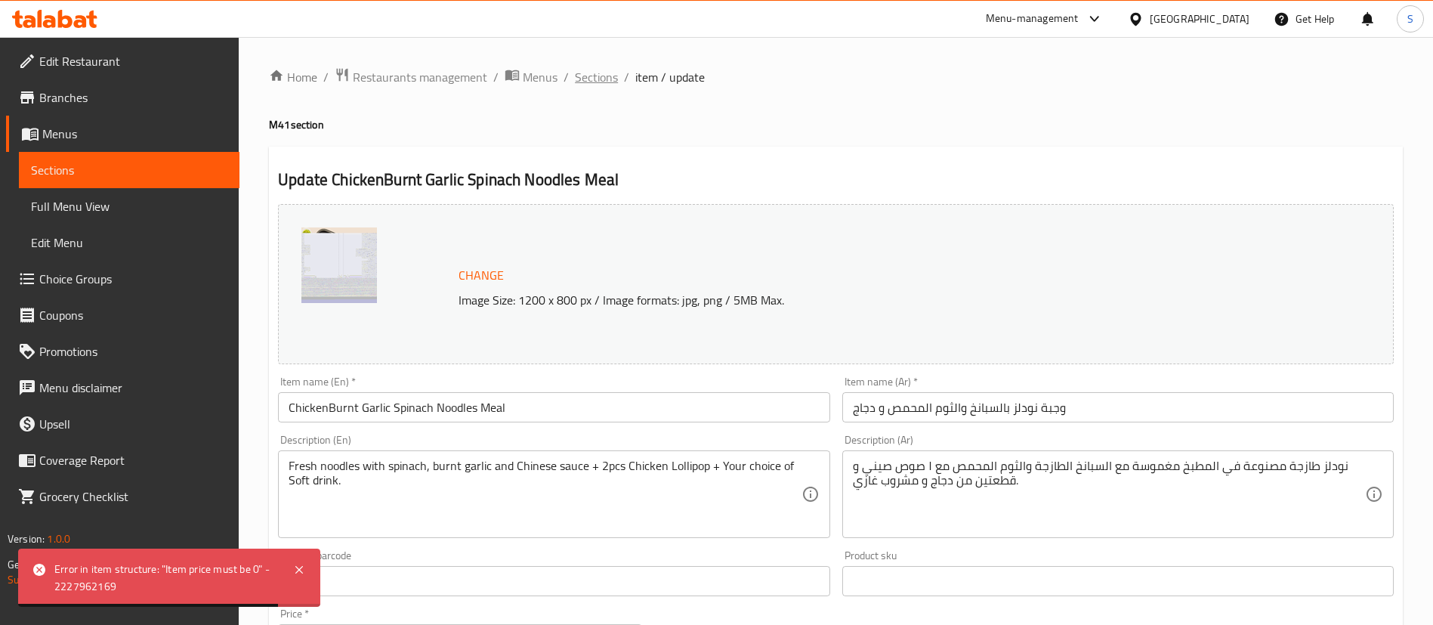
click at [601, 76] on span "Sections" at bounding box center [596, 77] width 43 height 18
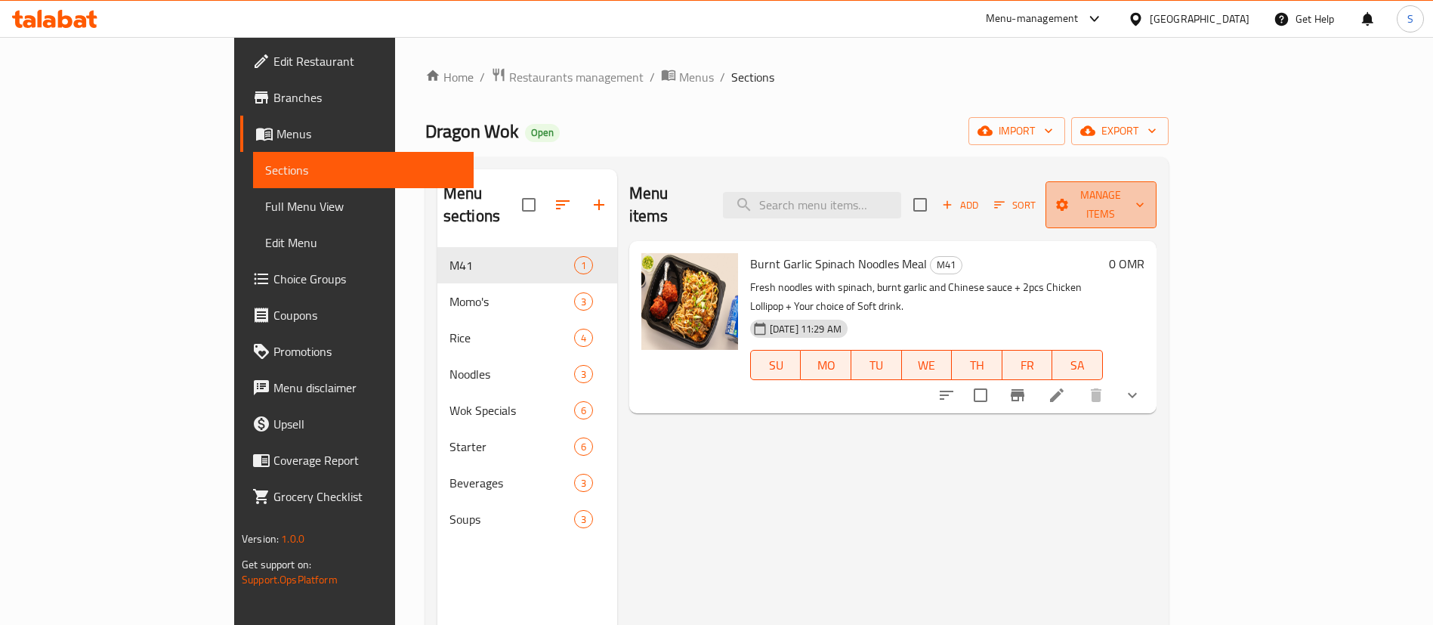
click at [1145, 196] on span "Manage items" at bounding box center [1101, 205] width 87 height 38
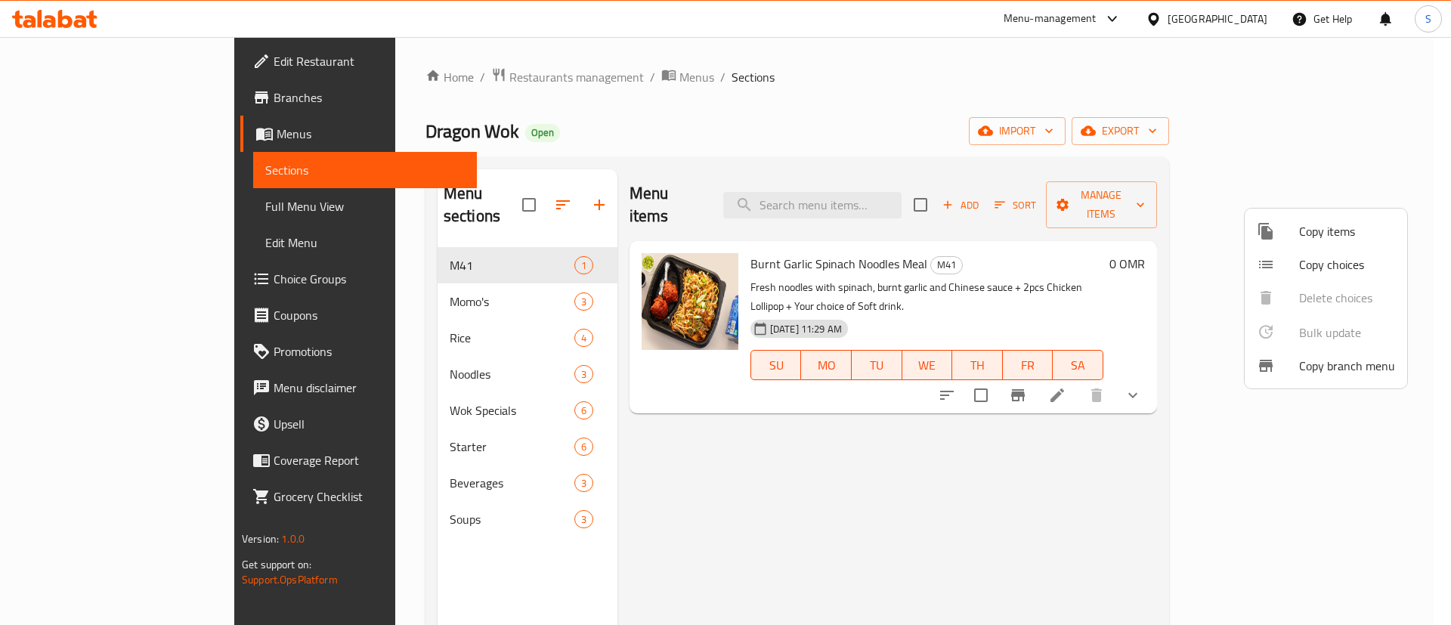
click at [1327, 236] on span "Copy items" at bounding box center [1347, 231] width 96 height 18
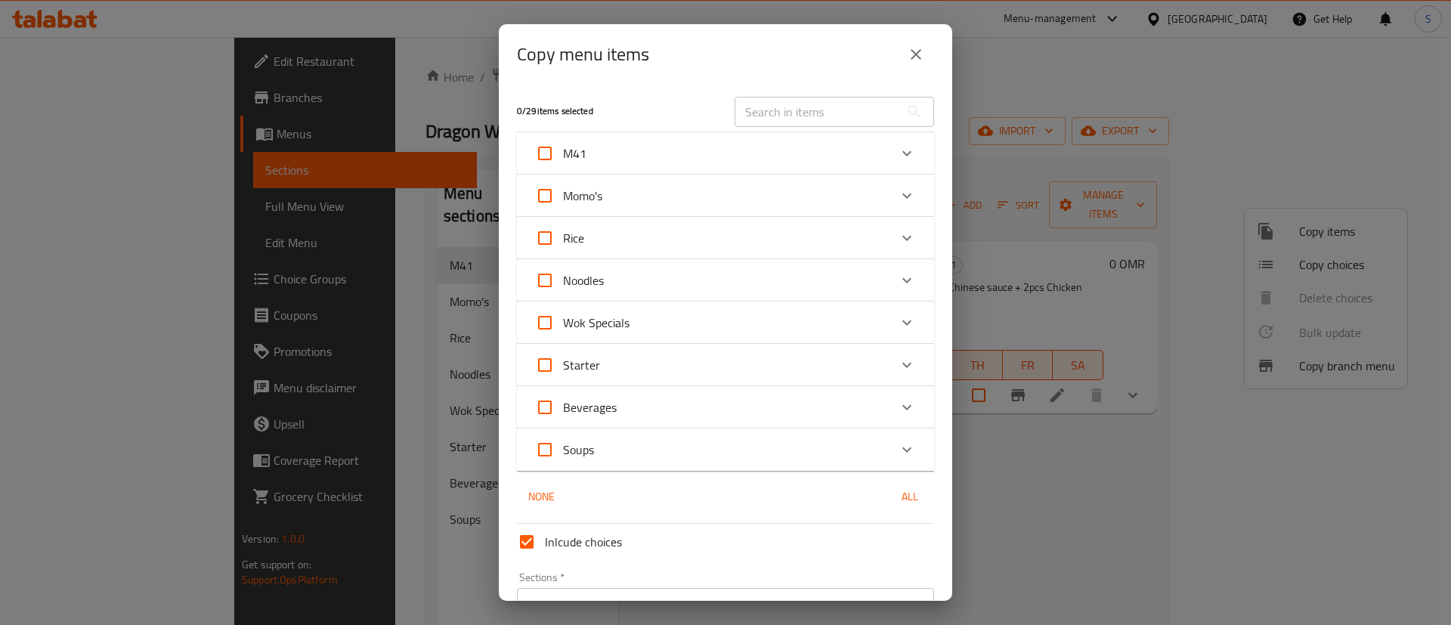
click at [751, 153] on div "M41" at bounding box center [712, 153] width 354 height 36
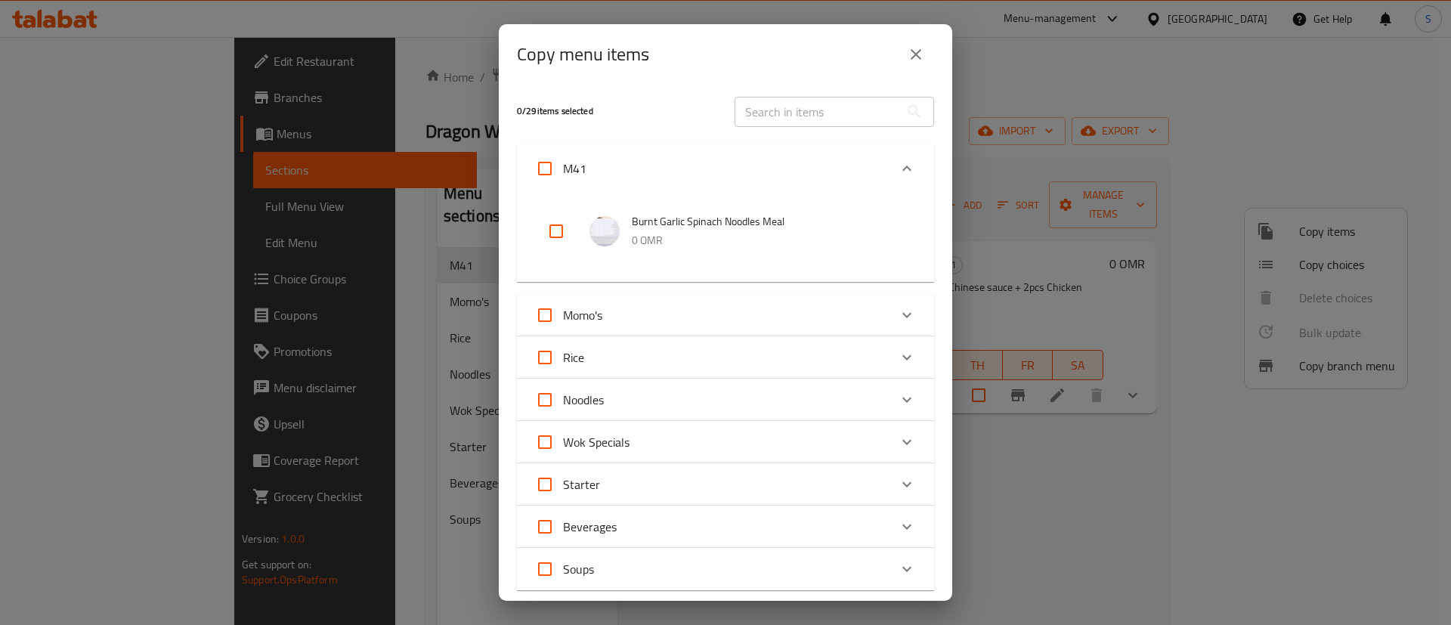
click at [558, 230] on input "checkbox" at bounding box center [556, 231] width 36 height 36
checkbox input "true"
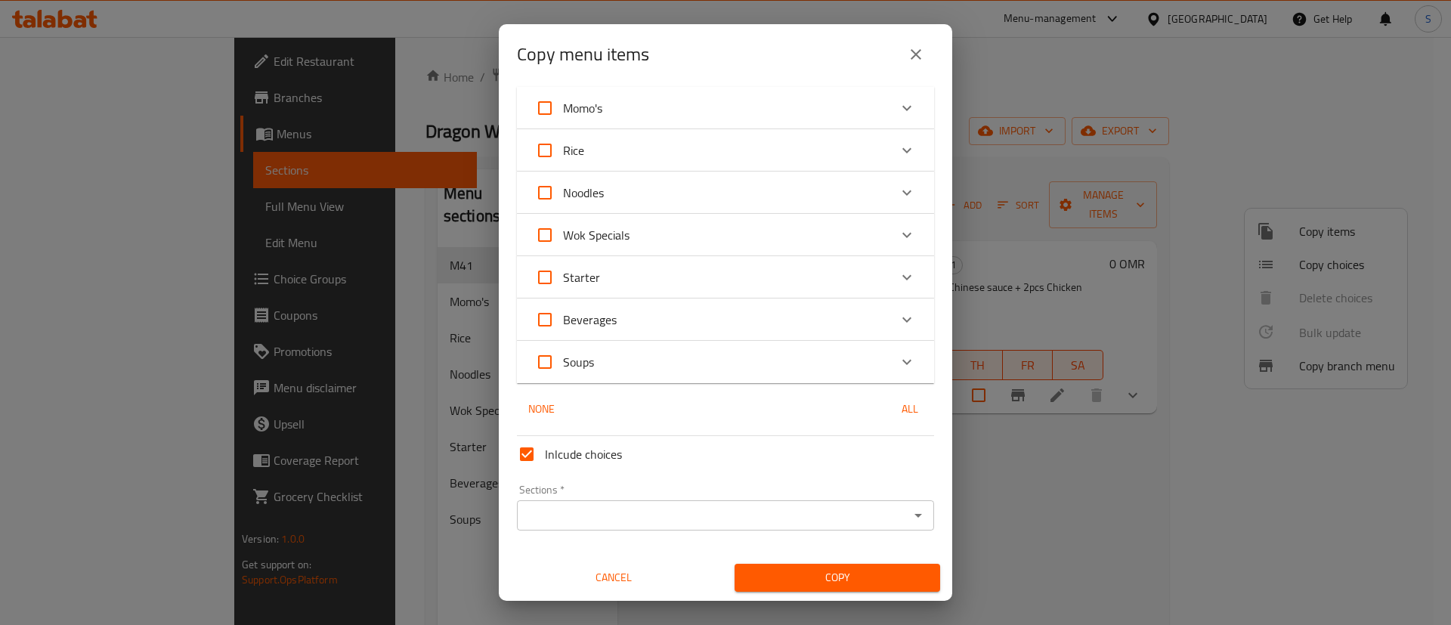
click at [519, 456] on input "Inlcude choices" at bounding box center [526, 454] width 36 height 36
checkbox input "false"
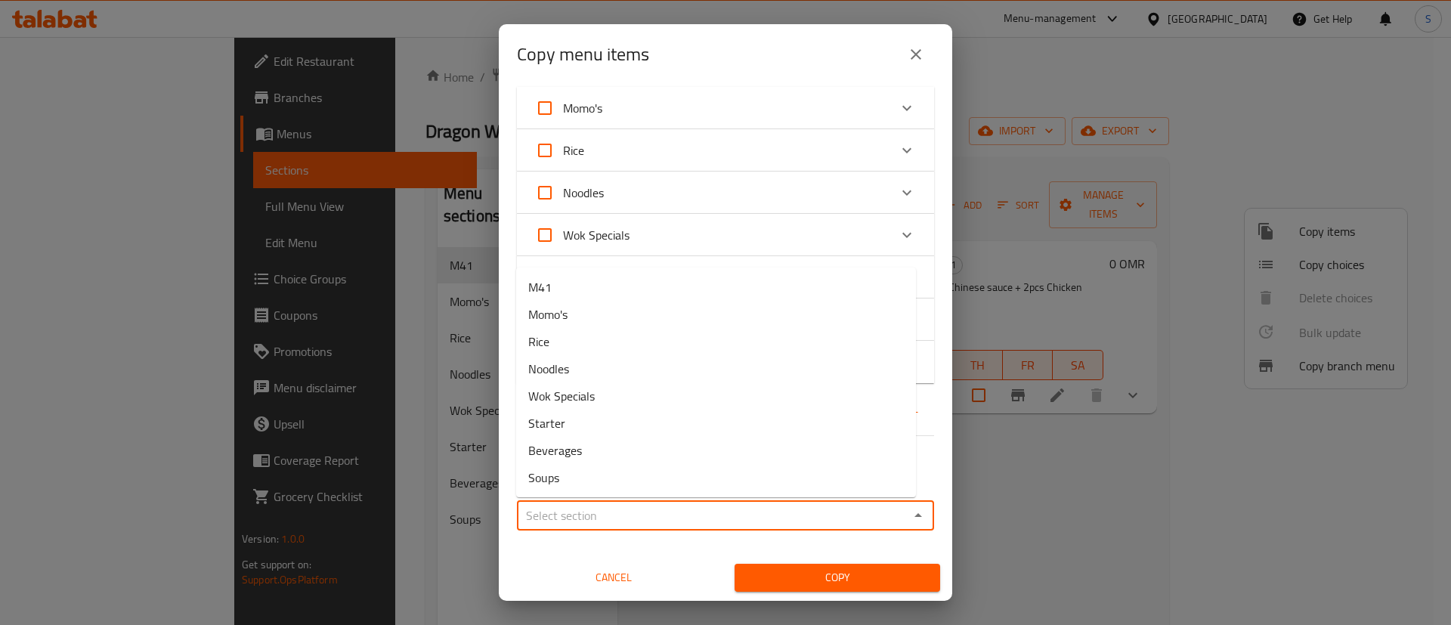
click at [772, 508] on input "Sections   *" at bounding box center [712, 515] width 383 height 21
click at [681, 279] on li "M41" at bounding box center [716, 286] width 400 height 27
type input "M41"
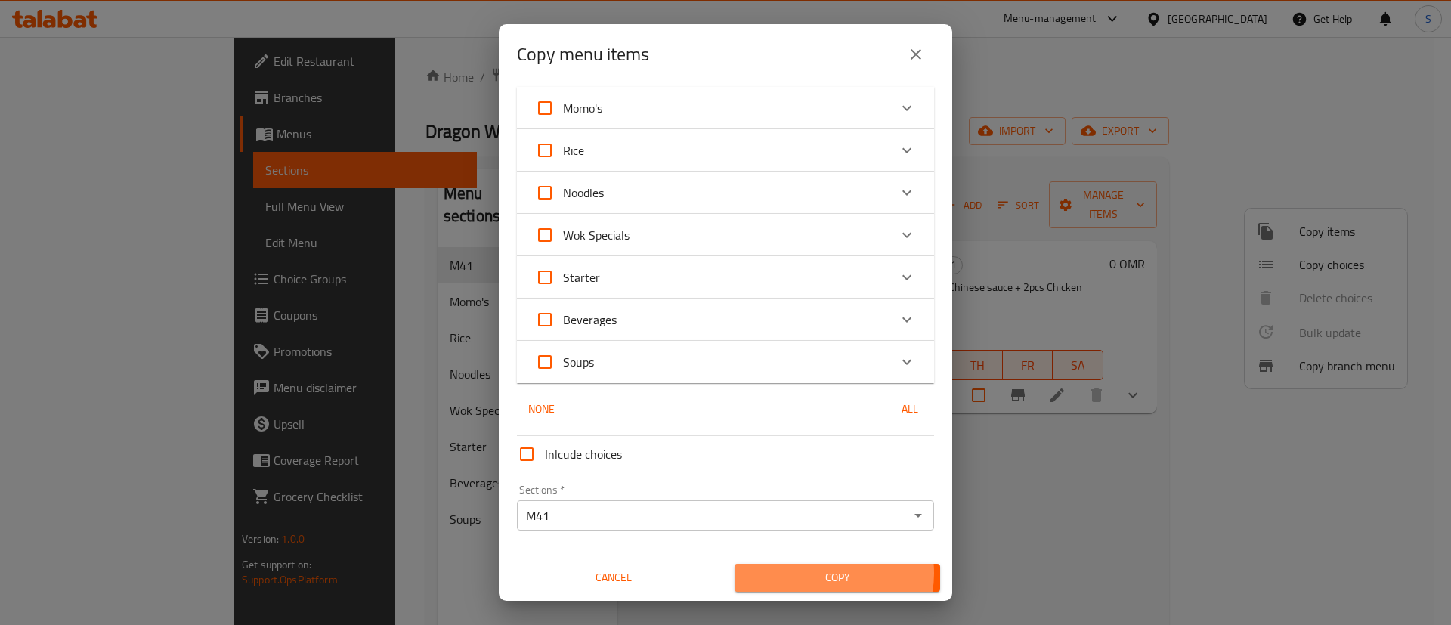
click at [819, 573] on span "Copy" at bounding box center [836, 577] width 181 height 19
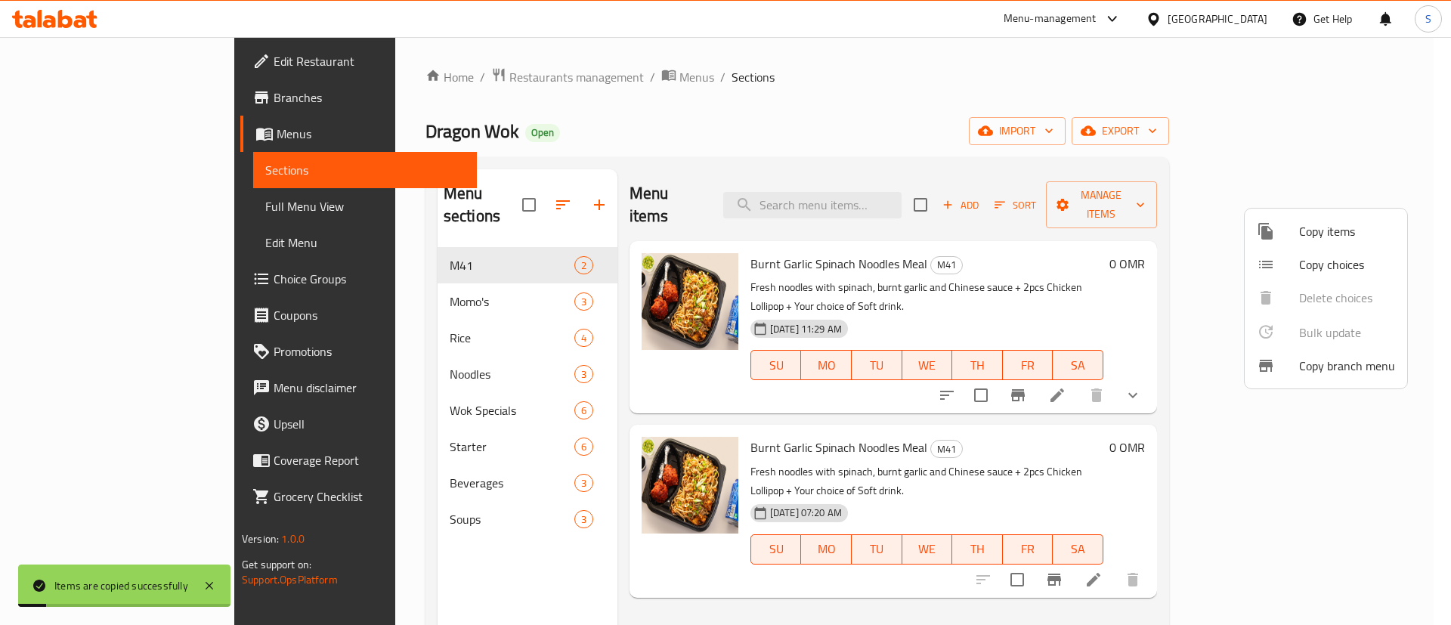
click at [1307, 232] on span "Copy items" at bounding box center [1347, 231] width 96 height 18
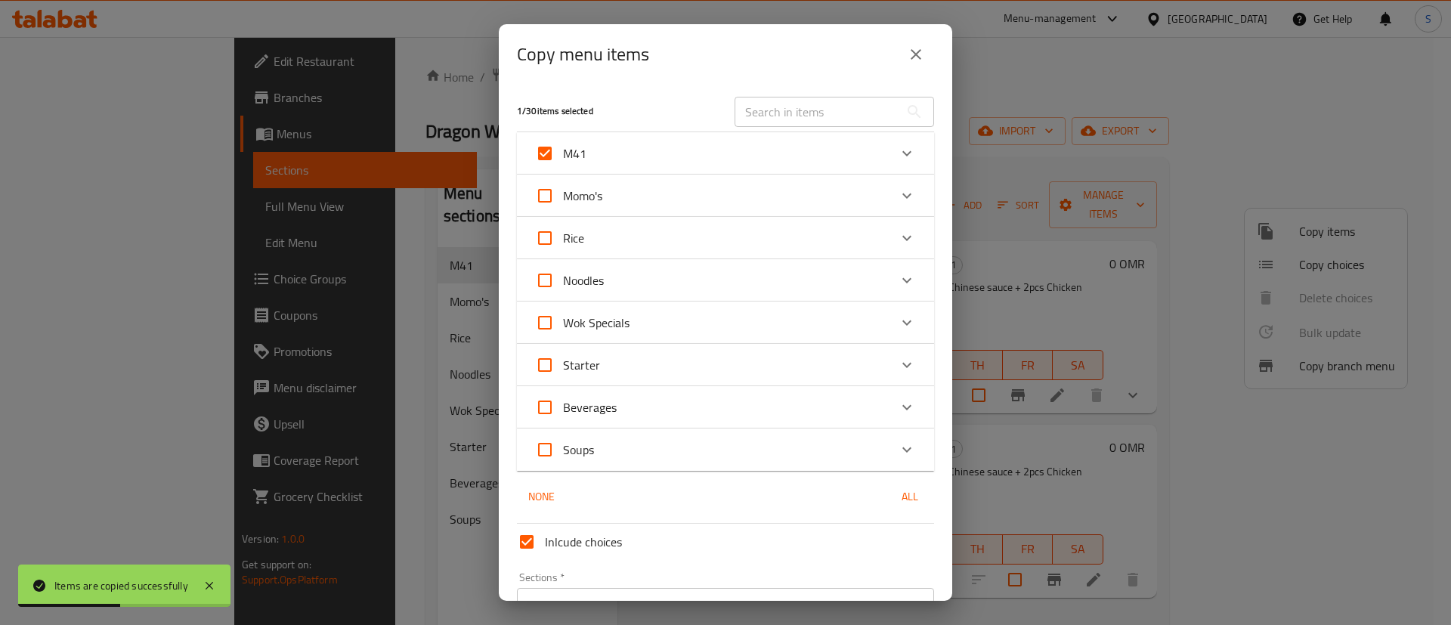
click at [536, 528] on input "Inlcude choices" at bounding box center [526, 542] width 36 height 36
checkbox input "false"
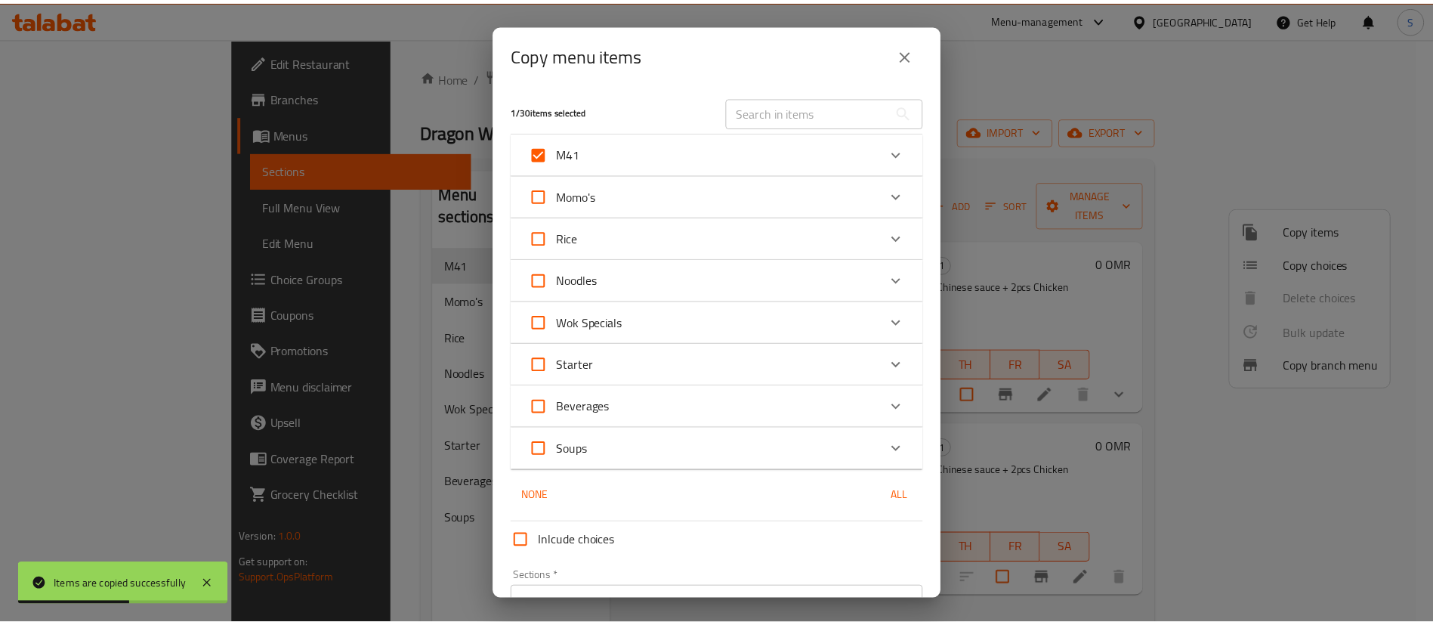
scroll to position [88, 0]
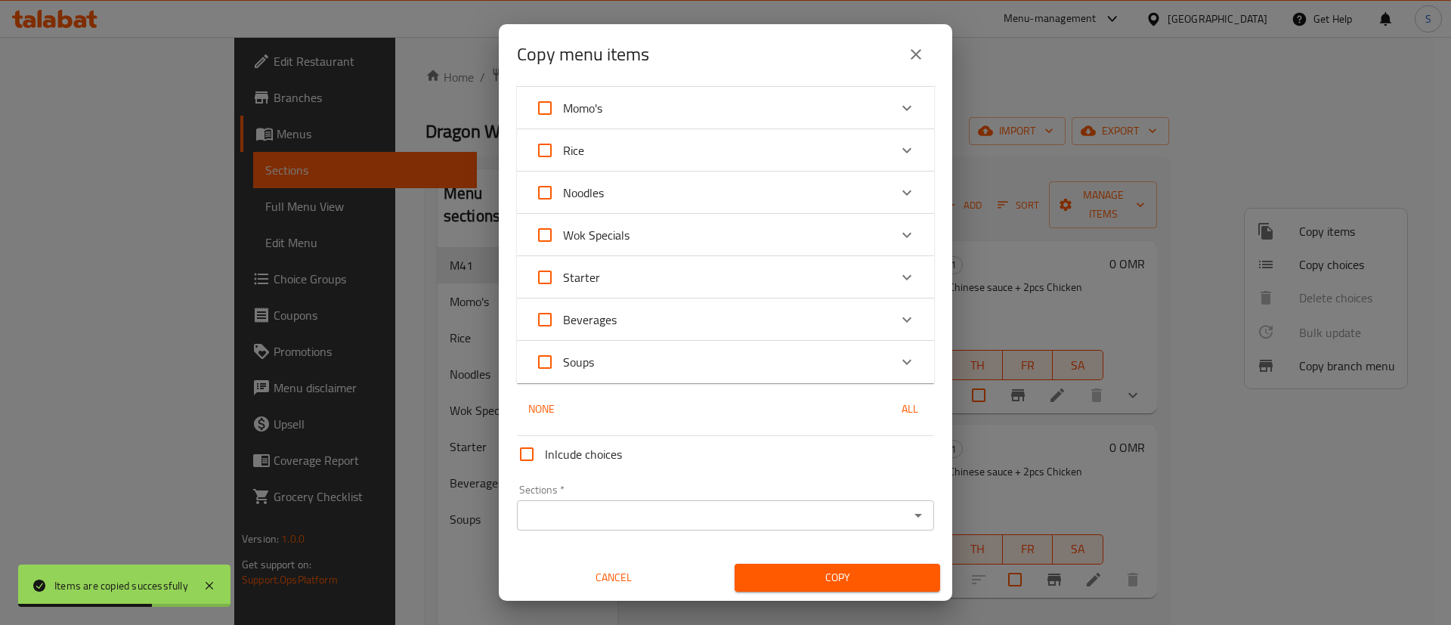
click at [833, 573] on span "Copy" at bounding box center [836, 577] width 181 height 19
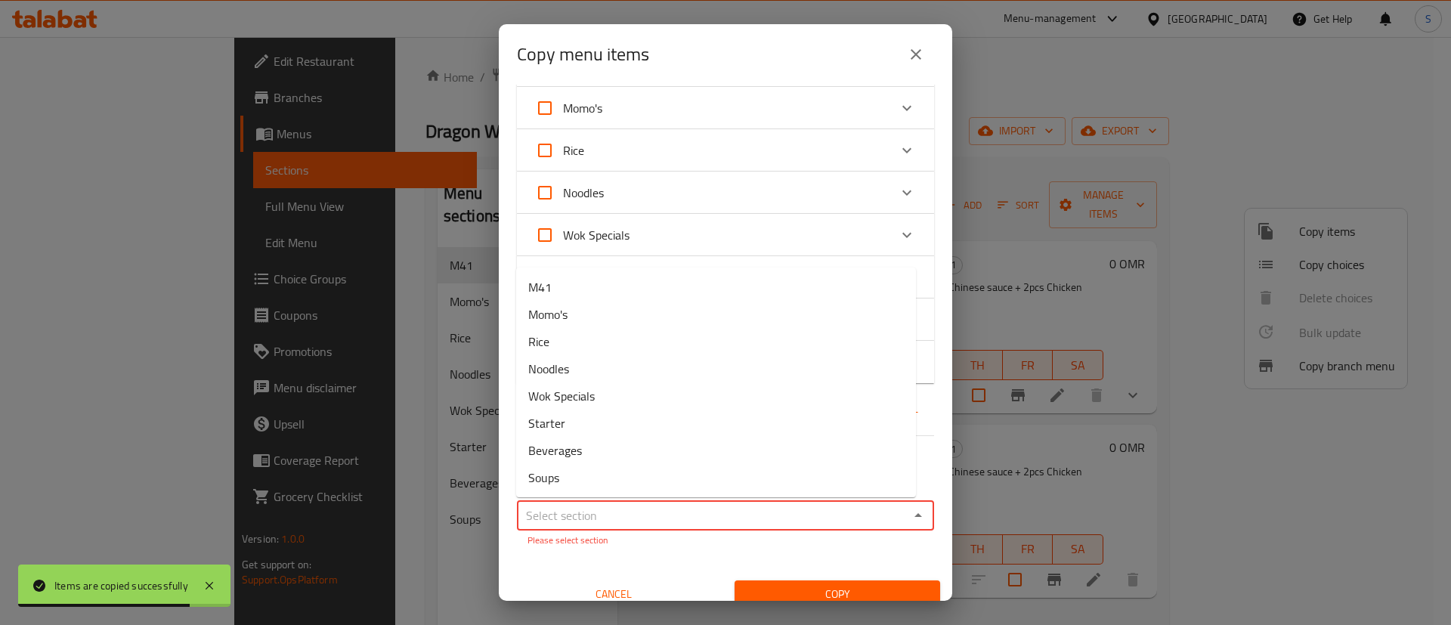
click at [805, 511] on input "Sections   *" at bounding box center [712, 515] width 383 height 21
click at [608, 290] on li "M41" at bounding box center [716, 286] width 400 height 27
type input "M41"
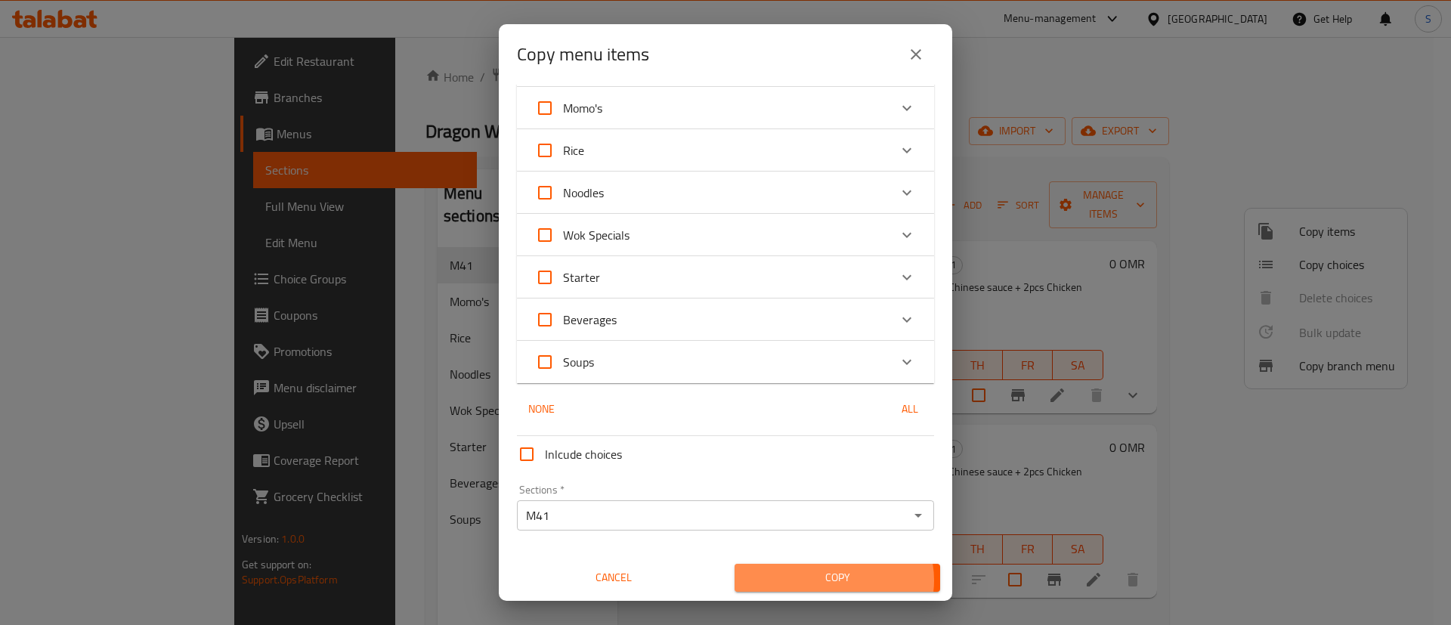
click at [822, 580] on span "Copy" at bounding box center [836, 577] width 181 height 19
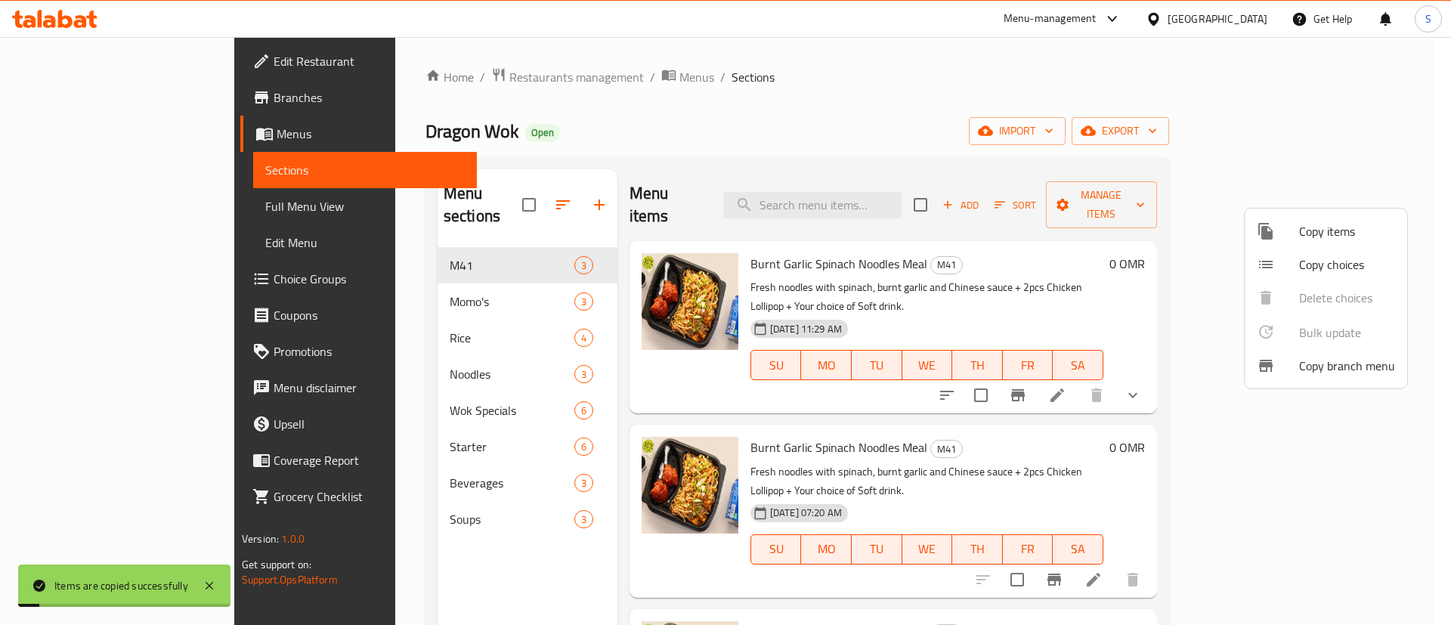
click at [1148, 382] on div at bounding box center [725, 312] width 1451 height 625
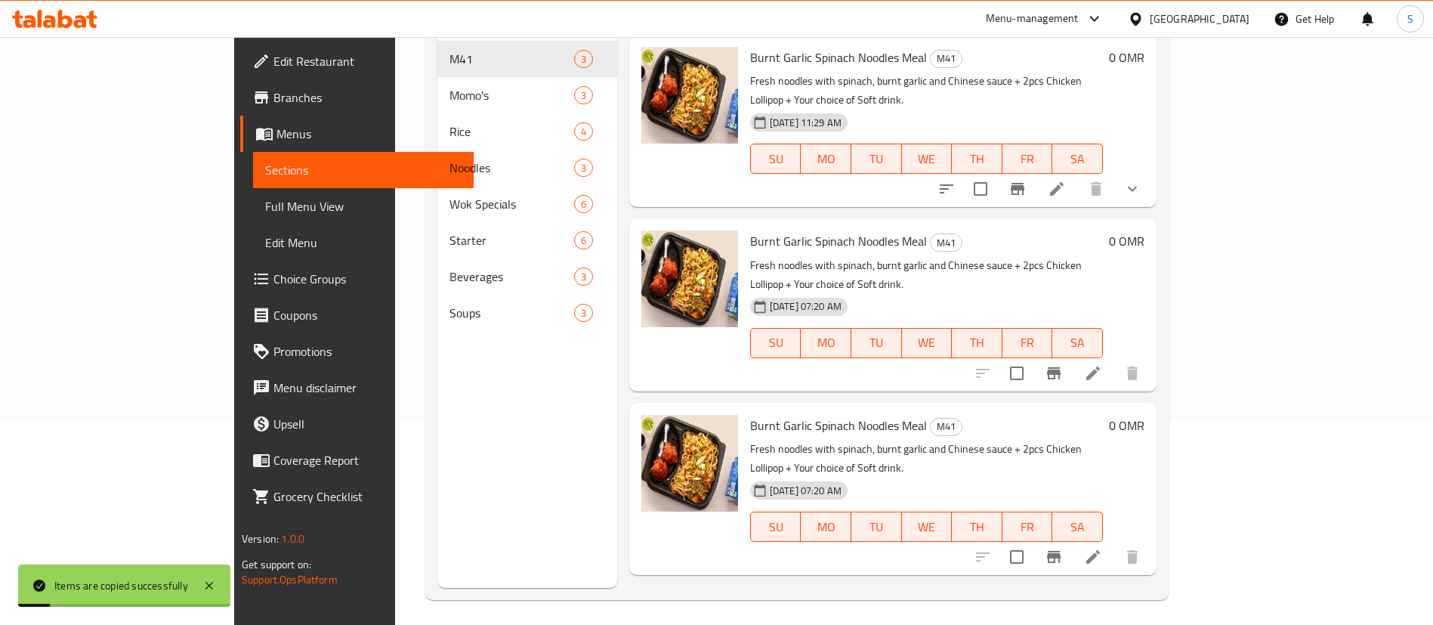
scroll to position [212, 0]
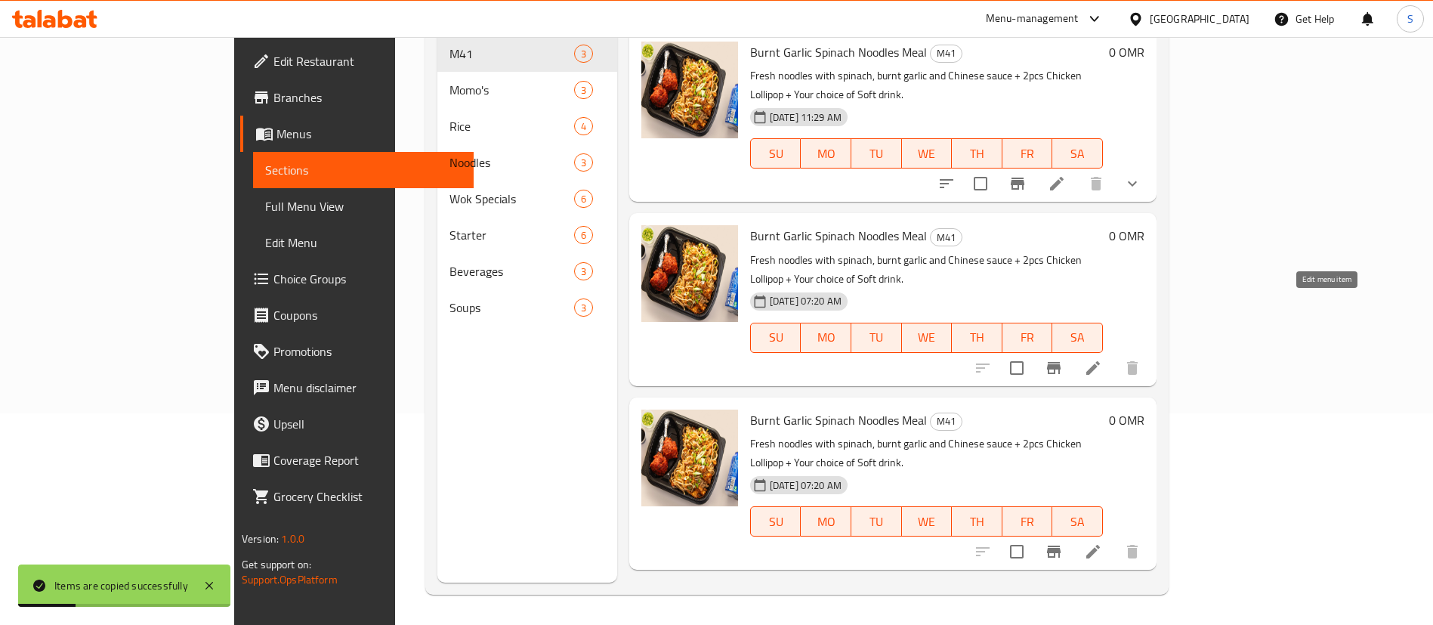
click at [1114, 354] on li at bounding box center [1093, 367] width 42 height 27
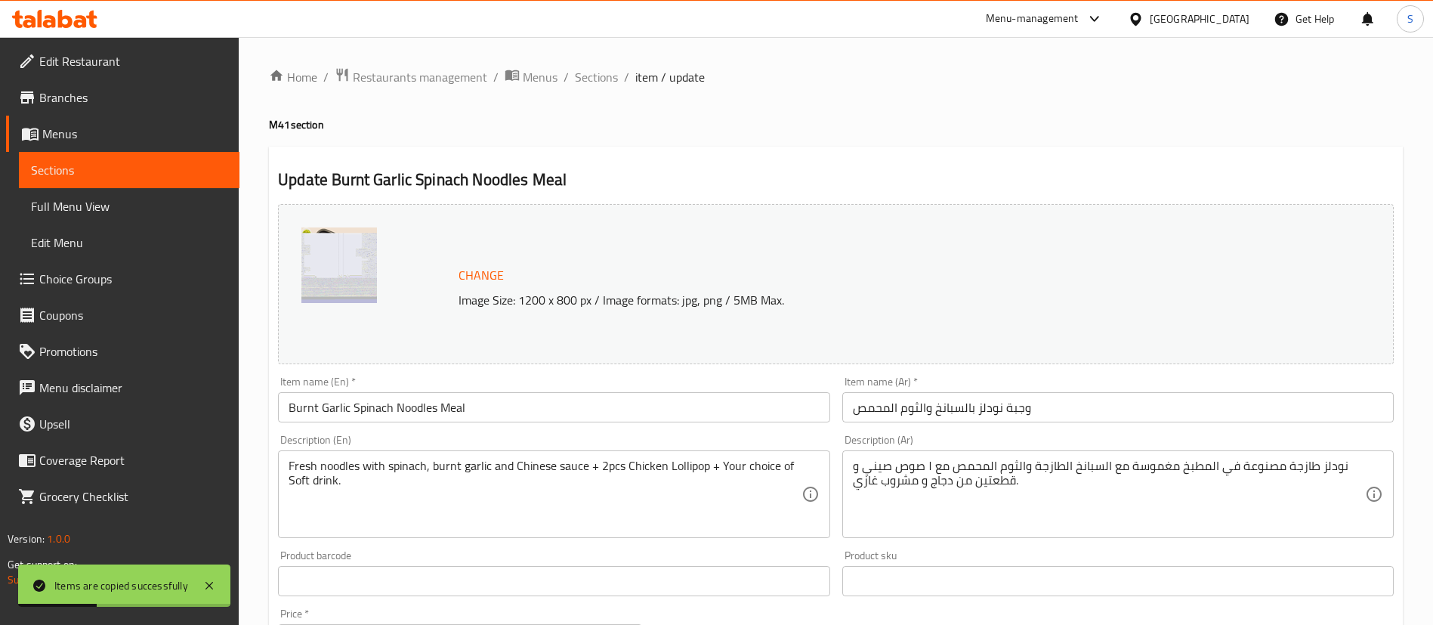
scroll to position [111, 0]
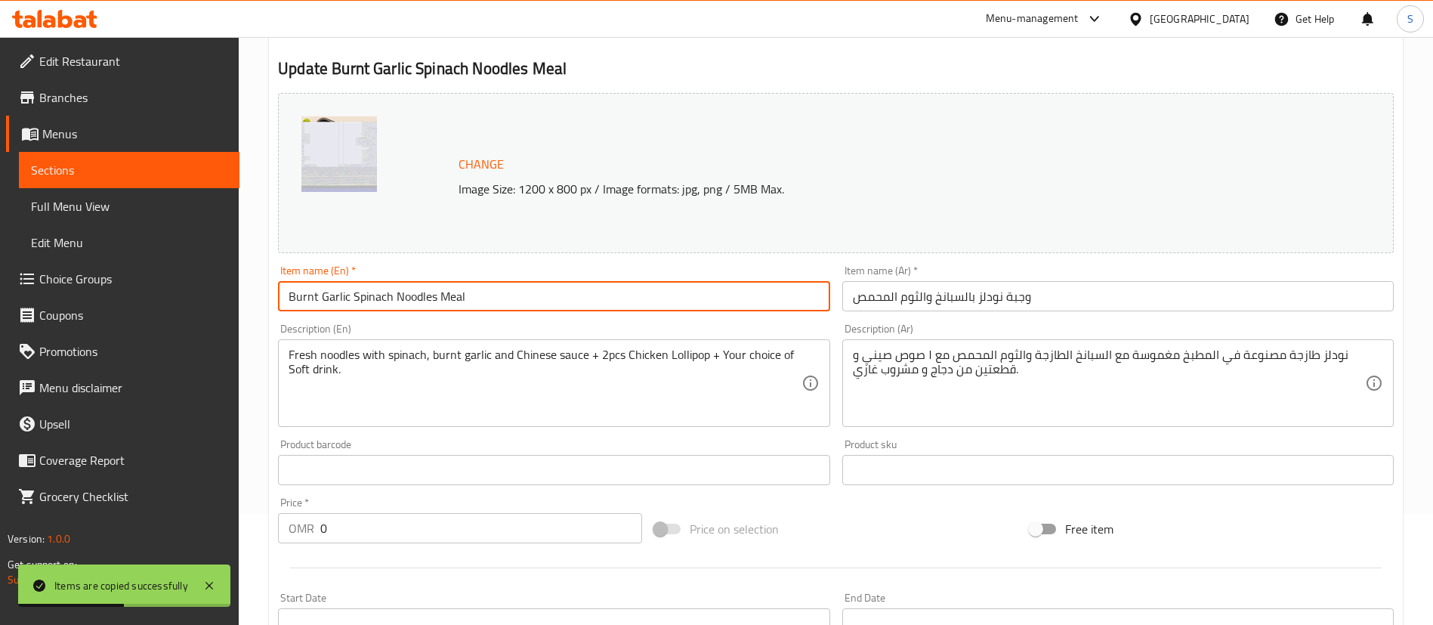
click at [283, 298] on input "Burnt Garlic Spinach Noodles Meal" at bounding box center [554, 296] width 552 height 30
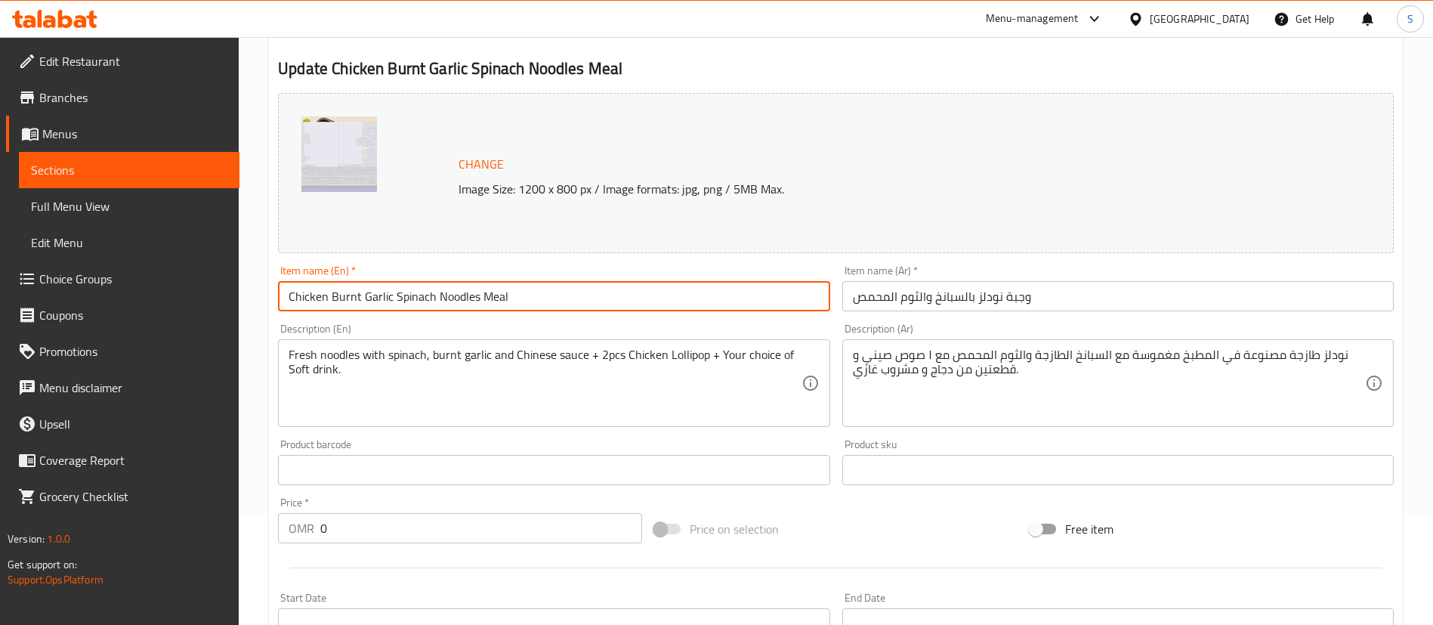
type input "Chicken Burnt Garlic Spinach Noodles Meal"
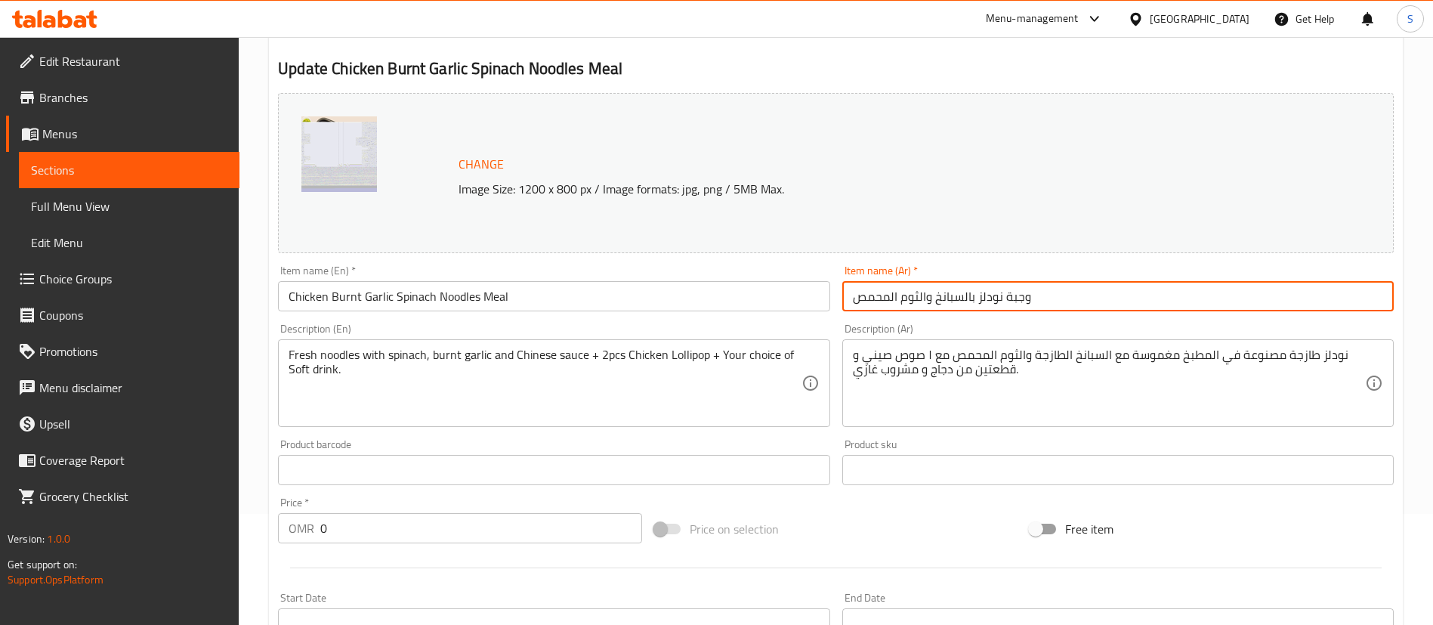
click at [1159, 299] on input "وجبة نودلز بالسبانخ والثوم المحمص" at bounding box center [1118, 296] width 552 height 30
paste input "و دجاج"
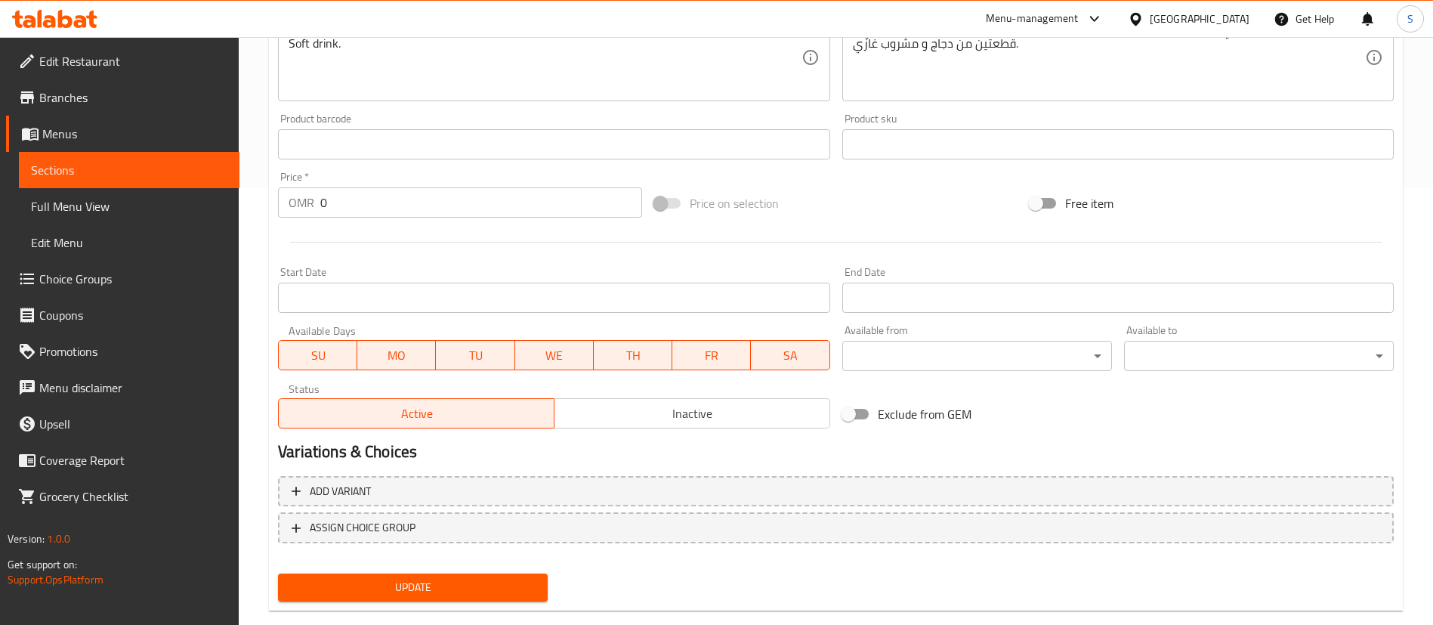
scroll to position [465, 0]
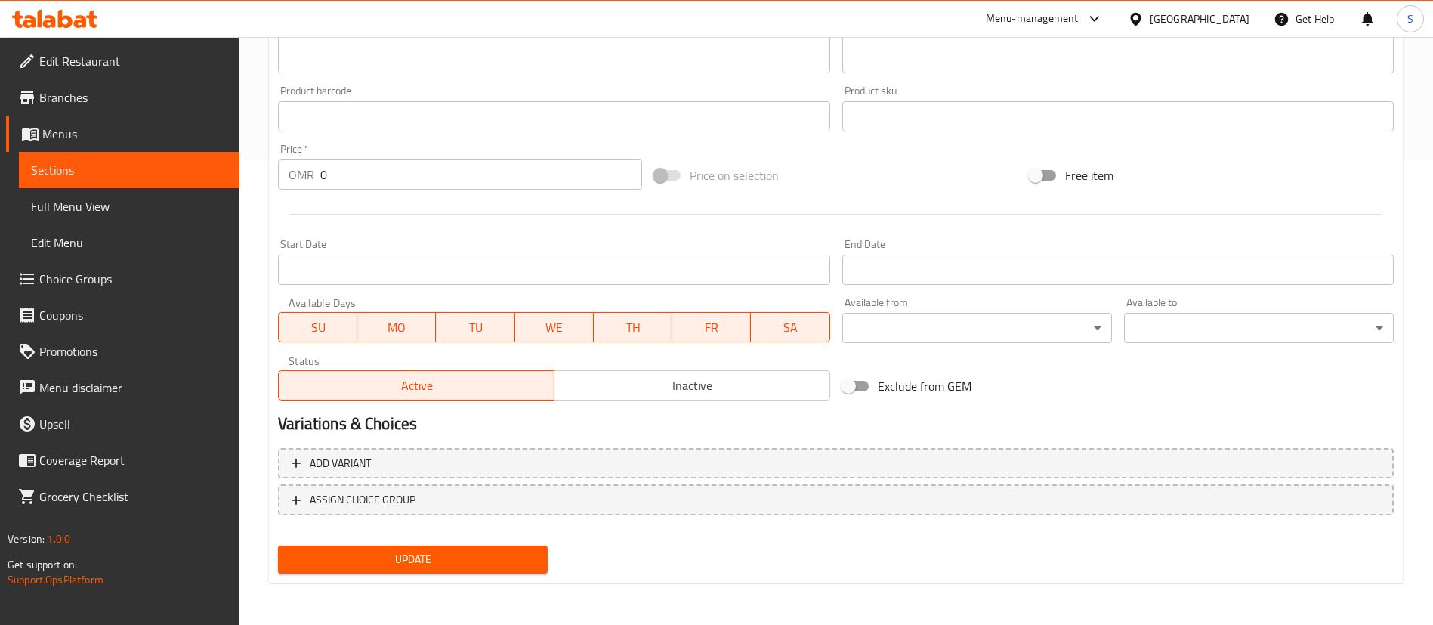
type input "وجبة نودلز بالسبانخ والثوم المحمص و دجاج"
click at [497, 181] on input "0" at bounding box center [481, 174] width 322 height 30
type input "3.6"
click at [413, 557] on span "Update" at bounding box center [413, 559] width 246 height 19
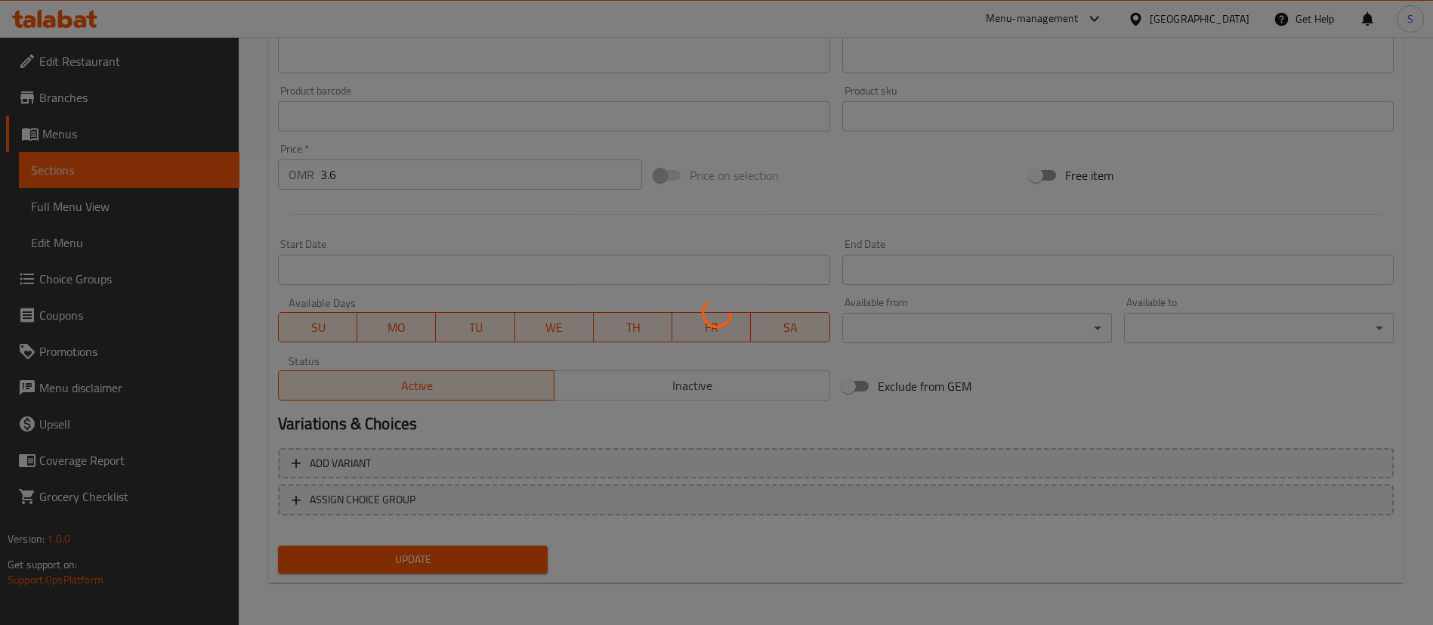
scroll to position [0, 0]
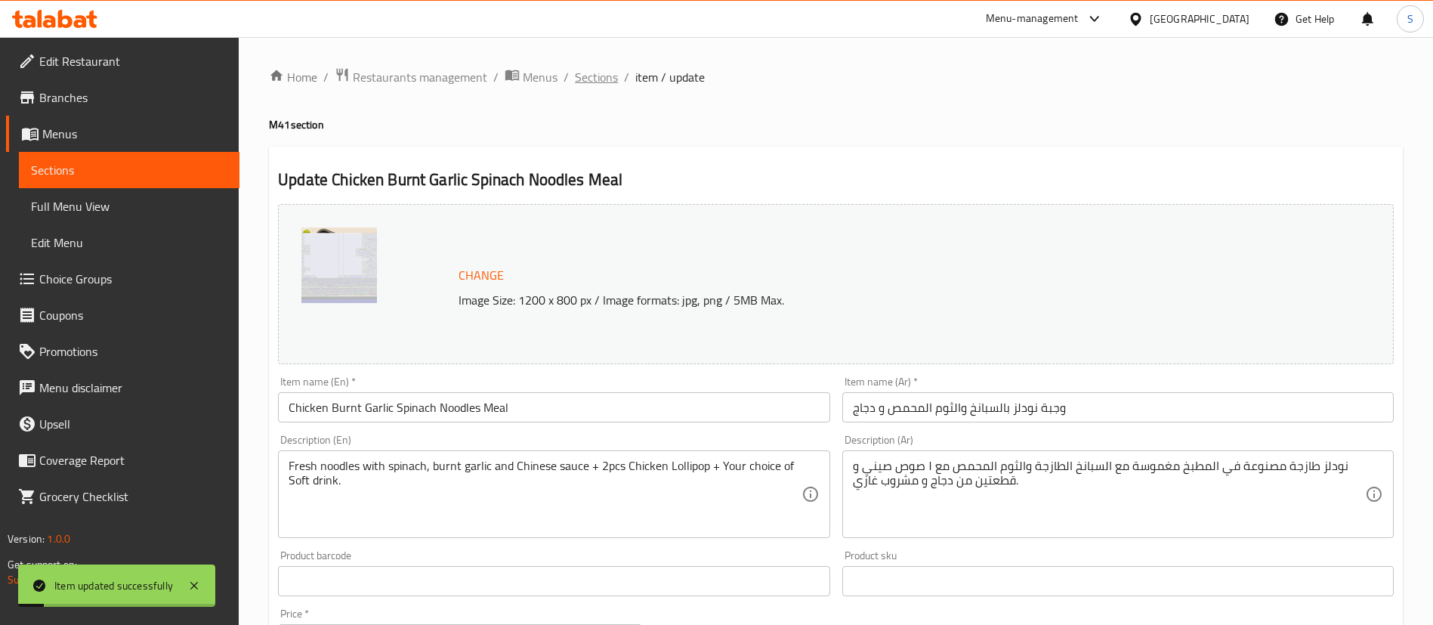
click at [595, 80] on span "Sections" at bounding box center [596, 77] width 43 height 18
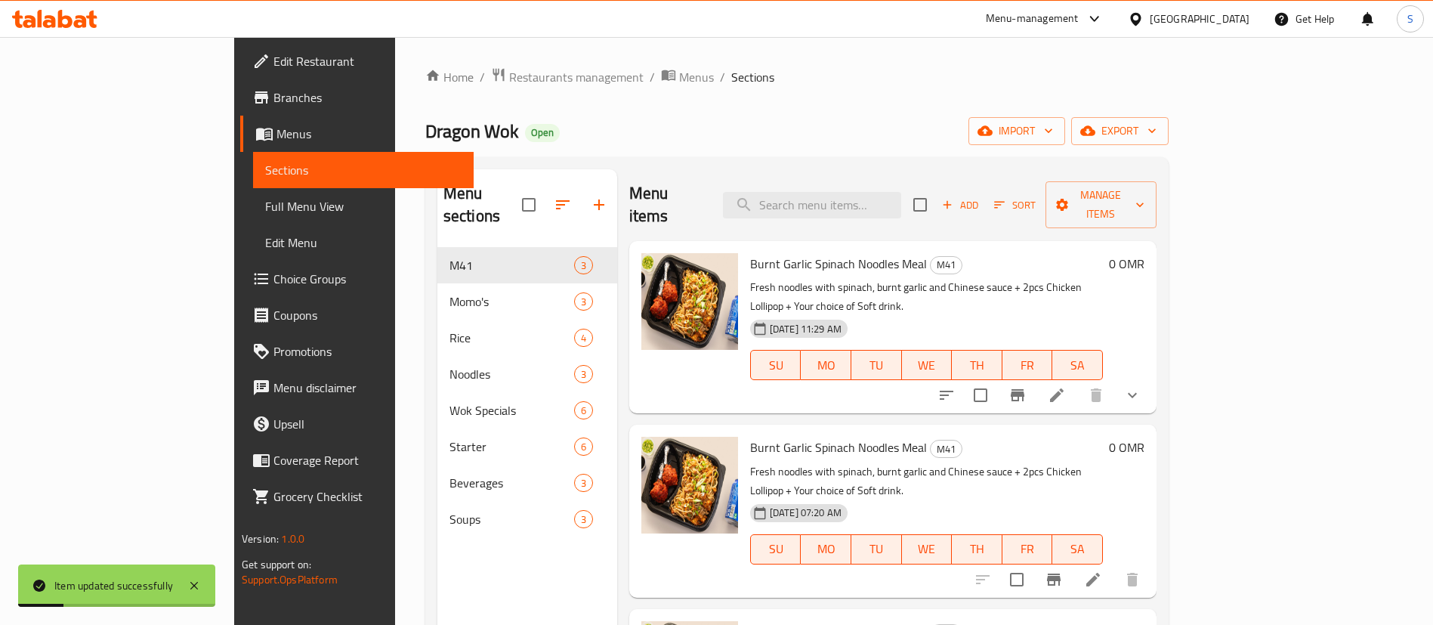
scroll to position [212, 0]
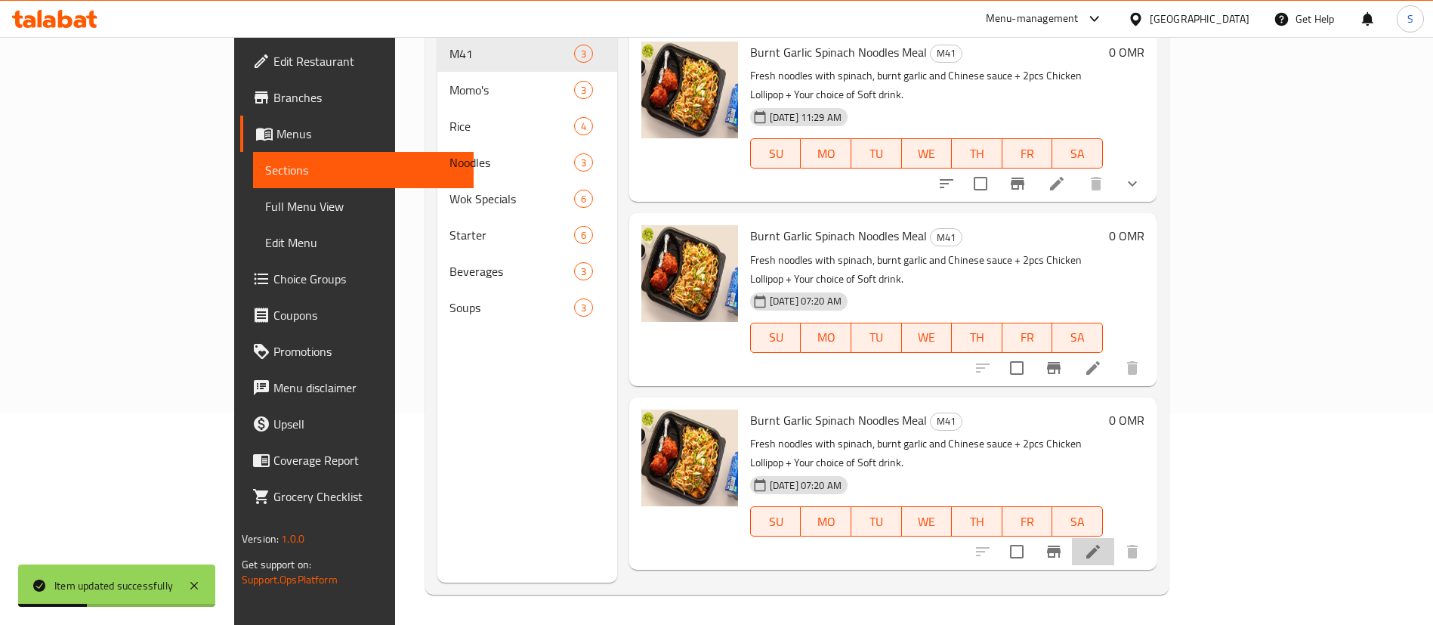
click at [1114, 538] on li at bounding box center [1093, 551] width 42 height 27
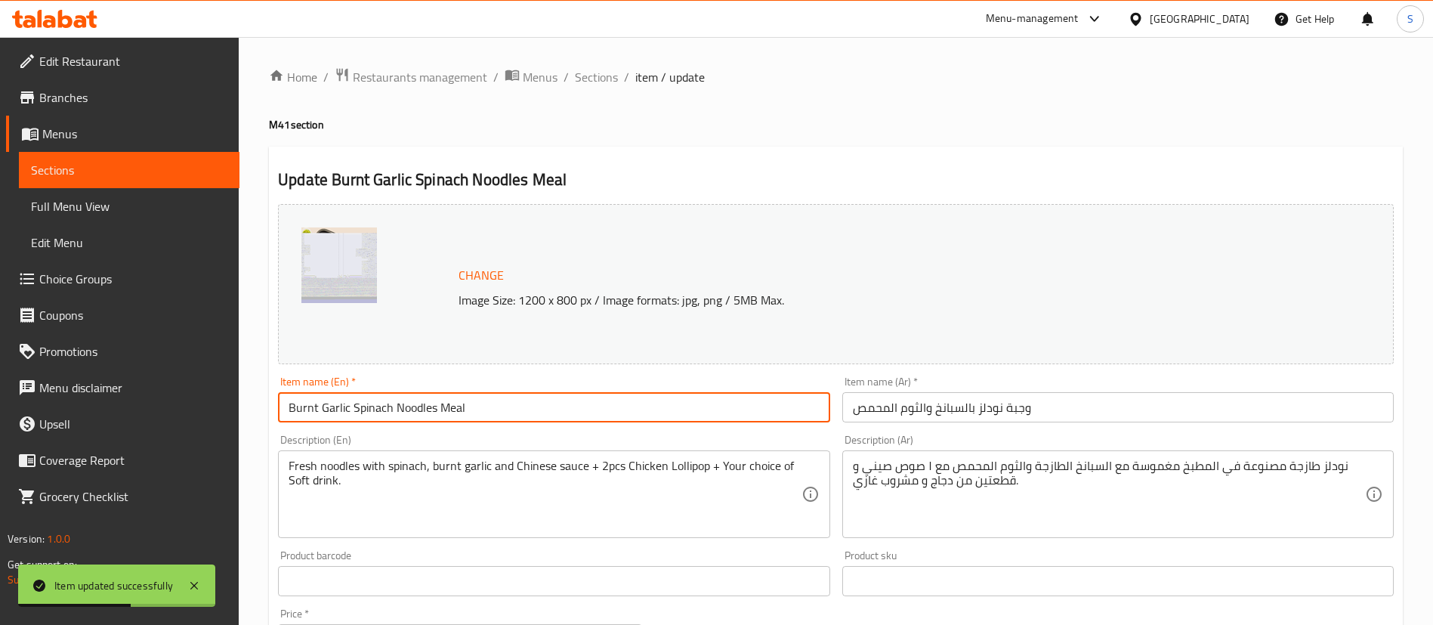
click at [285, 399] on input "Burnt Garlic Spinach Noodles Meal" at bounding box center [554, 407] width 552 height 30
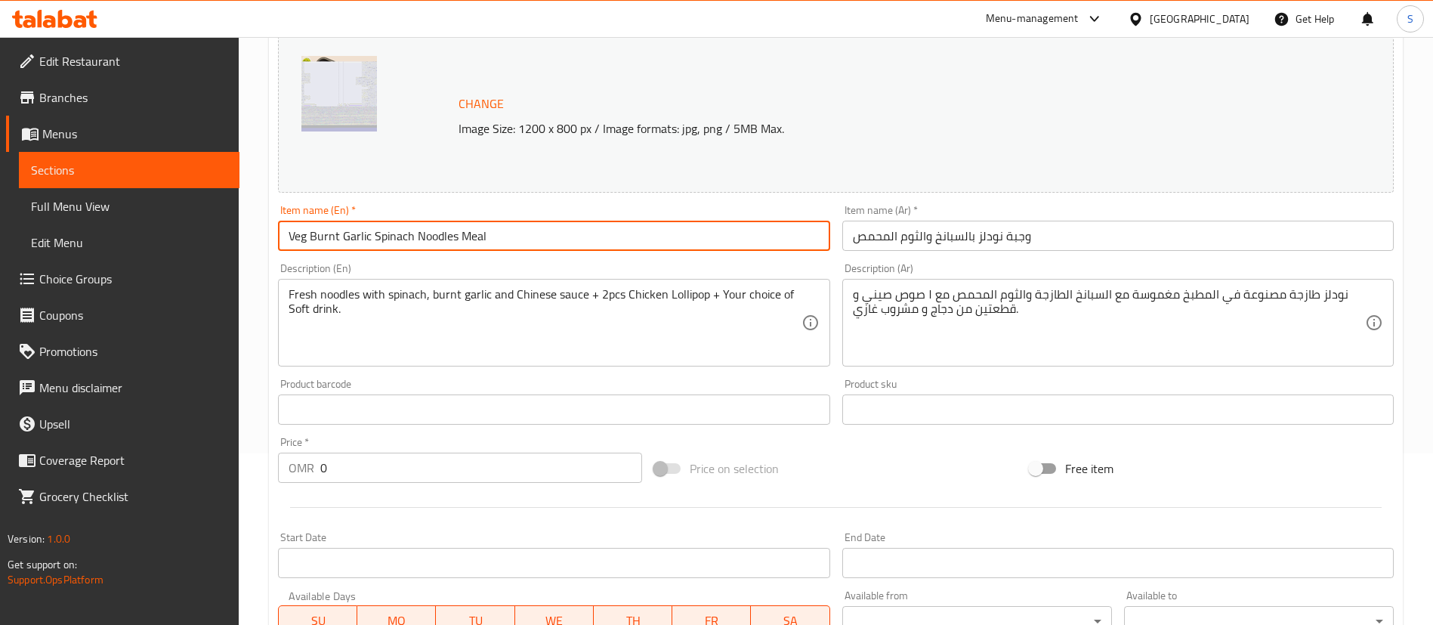
scroll to position [168, 0]
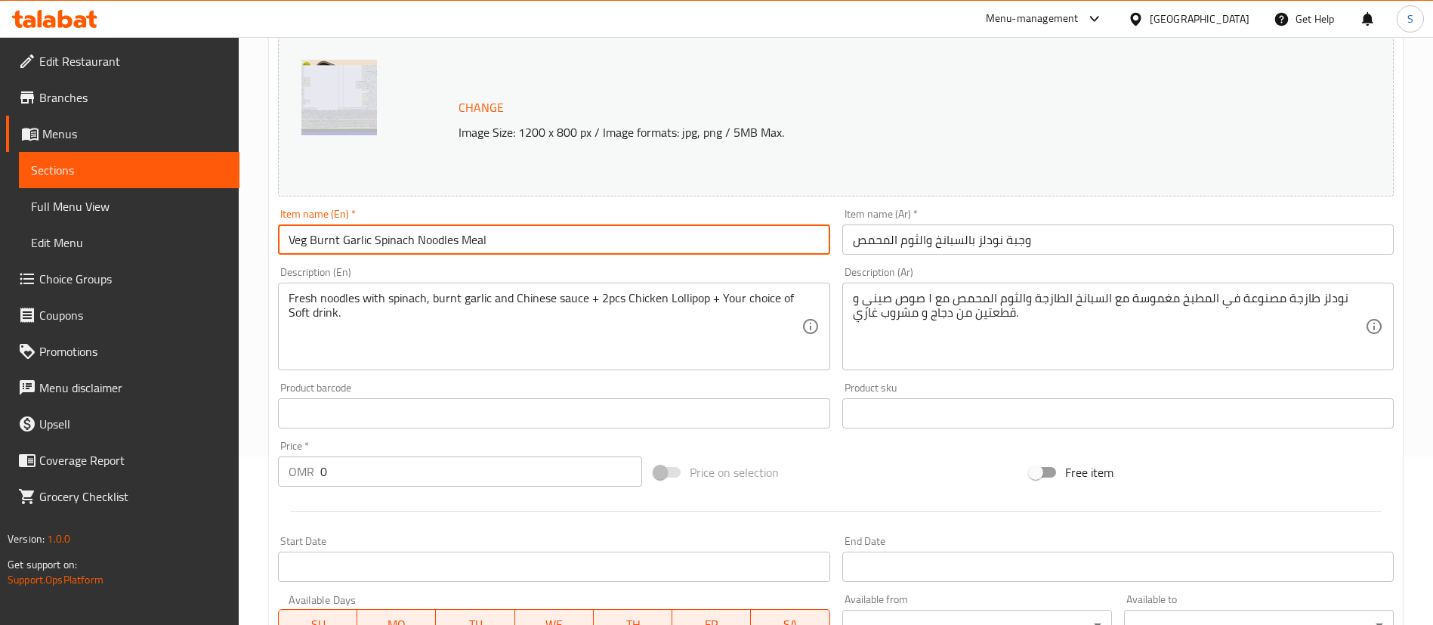
type input "Veg Burnt Garlic Spinach Noodles Meal"
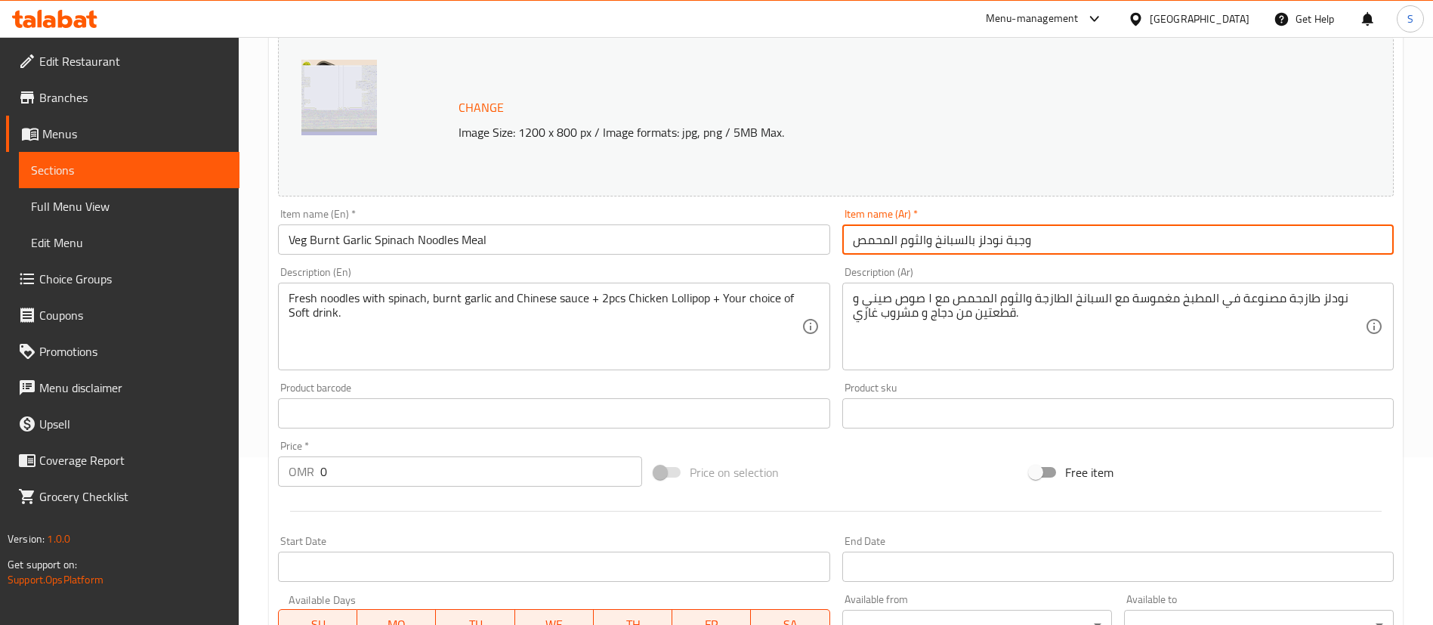
click at [1118, 252] on input "وجبة نودلز بالسبانخ والثوم المحمص" at bounding box center [1118, 239] width 552 height 30
type input "وجبة نودلز بالسبانخ والثوم المحمص بالخضروات"
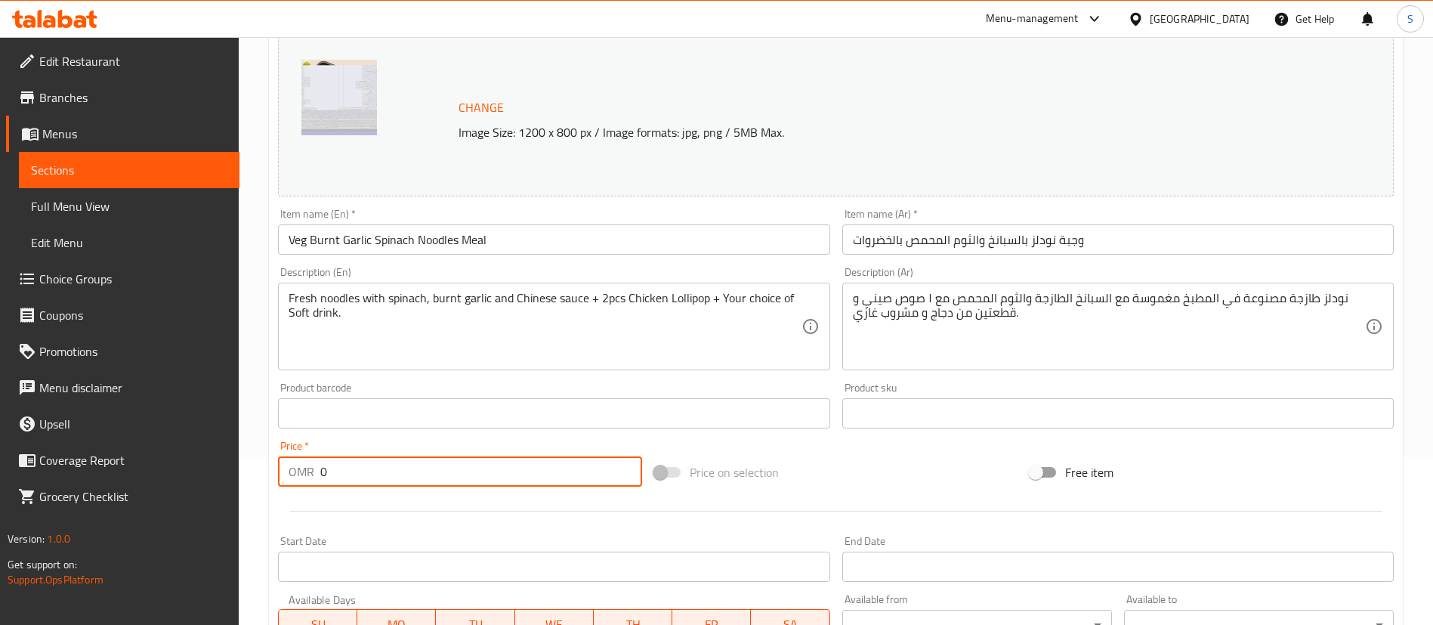
click at [554, 468] on input "0" at bounding box center [481, 471] width 322 height 30
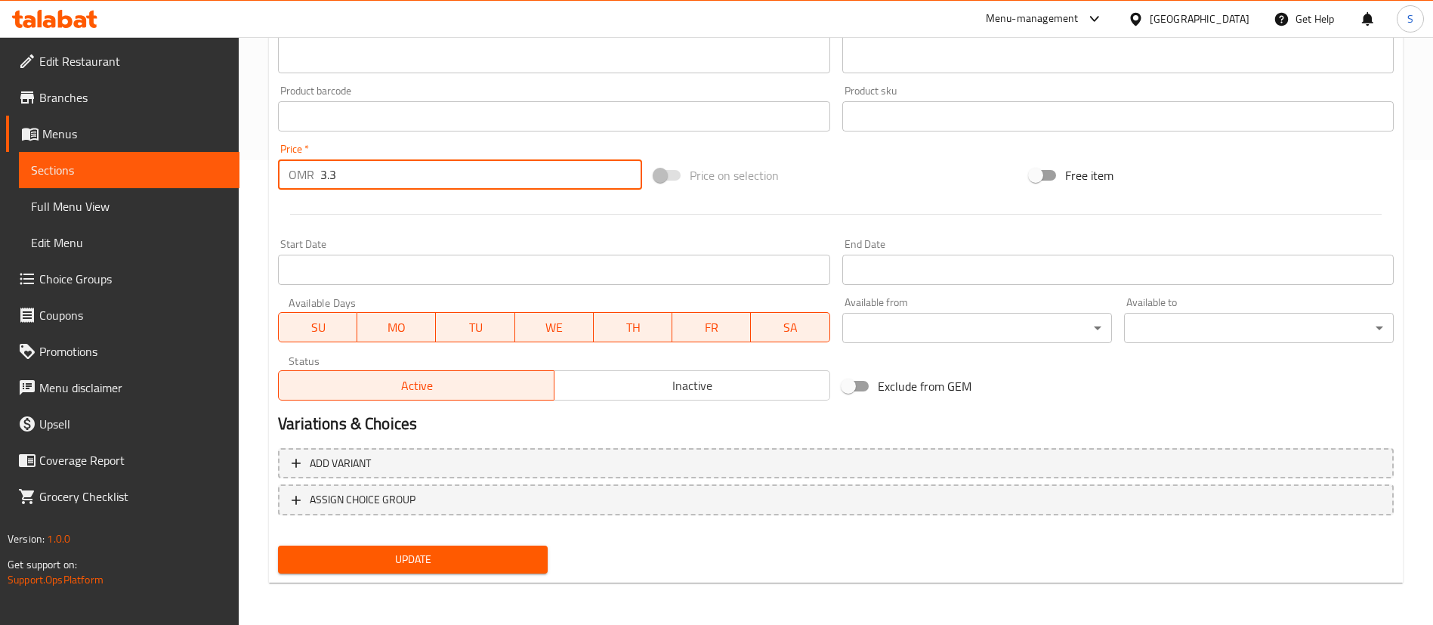
type input "3.3"
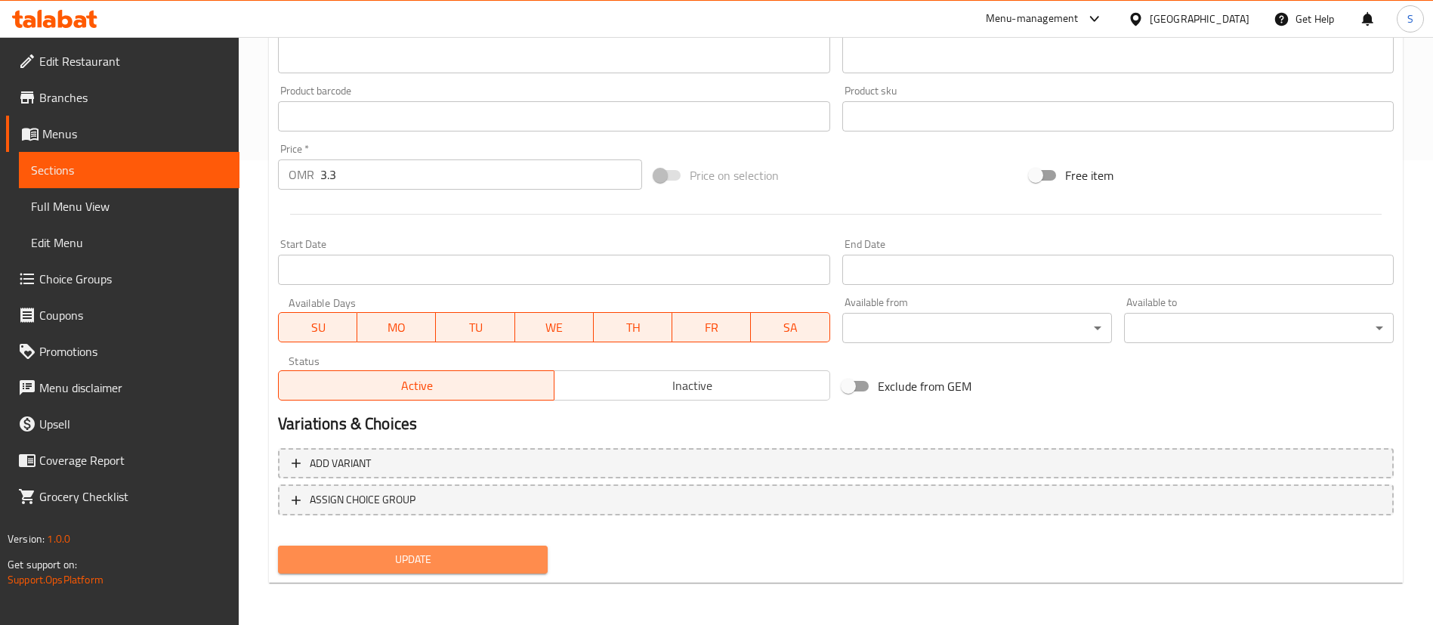
click at [437, 558] on span "Update" at bounding box center [413, 559] width 246 height 19
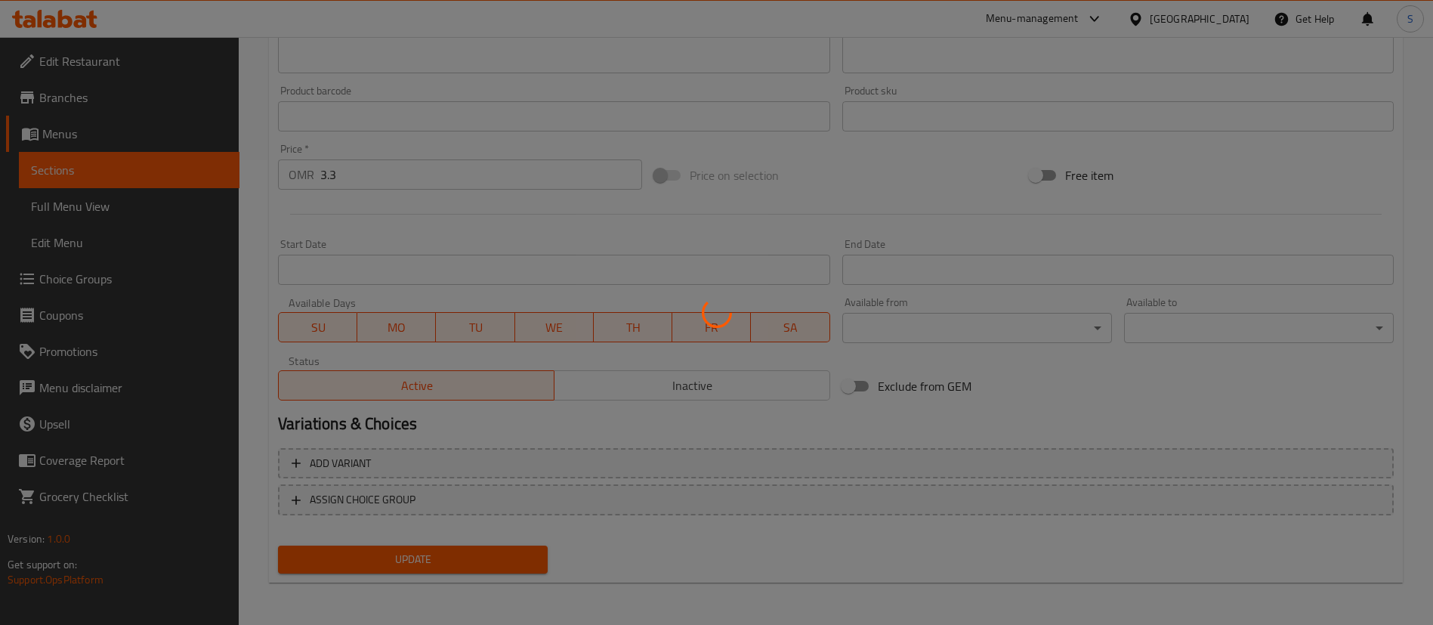
scroll to position [0, 0]
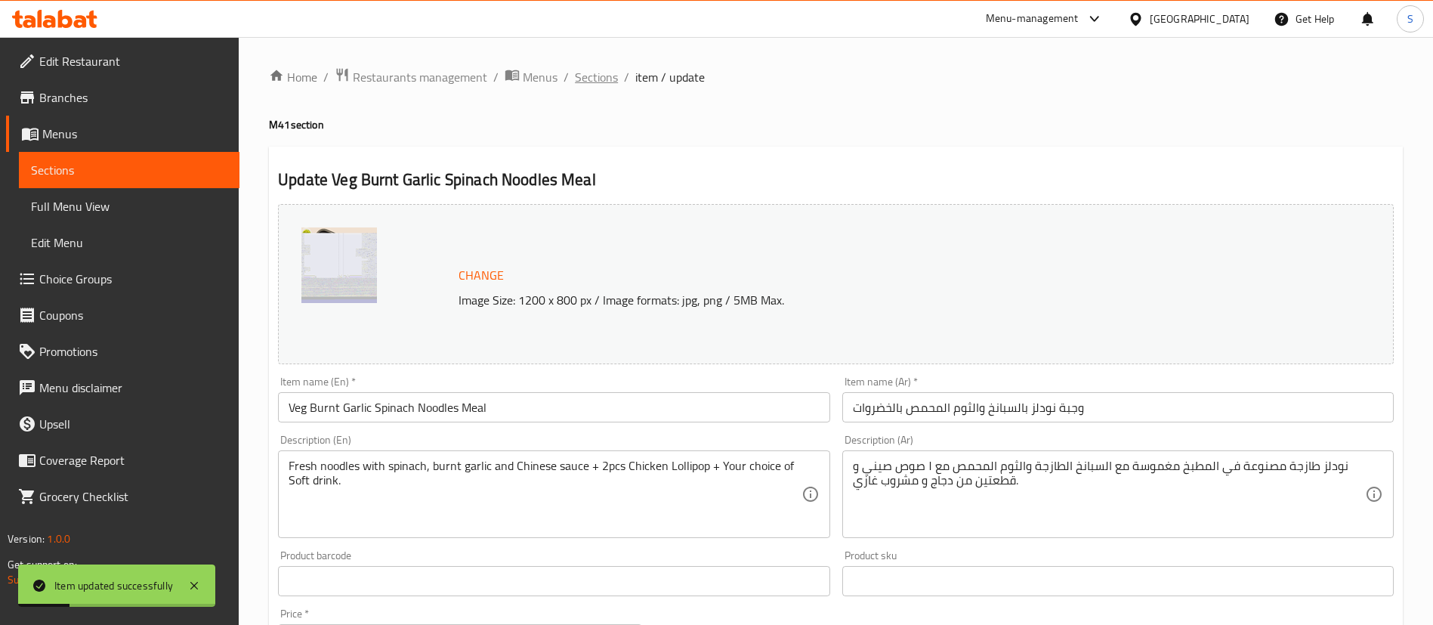
click at [596, 75] on span "Sections" at bounding box center [596, 77] width 43 height 18
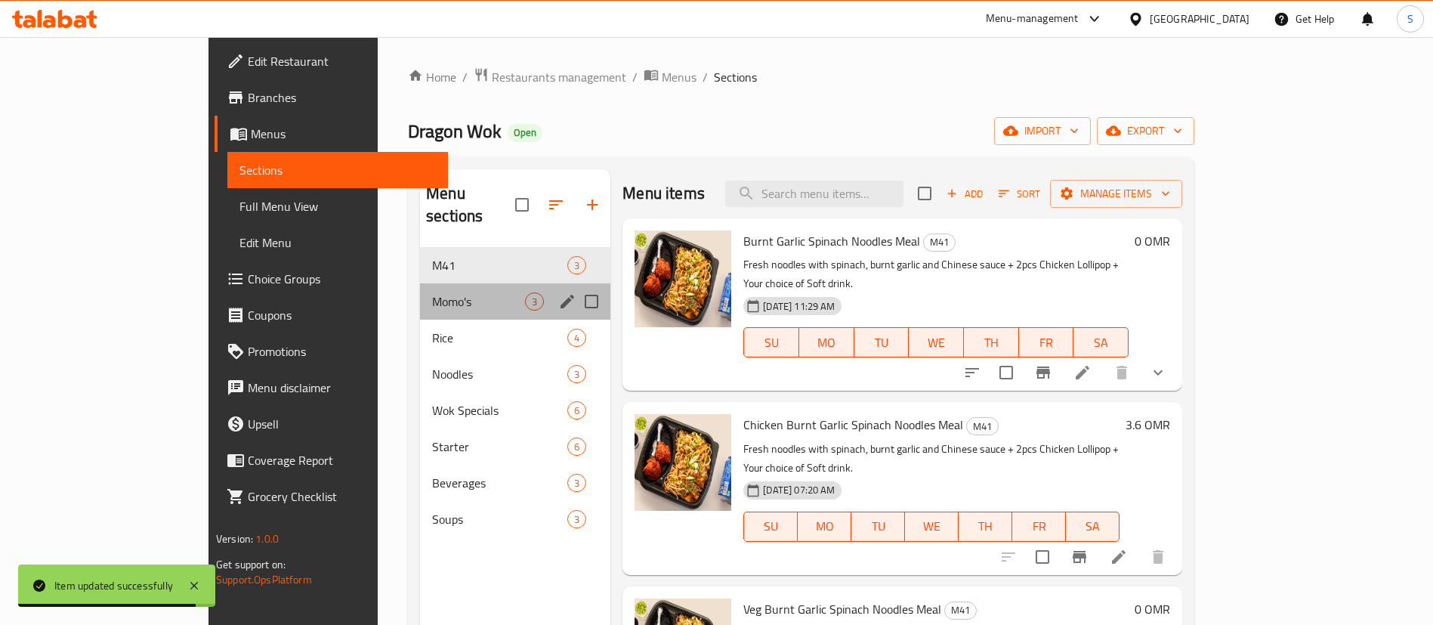
click at [435, 283] on div "Momo's 3" at bounding box center [515, 301] width 190 height 36
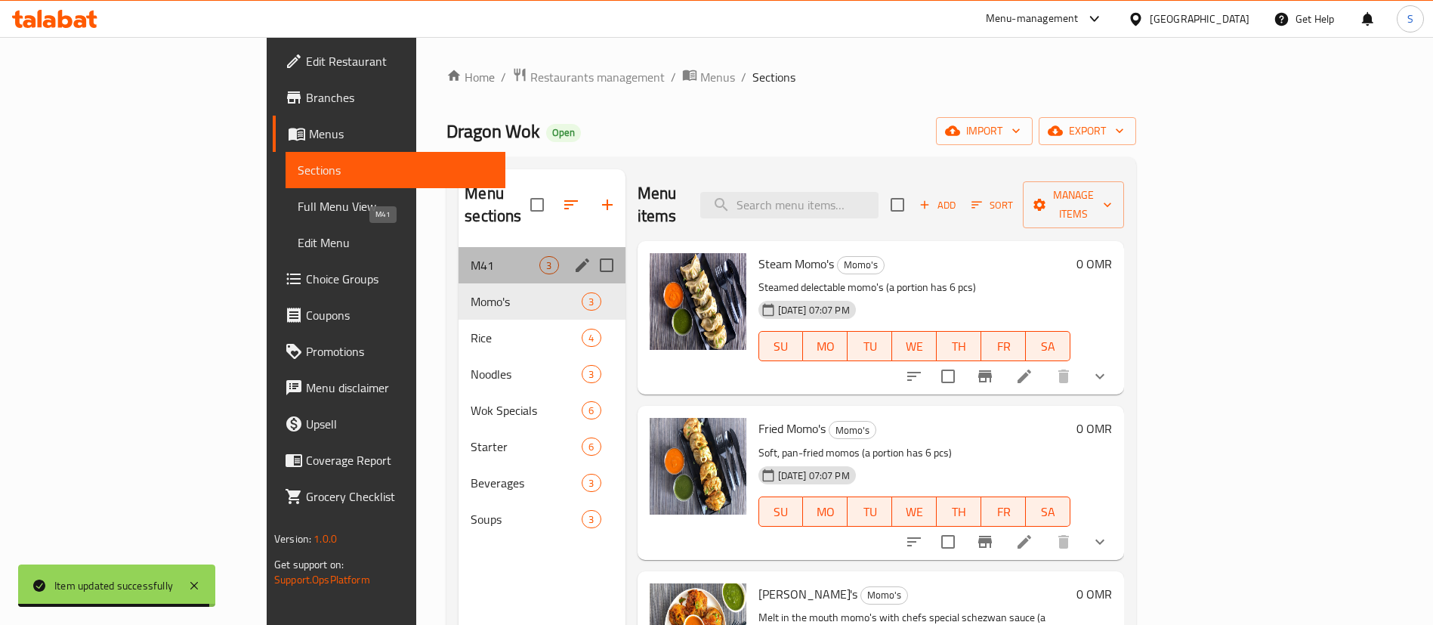
click at [471, 256] on span "M41" at bounding box center [505, 265] width 69 height 18
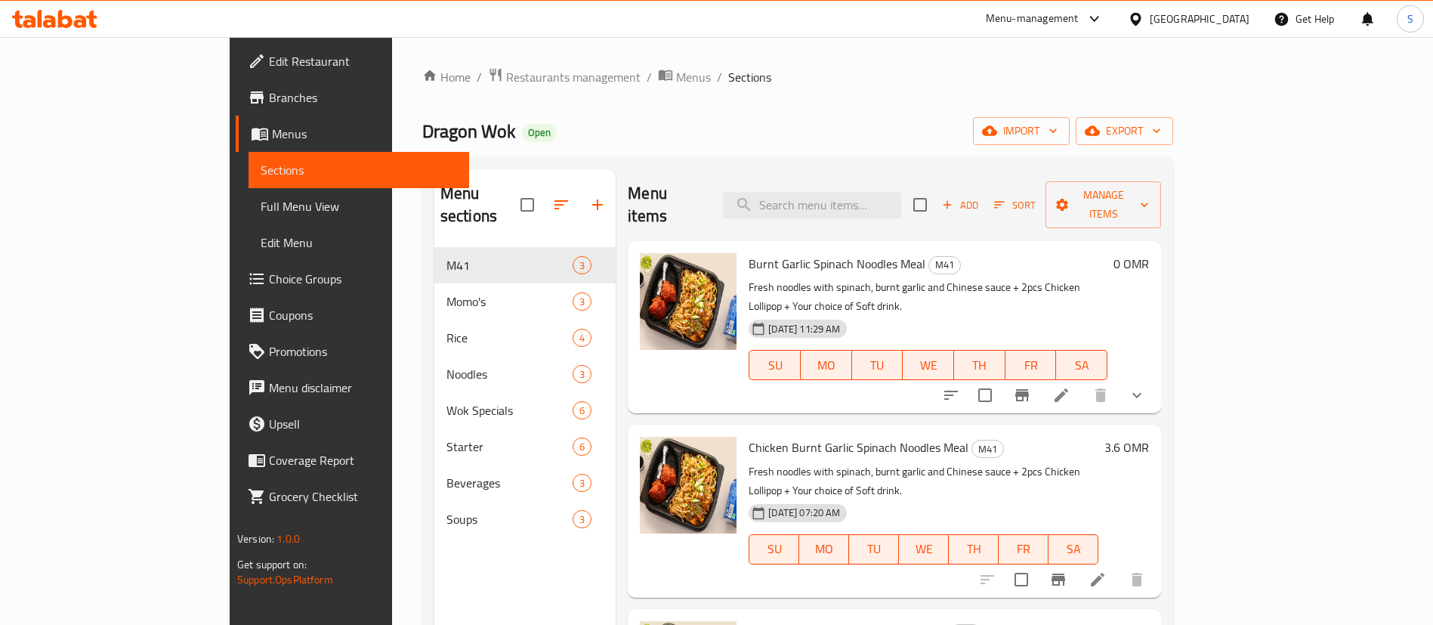
scroll to position [212, 0]
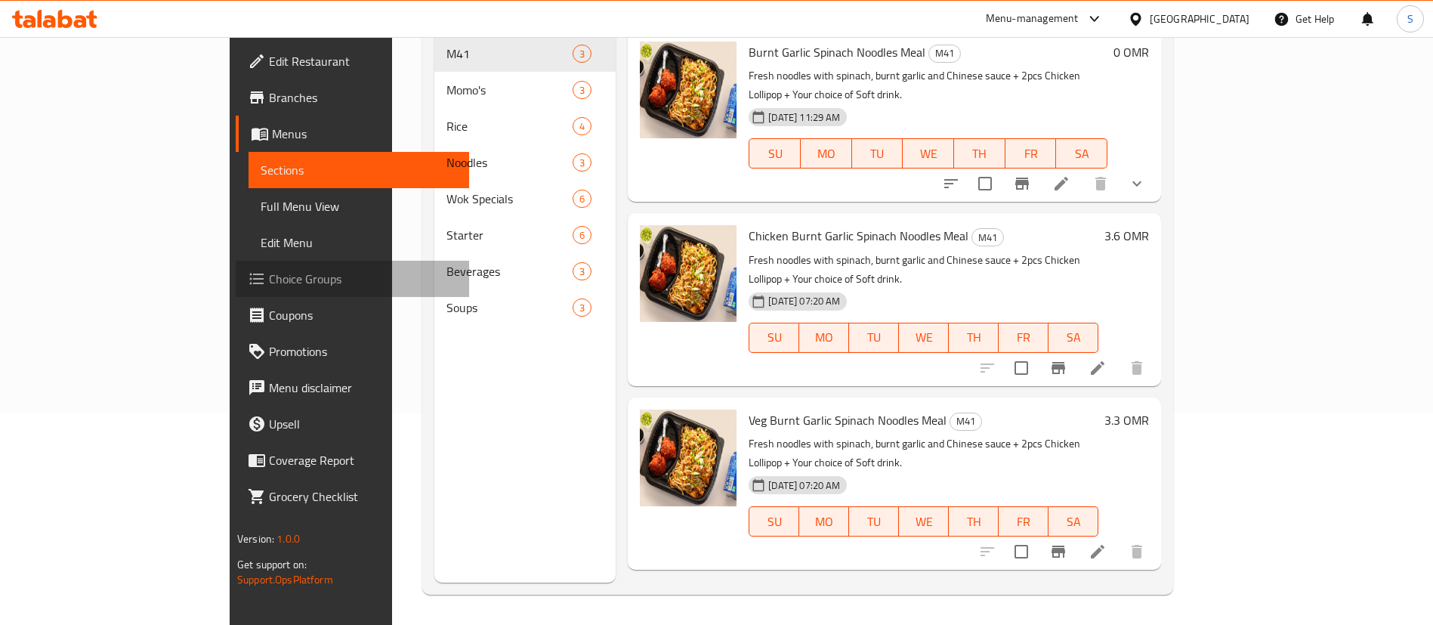
click at [269, 276] on span "Choice Groups" at bounding box center [363, 279] width 188 height 18
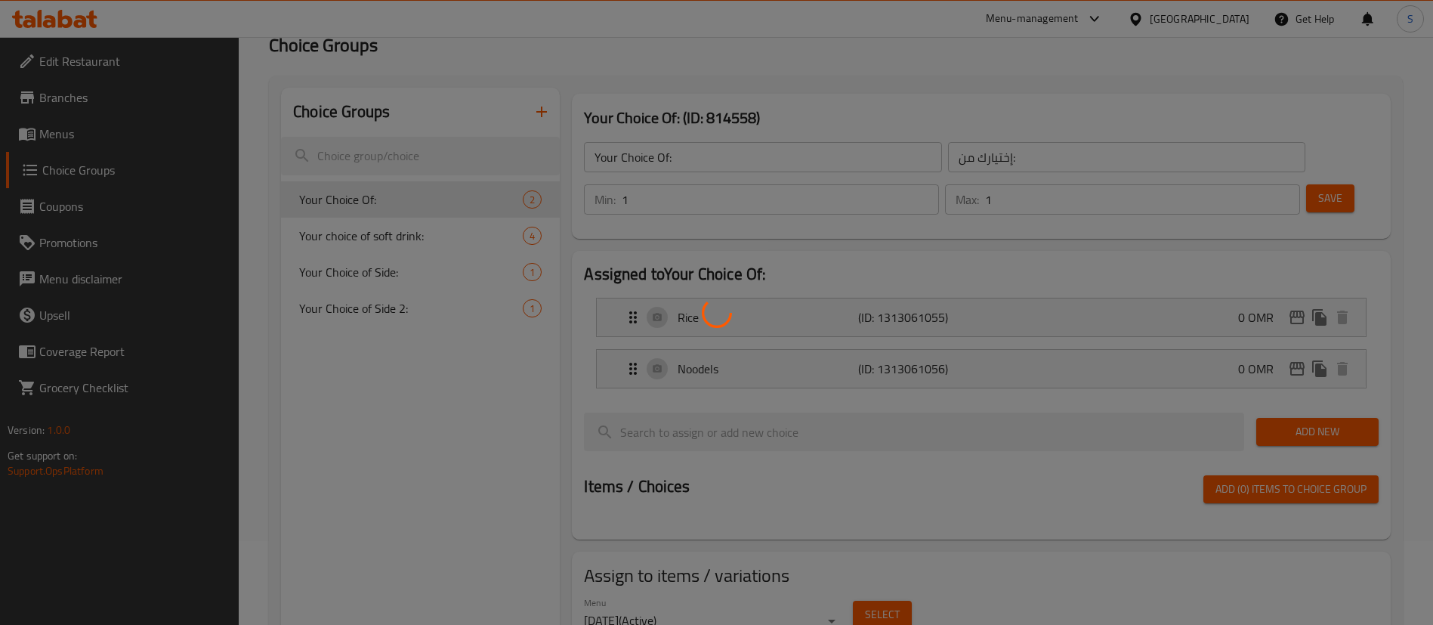
scroll to position [82, 0]
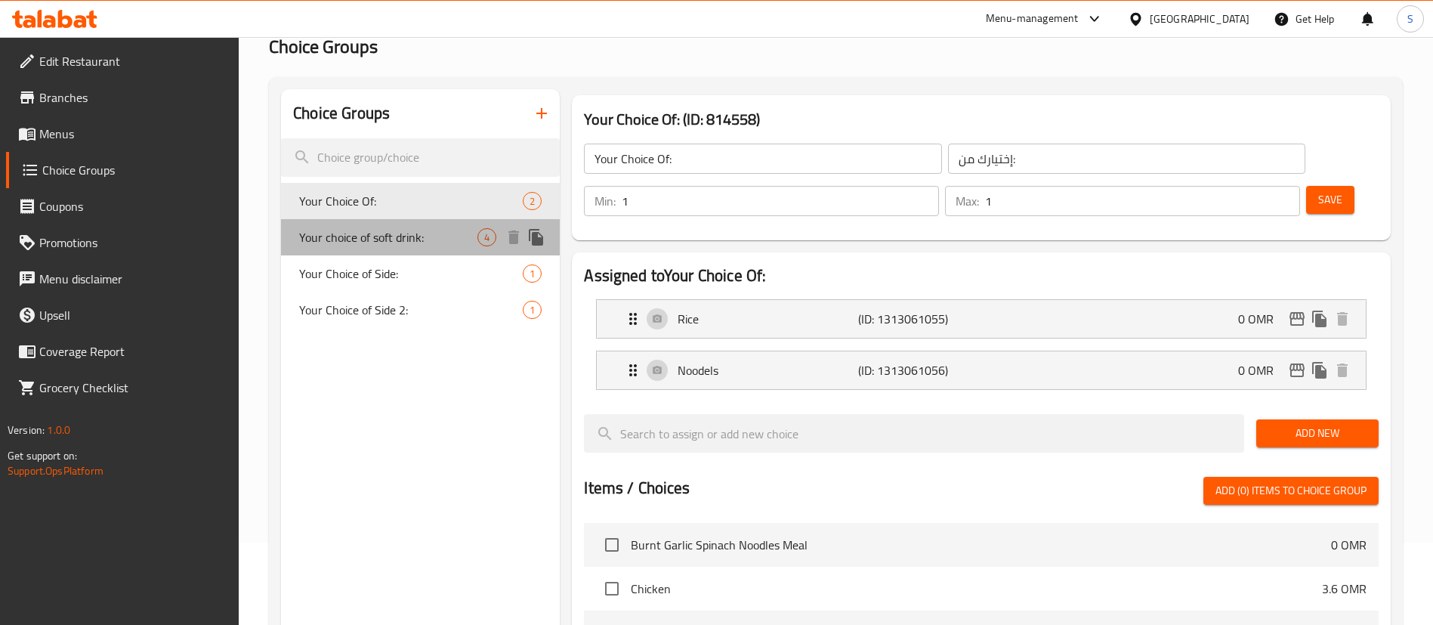
click at [433, 239] on span "Your choice of soft drink:" at bounding box center [388, 237] width 178 height 18
type input "Your choice of soft drink:"
type input "اختيارك من المشروب الغازي:"
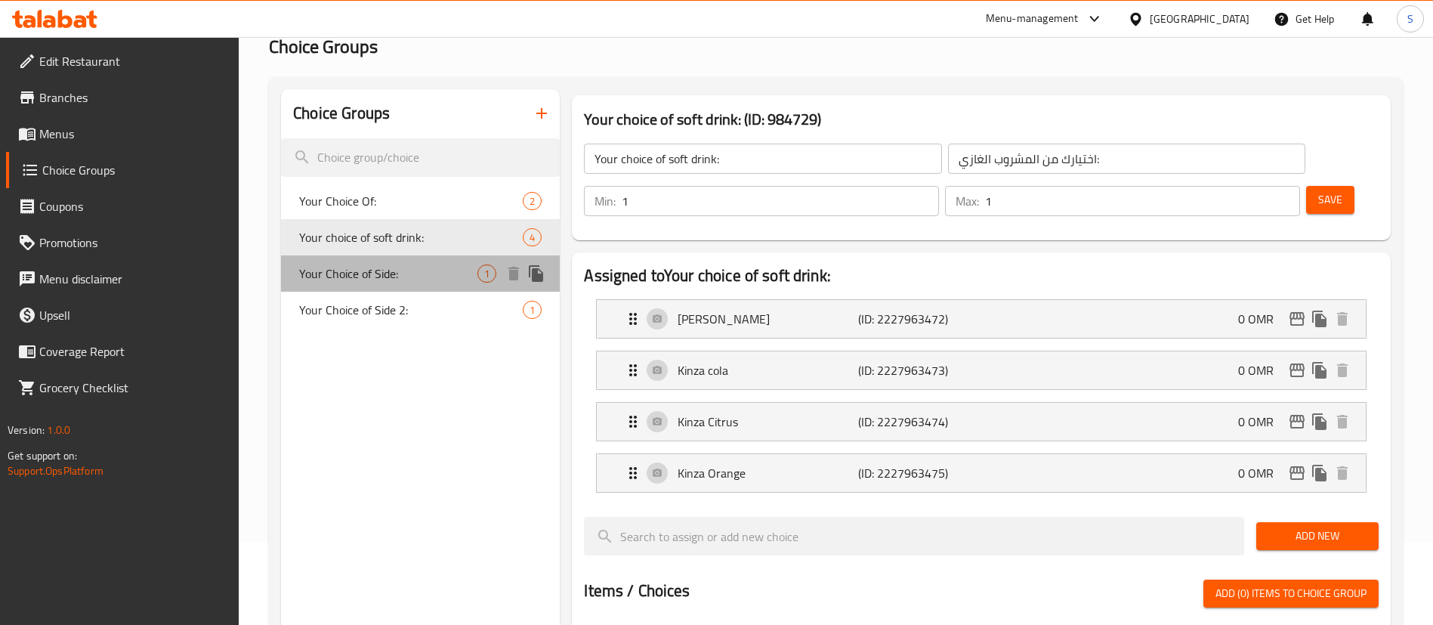
click at [438, 270] on span "Your Choice of Side:" at bounding box center [388, 273] width 178 height 18
type input "Your Choice of Side:"
type input "اختيارك للطبق الجانبي:"
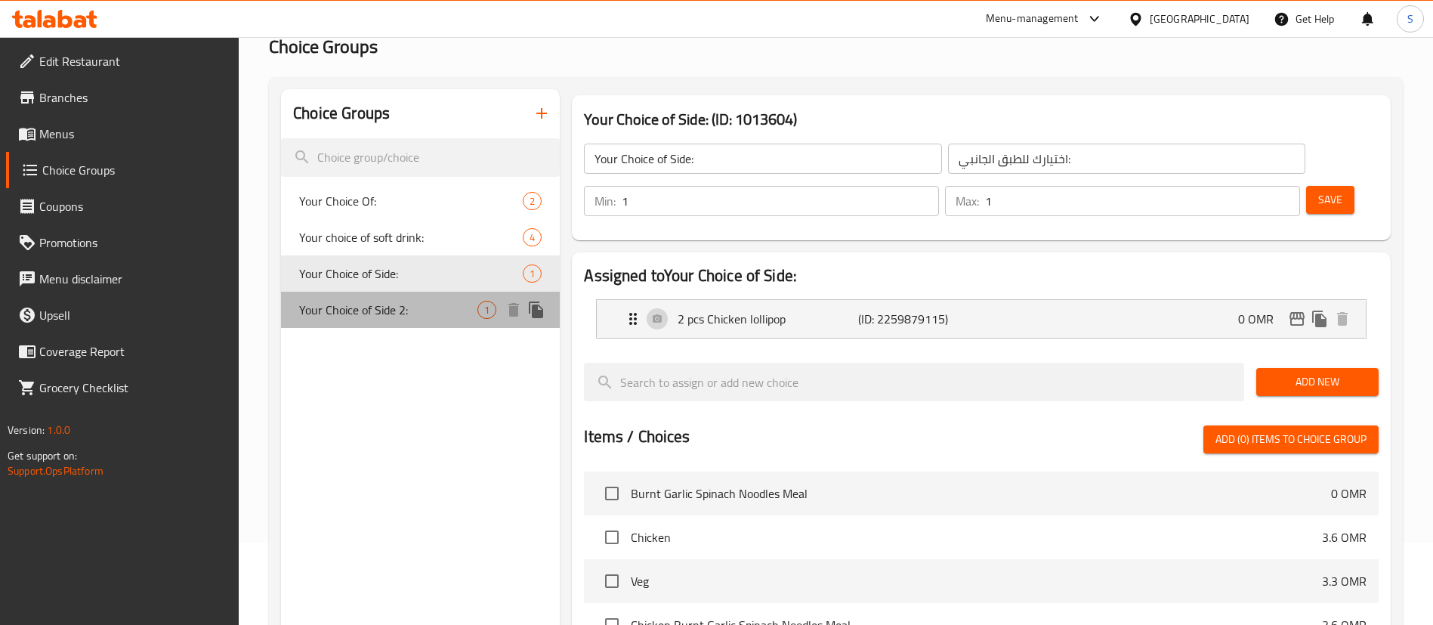
click at [382, 312] on span "Your Choice of Side 2:" at bounding box center [388, 310] width 178 height 18
type input "Your Choice of Side 2:"
type input "اختيارك من الطبق الجانبي ٢:"
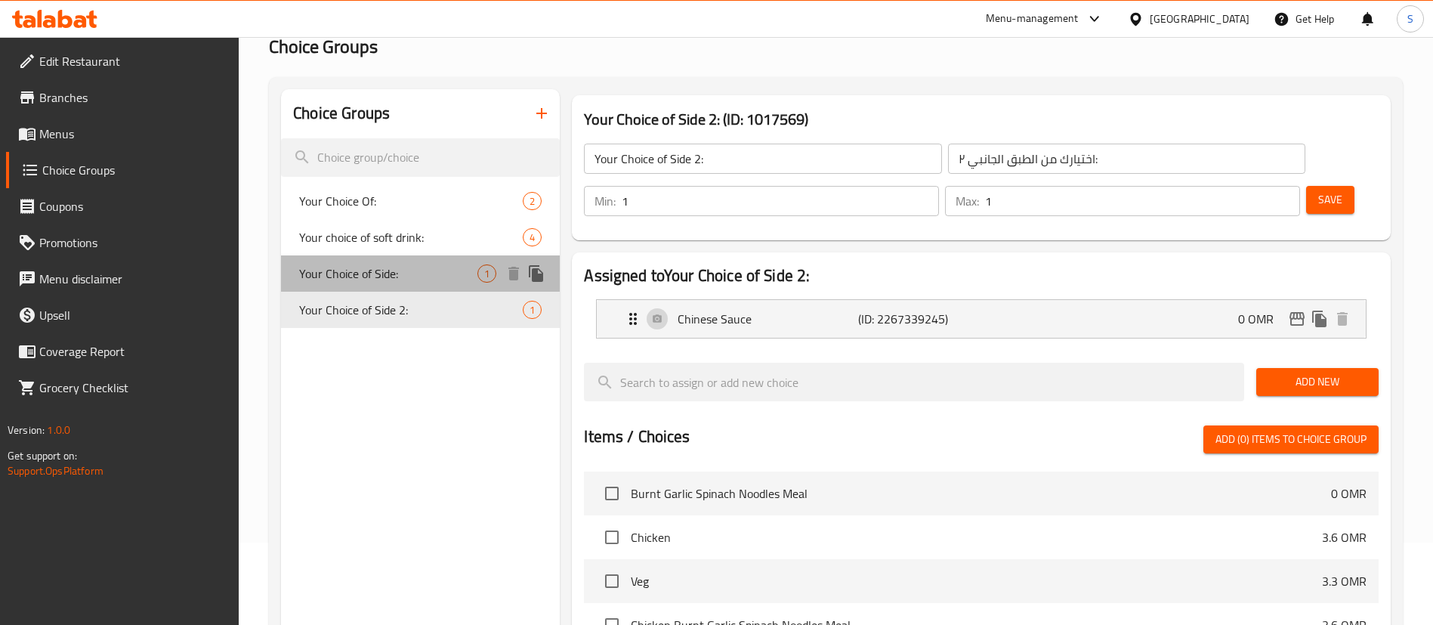
click at [424, 266] on span "Your Choice of Side:" at bounding box center [388, 273] width 178 height 18
type input "Your Choice of Side:"
type input "اختيارك للطبق الجانبي:"
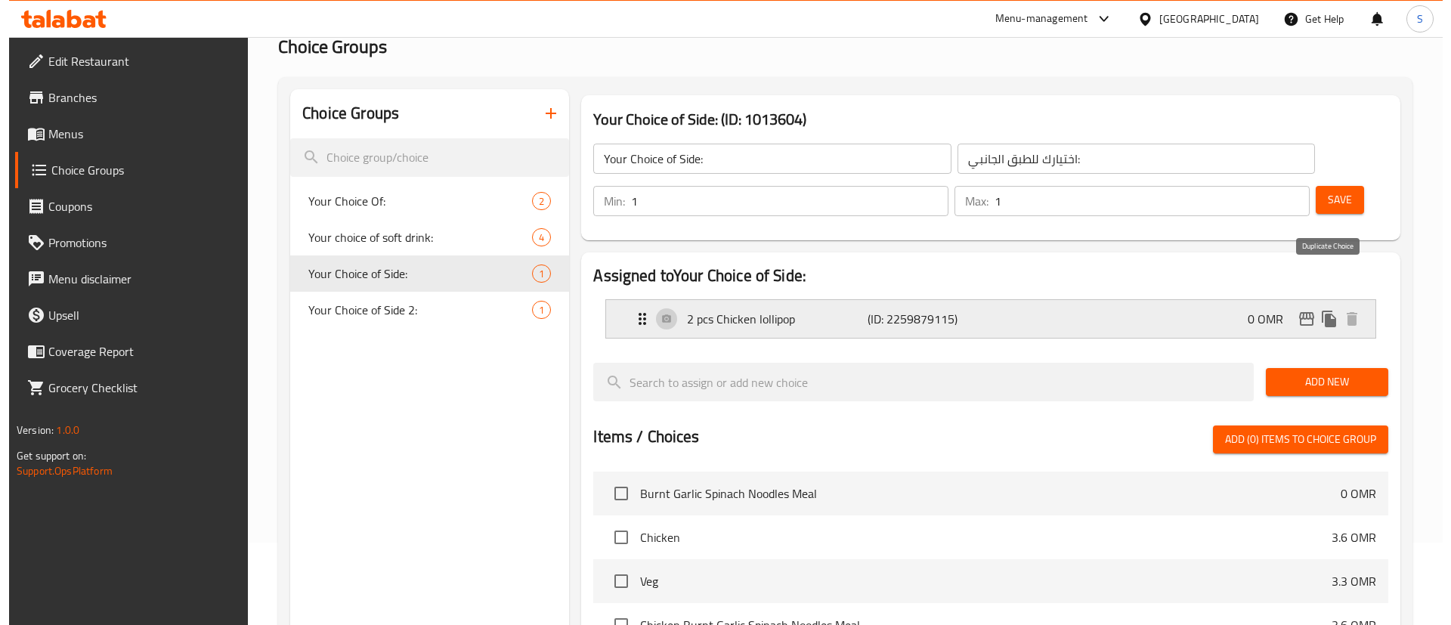
scroll to position [422, 0]
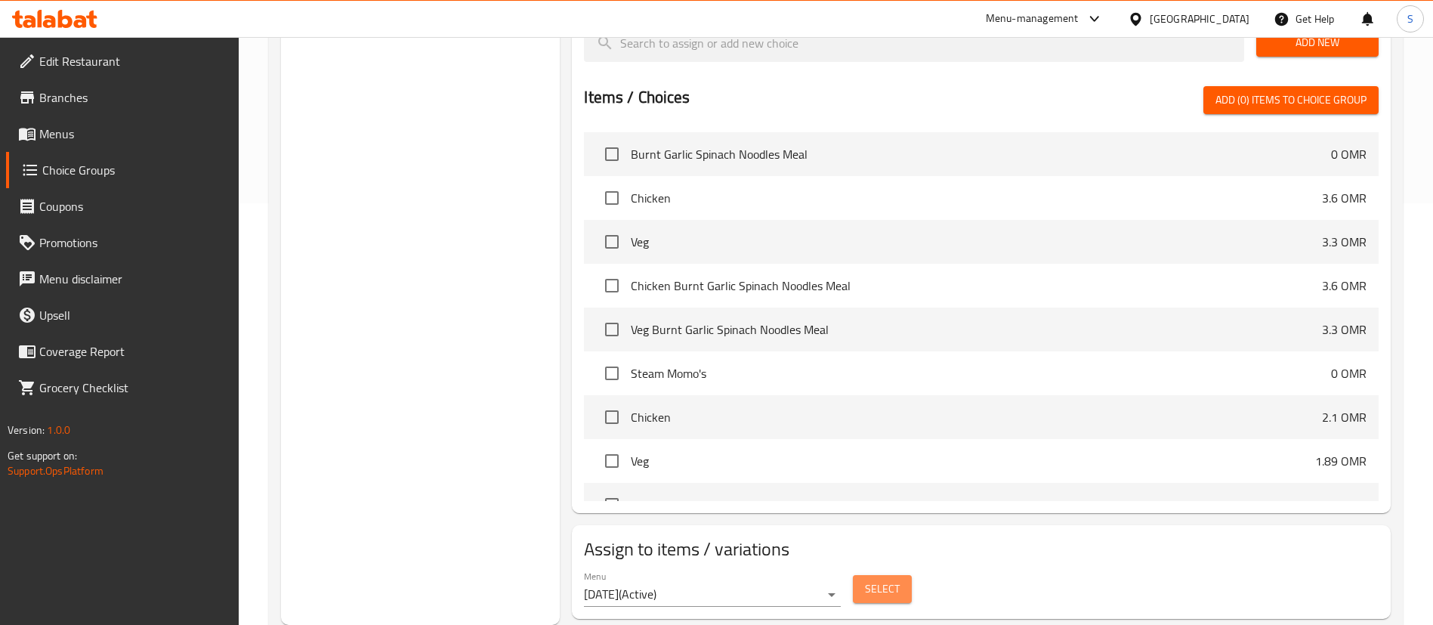
click at [910, 575] on button "Select" at bounding box center [882, 589] width 59 height 28
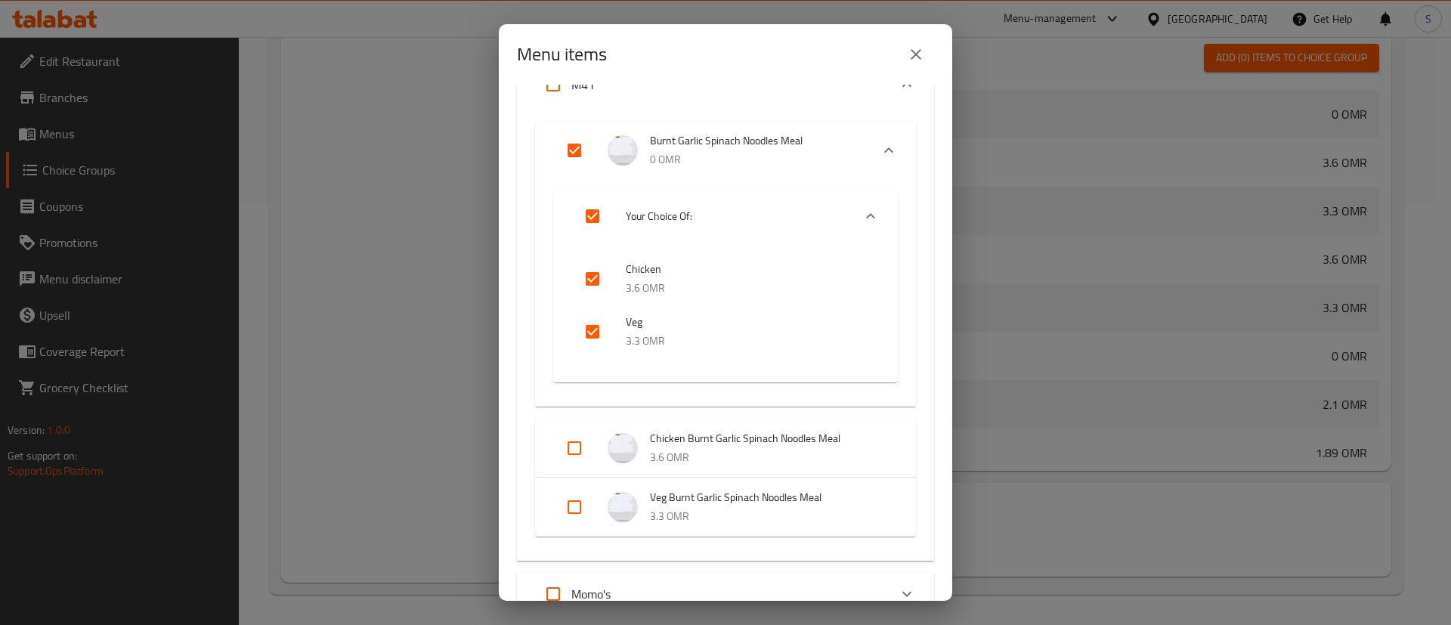
scroll to position [85, 0]
click at [579, 144] on input "Expand" at bounding box center [574, 149] width 36 height 36
checkbox input "false"
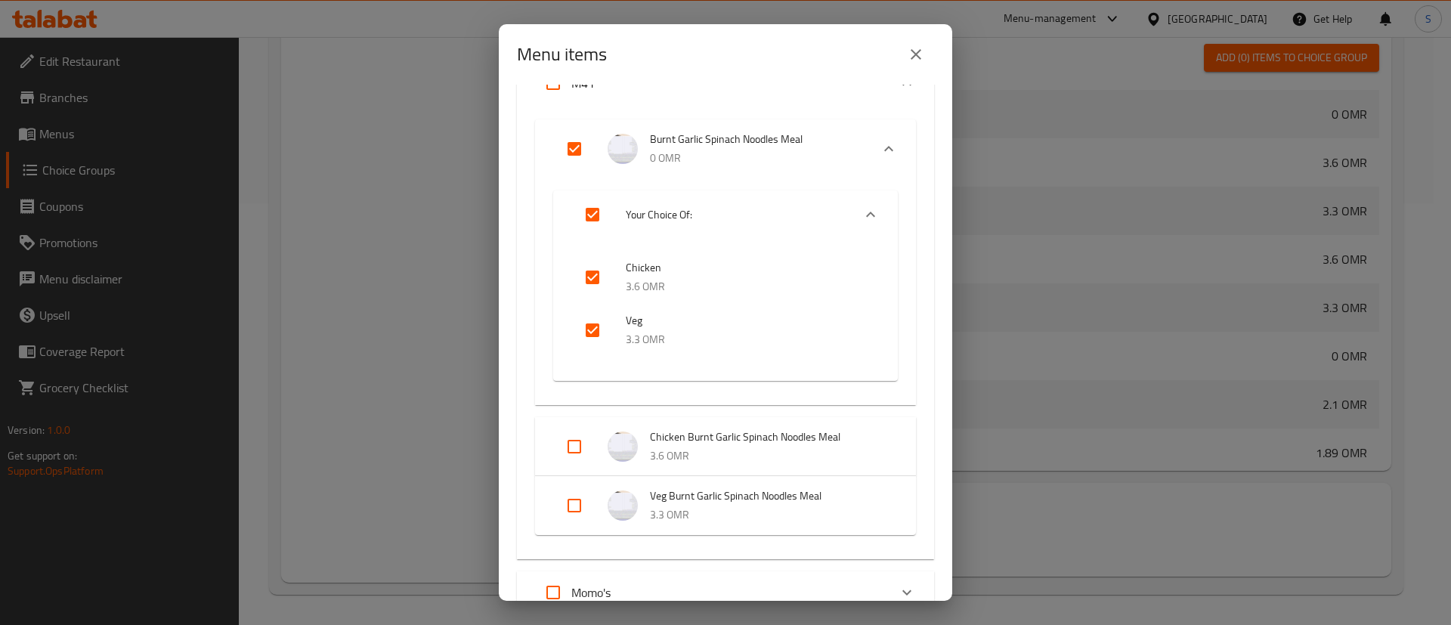
checkbox input "false"
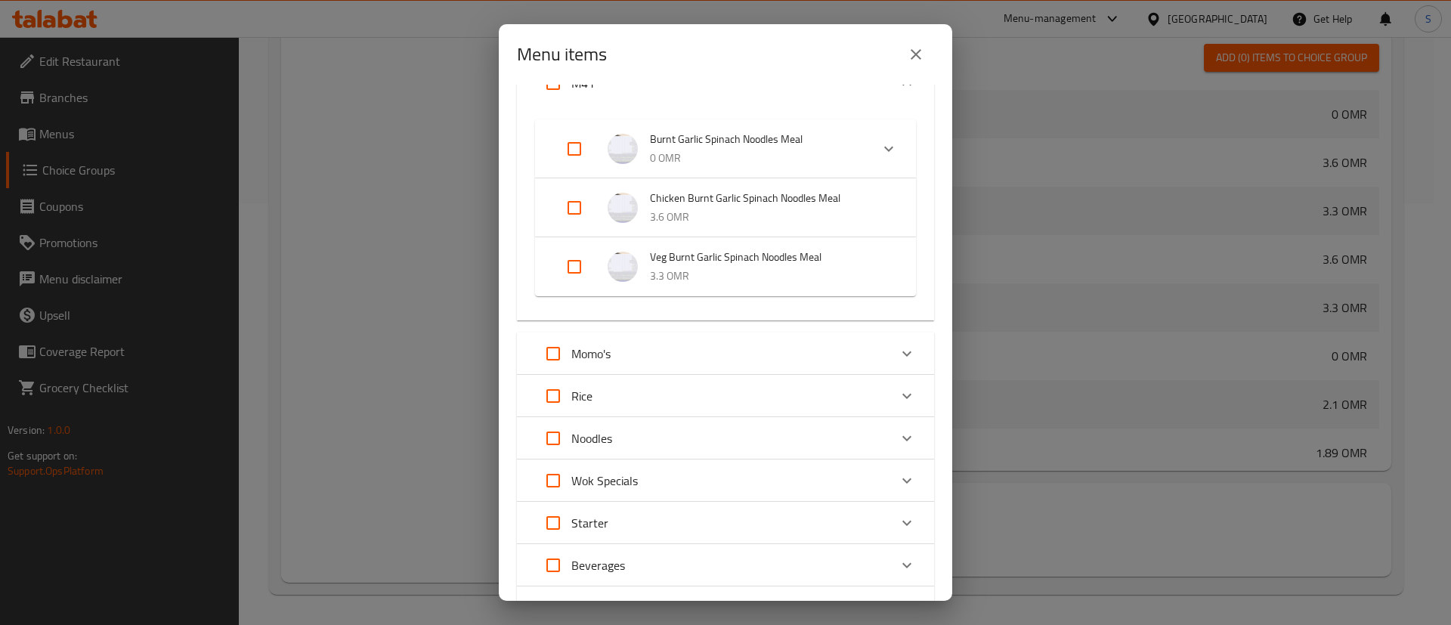
click at [582, 207] on input "Expand" at bounding box center [574, 208] width 36 height 36
checkbox input "true"
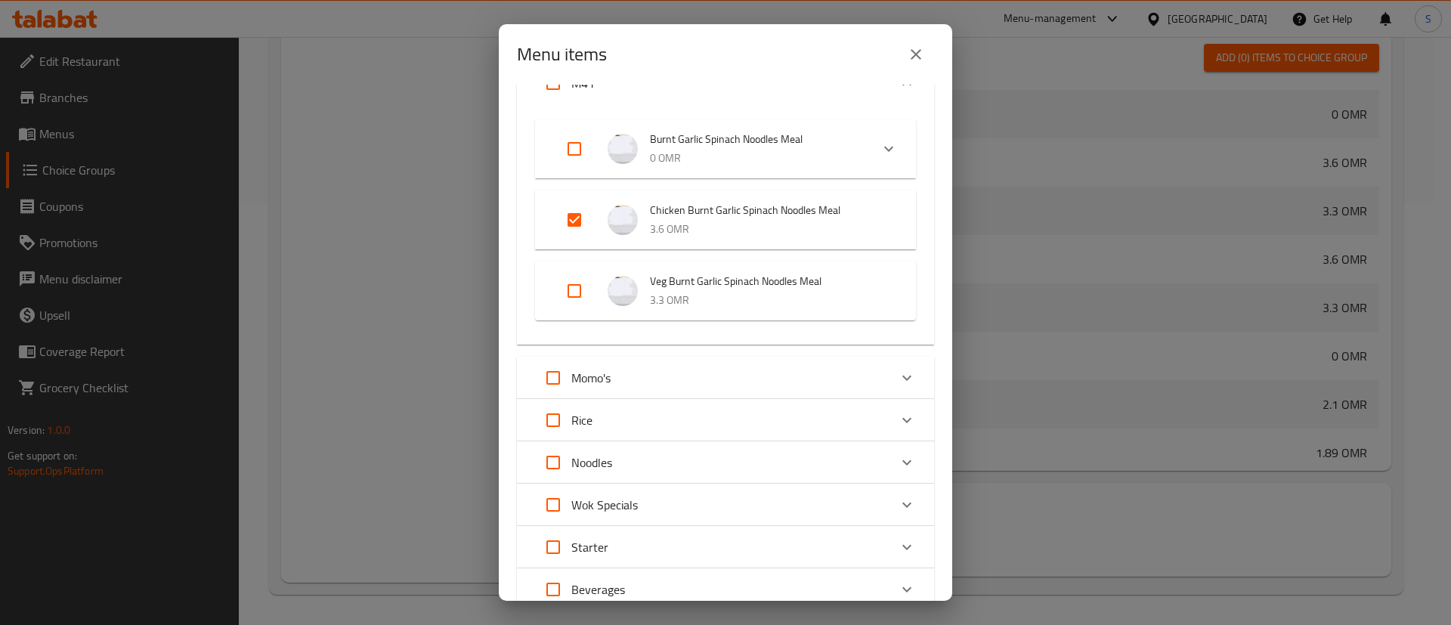
click at [579, 284] on input "Expand" at bounding box center [574, 291] width 36 height 36
checkbox input "true"
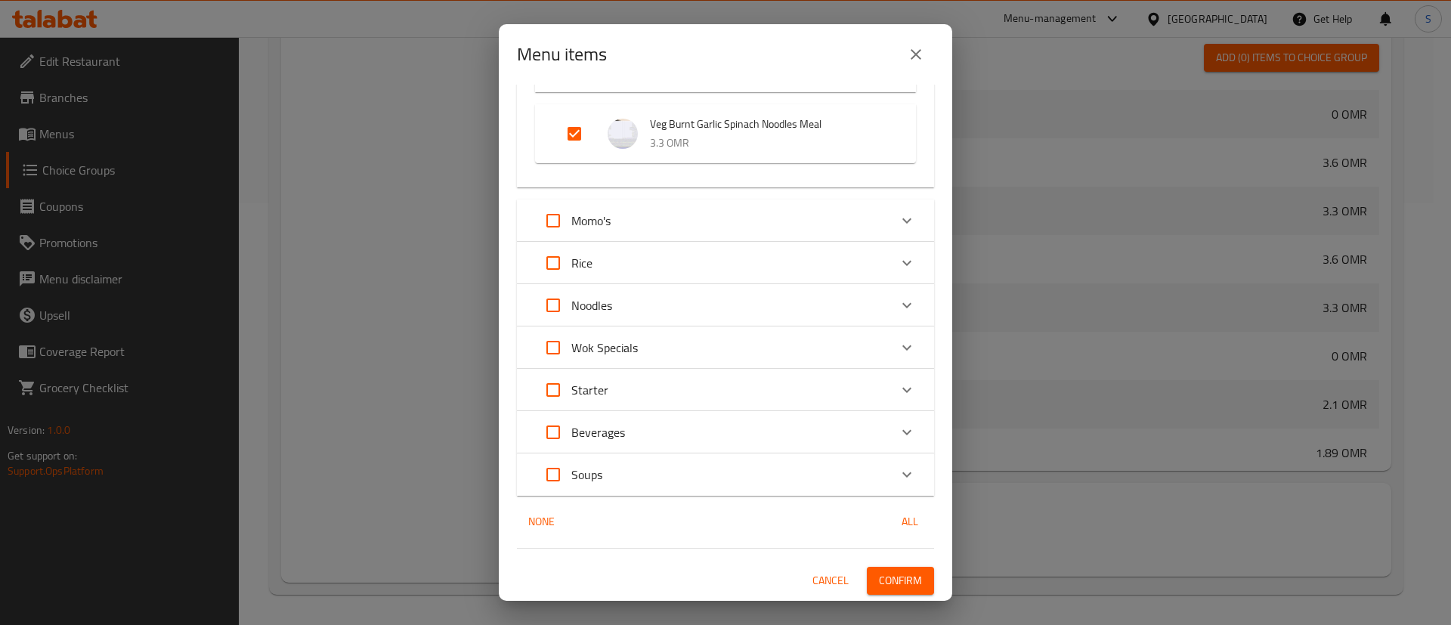
click at [886, 579] on span "Confirm" at bounding box center [900, 580] width 43 height 19
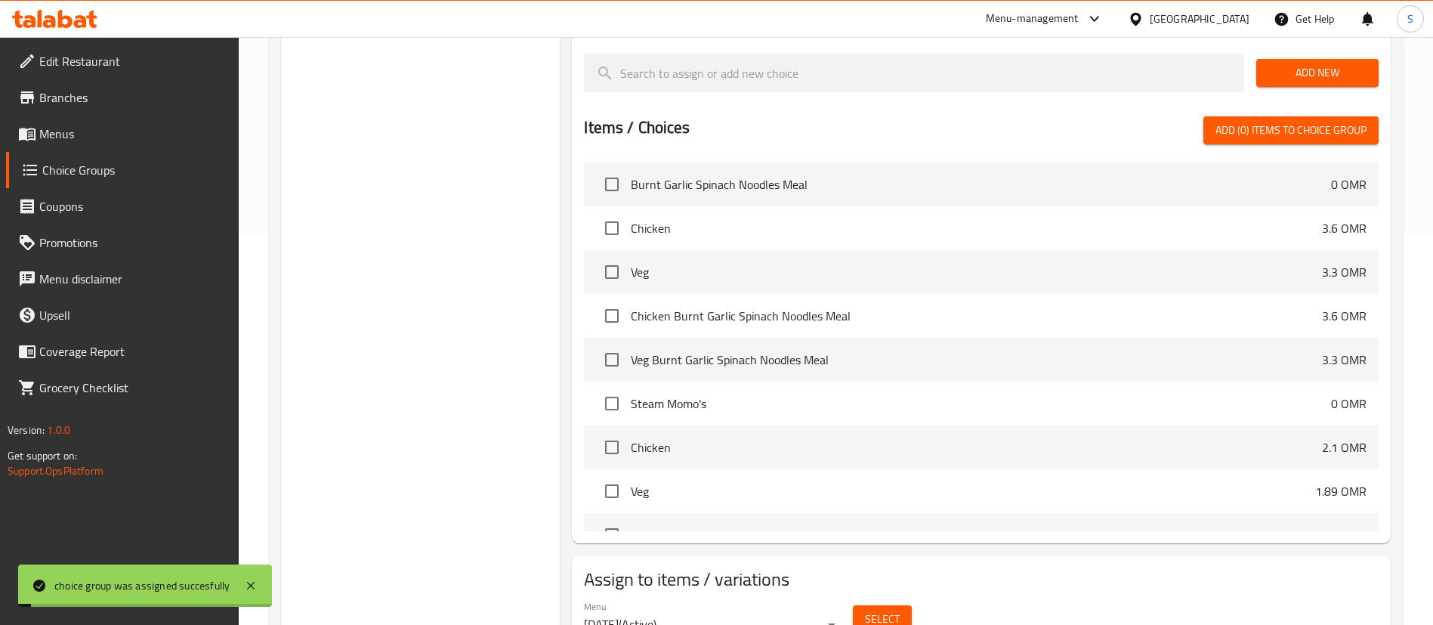
scroll to position [0, 0]
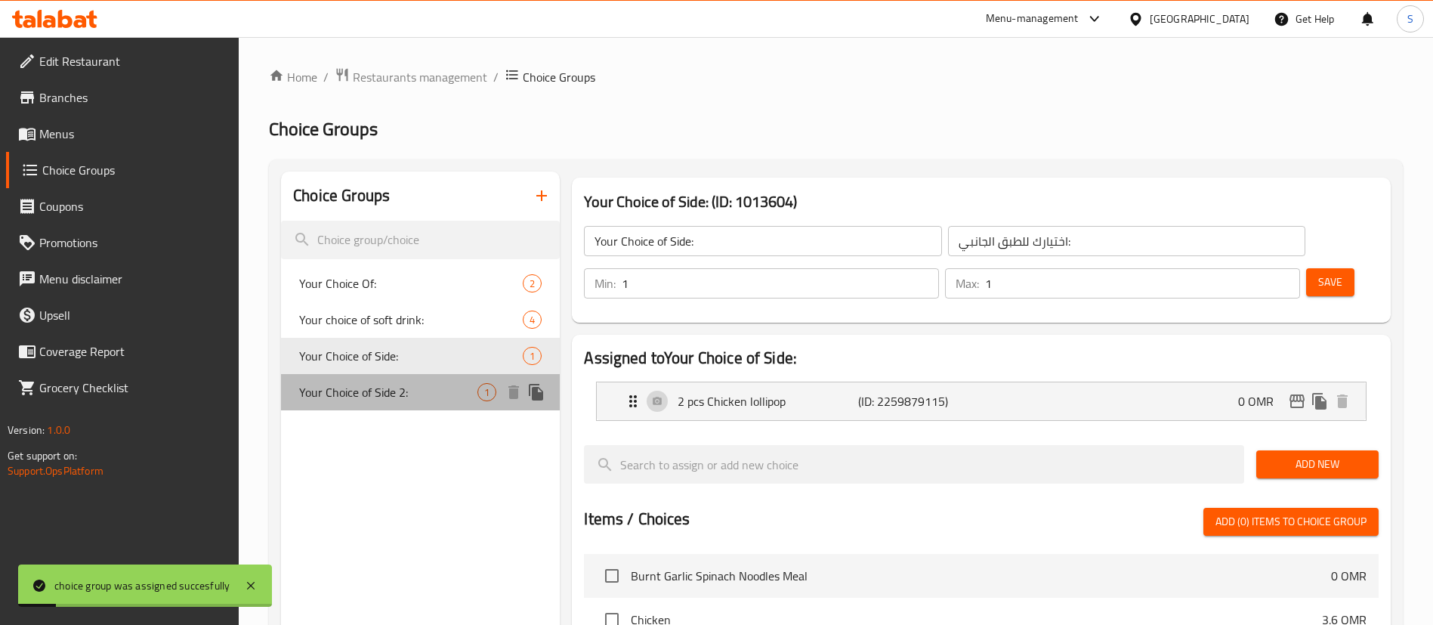
click at [451, 380] on div "Your Choice of Side 2: 1" at bounding box center [420, 392] width 279 height 36
type input "Your Choice of Side 2:"
type input "اختيارك من الطبق الجانبي ٢:"
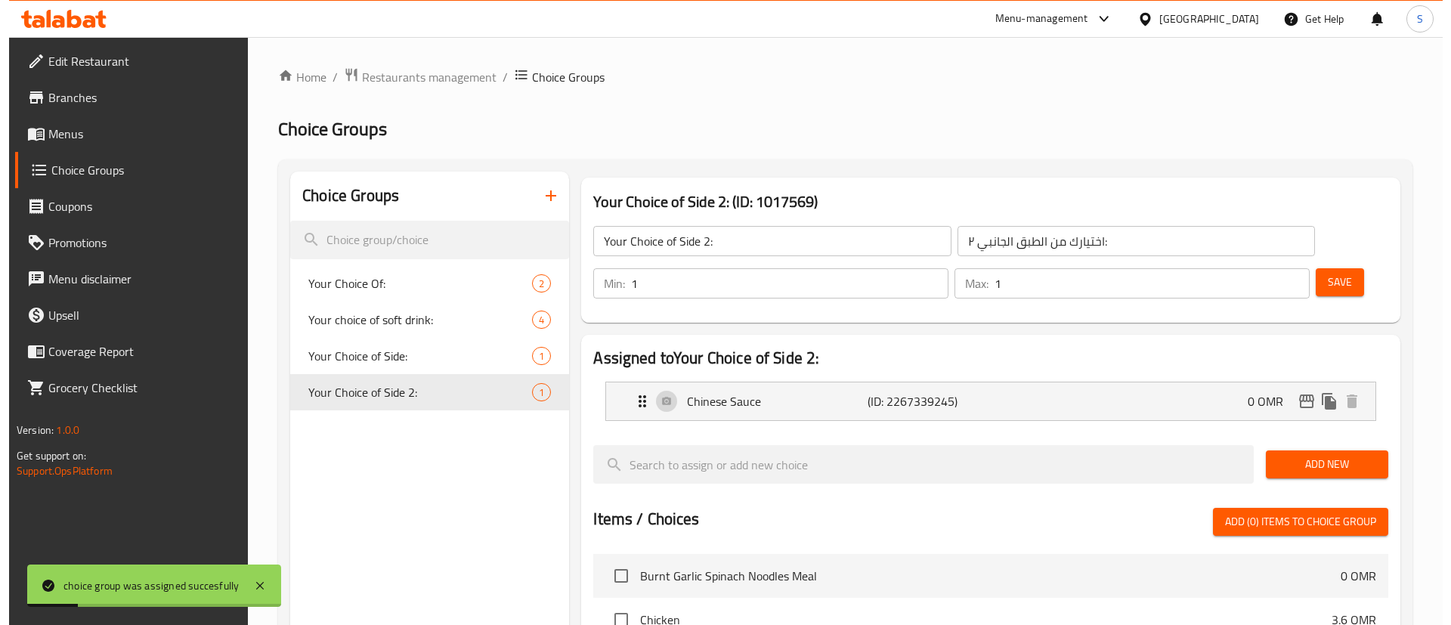
scroll to position [422, 0]
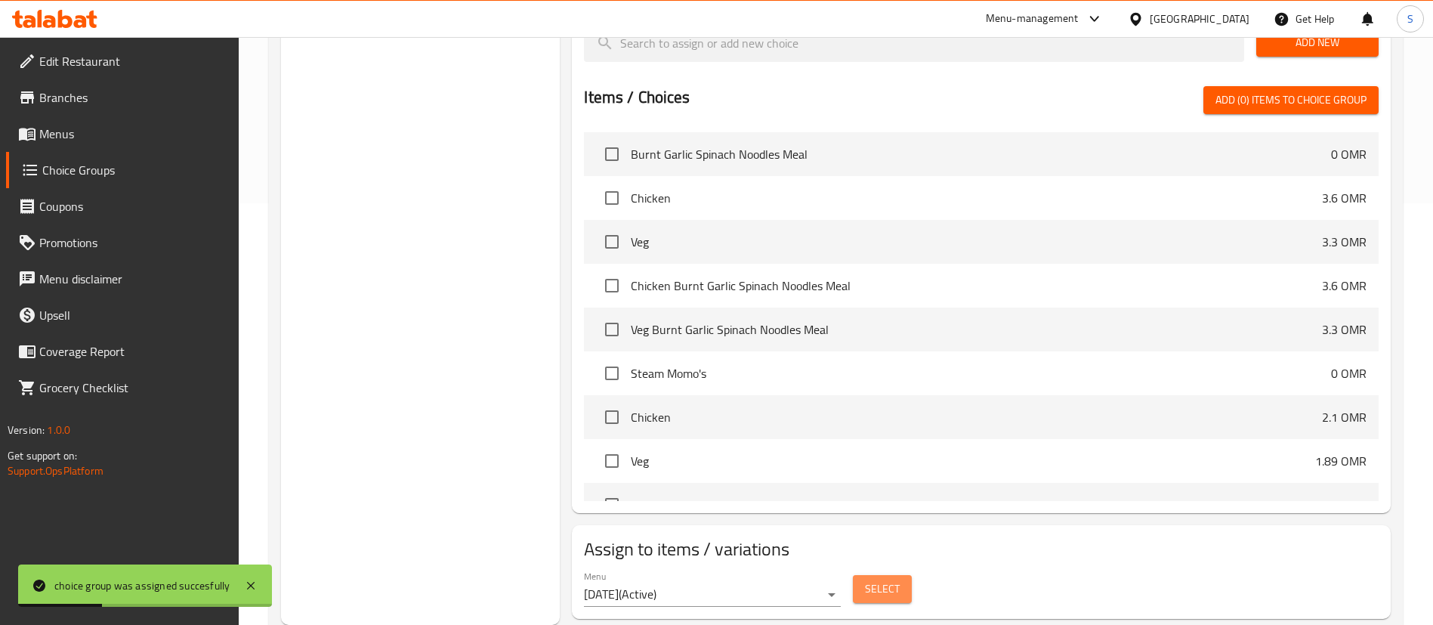
click at [864, 575] on button "Select" at bounding box center [882, 589] width 59 height 28
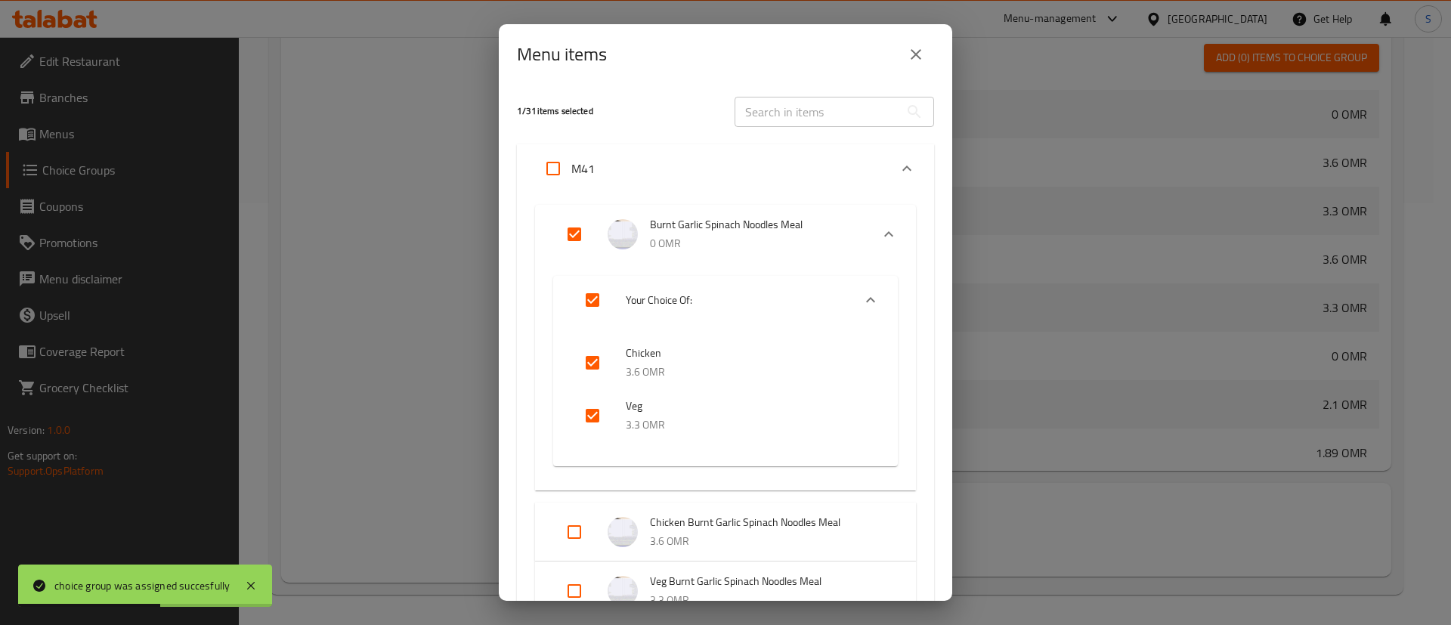
click at [572, 233] on input "Expand" at bounding box center [574, 234] width 36 height 36
checkbox input "false"
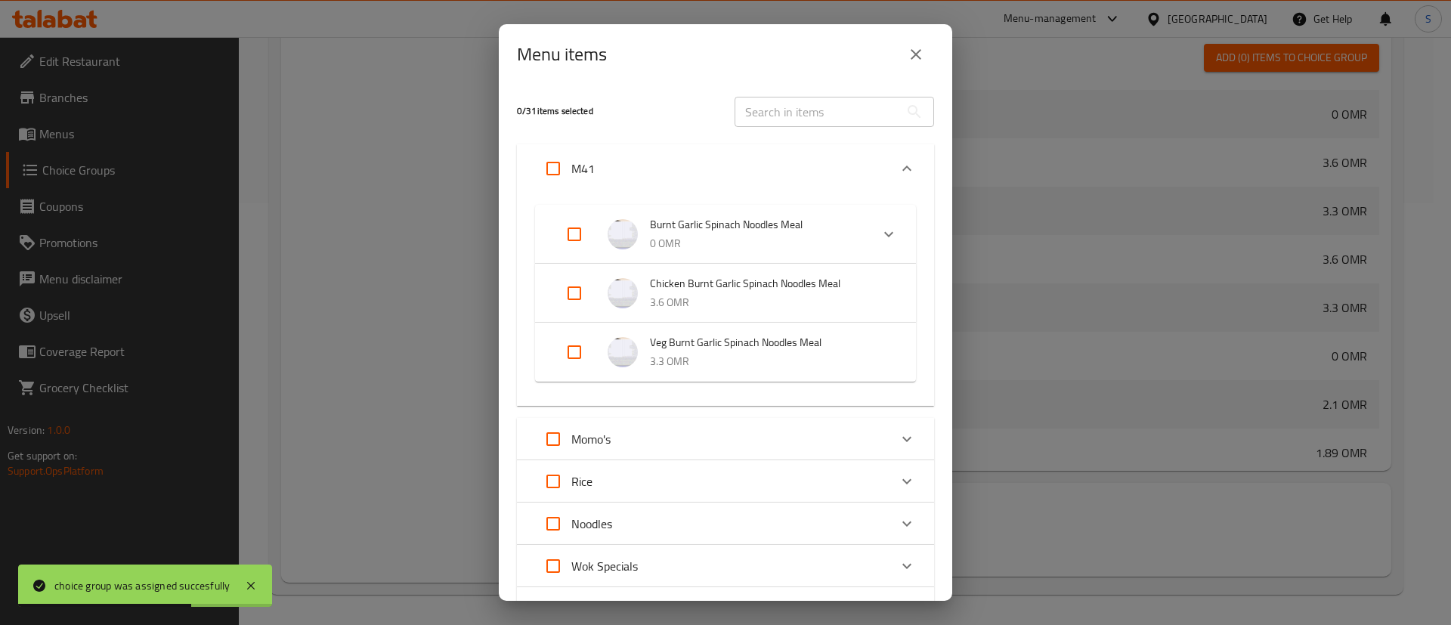
click at [579, 290] on input "Expand" at bounding box center [574, 293] width 36 height 36
checkbox input "true"
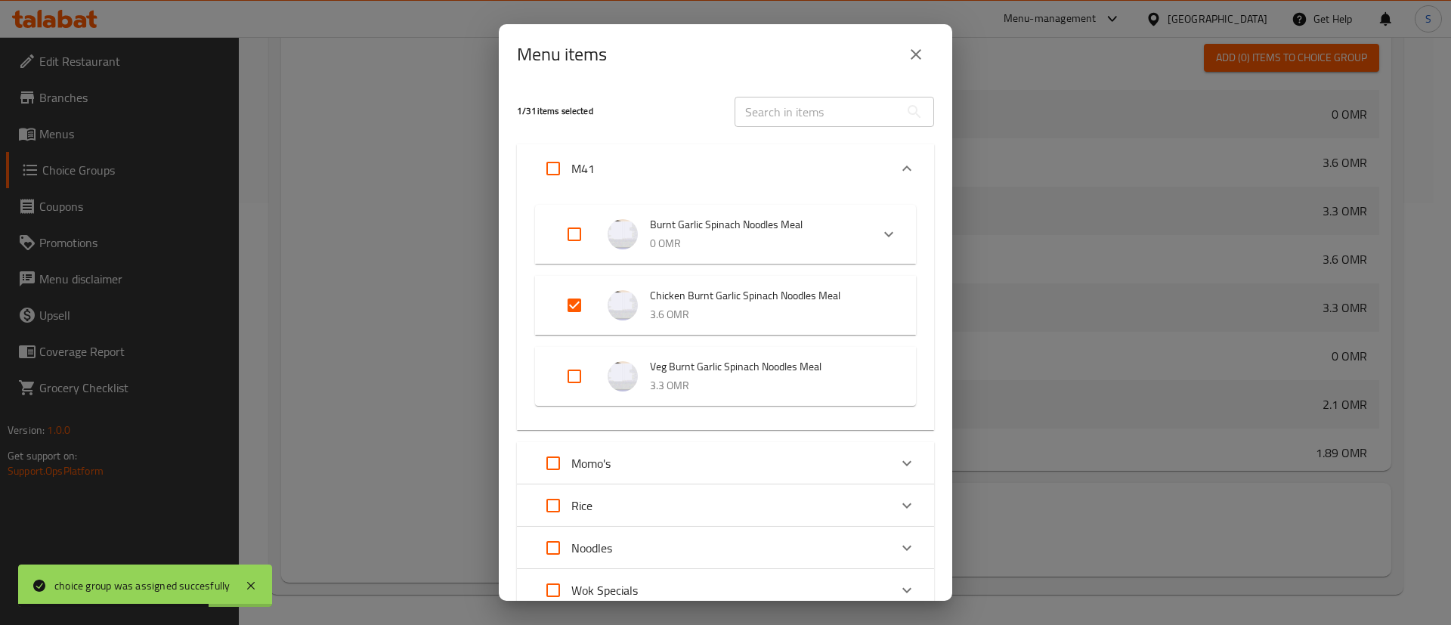
click at [586, 378] on input "Expand" at bounding box center [574, 376] width 36 height 36
checkbox input "true"
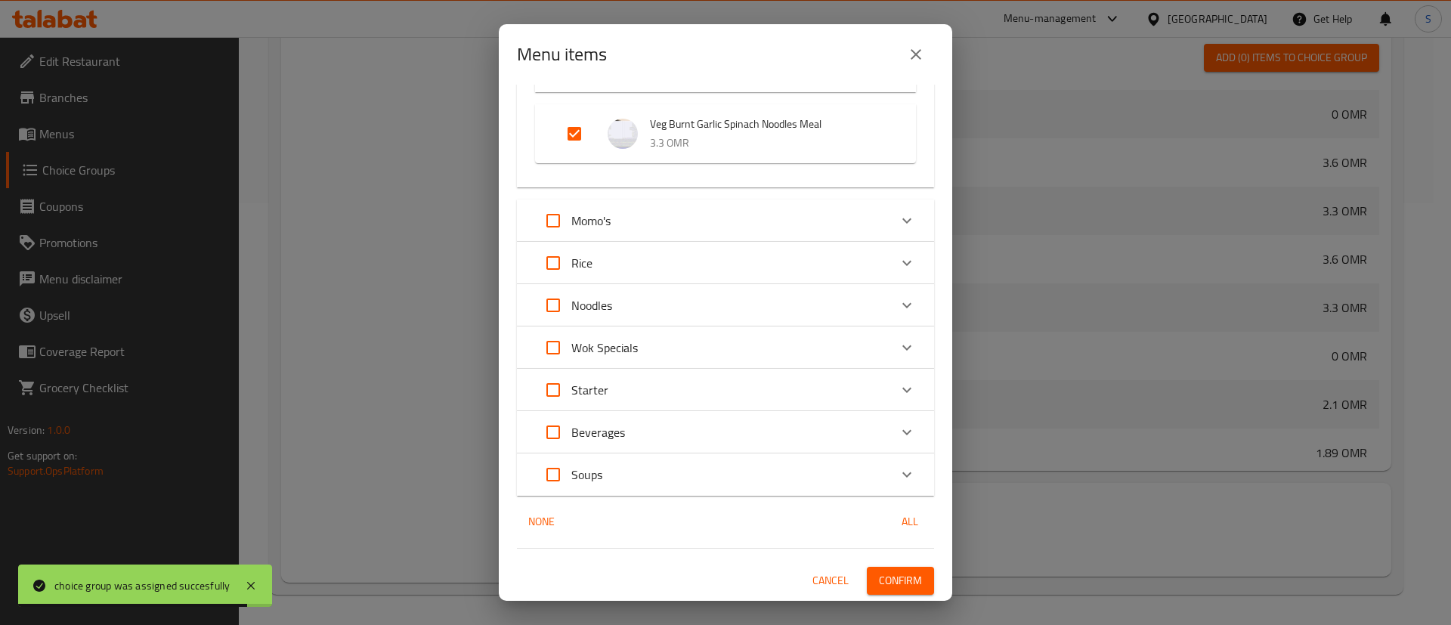
click at [902, 579] on span "Confirm" at bounding box center [900, 580] width 43 height 19
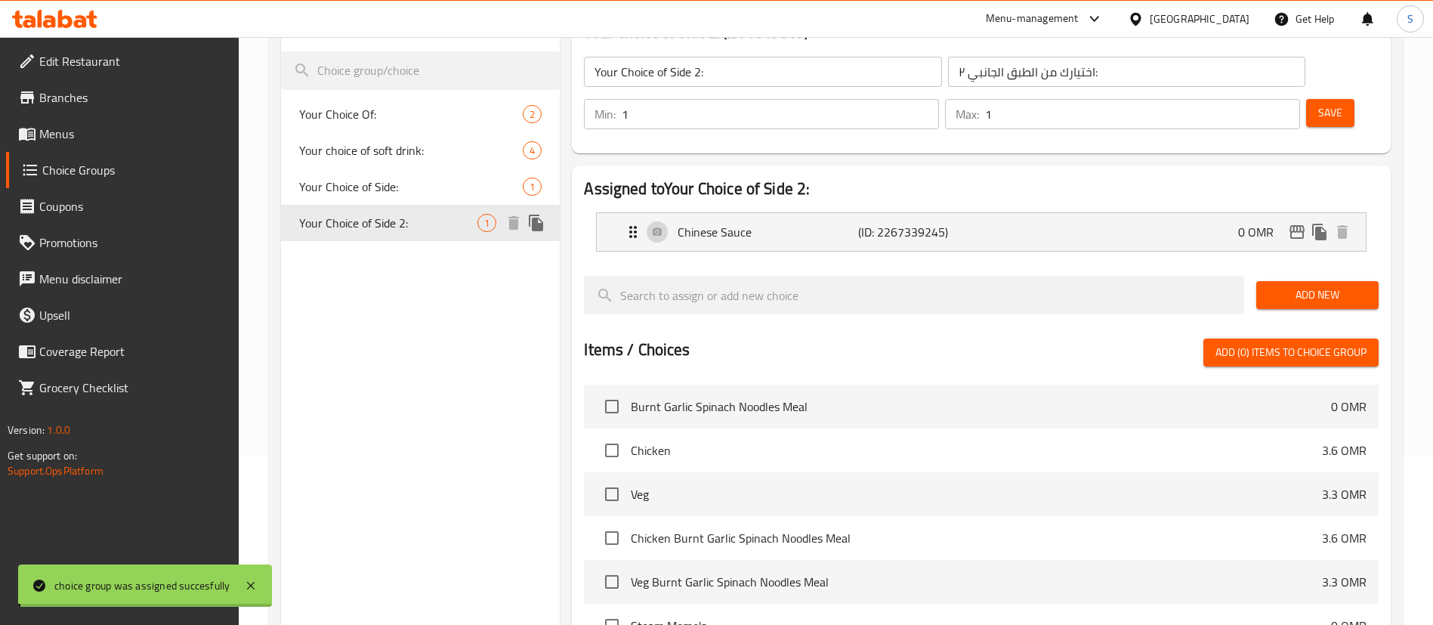
scroll to position [0, 0]
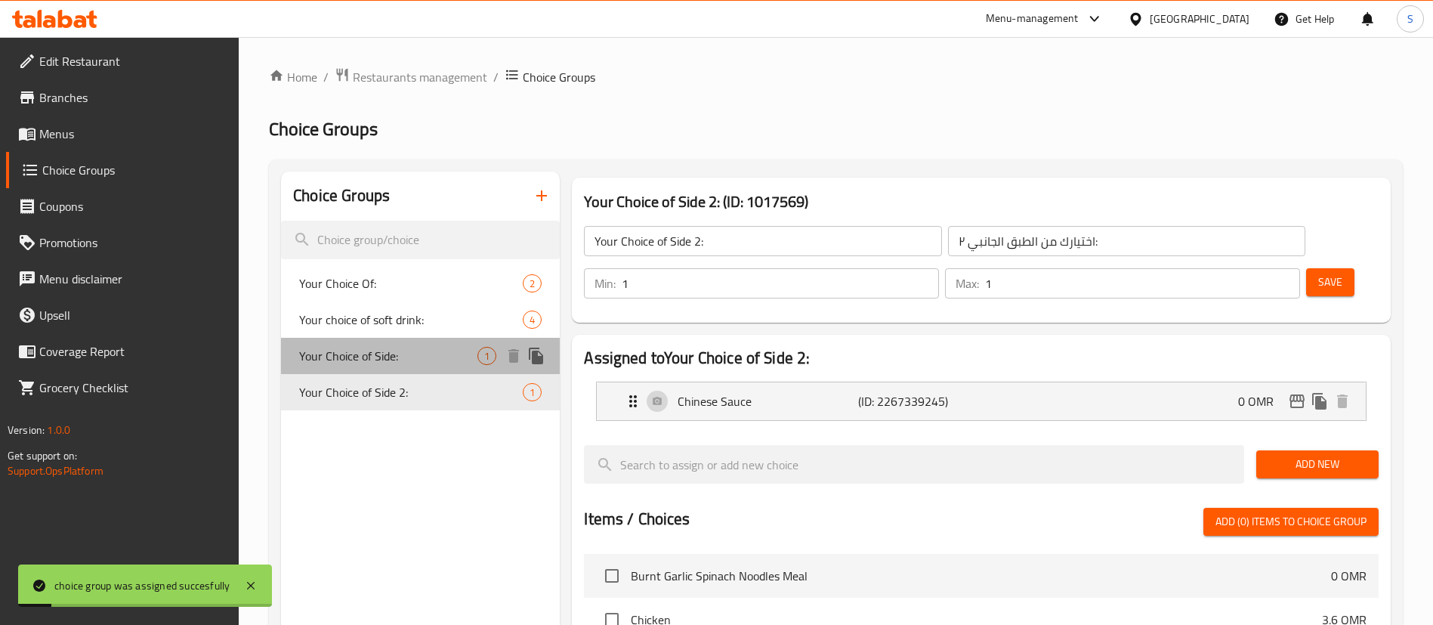
click at [463, 355] on span "Your Choice of Side:" at bounding box center [388, 356] width 178 height 18
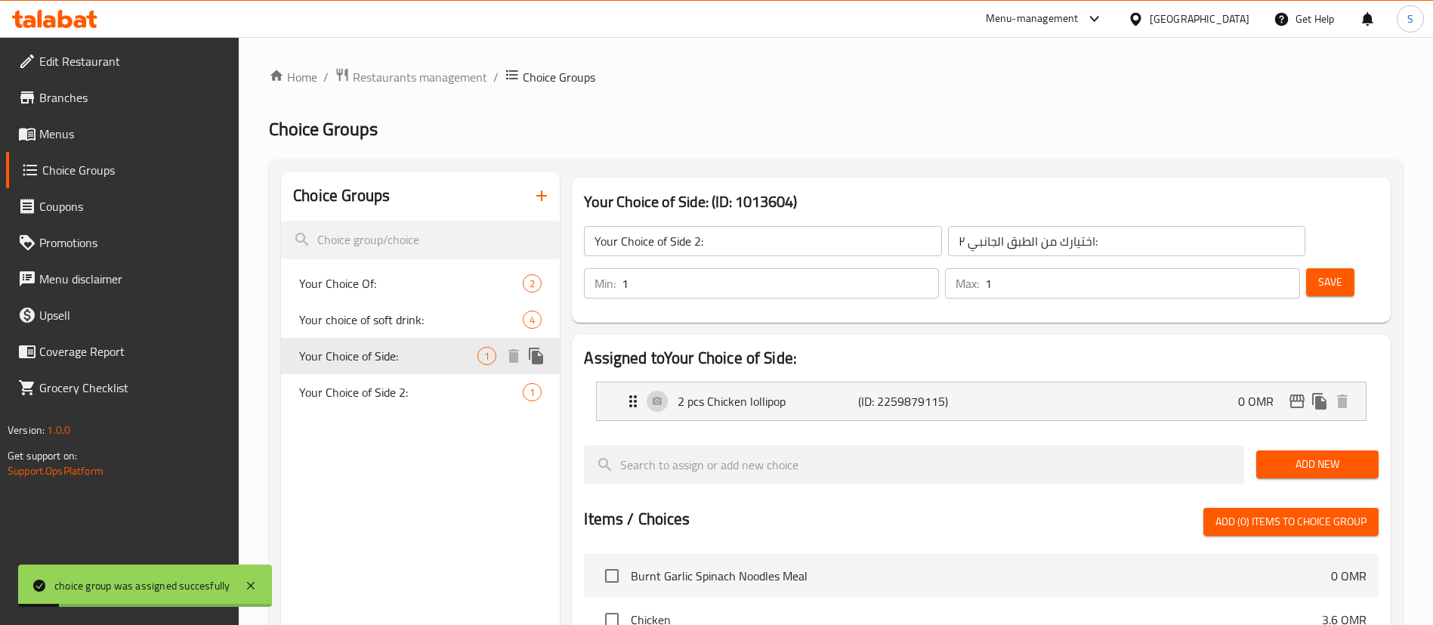
type input "Your Choice of Side:"
type input "اختيارك للطبق الجانبي:"
click at [441, 322] on span "Your choice of soft drink:" at bounding box center [388, 320] width 178 height 18
type input "Your choice of soft drink:"
type input "اختيارك من المشروب الغازي:"
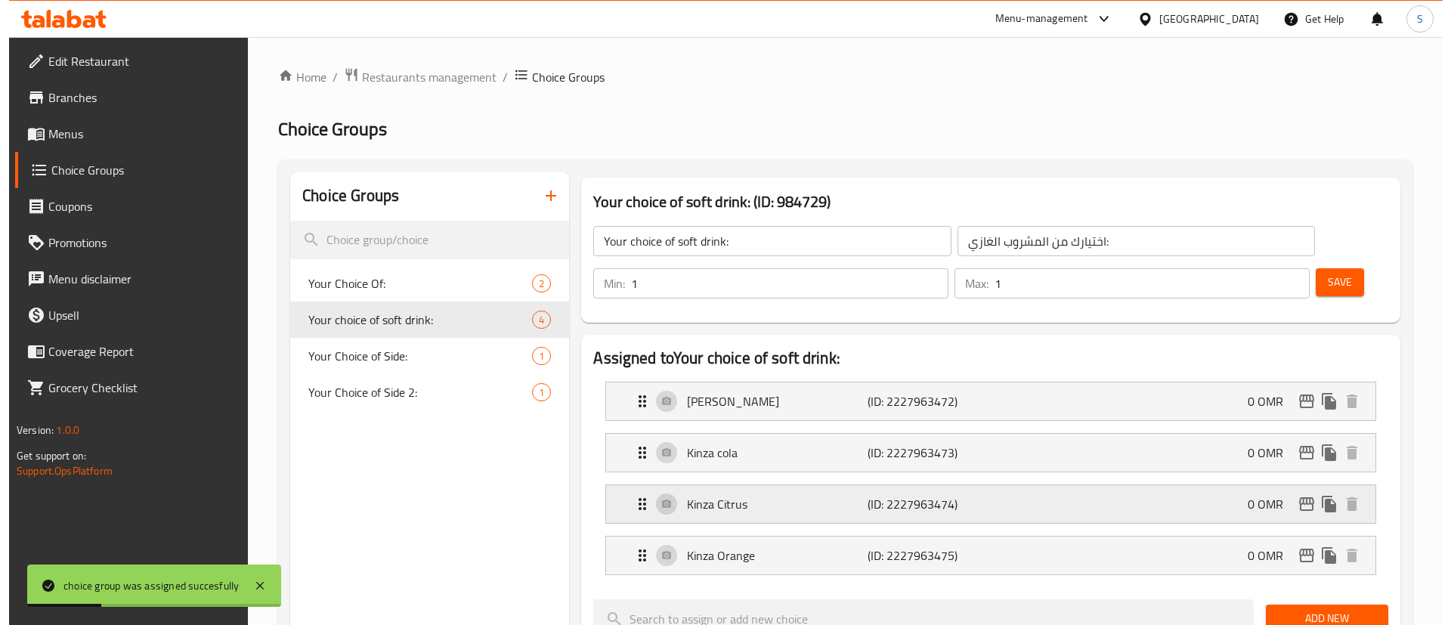
scroll to position [576, 0]
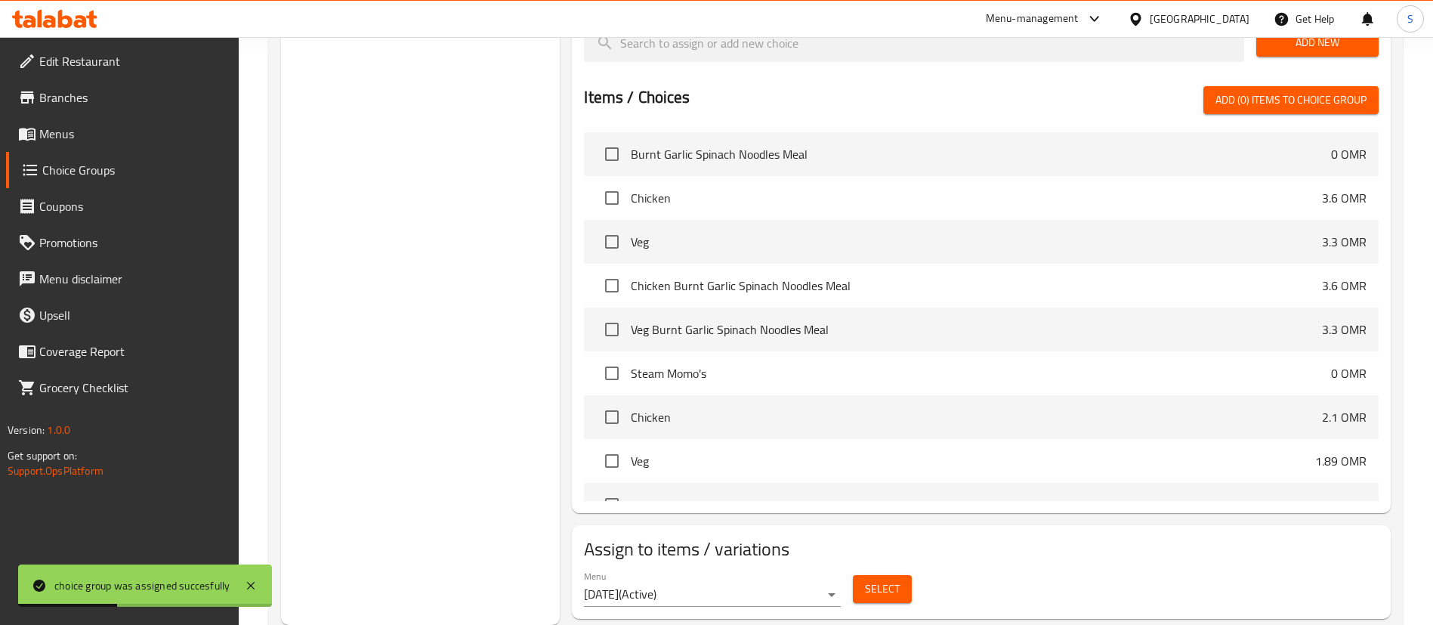
click at [864, 575] on button "Select" at bounding box center [882, 589] width 59 height 28
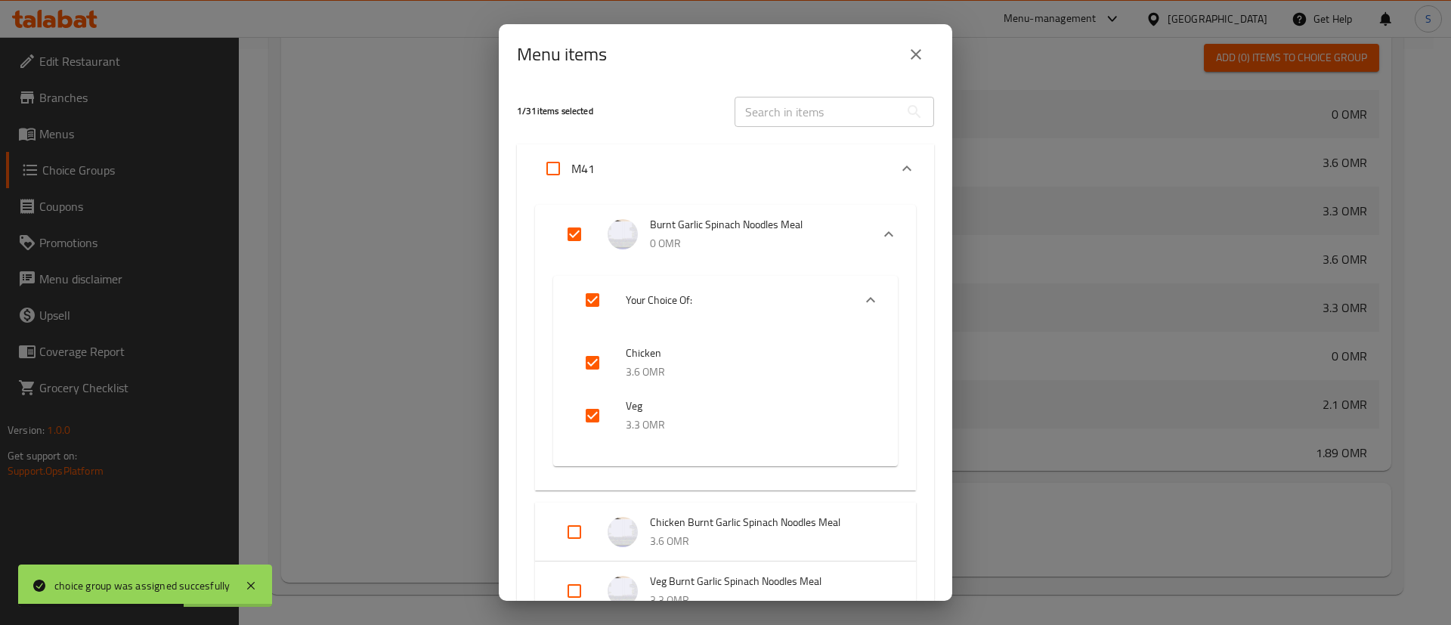
click at [575, 239] on input "Expand" at bounding box center [574, 234] width 36 height 36
checkbox input "false"
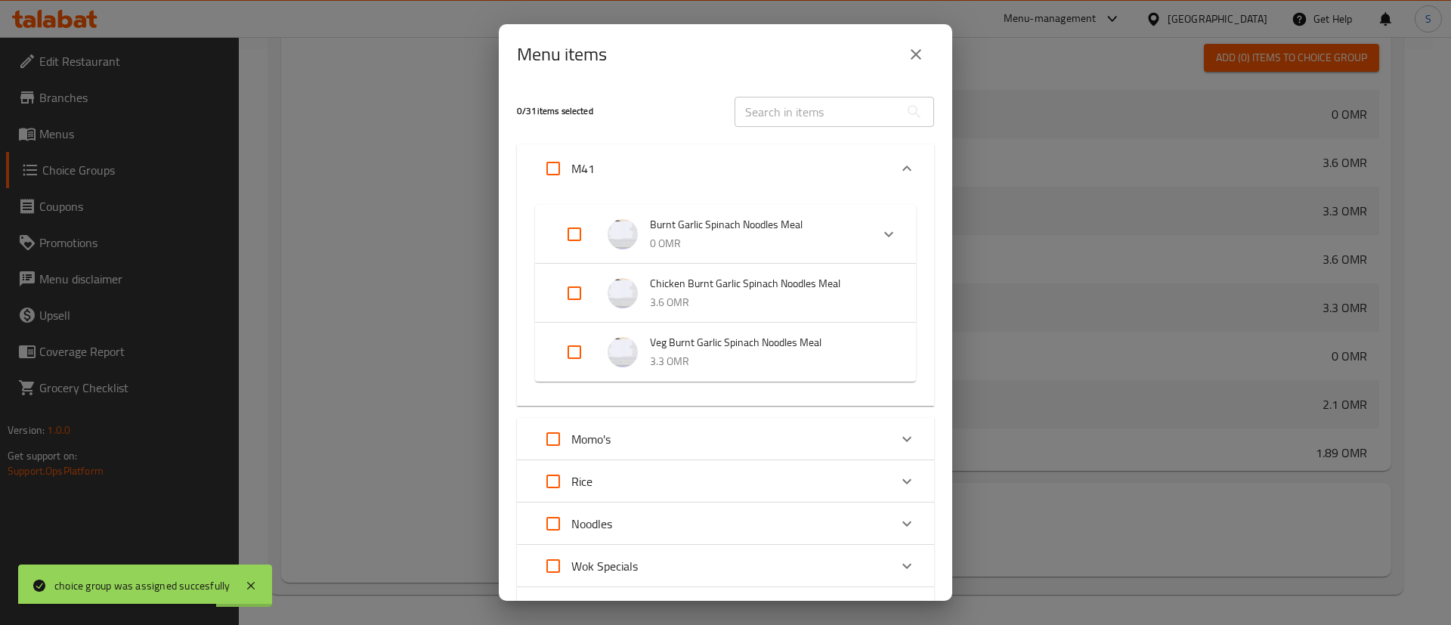
click at [573, 288] on input "Expand" at bounding box center [574, 293] width 36 height 36
checkbox input "true"
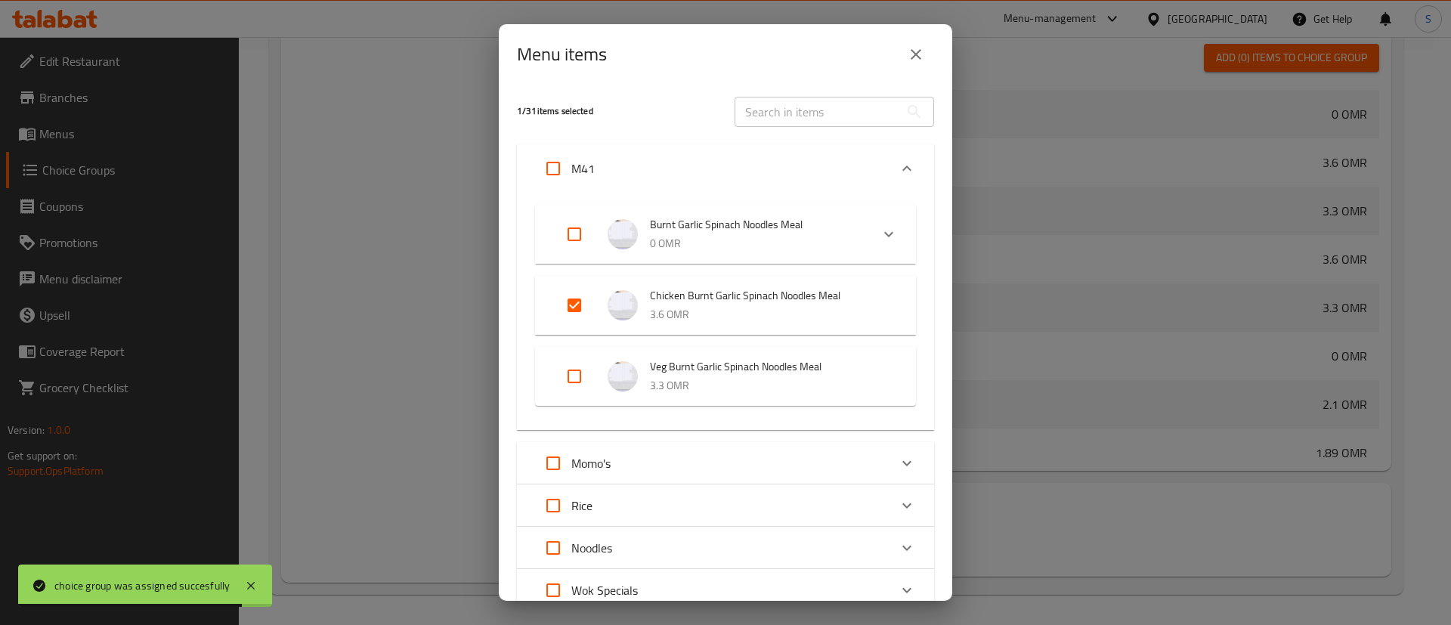
click at [579, 379] on input "Expand" at bounding box center [574, 376] width 36 height 36
checkbox input "true"
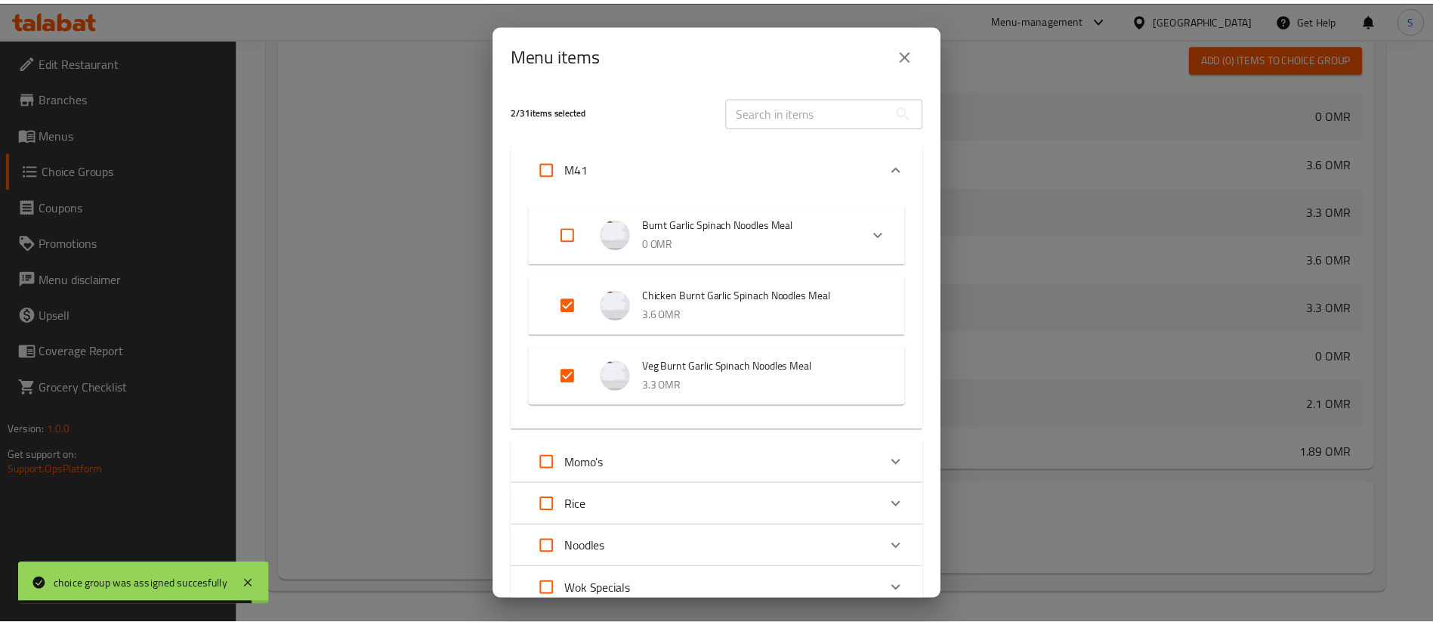
scroll to position [243, 0]
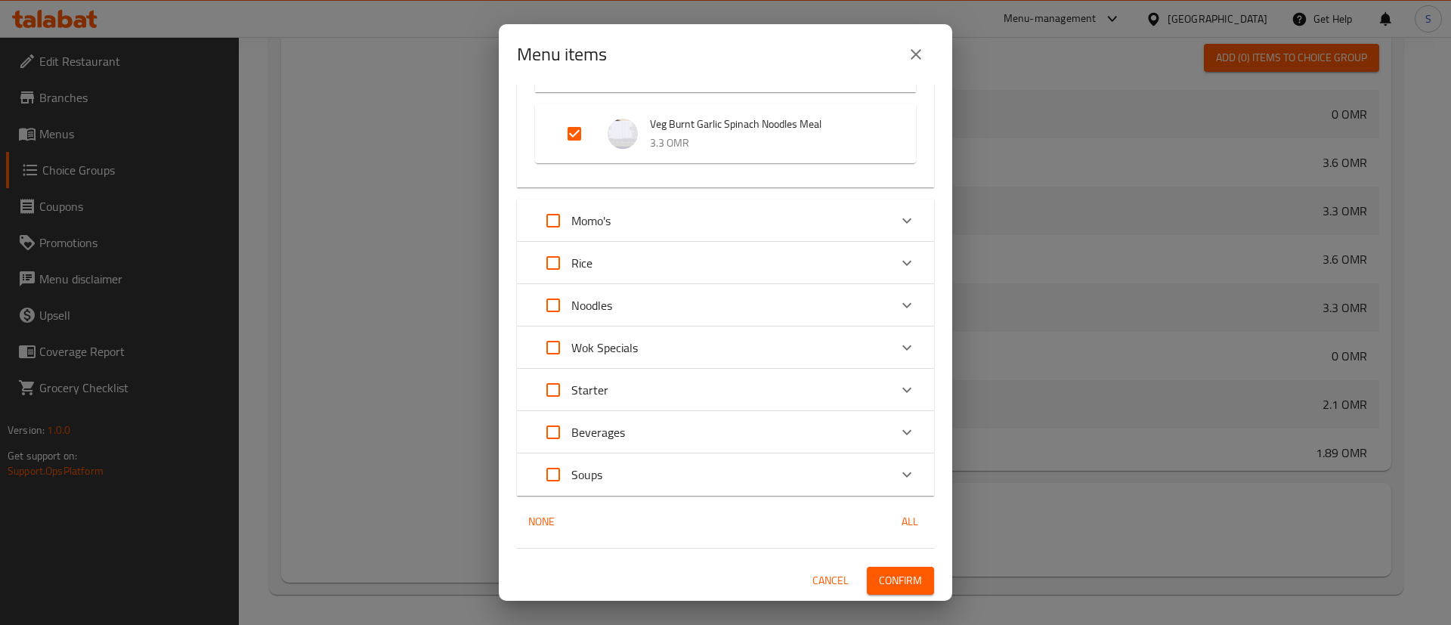
click at [904, 585] on span "Confirm" at bounding box center [900, 580] width 43 height 19
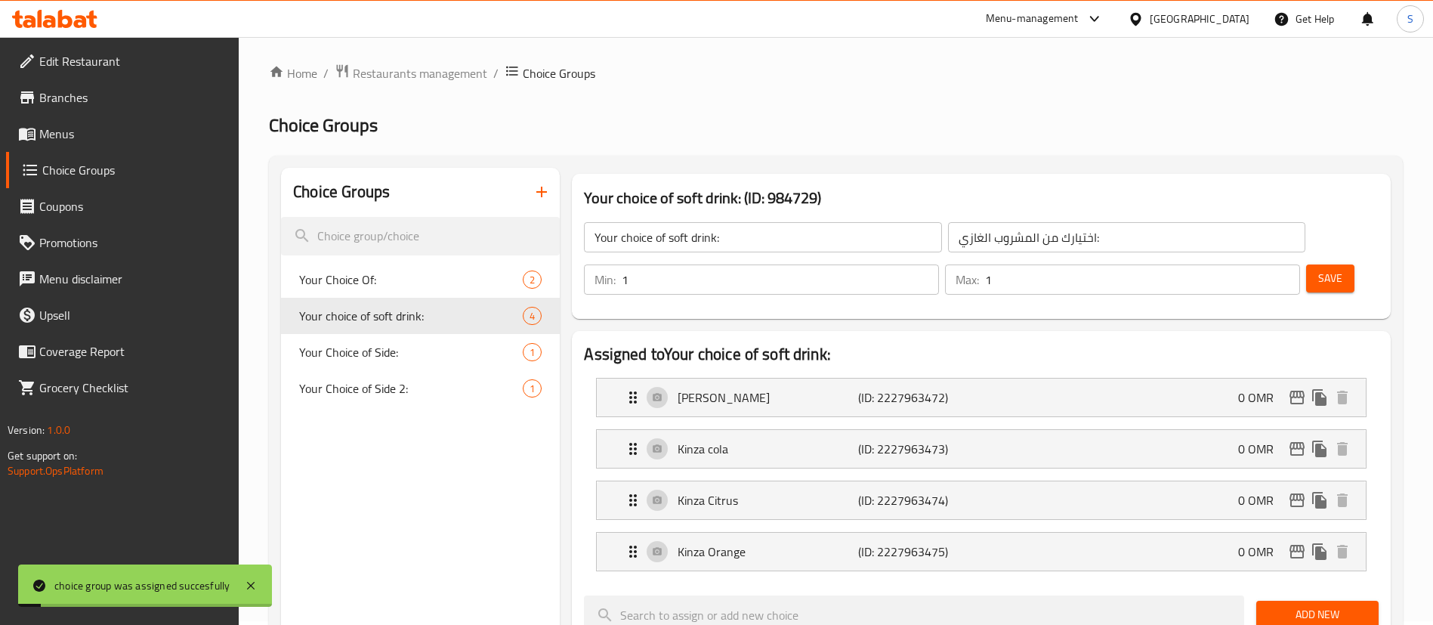
scroll to position [0, 0]
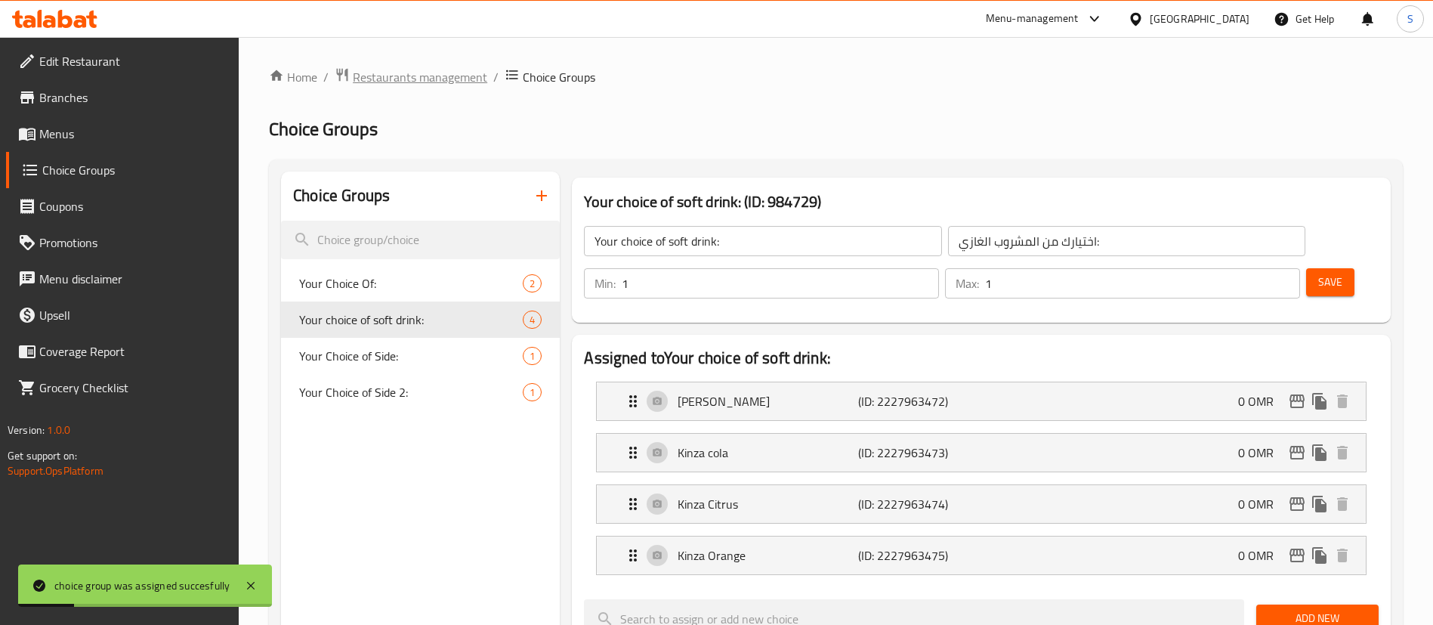
click at [416, 72] on span "Restaurants management" at bounding box center [420, 77] width 134 height 18
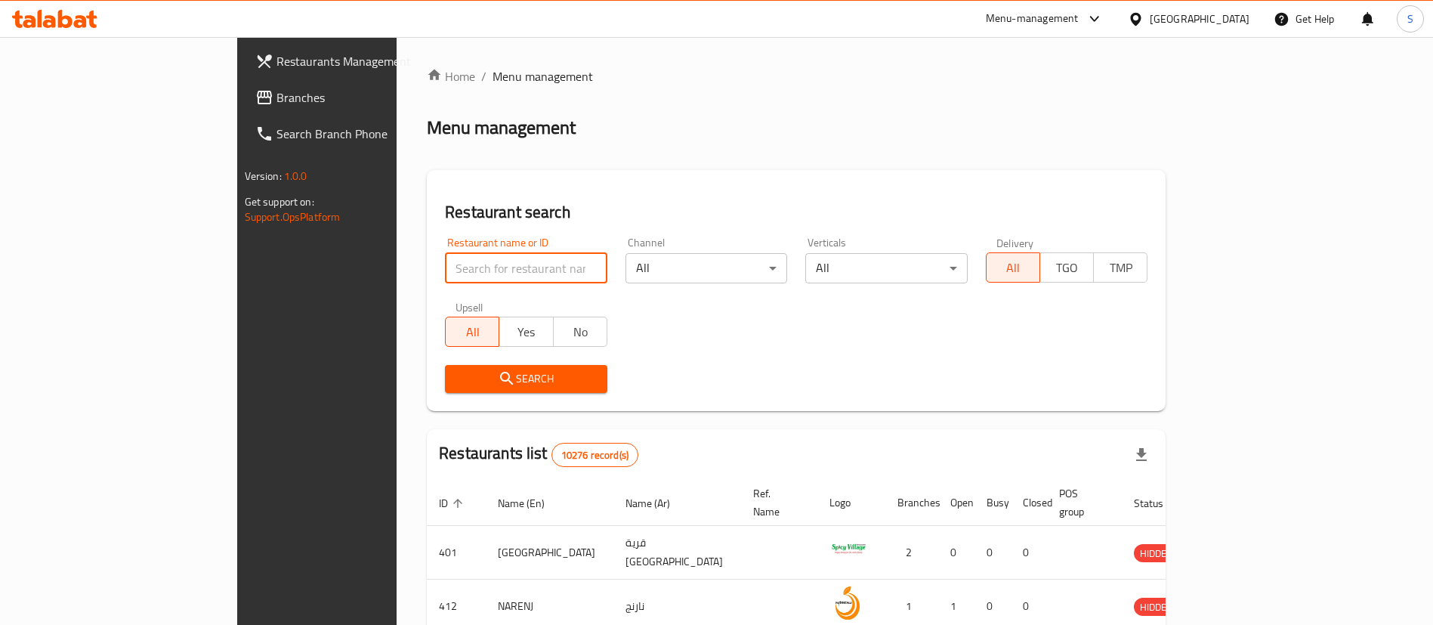
click at [445, 268] on input "search" at bounding box center [526, 268] width 162 height 30
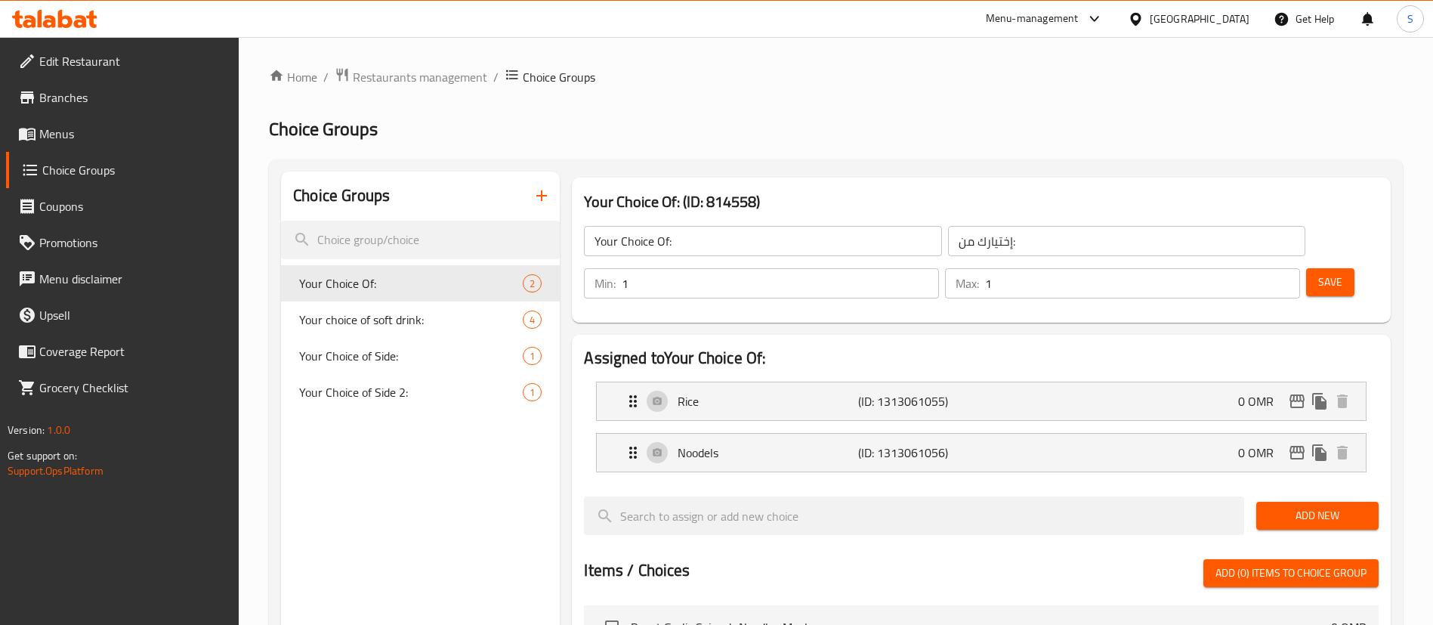
click at [131, 134] on span "Menus" at bounding box center [133, 134] width 188 height 18
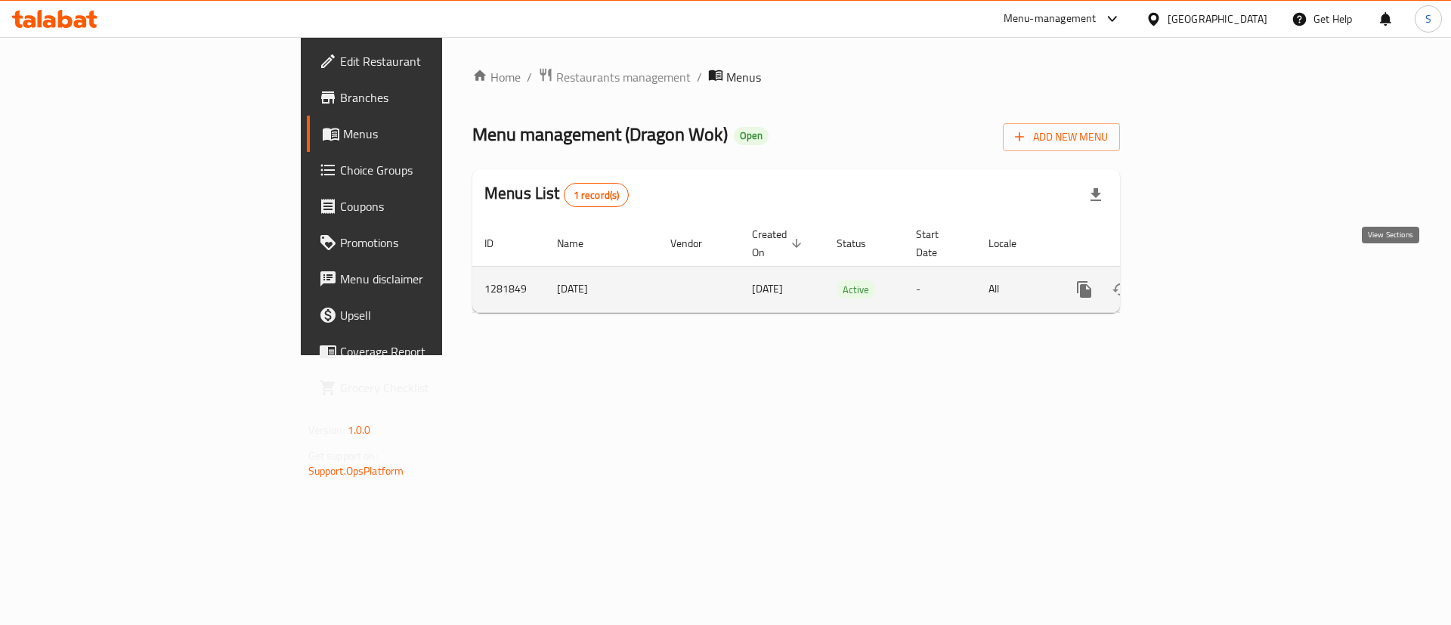
click at [1211, 271] on link "enhanced table" at bounding box center [1193, 289] width 36 height 36
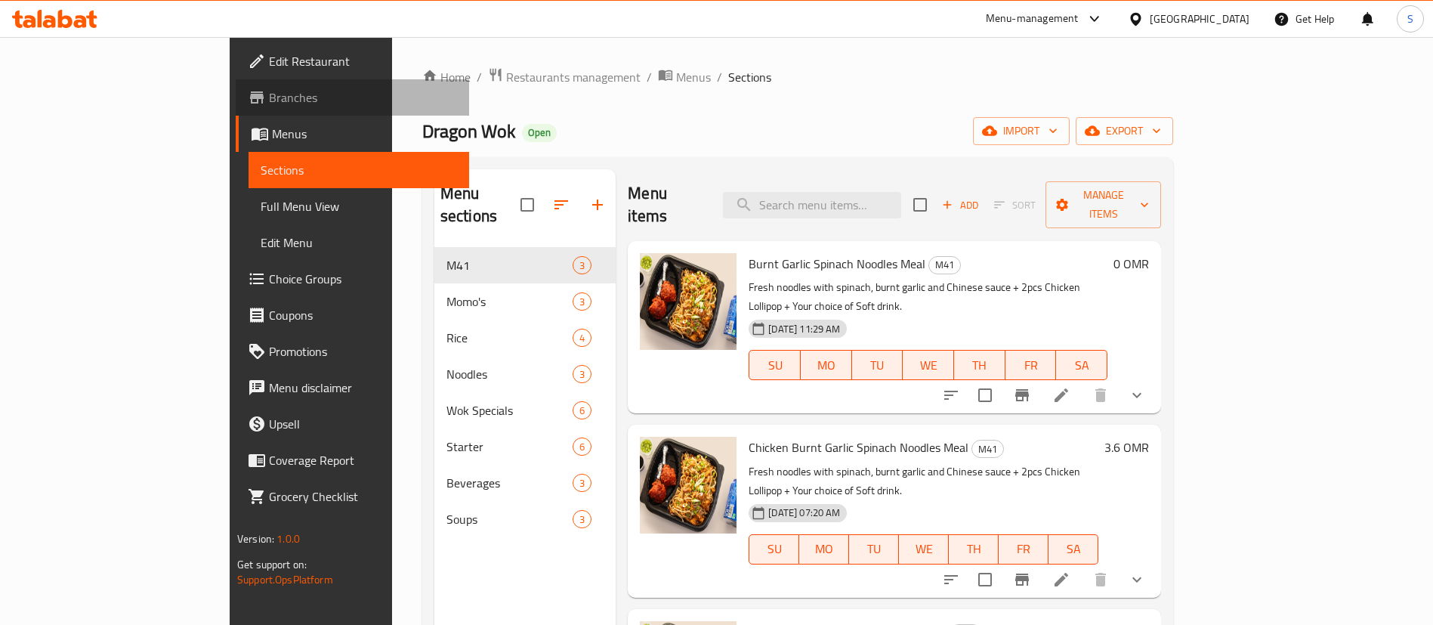
click at [269, 91] on span "Branches" at bounding box center [363, 97] width 188 height 18
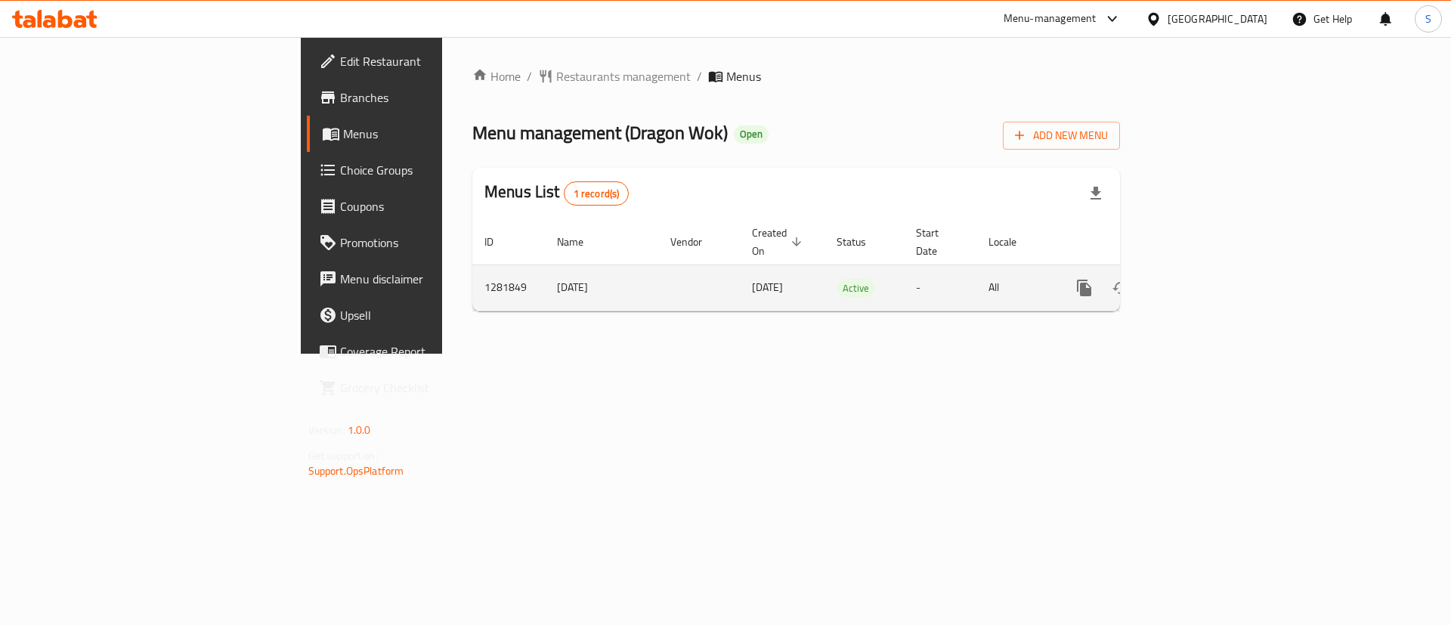
click at [1200, 281] on icon "enhanced table" at bounding box center [1193, 288] width 14 height 14
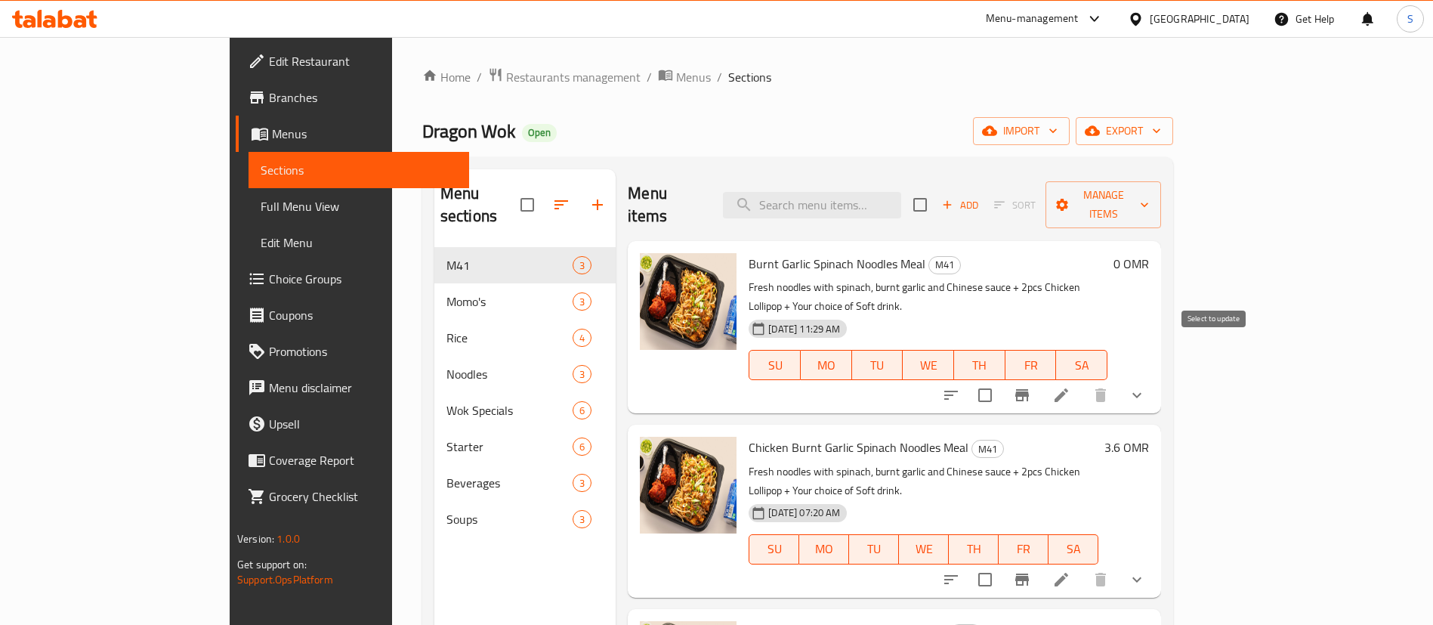
click at [1001, 379] on input "checkbox" at bounding box center [985, 395] width 32 height 32
click at [1149, 200] on span "Manage items" at bounding box center [1103, 205] width 91 height 38
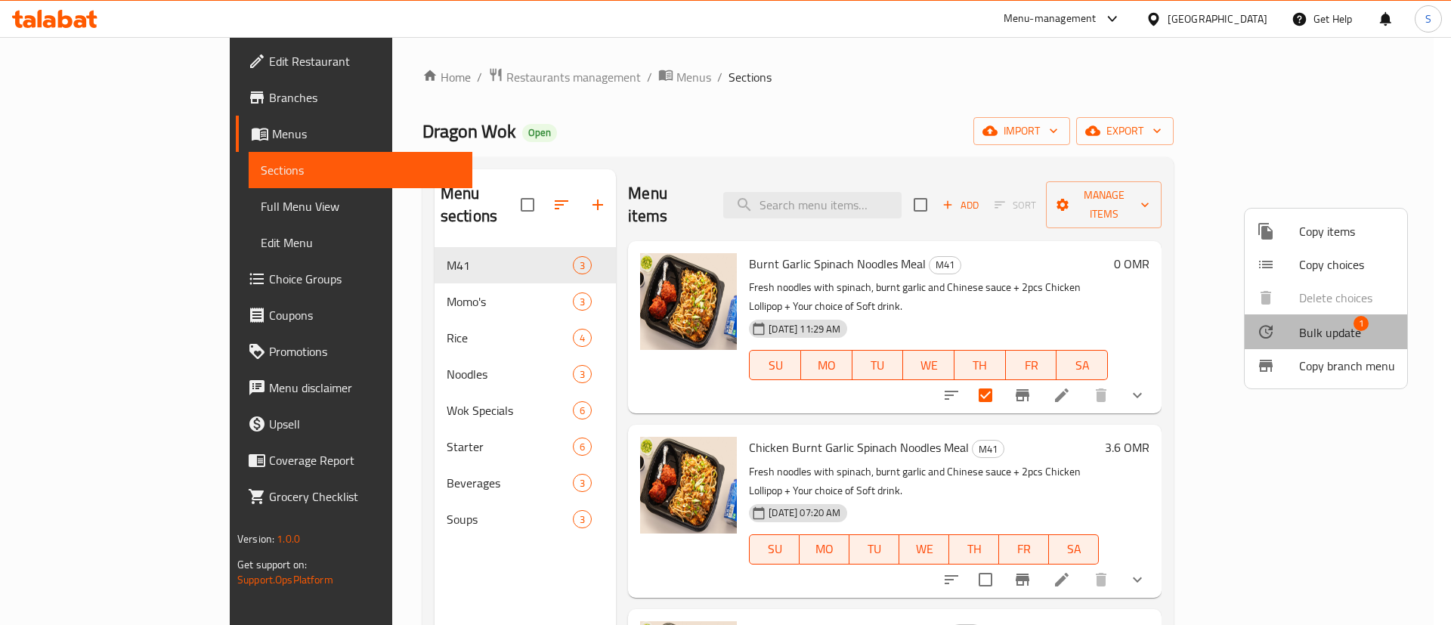
click at [1340, 332] on span "Bulk update" at bounding box center [1330, 332] width 62 height 18
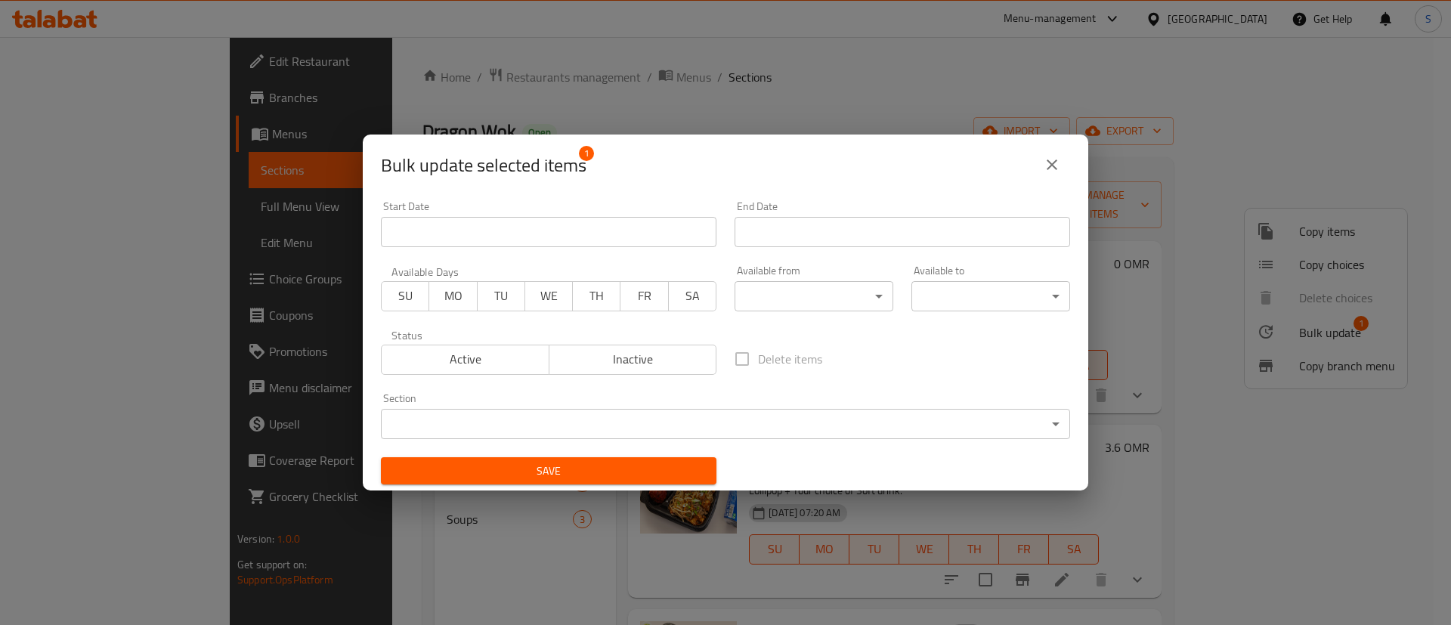
click at [572, 360] on span "Inactive" at bounding box center [633, 359] width 156 height 22
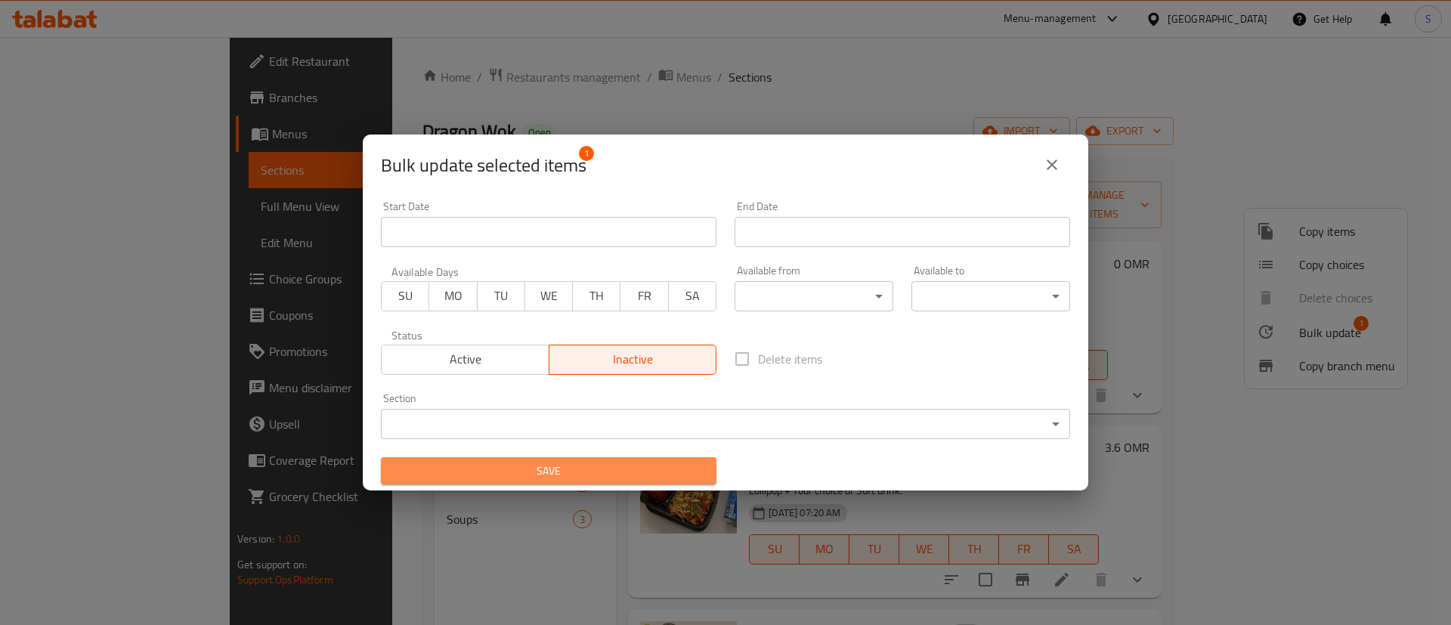
click at [576, 468] on span "Save" at bounding box center [548, 471] width 311 height 19
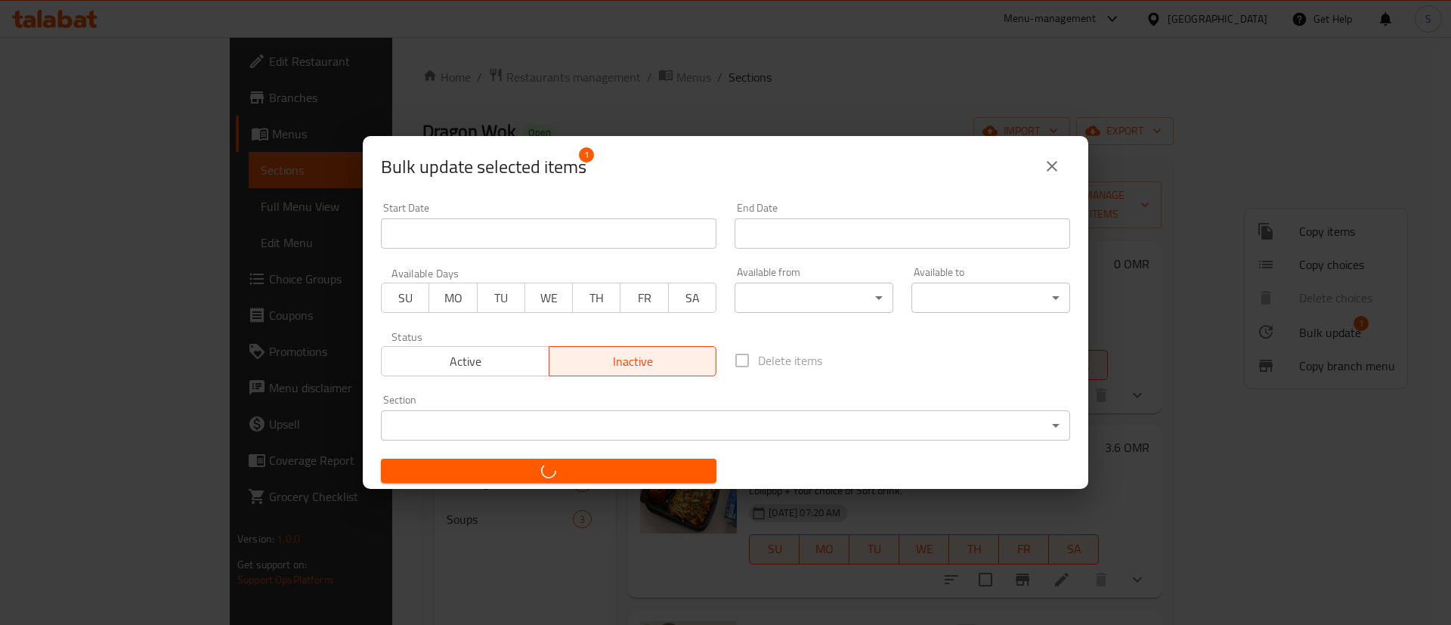
checkbox input "false"
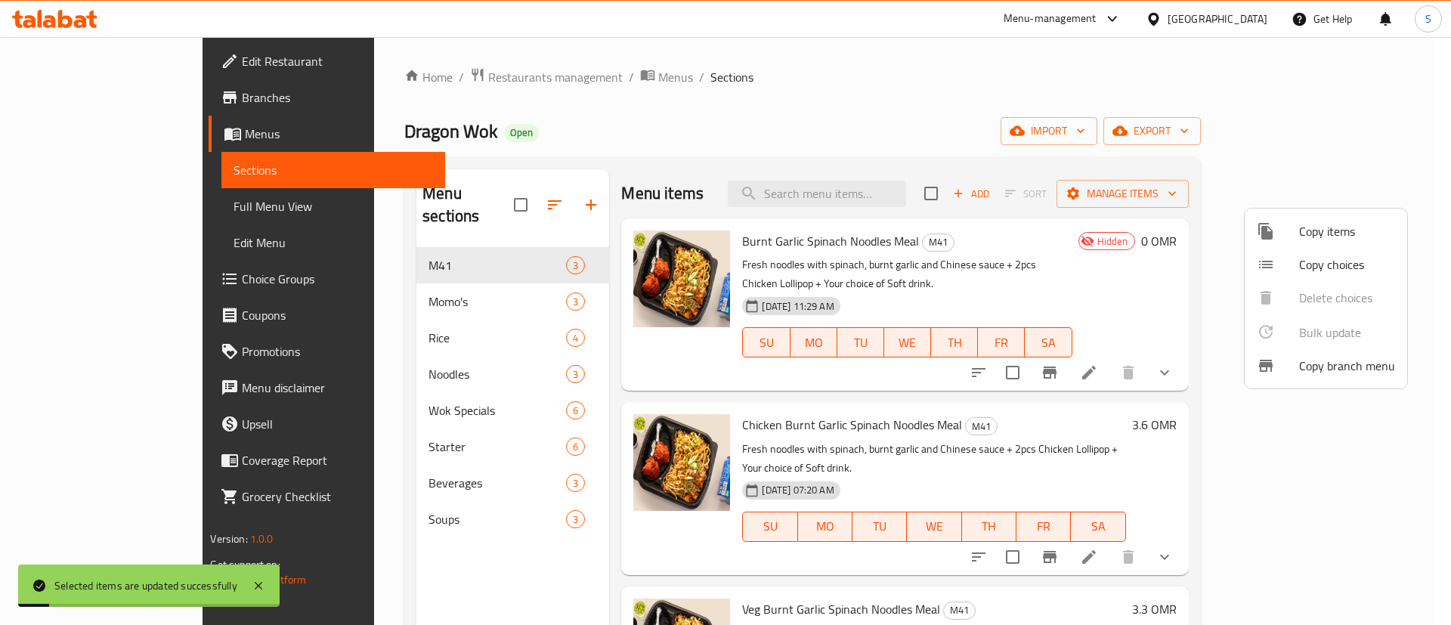
click at [1174, 262] on div at bounding box center [725, 312] width 1451 height 625
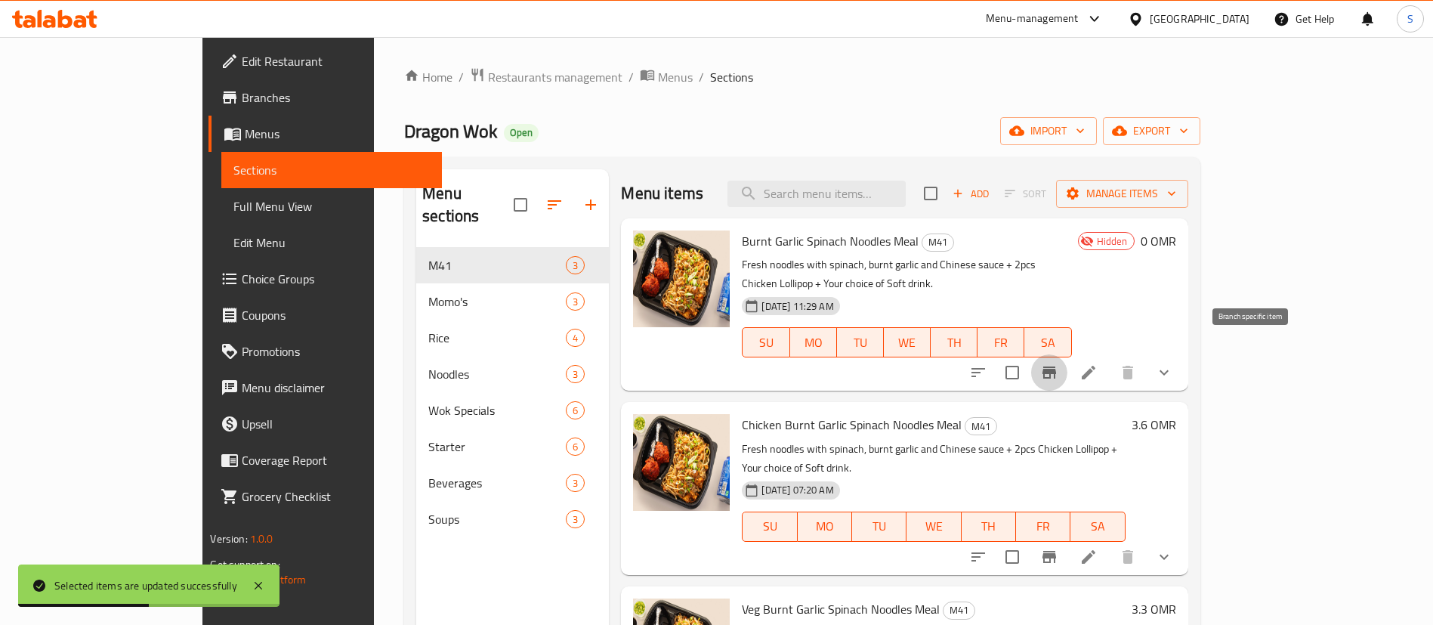
click at [1058, 363] on icon "Branch-specific-item" at bounding box center [1049, 372] width 18 height 18
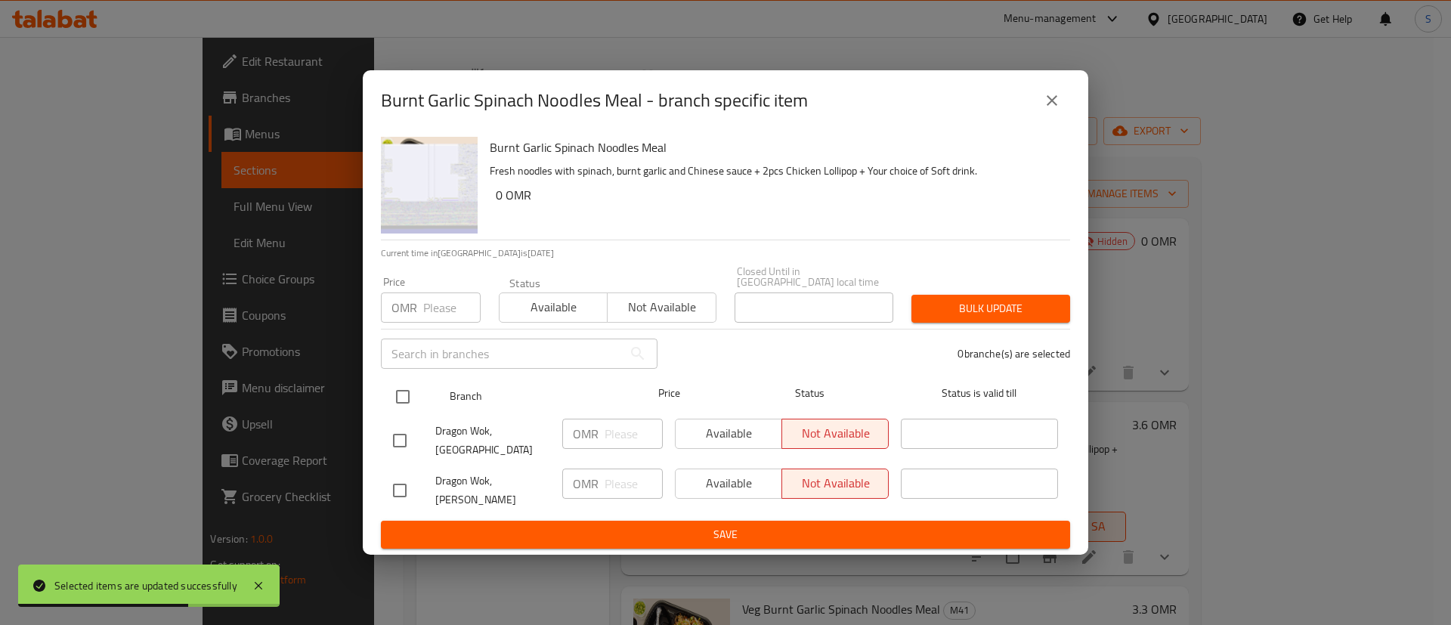
click at [406, 401] on input "checkbox" at bounding box center [403, 397] width 32 height 32
checkbox input "true"
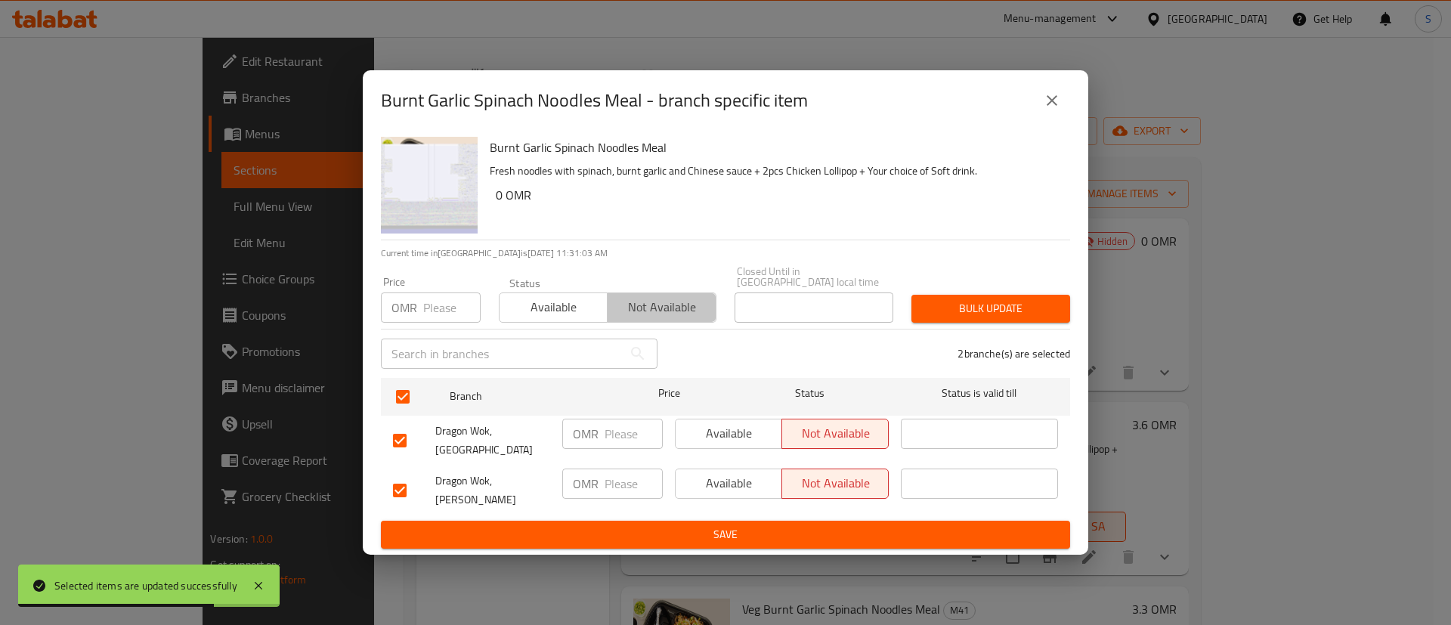
click at [650, 304] on span "Not available" at bounding box center [661, 307] width 96 height 22
click at [981, 303] on span "Bulk update" at bounding box center [990, 308] width 134 height 19
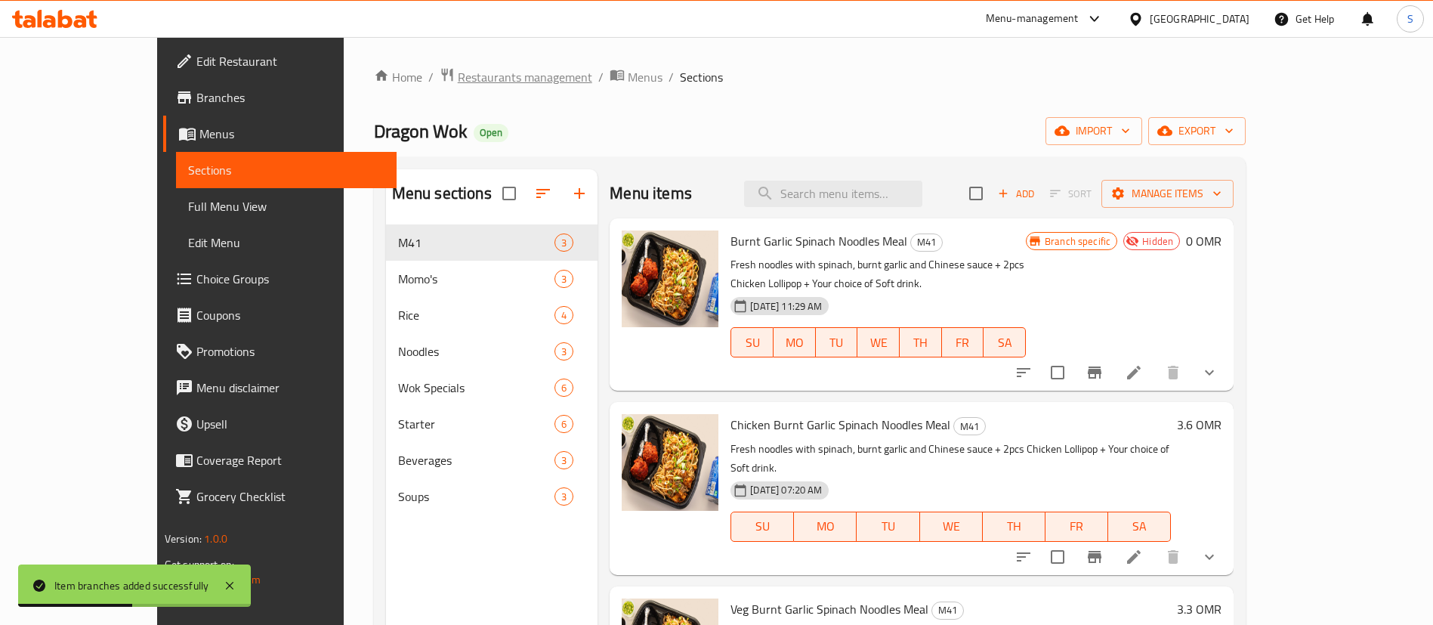
click at [458, 82] on span "Restaurants management" at bounding box center [525, 77] width 134 height 18
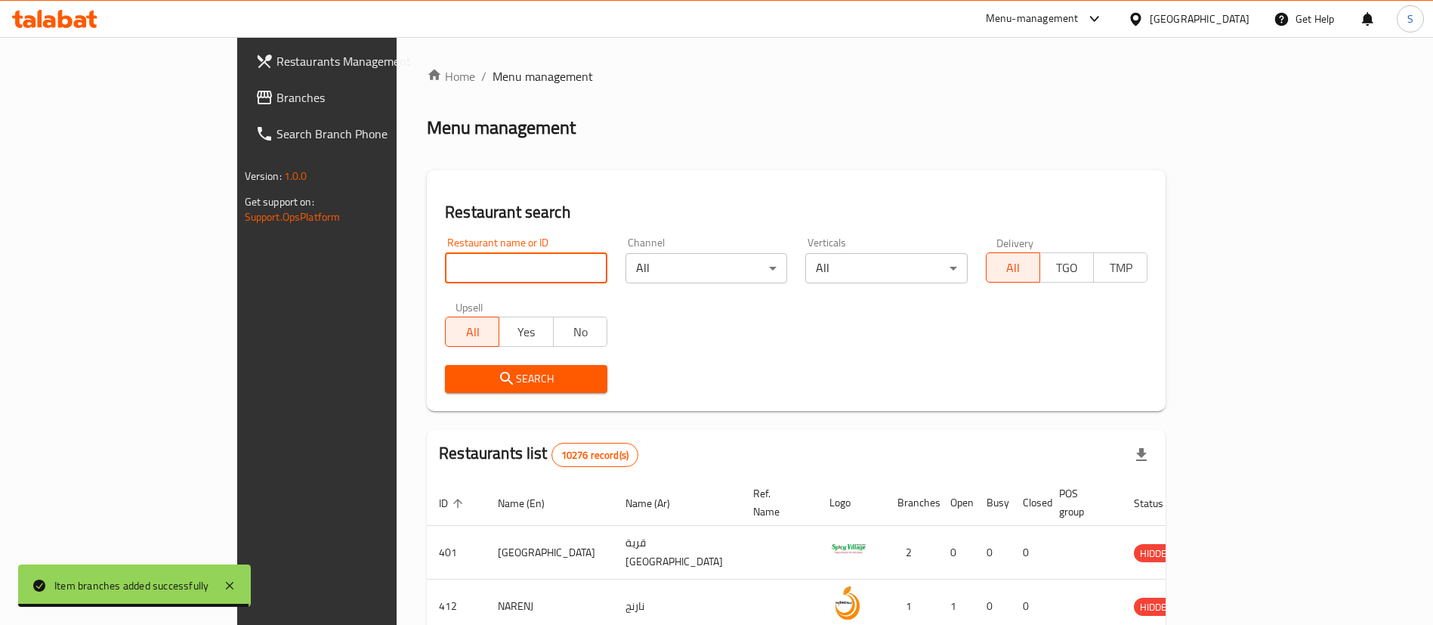
paste input "693151"
click at [482, 269] on input "search" at bounding box center [526, 268] width 162 height 30
type input "693151"
click button "Search" at bounding box center [526, 379] width 162 height 28
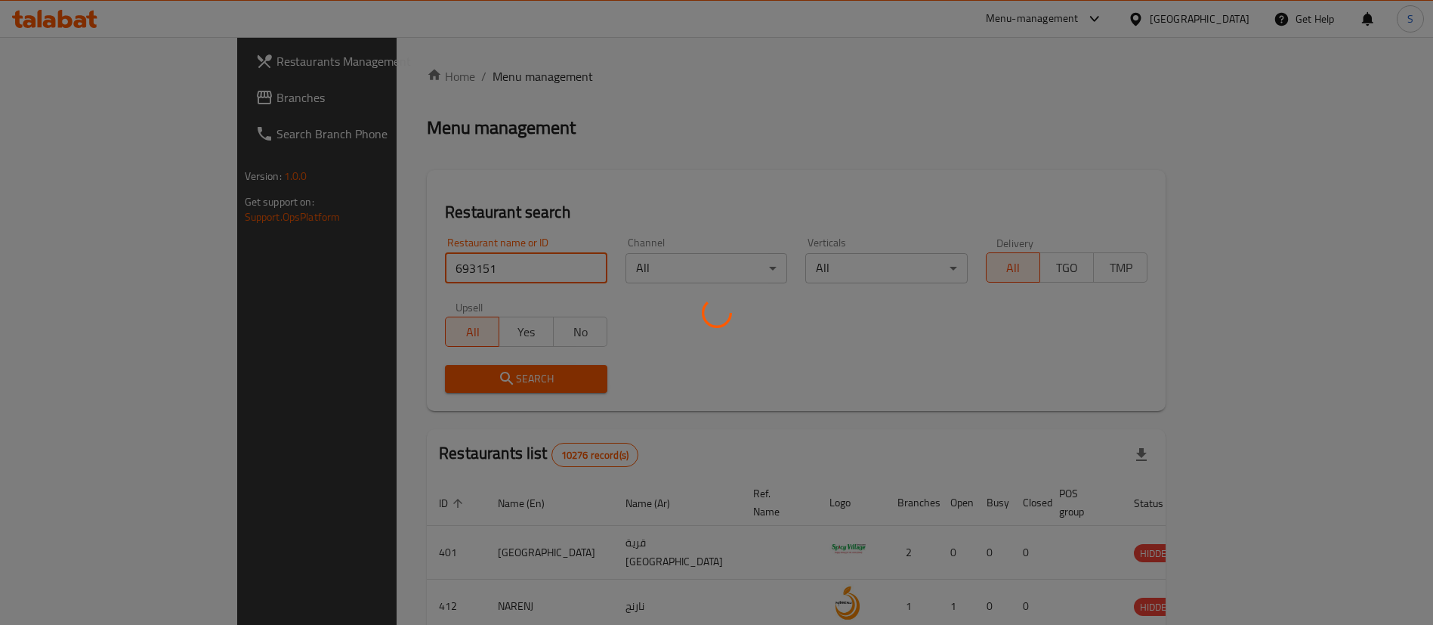
click button "Search" at bounding box center [526, 379] width 162 height 28
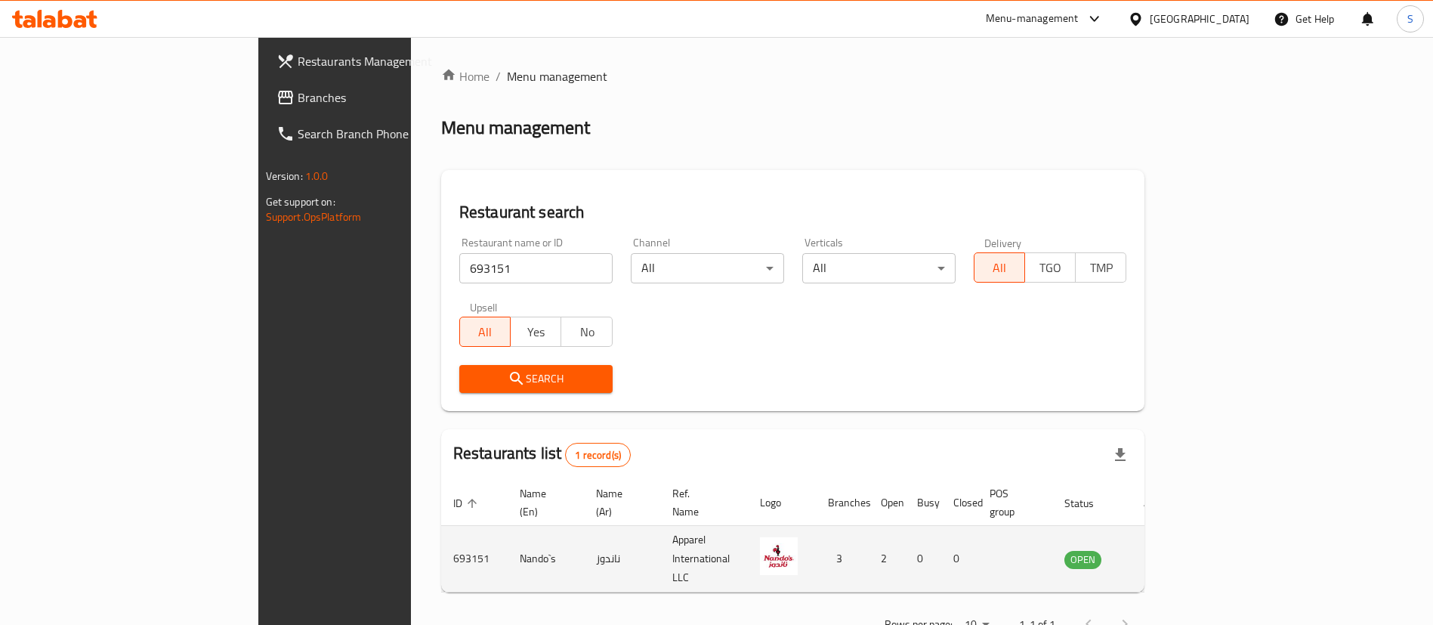
click at [1184, 532] on td "enhanced table" at bounding box center [1158, 559] width 52 height 66
click at [1161, 553] on icon "enhanced table" at bounding box center [1153, 559] width 17 height 13
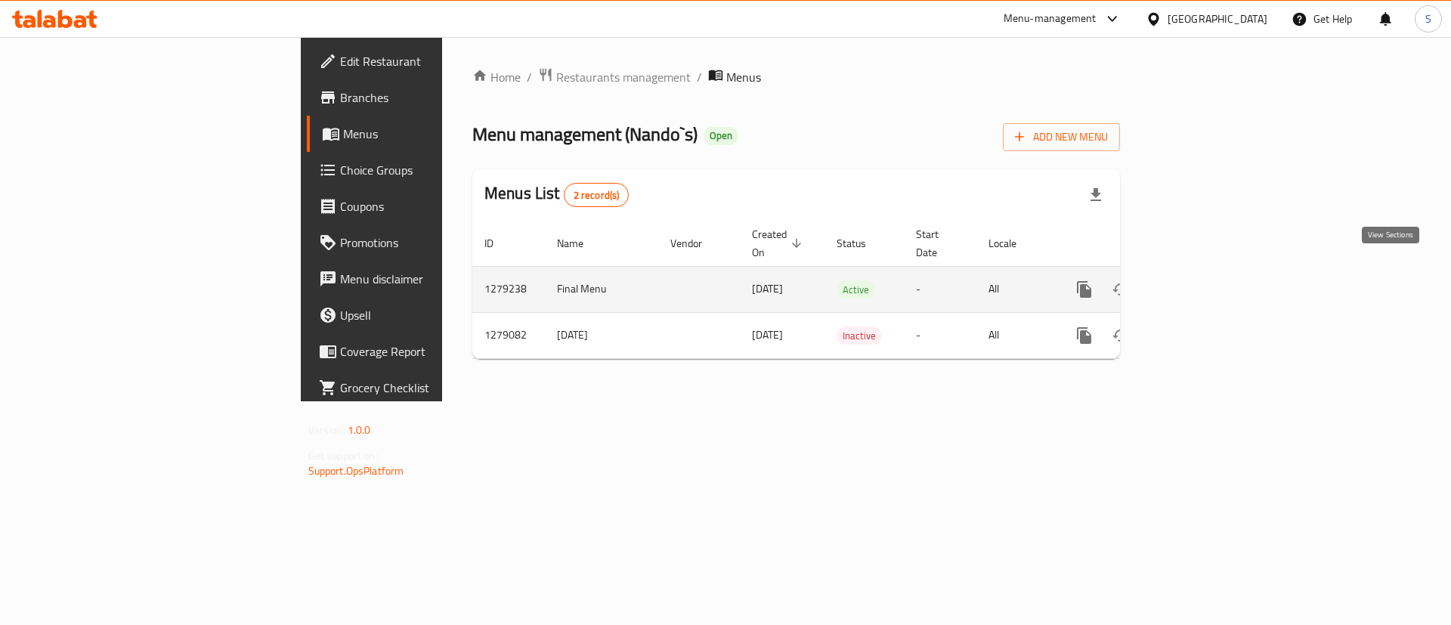
click at [1200, 283] on icon "enhanced table" at bounding box center [1193, 290] width 14 height 14
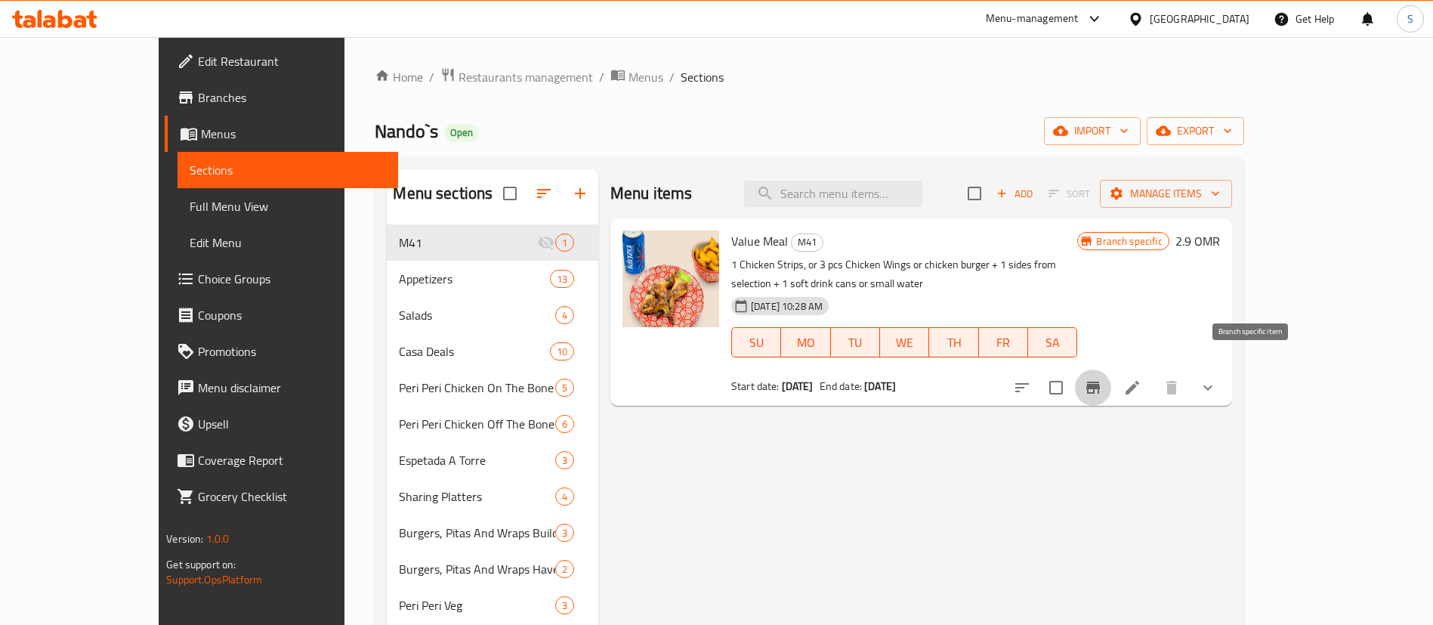
click at [1102, 379] on icon "Branch-specific-item" at bounding box center [1093, 388] width 18 height 18
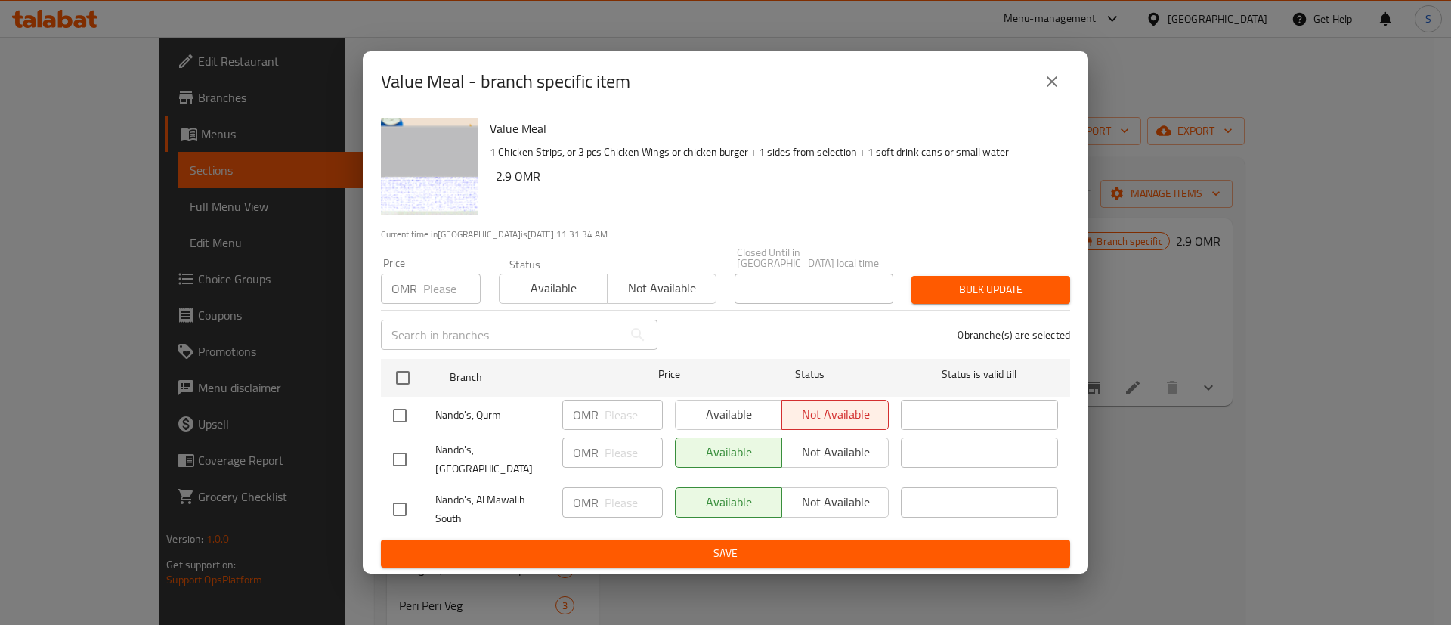
click at [1055, 87] on icon "close" at bounding box center [1051, 81] width 11 height 11
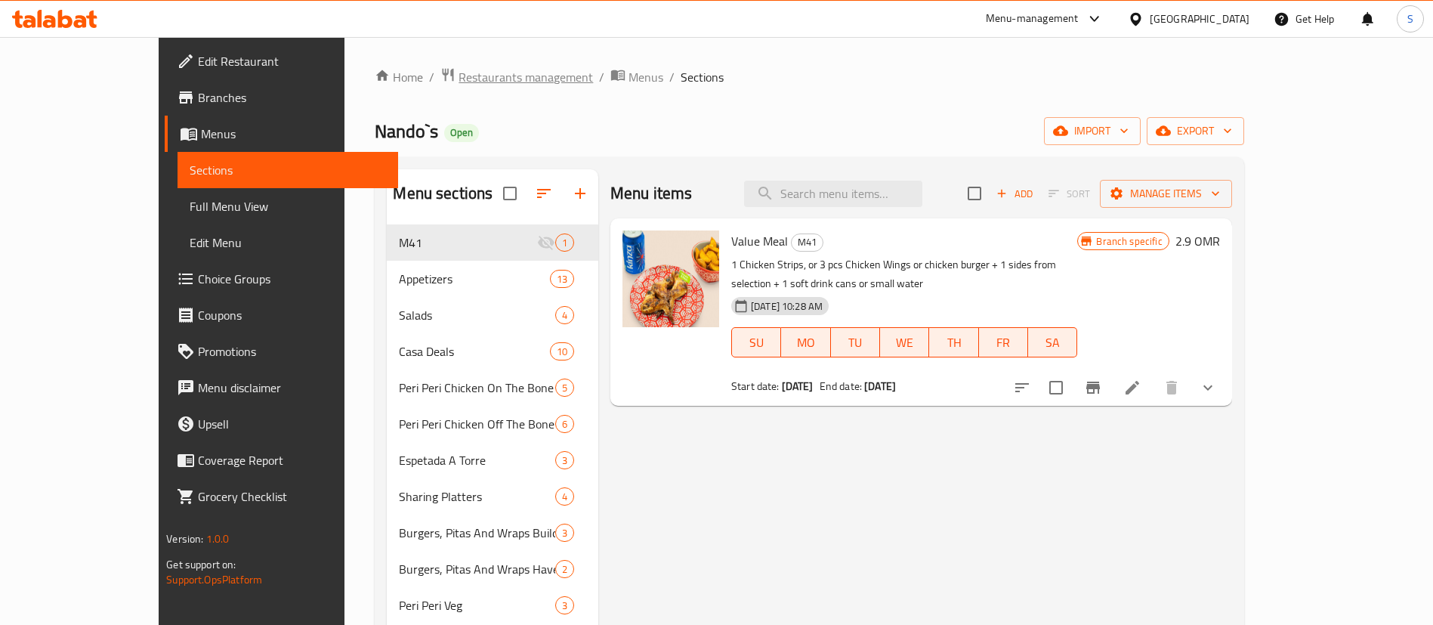
click at [459, 73] on span "Restaurants management" at bounding box center [526, 77] width 134 height 18
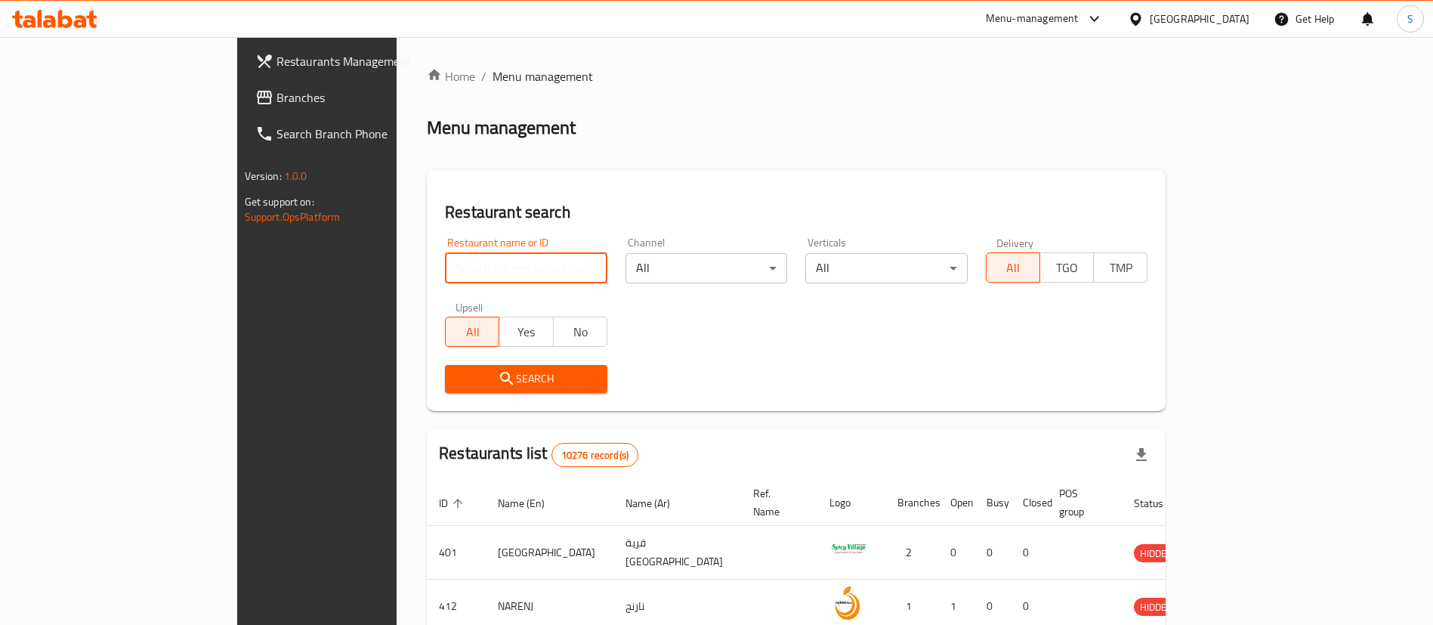
click at [453, 258] on input "search" at bounding box center [526, 268] width 162 height 30
paste input "21925"
type input "21925"
click button "Search" at bounding box center [526, 379] width 162 height 28
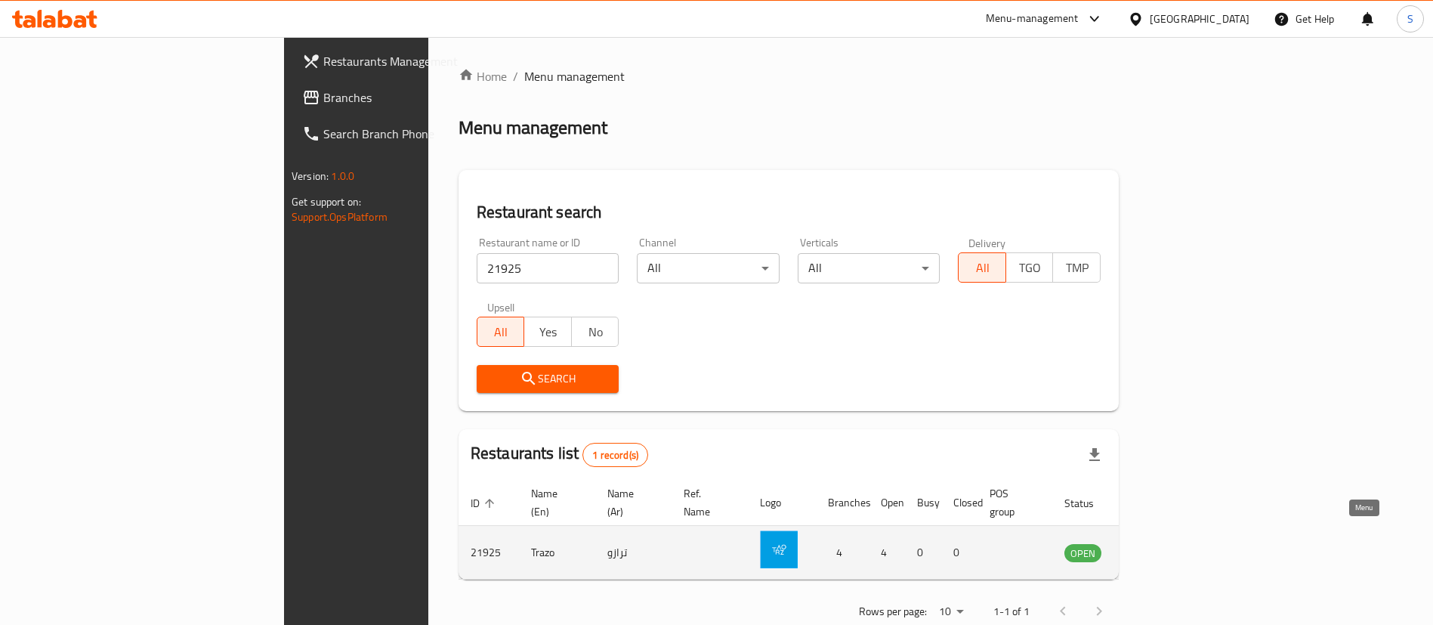
click at [1162, 543] on icon "enhanced table" at bounding box center [1153, 552] width 18 height 18
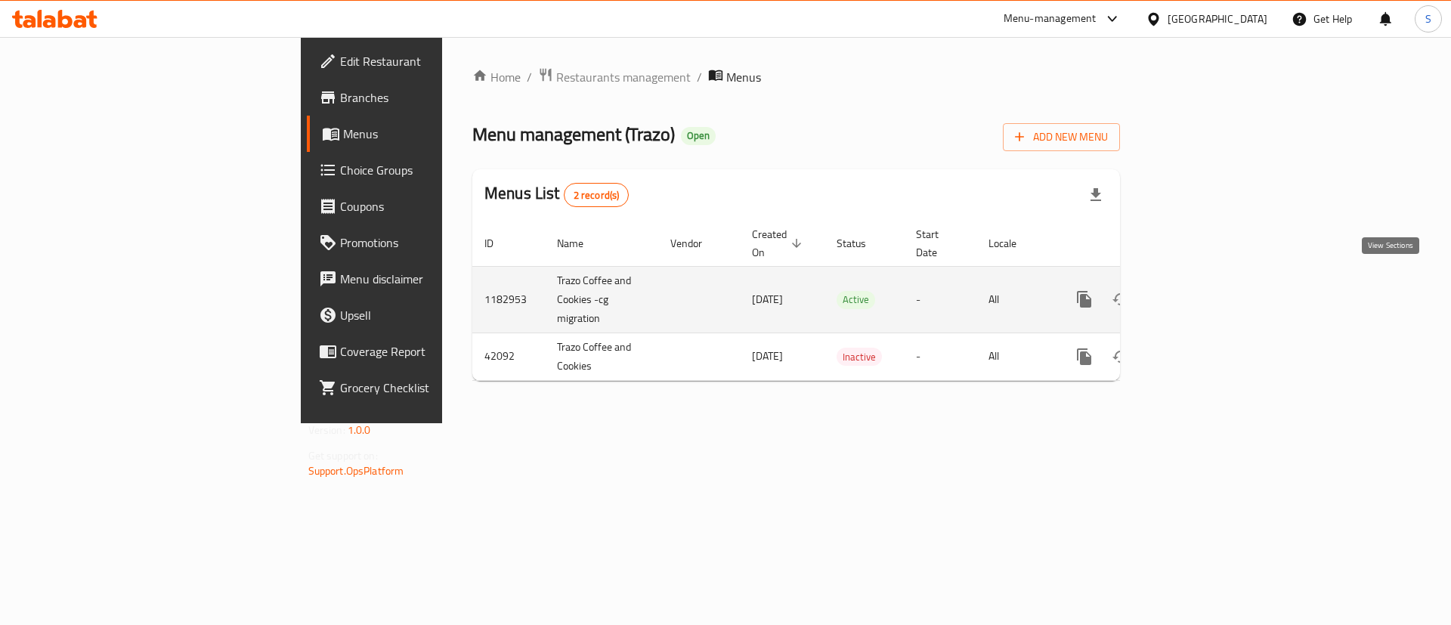
click at [1211, 282] on link "enhanced table" at bounding box center [1193, 299] width 36 height 36
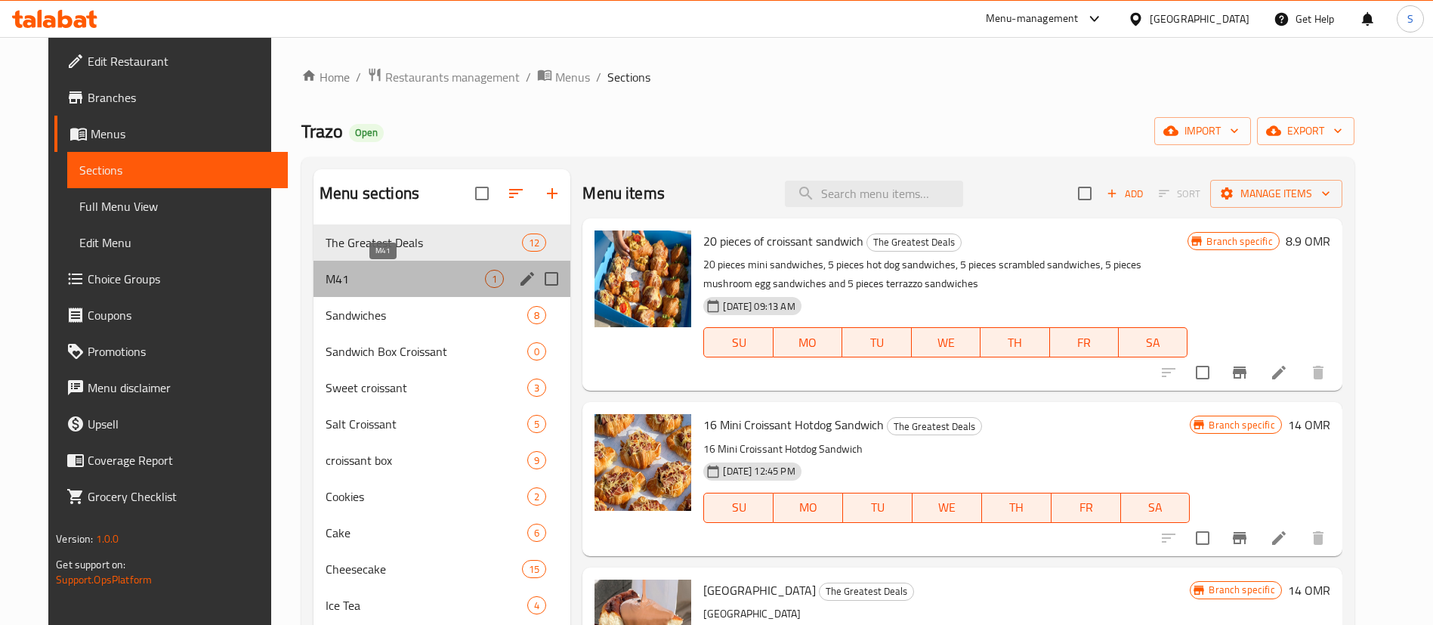
click at [382, 281] on span "M41" at bounding box center [405, 279] width 159 height 18
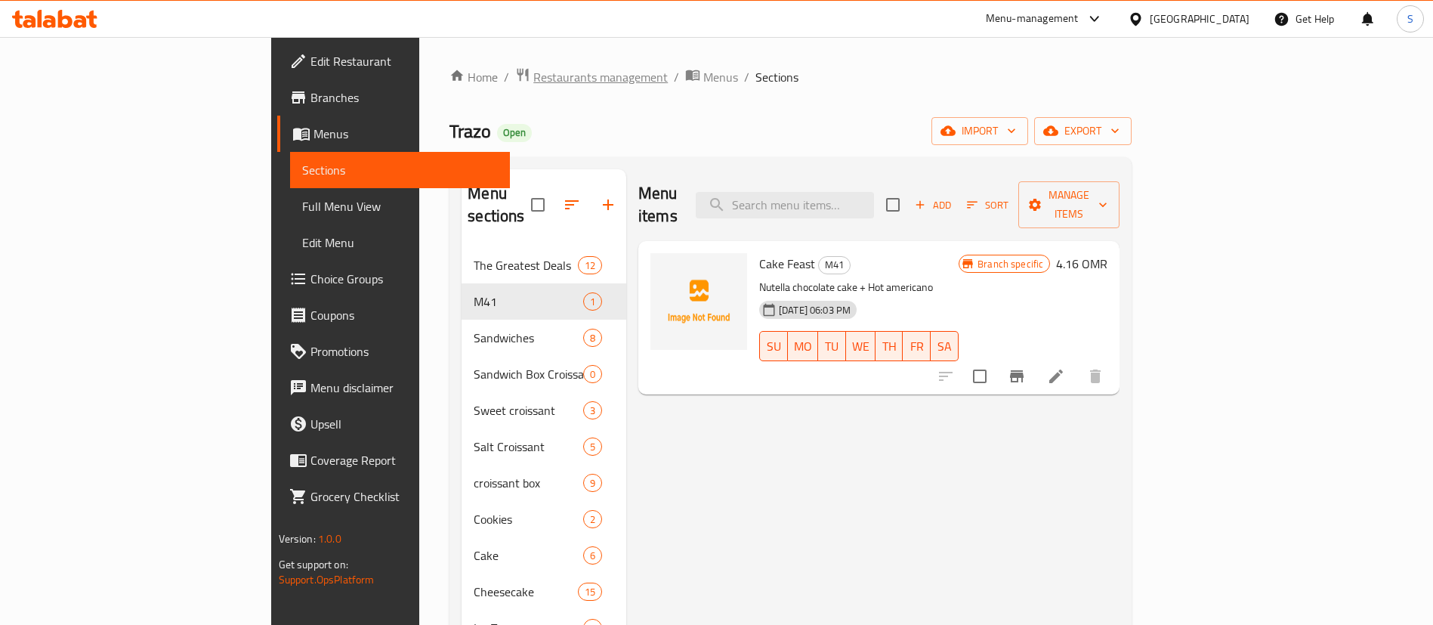
click at [533, 72] on span "Restaurants management" at bounding box center [600, 77] width 134 height 18
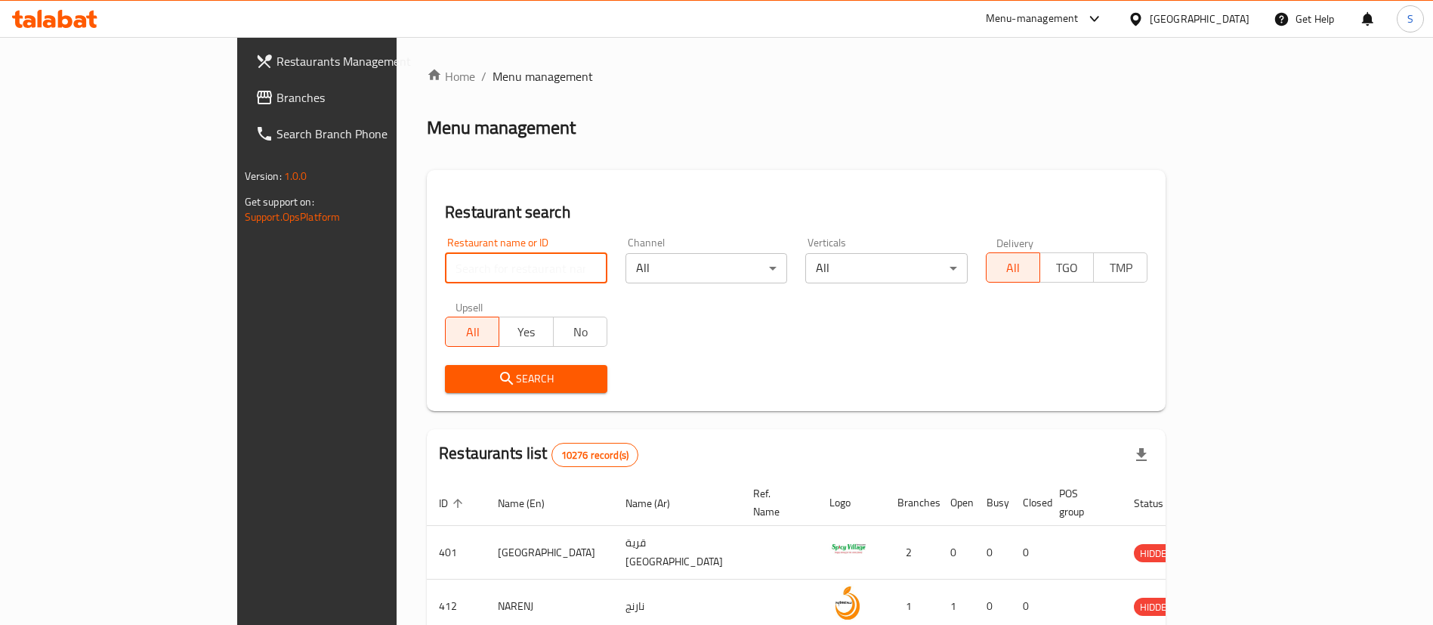
paste input "665422"
click at [445, 264] on input "search" at bounding box center [526, 268] width 162 height 30
type input "665422"
click button "Search" at bounding box center [526, 379] width 162 height 28
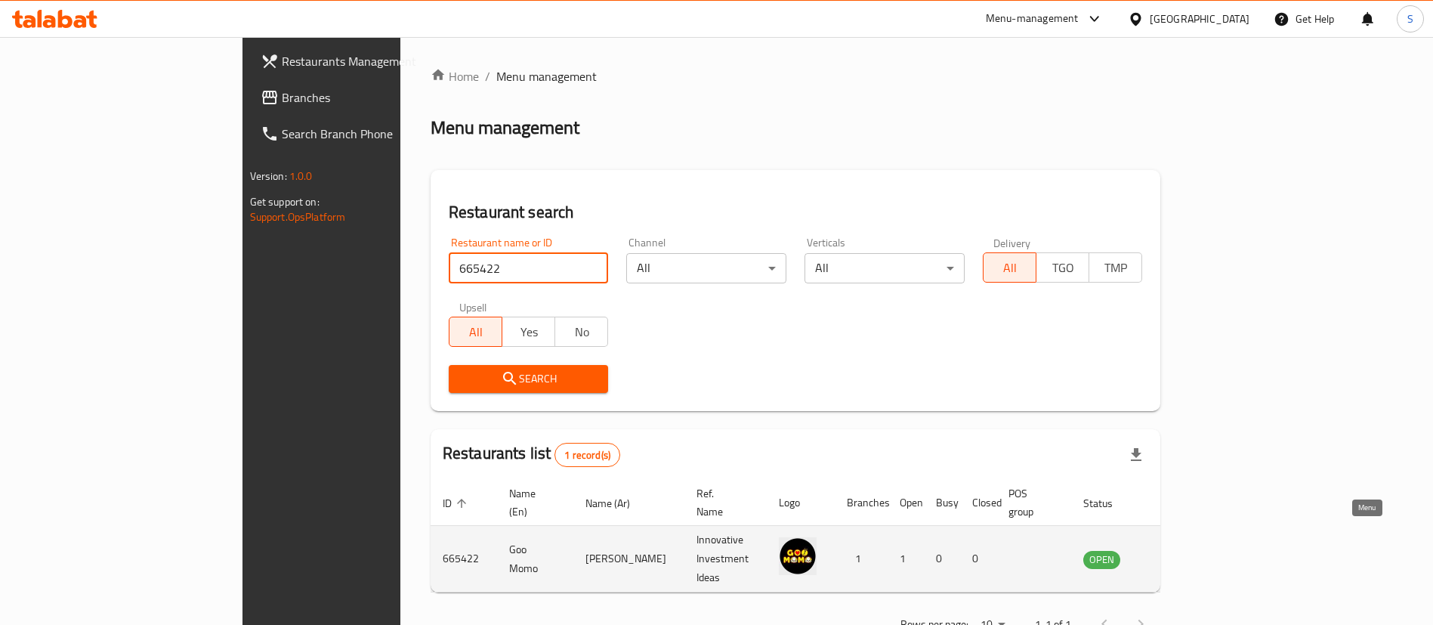
click at [1180, 553] on icon "enhanced table" at bounding box center [1171, 559] width 17 height 13
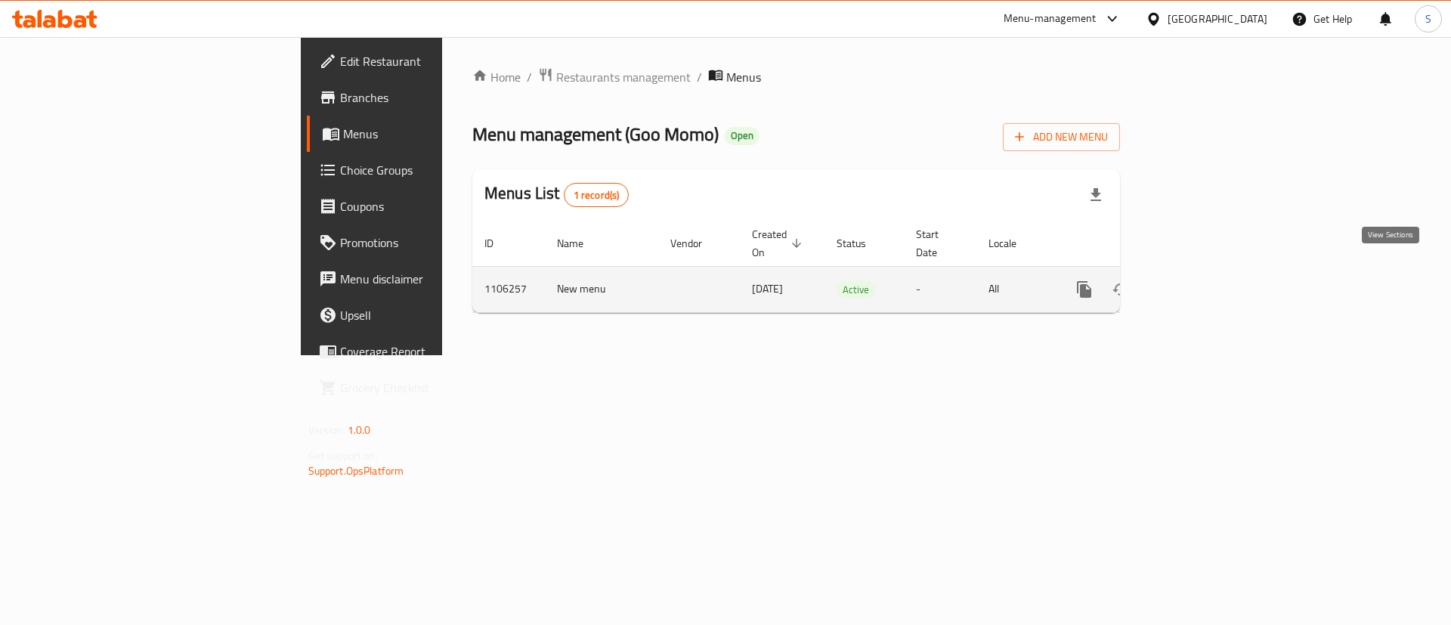
click at [1202, 280] on icon "enhanced table" at bounding box center [1193, 289] width 18 height 18
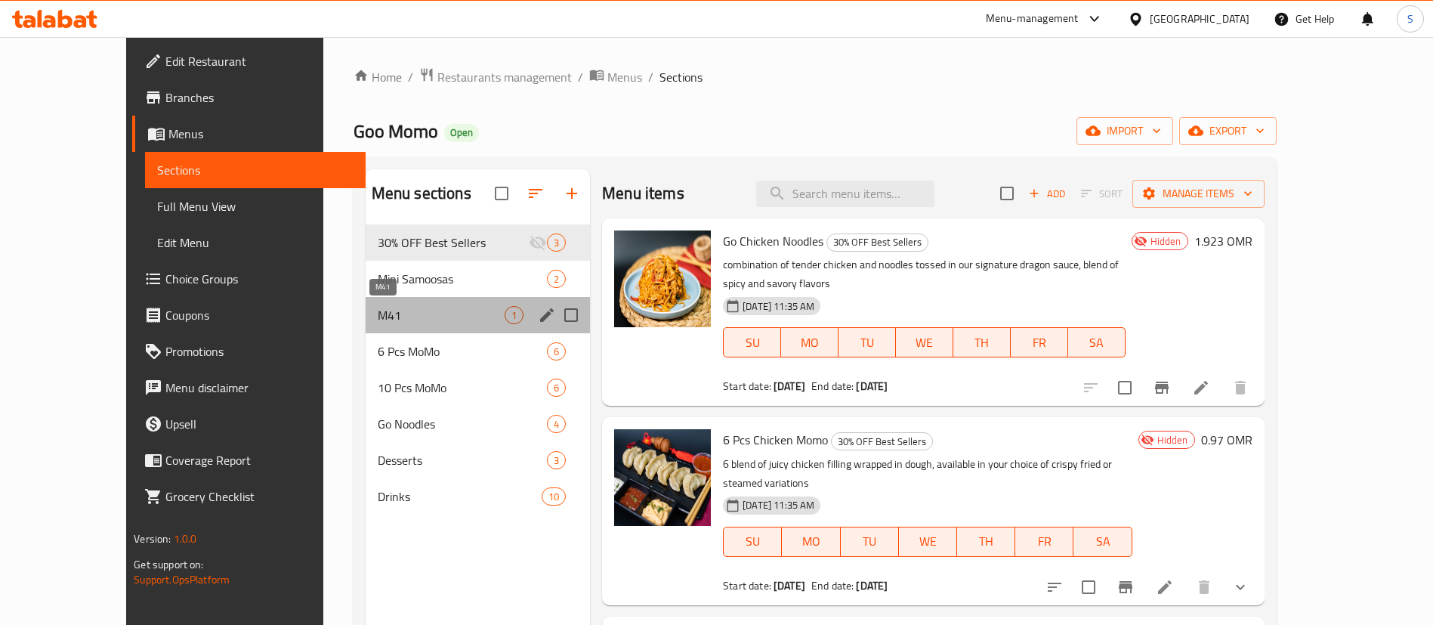
click at [378, 312] on span "M41" at bounding box center [441, 315] width 127 height 18
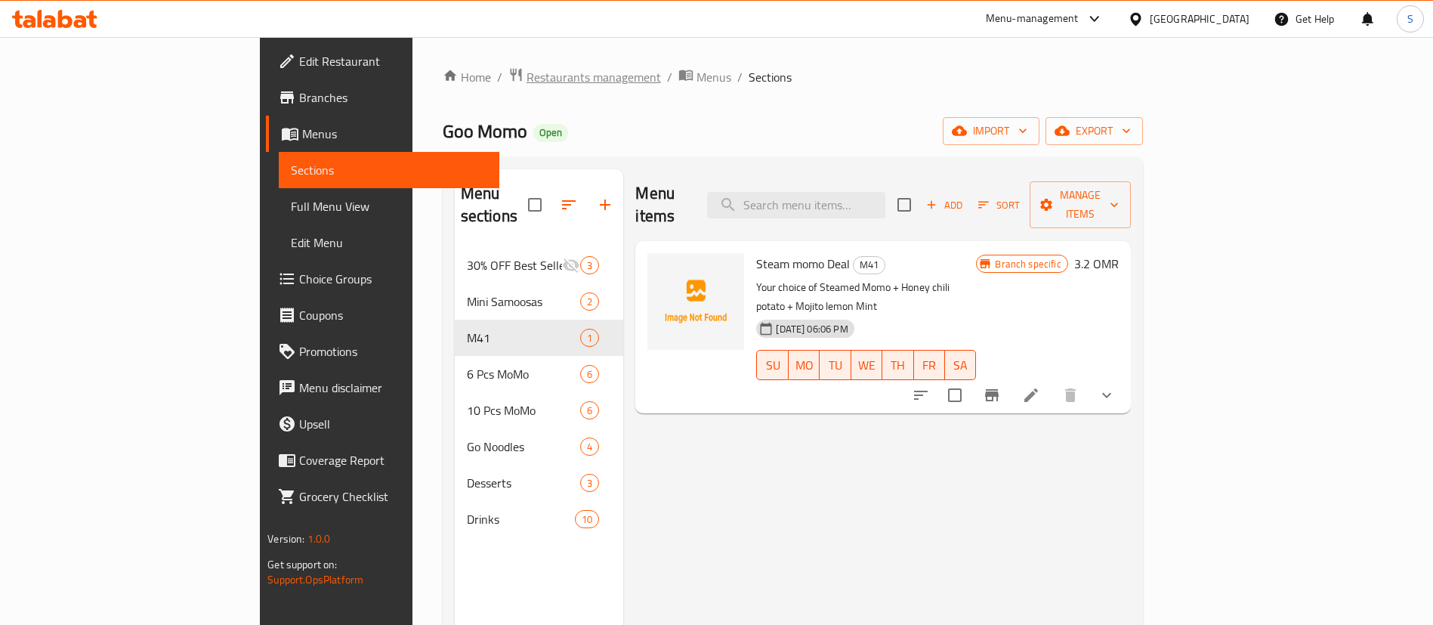
click at [527, 68] on span "Restaurants management" at bounding box center [594, 77] width 134 height 18
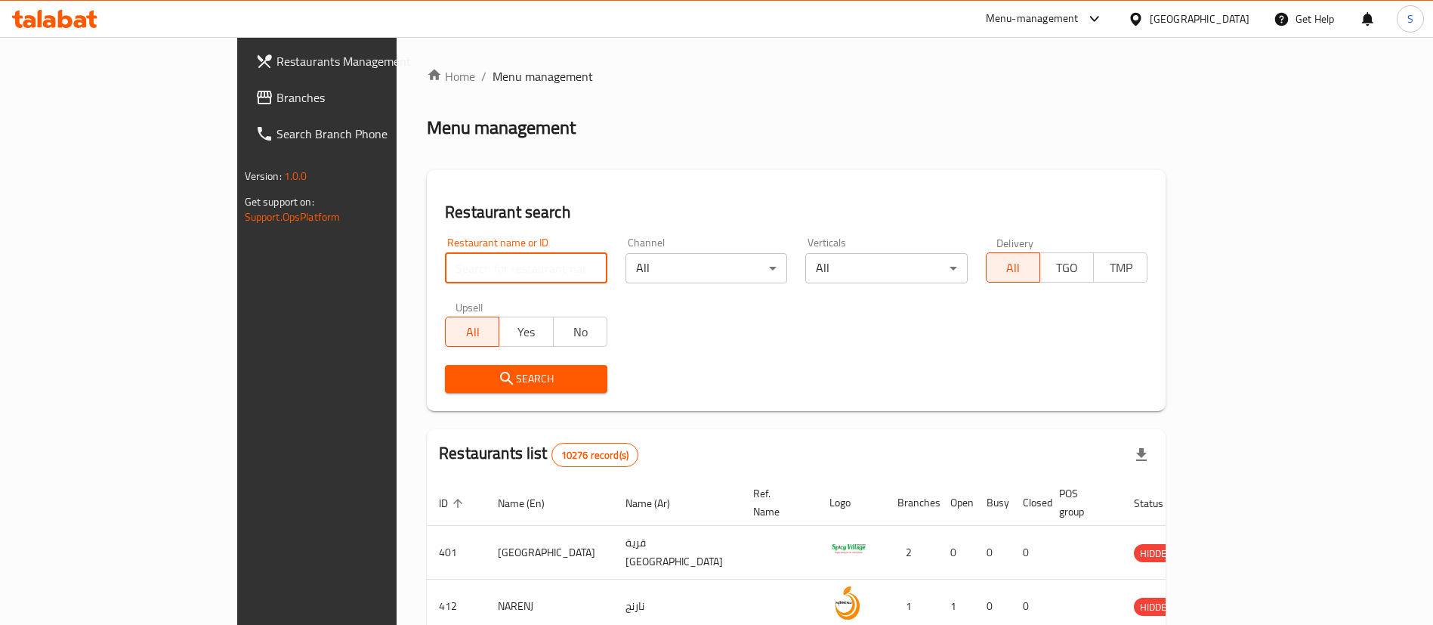
paste input "672593"
click at [453, 260] on input "search" at bounding box center [526, 268] width 162 height 30
type input "672593"
click button "Search" at bounding box center [526, 379] width 162 height 28
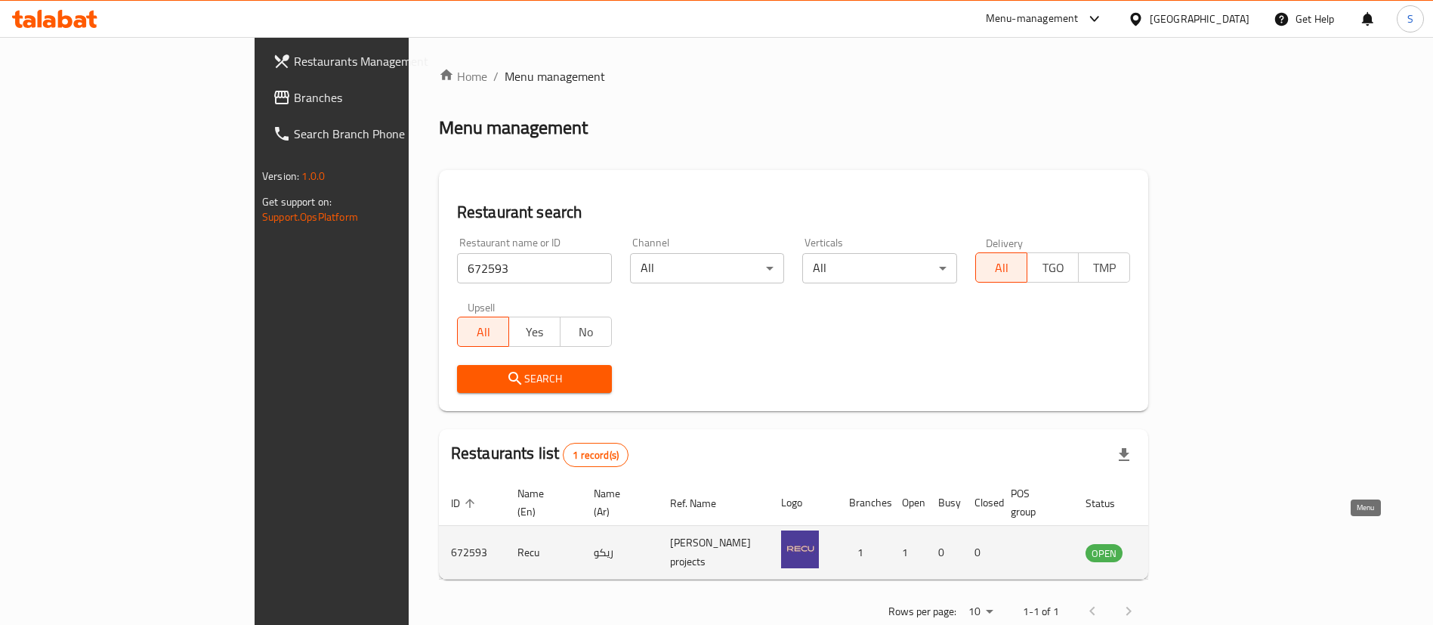
click at [1180, 550] on icon "enhanced table" at bounding box center [1177, 553] width 5 height 6
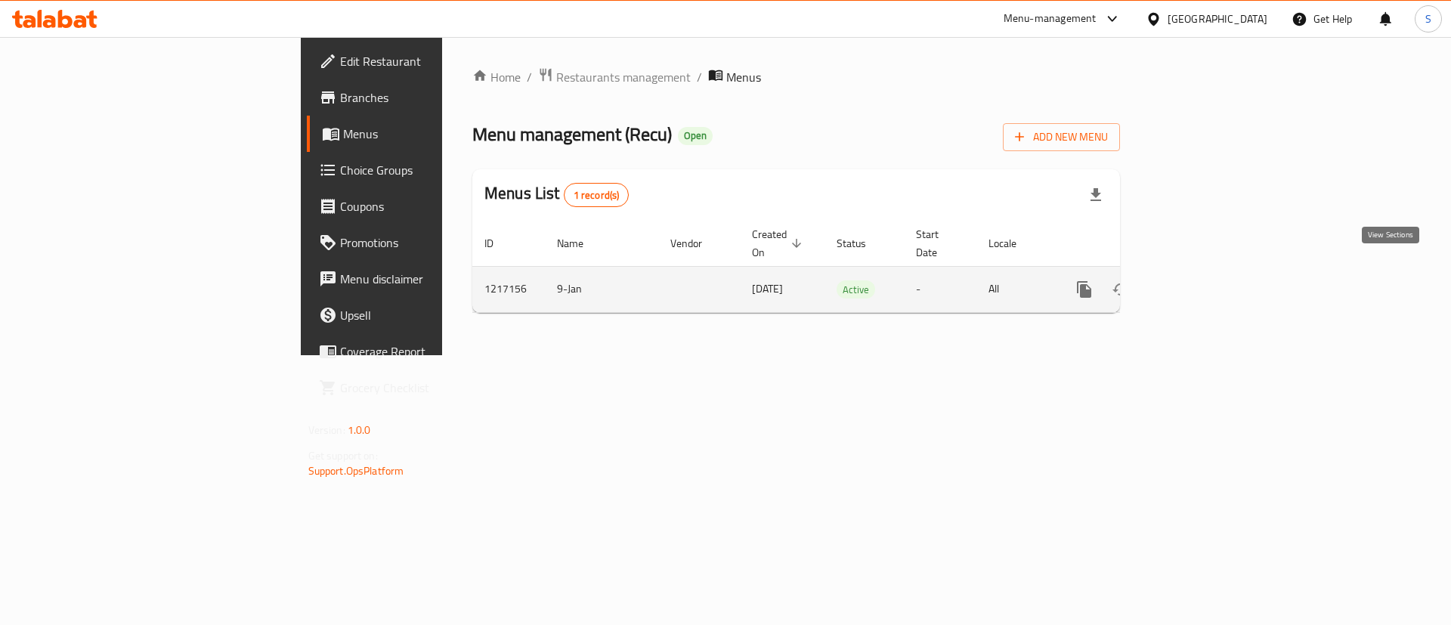
click at [1202, 280] on icon "enhanced table" at bounding box center [1193, 289] width 18 height 18
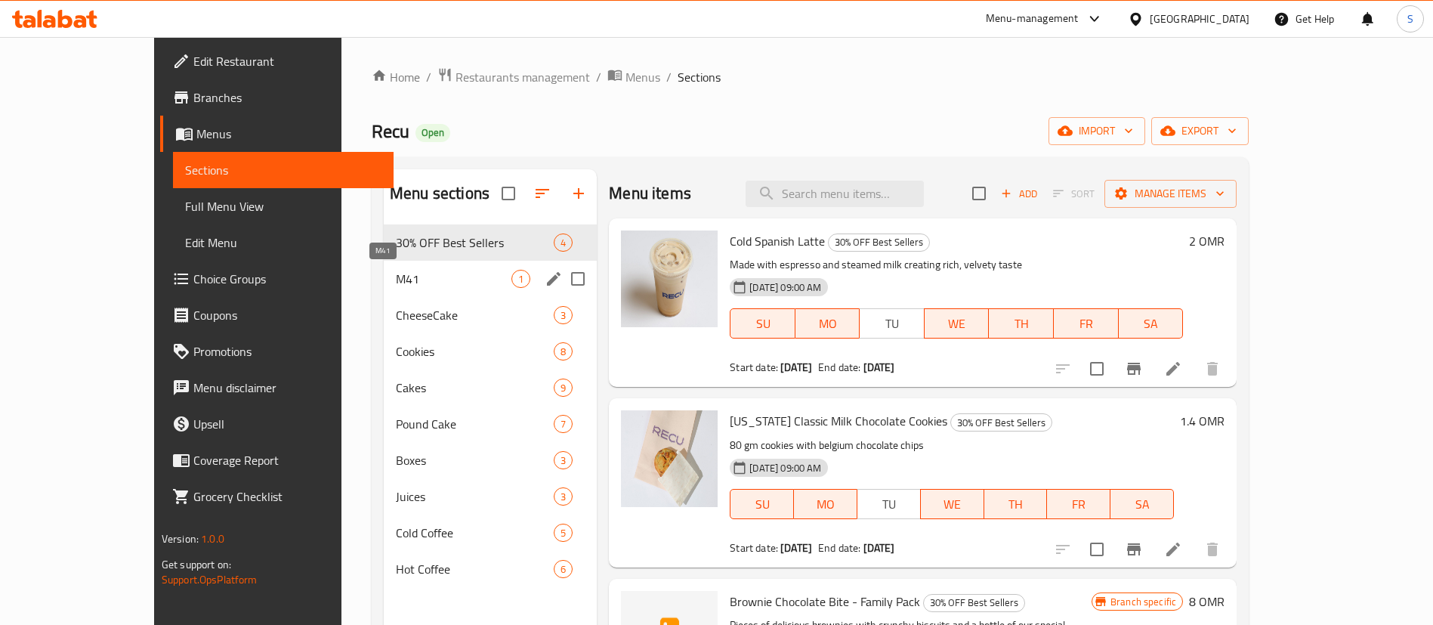
click at [431, 277] on span "M41" at bounding box center [454, 279] width 116 height 18
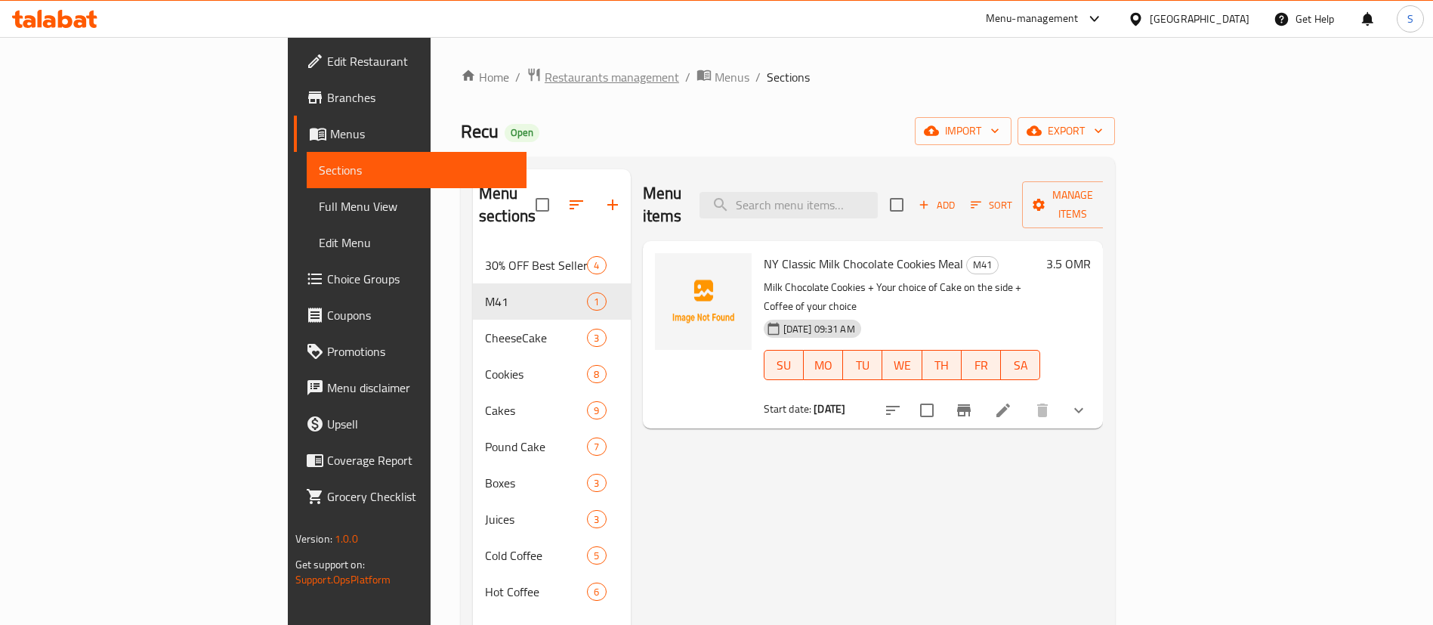
click at [545, 85] on span "Restaurants management" at bounding box center [612, 77] width 134 height 18
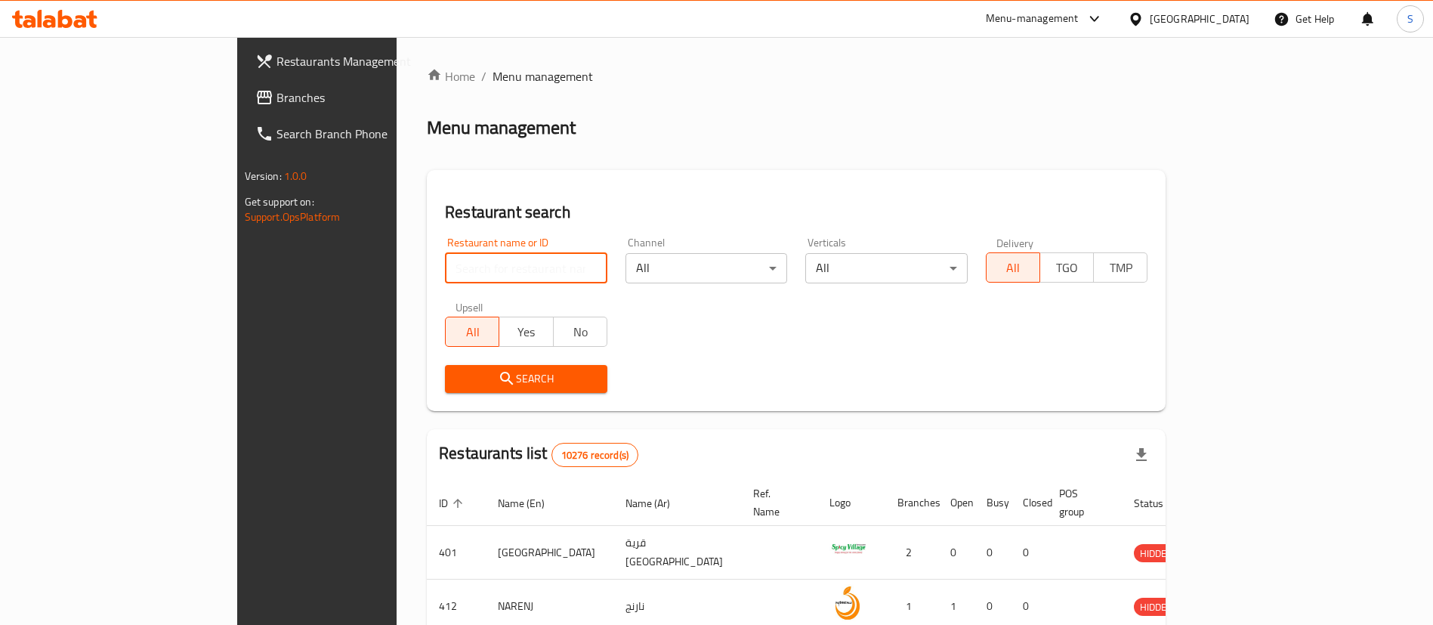
paste input "770542"
click at [474, 270] on input "search" at bounding box center [526, 268] width 162 height 30
click button "Search" at bounding box center [526, 379] width 162 height 28
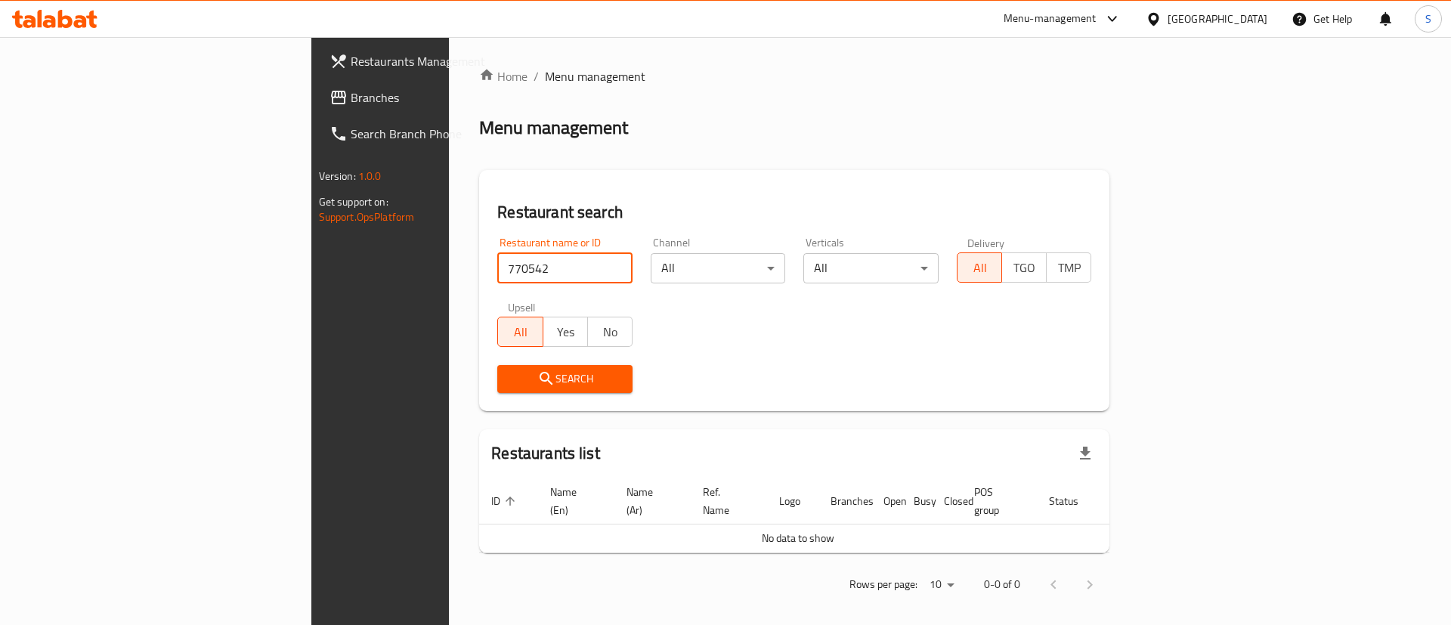
click at [497, 262] on input "770542" at bounding box center [564, 268] width 135 height 30
paste input "SHAWARMA AMMAN"
click at [497, 262] on input "SHAWARMA AMMAN" at bounding box center [564, 268] width 135 height 30
type input "SHAWARMA AMMAN"
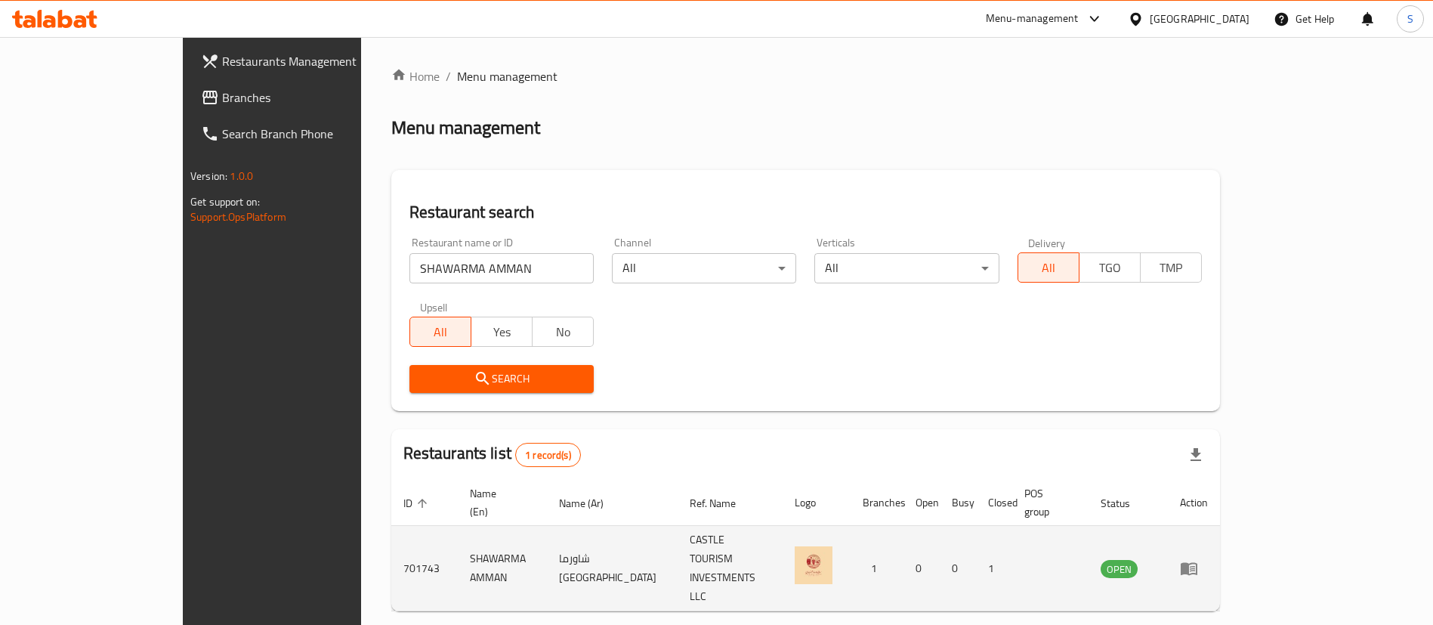
click at [391, 531] on td "701743" at bounding box center [424, 568] width 66 height 85
copy td "701743"
click at [391, 531] on td "701743" at bounding box center [424, 568] width 66 height 85
click at [1198, 559] on icon "enhanced table" at bounding box center [1189, 568] width 18 height 18
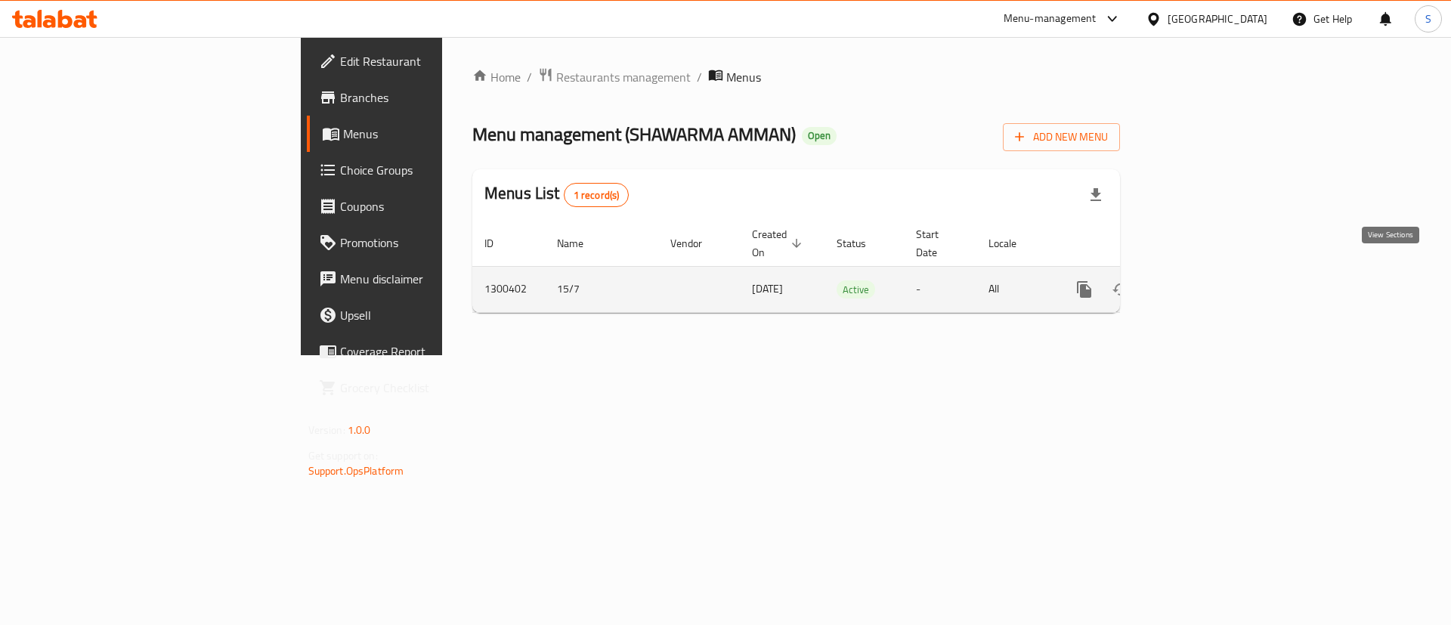
click at [1202, 280] on icon "enhanced table" at bounding box center [1193, 289] width 18 height 18
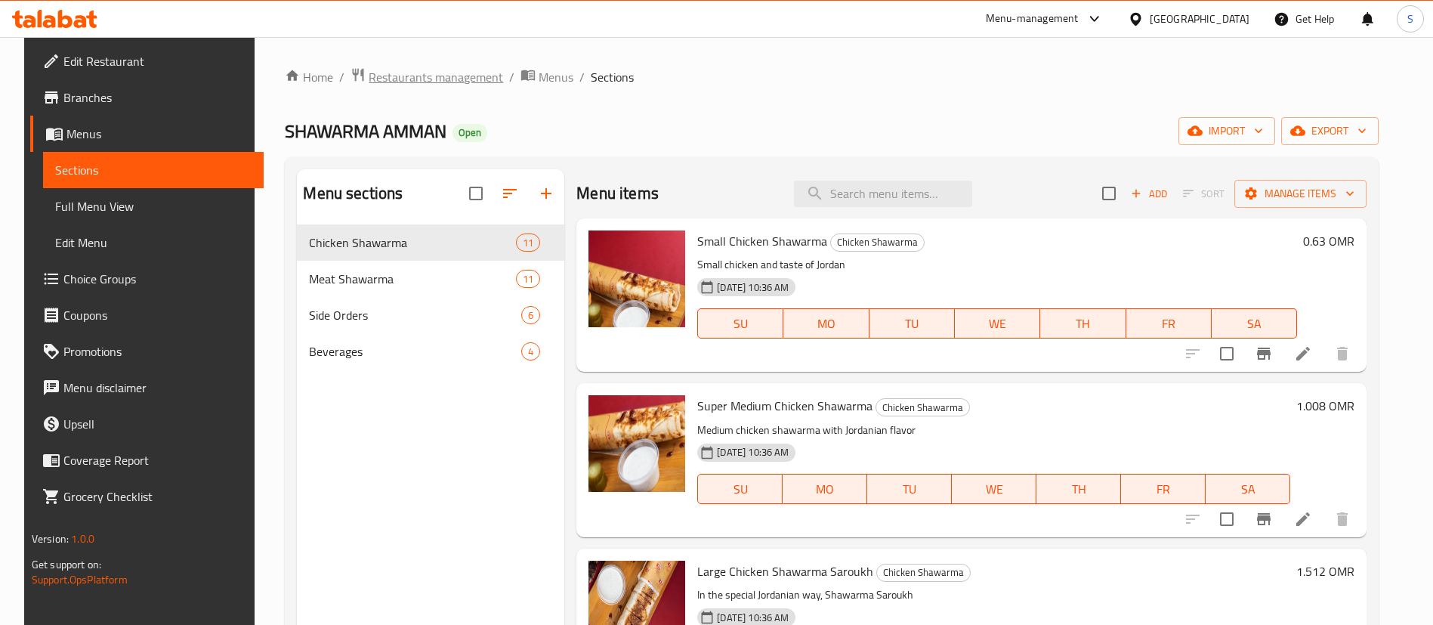
click at [396, 73] on span "Restaurants management" at bounding box center [436, 77] width 134 height 18
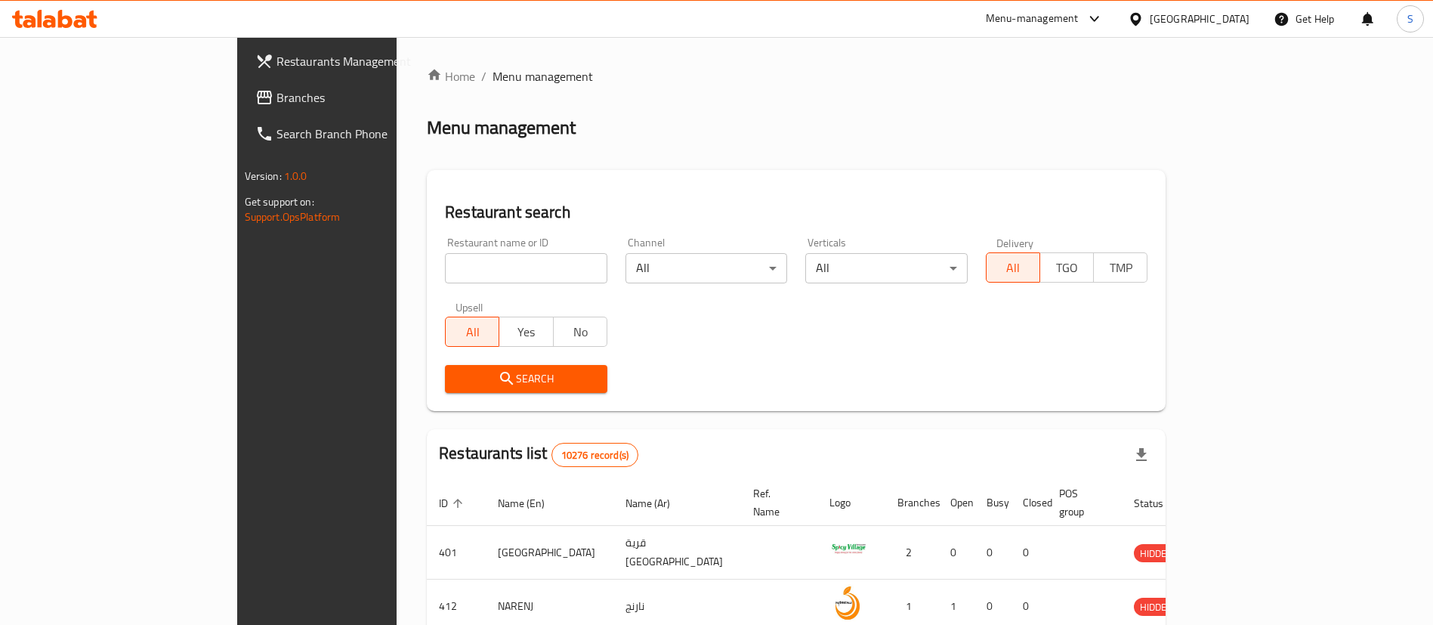
drag, startPoint x: 413, startPoint y: 283, endPoint x: 412, endPoint y: 267, distance: 15.9
click at [436, 267] on div "Restaurant name or ID Restaurant name or ID" at bounding box center [526, 260] width 181 height 64
click at [445, 267] on input "search" at bounding box center [526, 268] width 162 height 30
paste input "Mishkak Ashraf"
type input "Mishkak Ashraf"
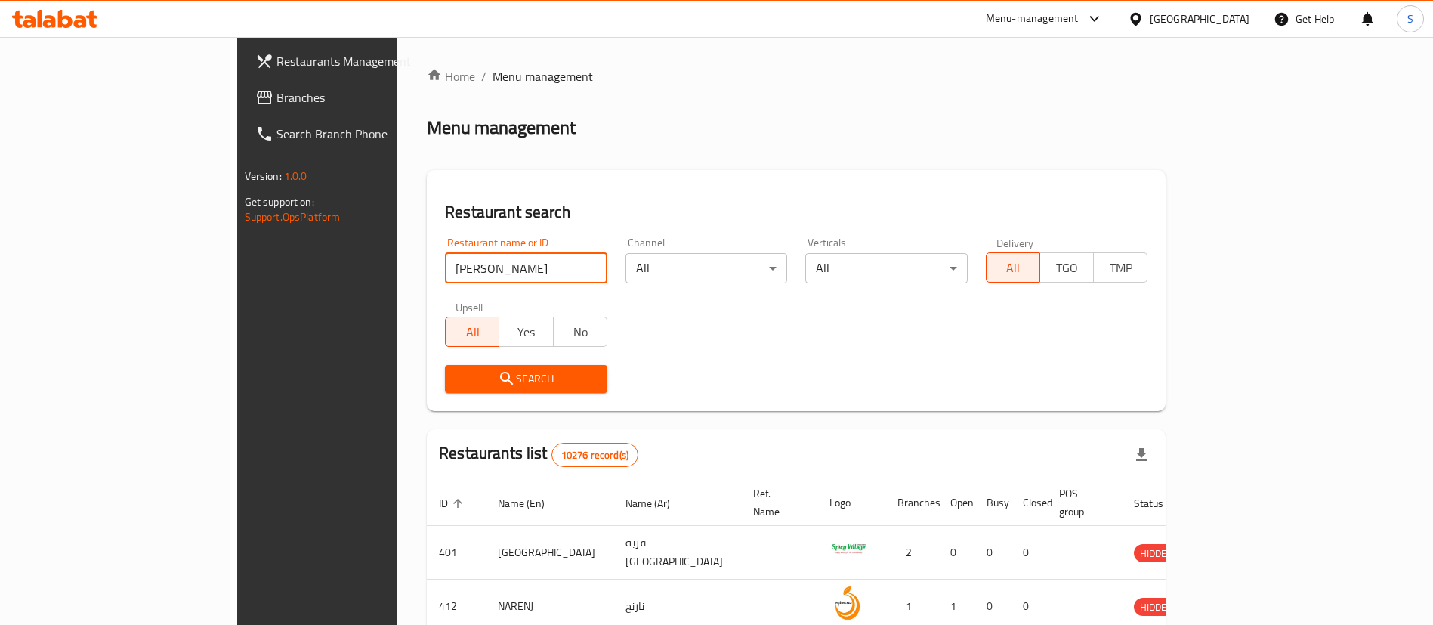
click button "Search" at bounding box center [526, 379] width 162 height 28
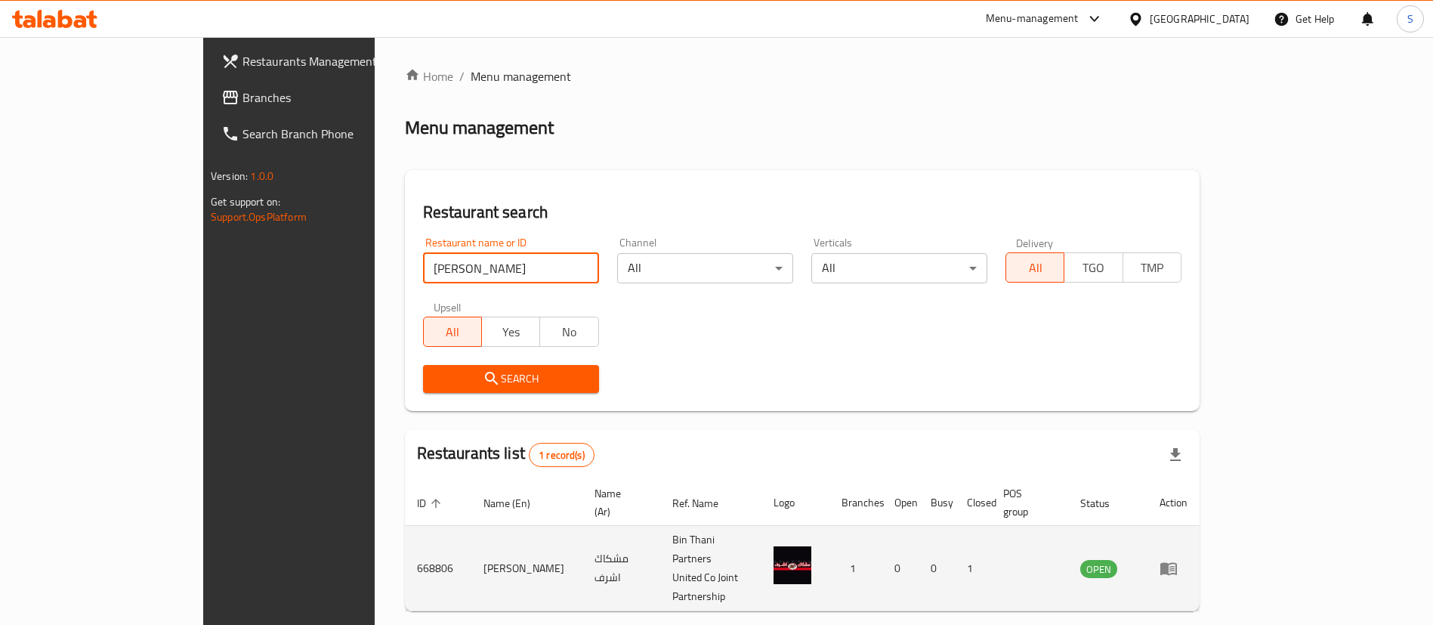
click at [405, 526] on td "668806" at bounding box center [438, 568] width 66 height 85
copy td "668806"
click at [405, 526] on td "668806" at bounding box center [438, 568] width 66 height 85
click at [1178, 559] on icon "enhanced table" at bounding box center [1169, 568] width 18 height 18
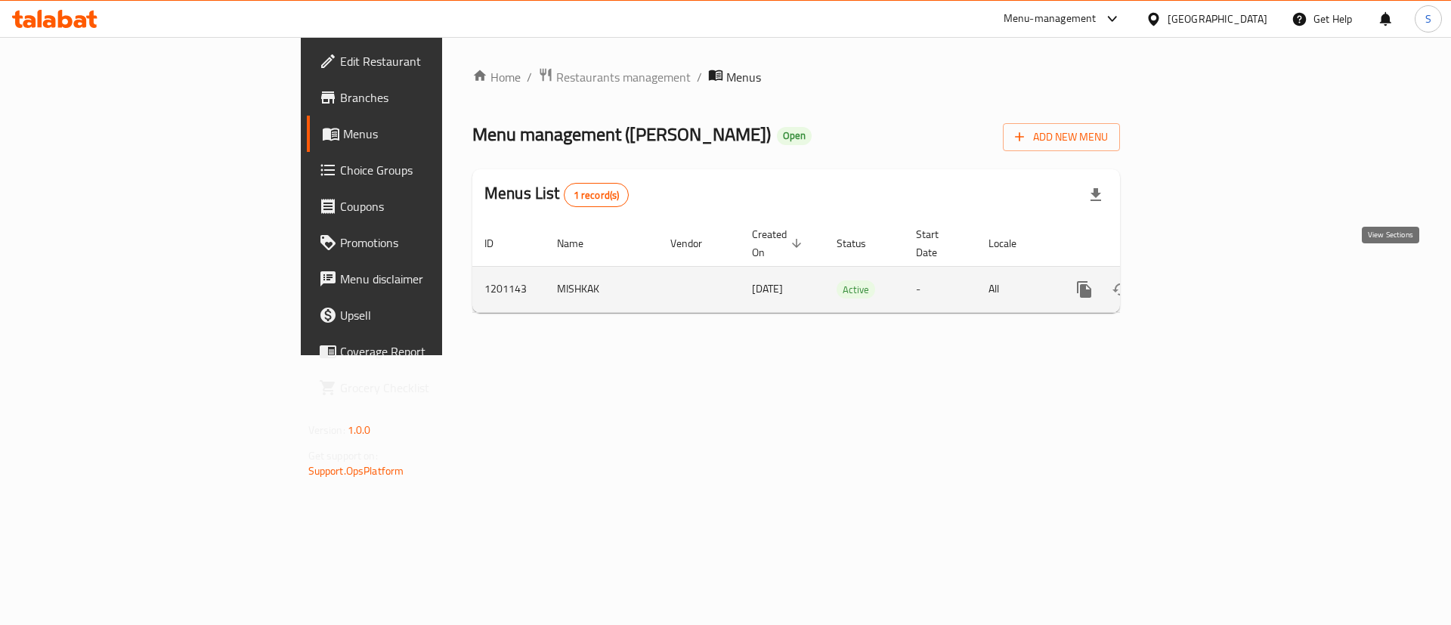
click at [1211, 271] on link "enhanced table" at bounding box center [1193, 289] width 36 height 36
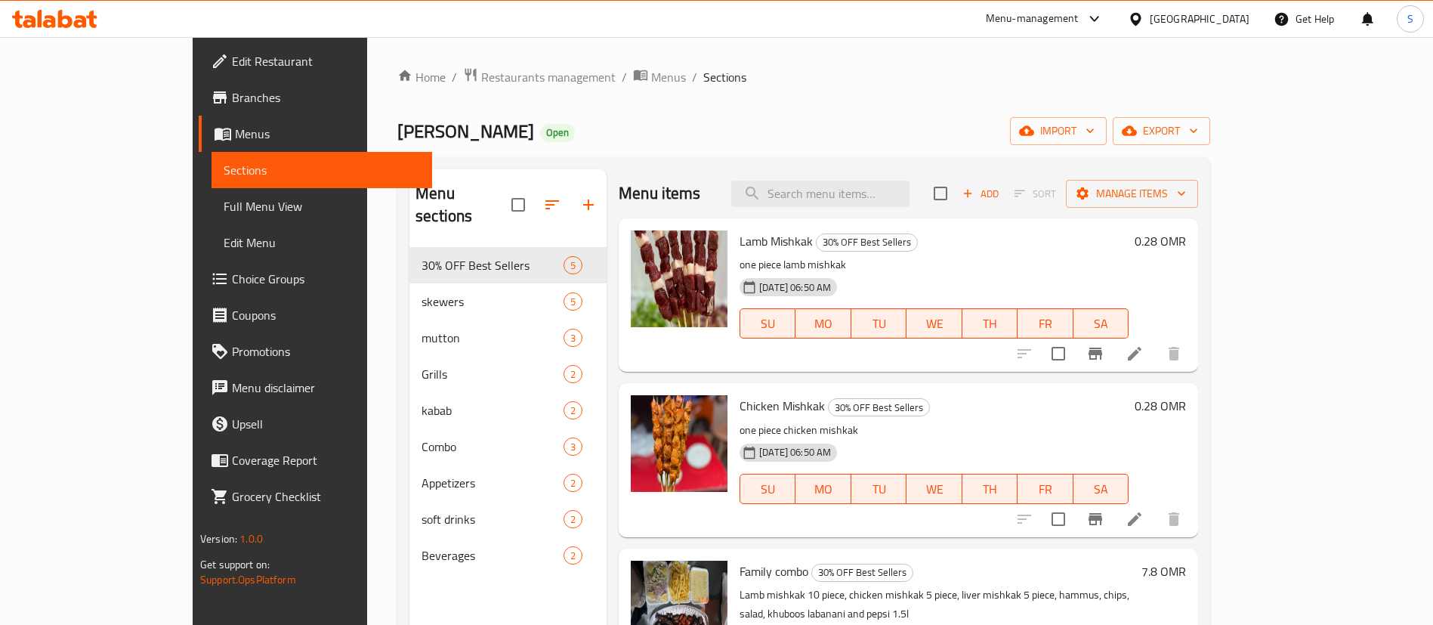
click at [411, 91] on div "Home / Restaurants management / Menus / Sections Mishkak Ashraf Open import exp…" at bounding box center [803, 436] width 813 height 739
click at [481, 76] on span "Restaurants management" at bounding box center [548, 77] width 134 height 18
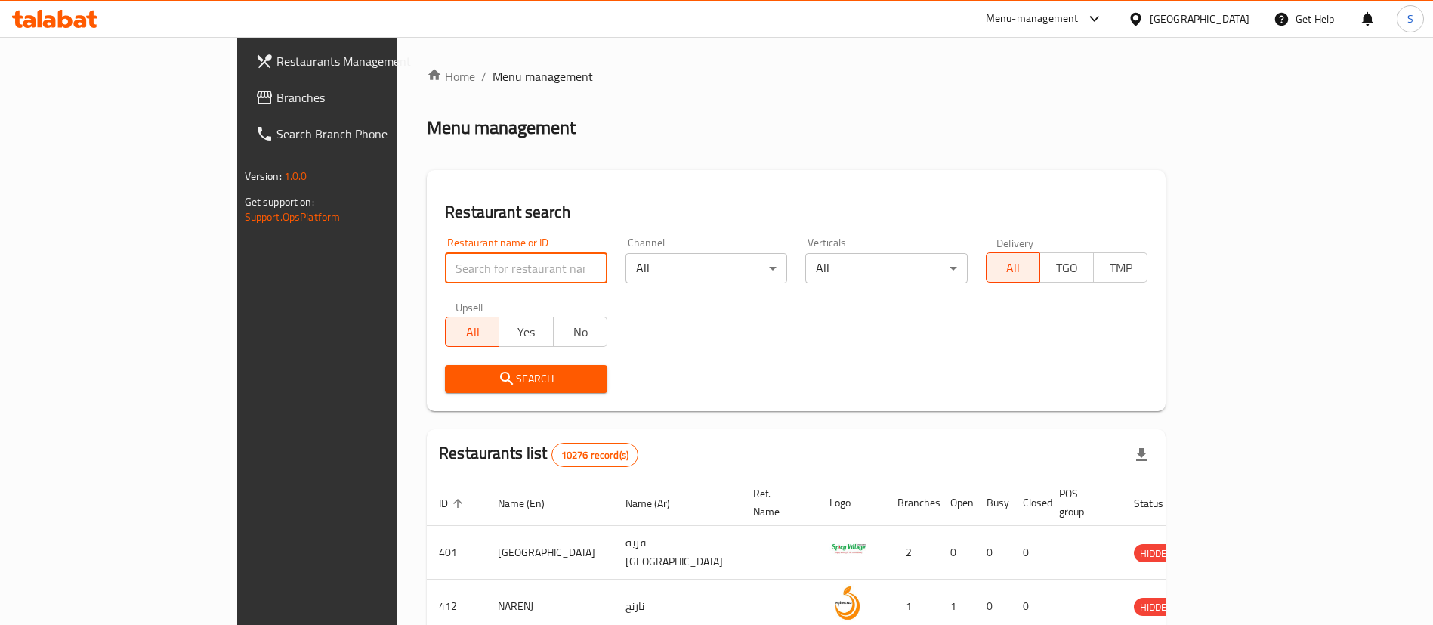
click at [449, 260] on input "search" at bounding box center [526, 268] width 162 height 30
paste input "Hilah"
type input "Hilah"
click button "Search" at bounding box center [526, 379] width 162 height 28
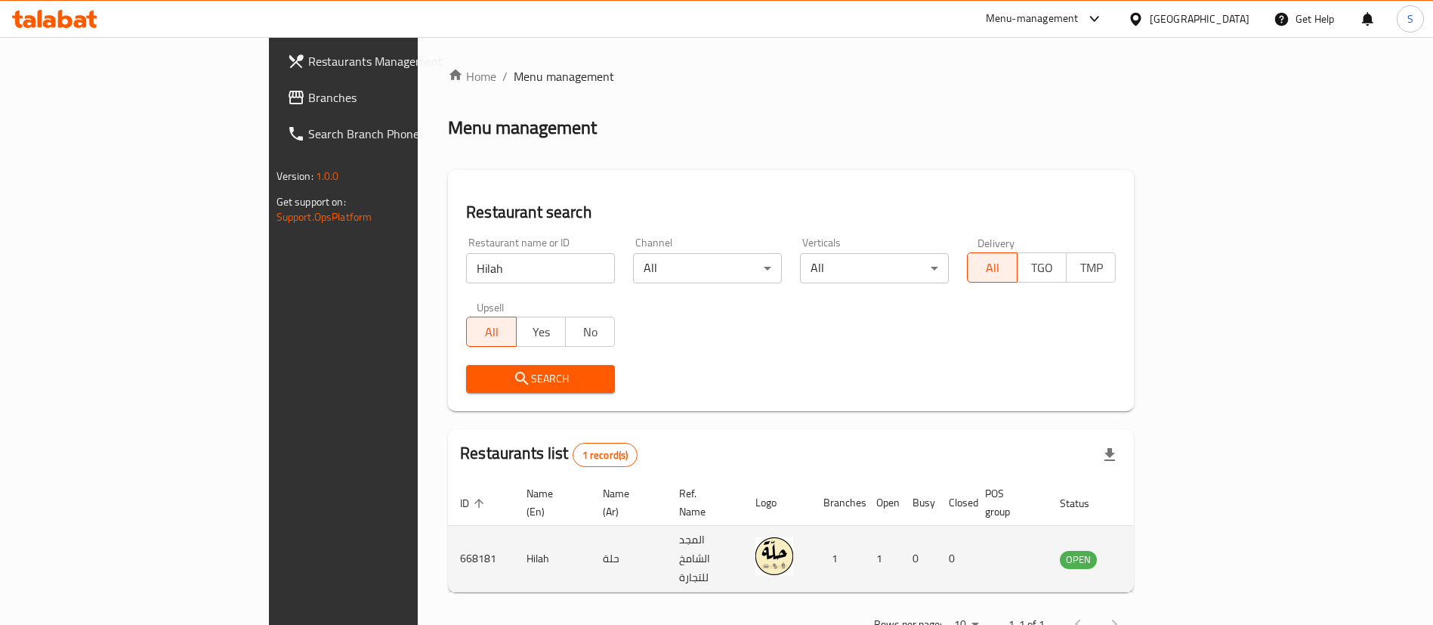
click at [448, 531] on td "668181" at bounding box center [481, 559] width 66 height 66
copy td "668181"
click at [448, 531] on td "668181" at bounding box center [481, 559] width 66 height 66
click at [1157, 553] on icon "enhanced table" at bounding box center [1148, 559] width 17 height 13
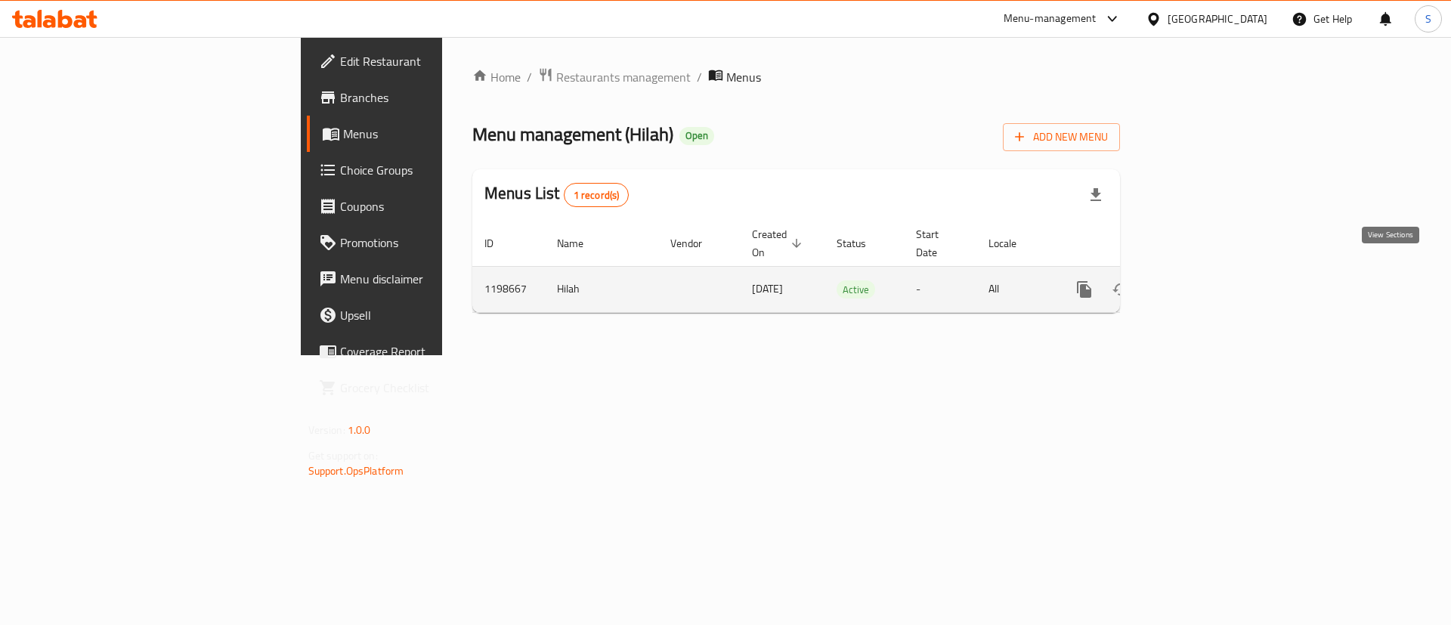
click at [1202, 280] on icon "enhanced table" at bounding box center [1193, 289] width 18 height 18
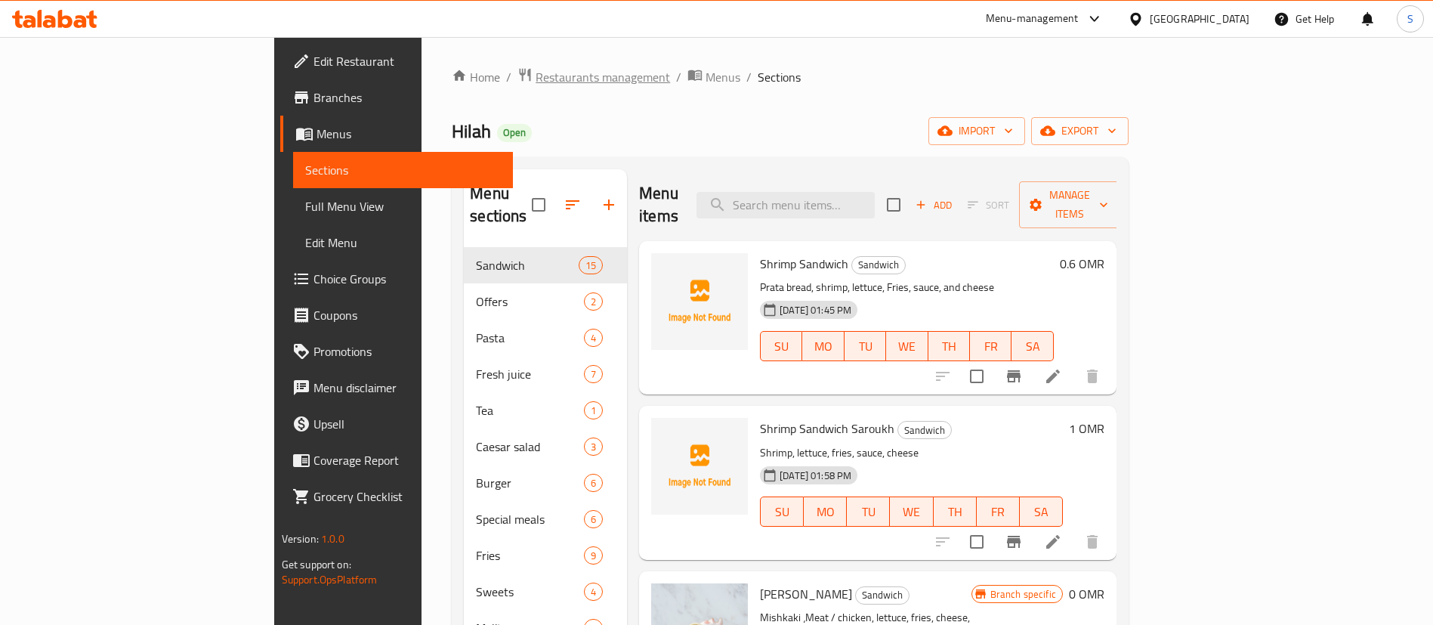
click at [536, 73] on span "Restaurants management" at bounding box center [603, 77] width 134 height 18
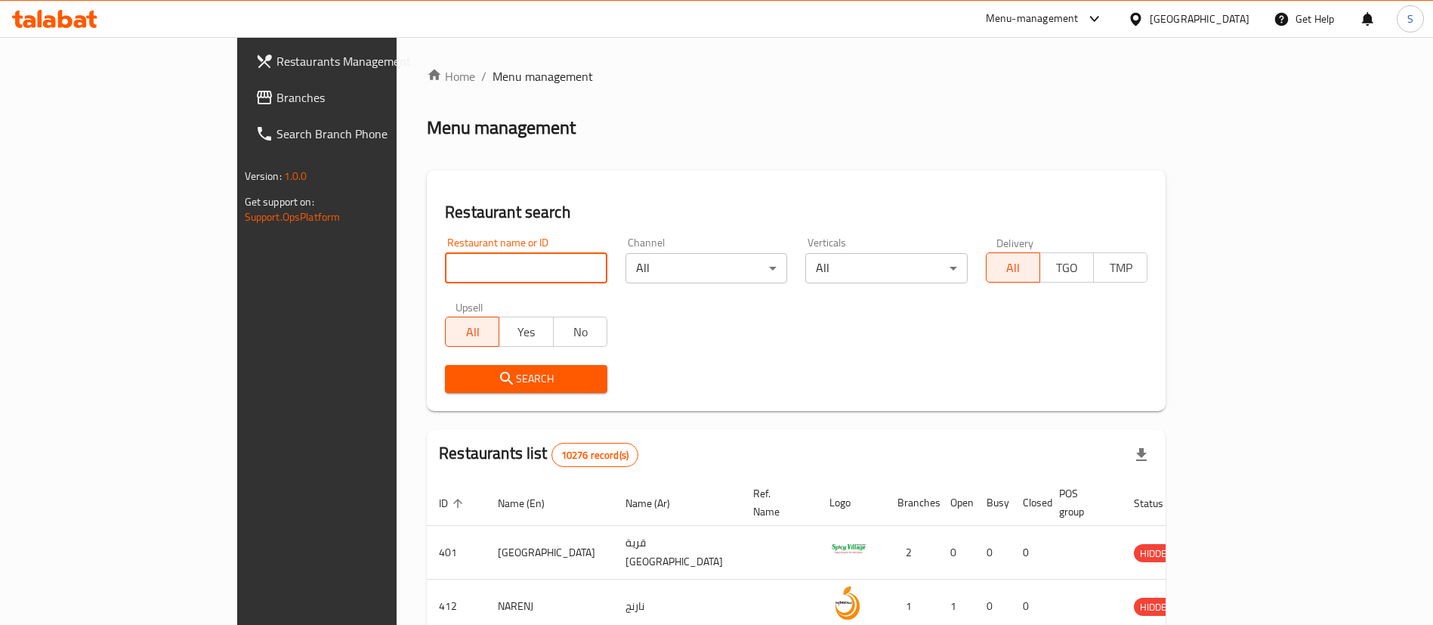
paste input "Haret Al Falafel"
click at [445, 264] on input "Haret Al Falafel" at bounding box center [526, 268] width 162 height 30
type input "Haret Al Falafel"
click button "Search" at bounding box center [526, 379] width 162 height 28
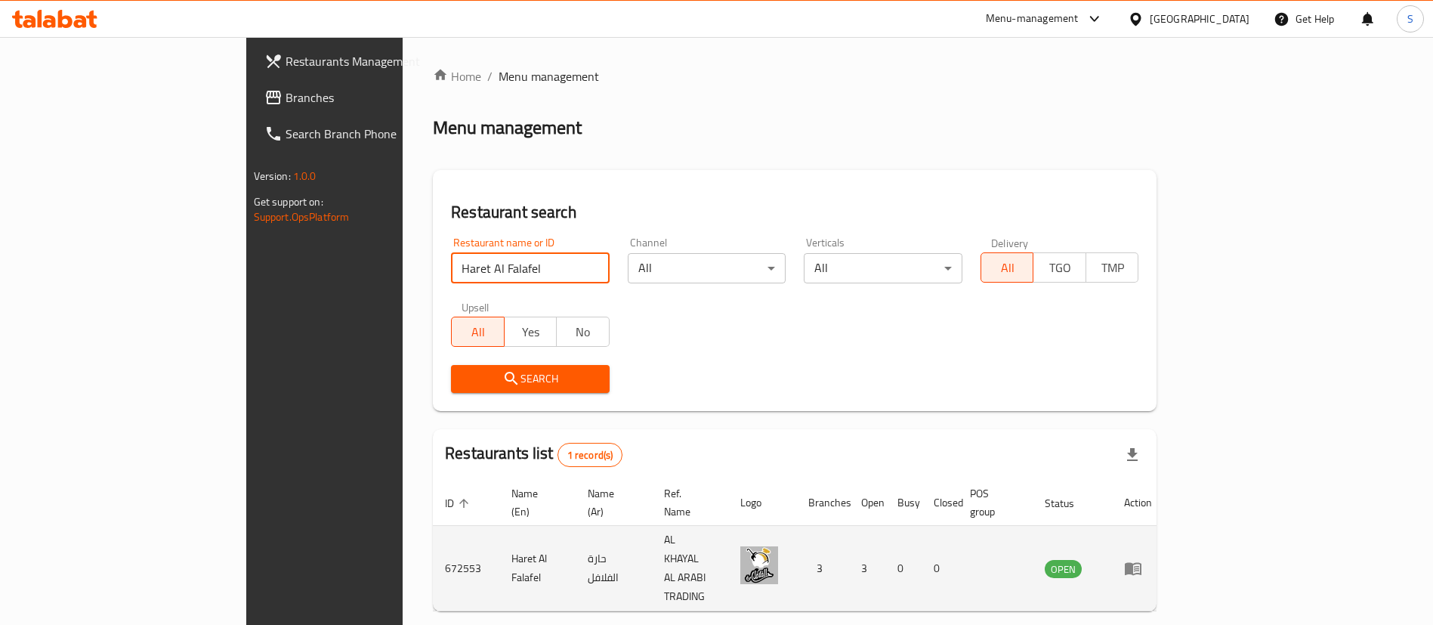
click at [433, 536] on td "672553" at bounding box center [466, 568] width 66 height 85
copy td "672553"
click at [433, 536] on td "672553" at bounding box center [466, 568] width 66 height 85
click at [1152, 559] on link "enhanced table" at bounding box center [1138, 568] width 28 height 18
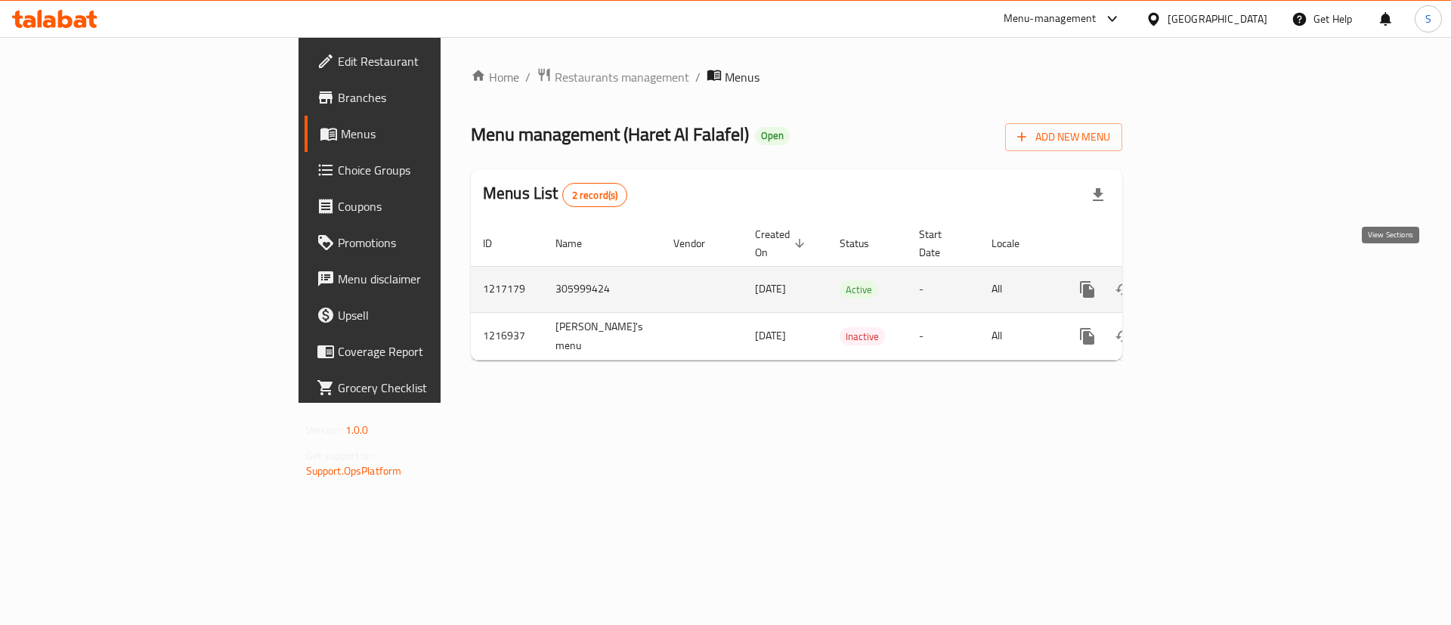
click at [1205, 280] on icon "enhanced table" at bounding box center [1196, 289] width 18 height 18
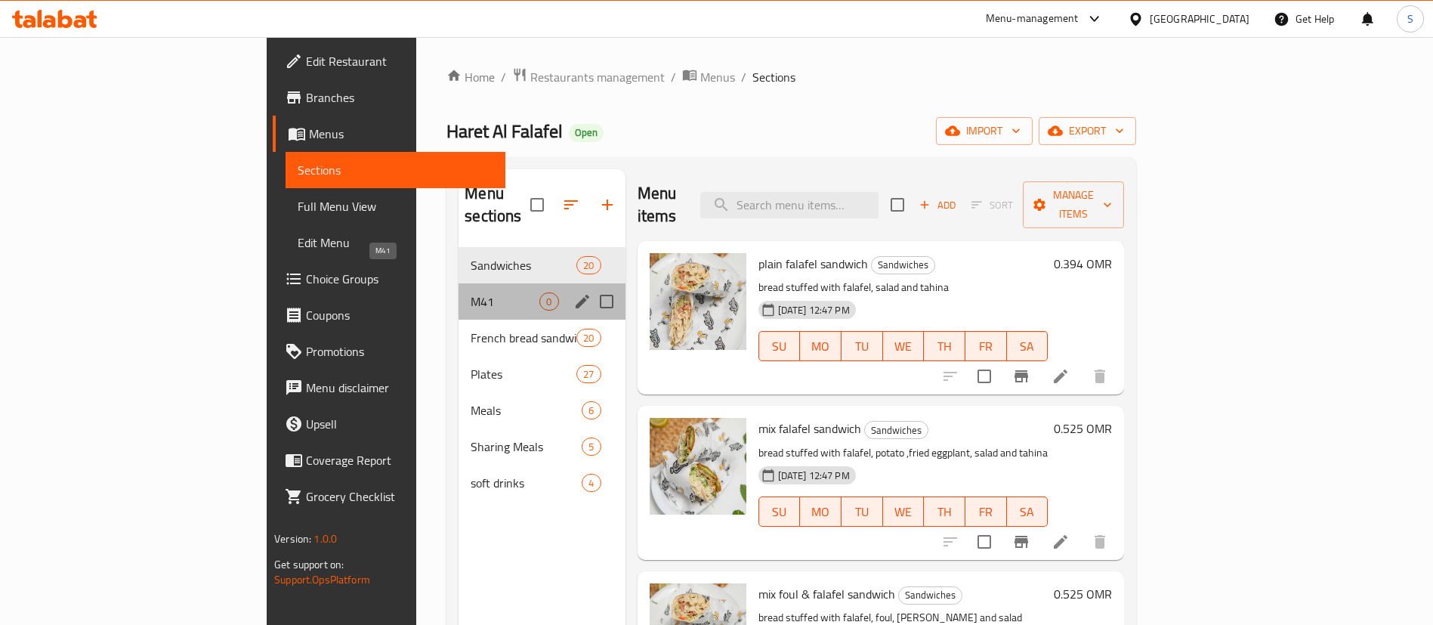
click at [471, 292] on span "M41" at bounding box center [505, 301] width 69 height 18
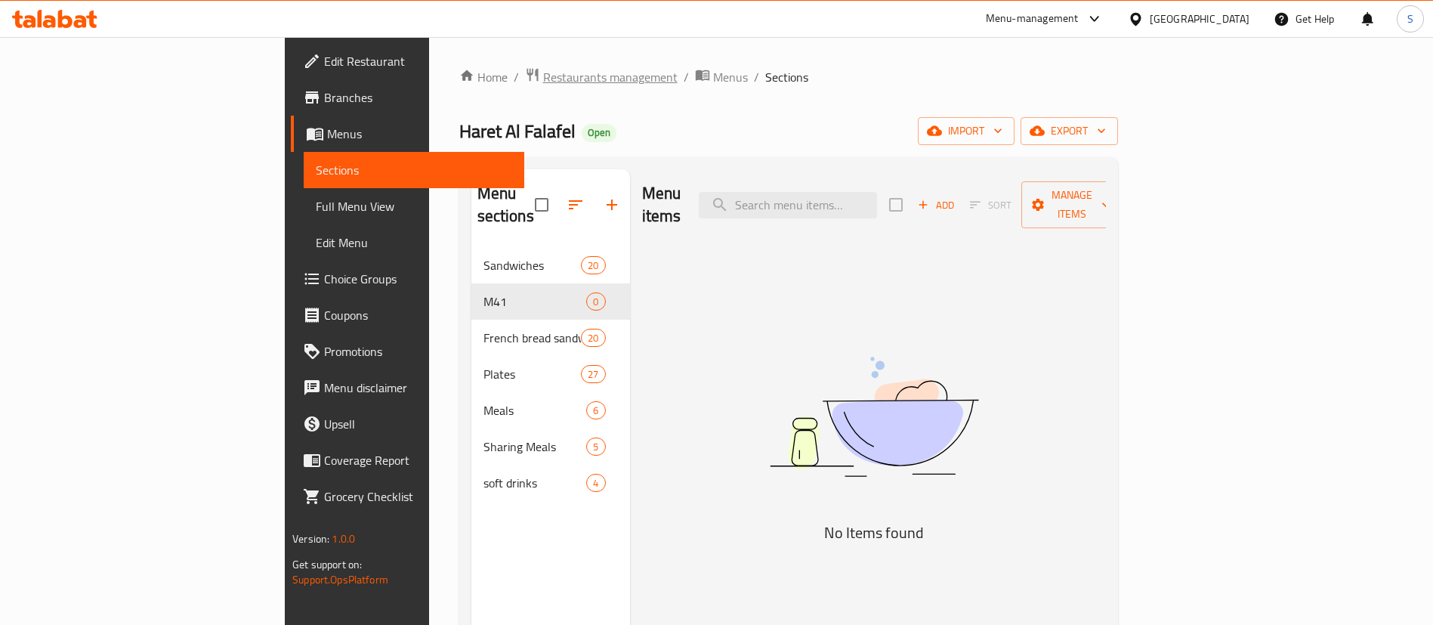
click at [543, 76] on span "Restaurants management" at bounding box center [610, 77] width 134 height 18
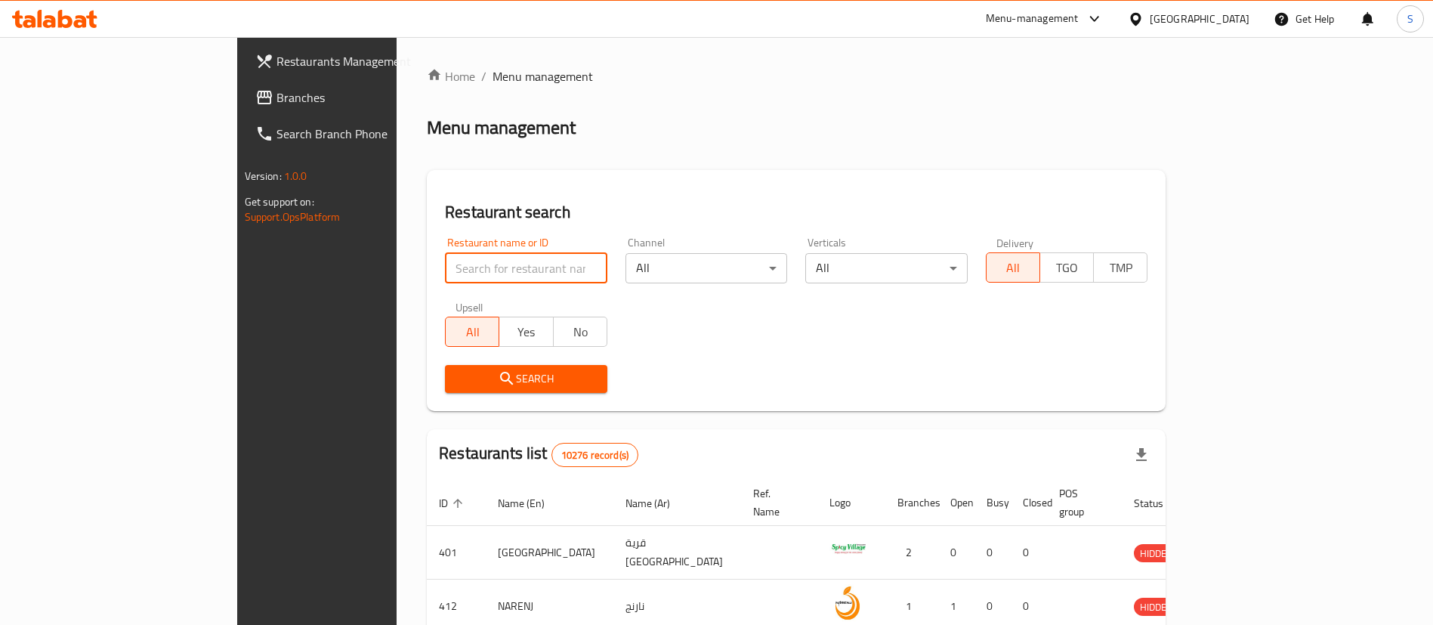
click at [462, 271] on input "search" at bounding box center [526, 268] width 162 height 30
paste input "Tea Corner"
type input "Tea Corner"
click button "Search" at bounding box center [526, 379] width 162 height 28
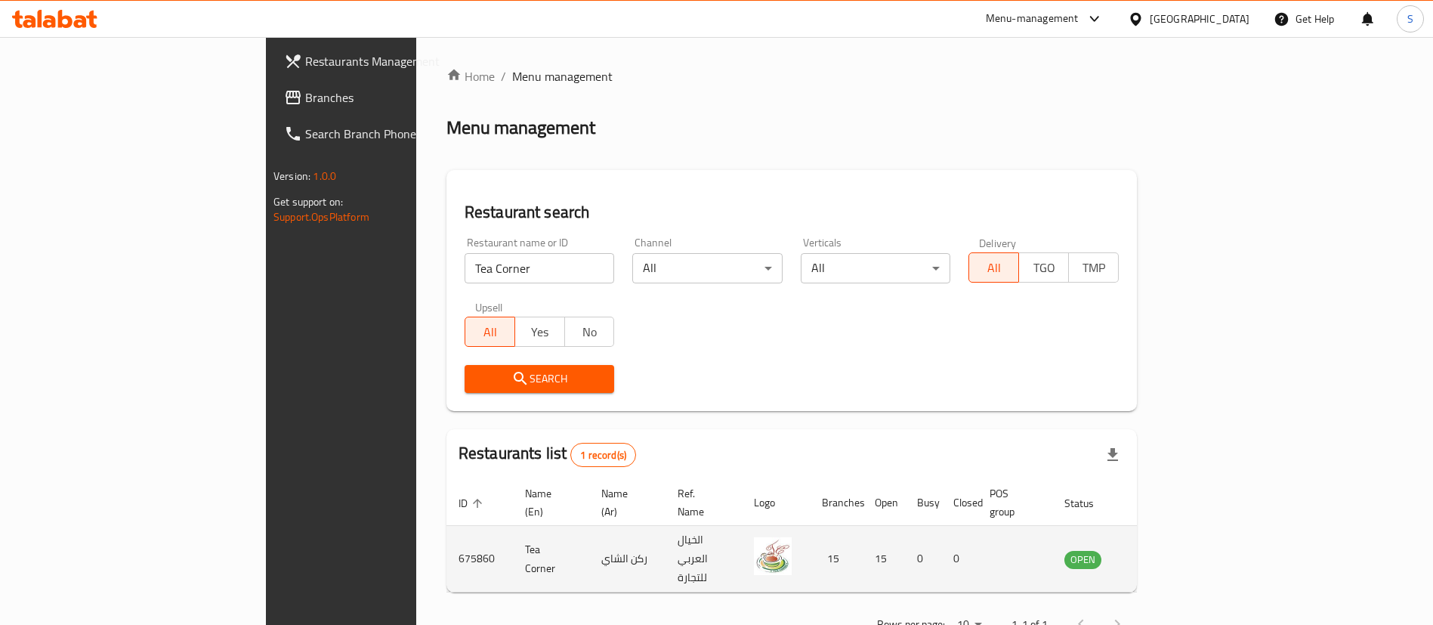
click at [447, 528] on td "675860" at bounding box center [480, 559] width 66 height 66
copy td "675860"
click at [447, 528] on td "675860" at bounding box center [480, 559] width 66 height 66
click at [1159, 557] on icon "enhanced table" at bounding box center [1156, 560] width 5 height 6
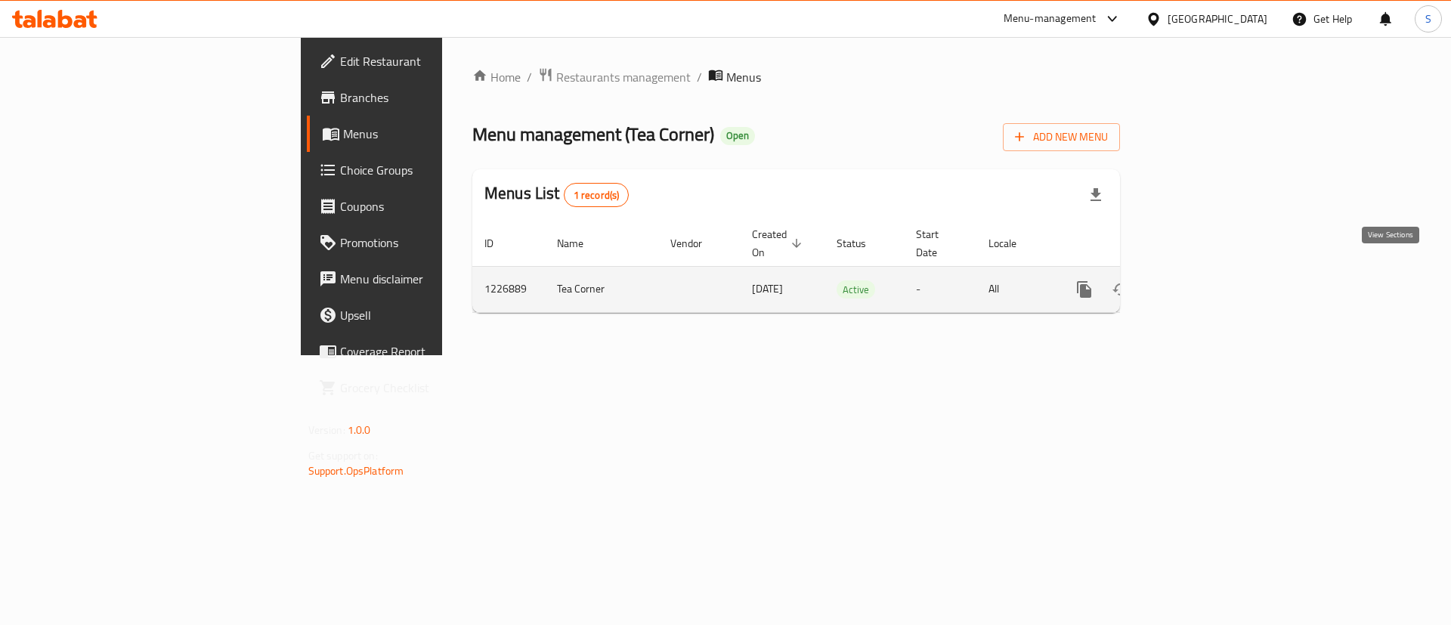
click at [1202, 280] on icon "enhanced table" at bounding box center [1193, 289] width 18 height 18
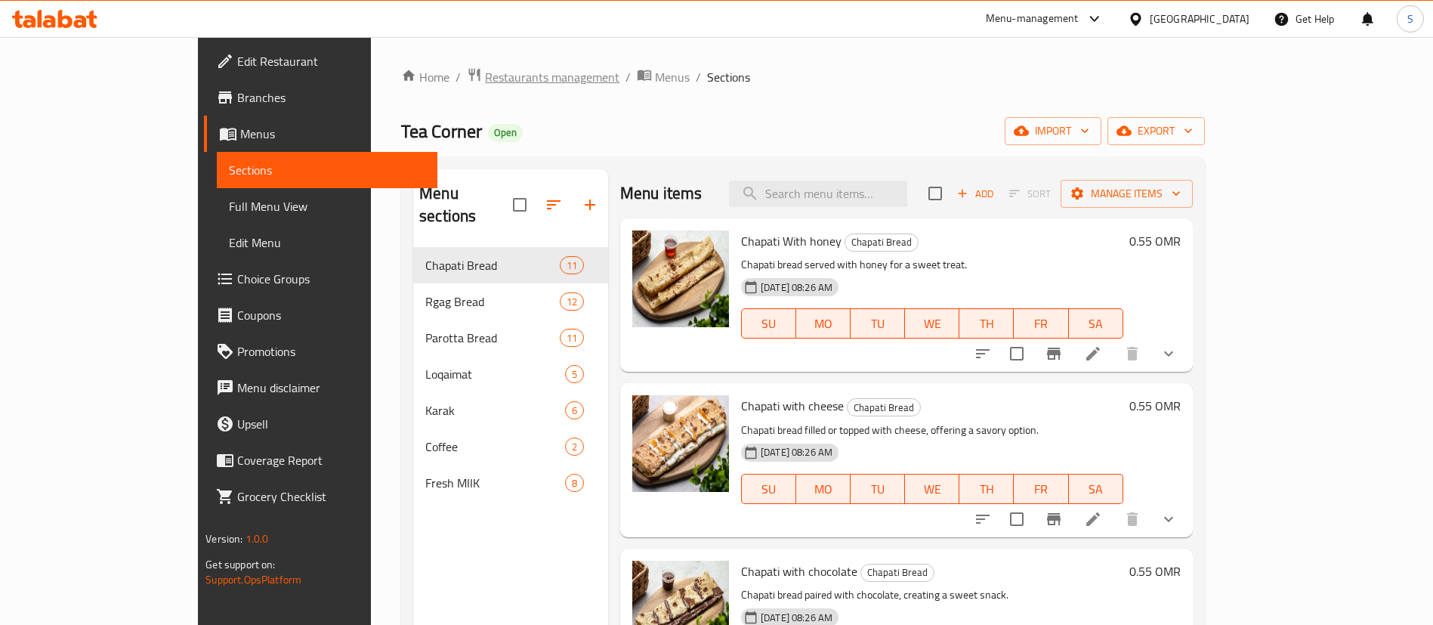
click at [485, 75] on span "Restaurants management" at bounding box center [552, 77] width 134 height 18
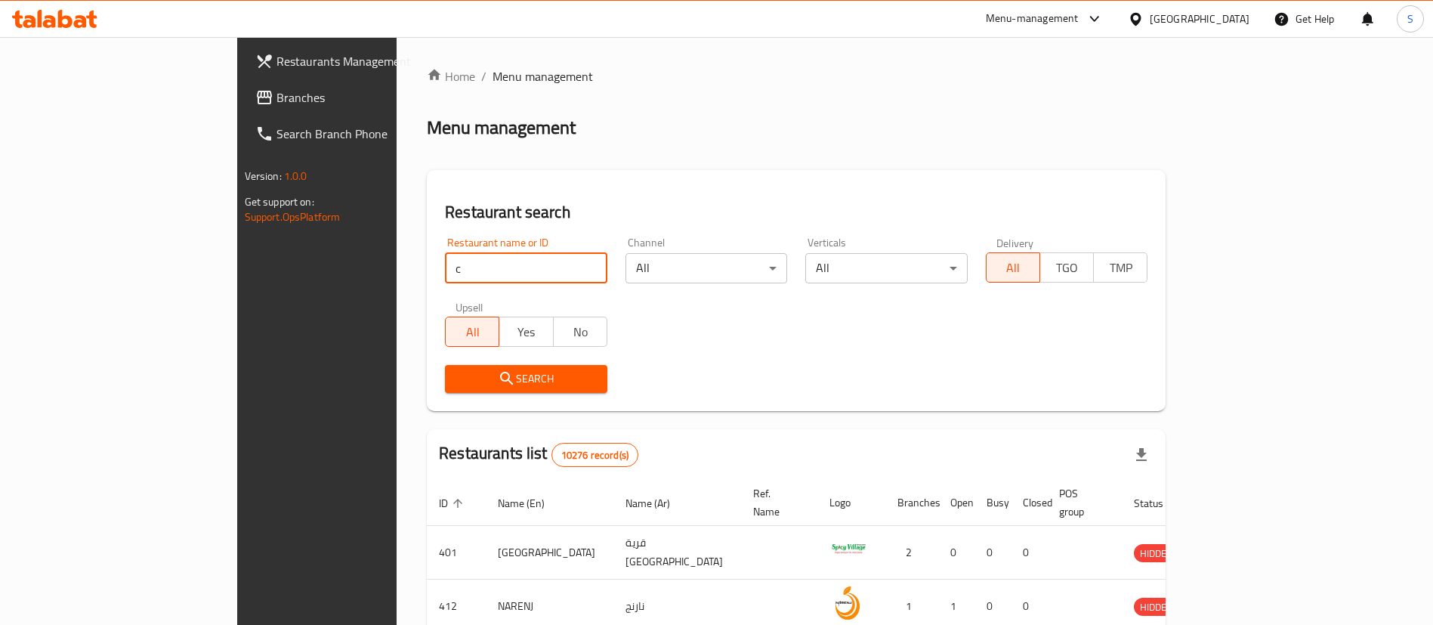
click at [445, 270] on input "c" at bounding box center [526, 268] width 162 height 30
type input "chicking"
click button "Search" at bounding box center [526, 379] width 162 height 28
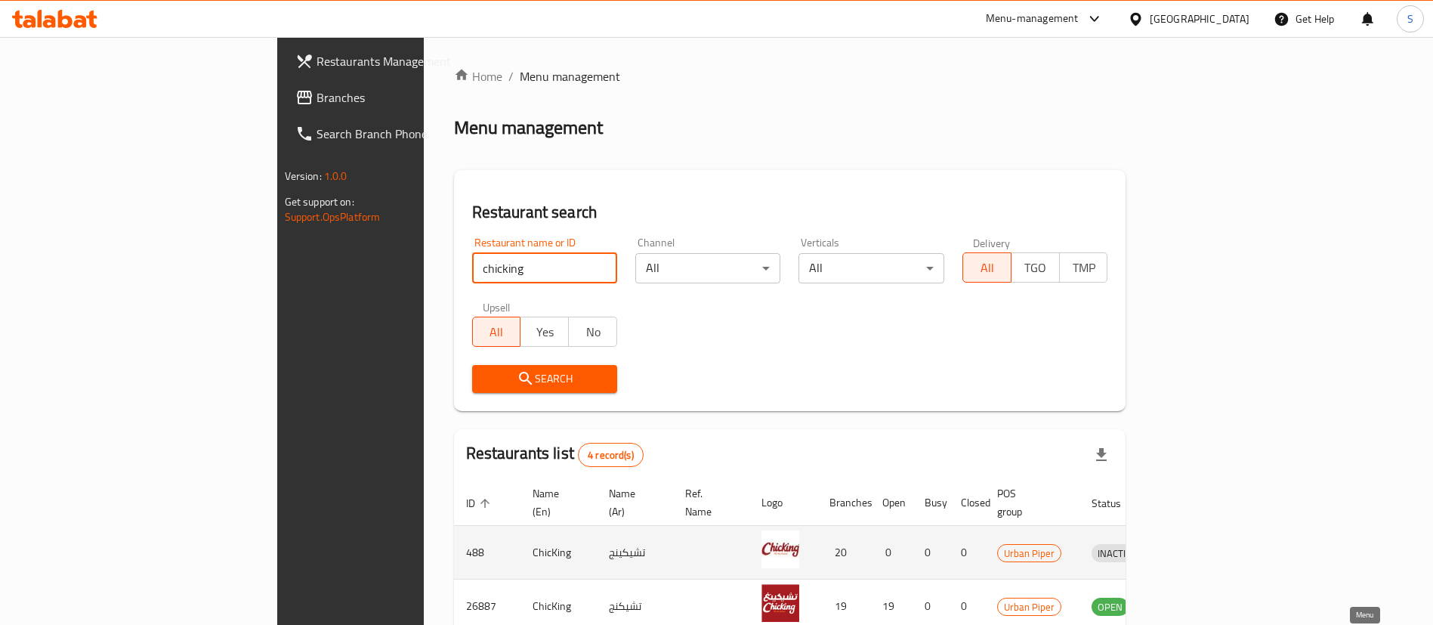
scroll to position [181, 0]
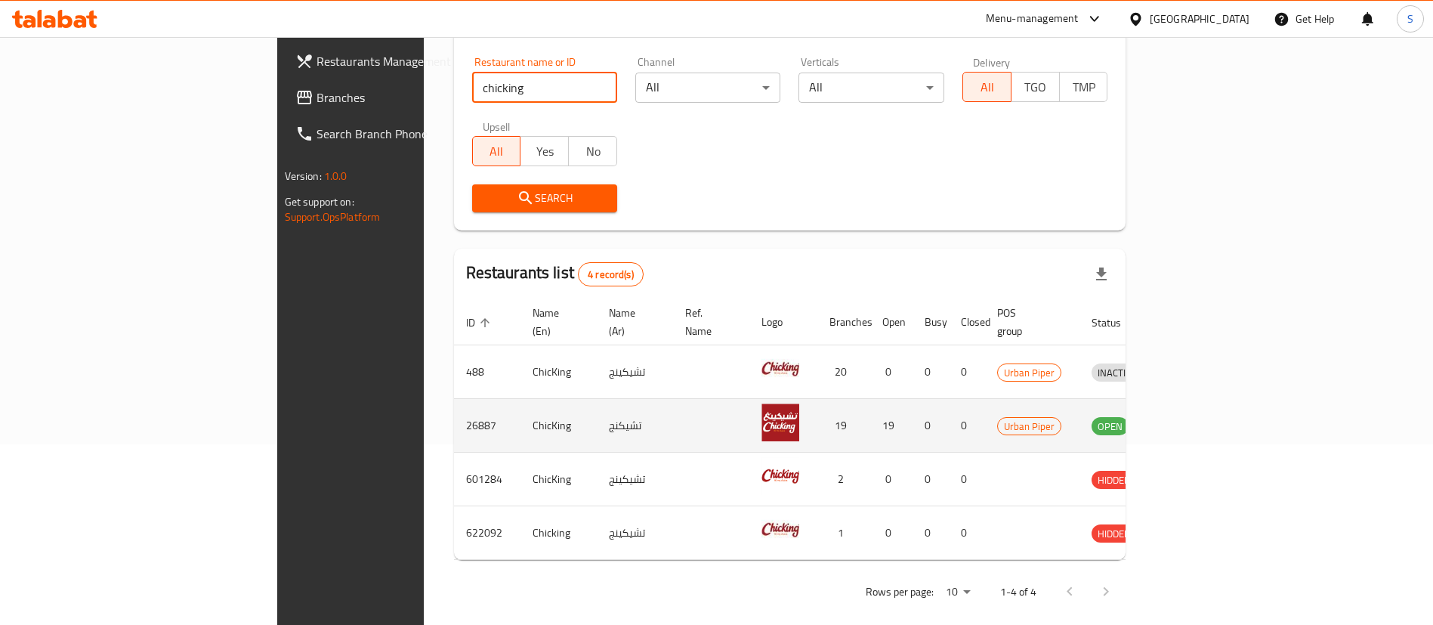
click at [1213, 419] on td "enhanced table" at bounding box center [1187, 426] width 52 height 54
click at [1191, 416] on icon "enhanced table" at bounding box center [1182, 425] width 18 height 18
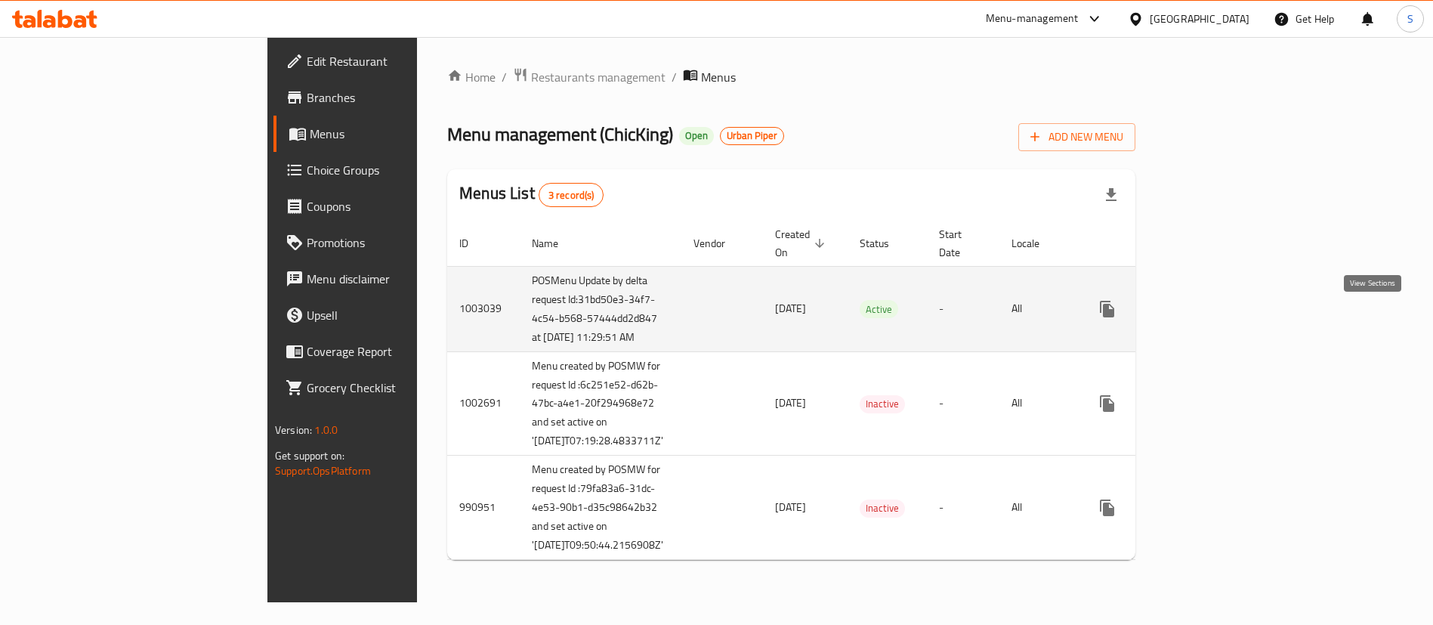
click at [1234, 327] on link "enhanced table" at bounding box center [1216, 309] width 36 height 36
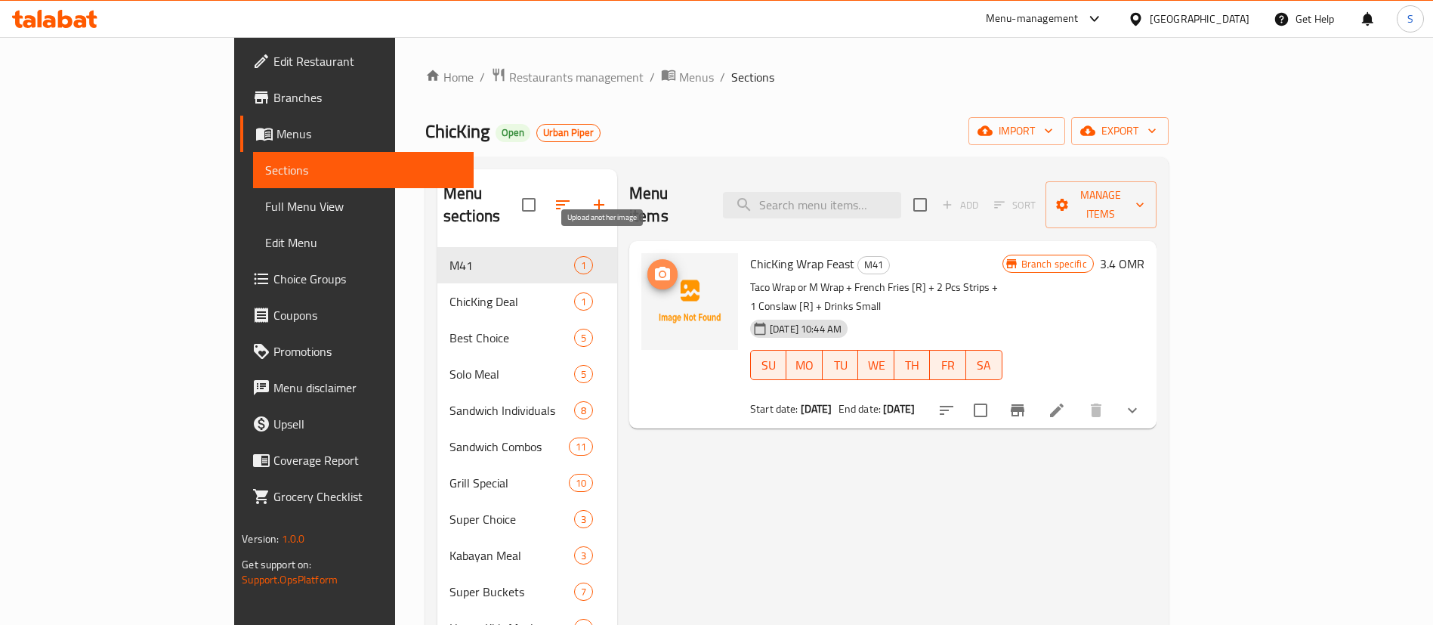
click at [654, 265] on icon "upload picture" at bounding box center [663, 274] width 18 height 18
click at [655, 267] on icon "upload picture" at bounding box center [662, 274] width 15 height 14
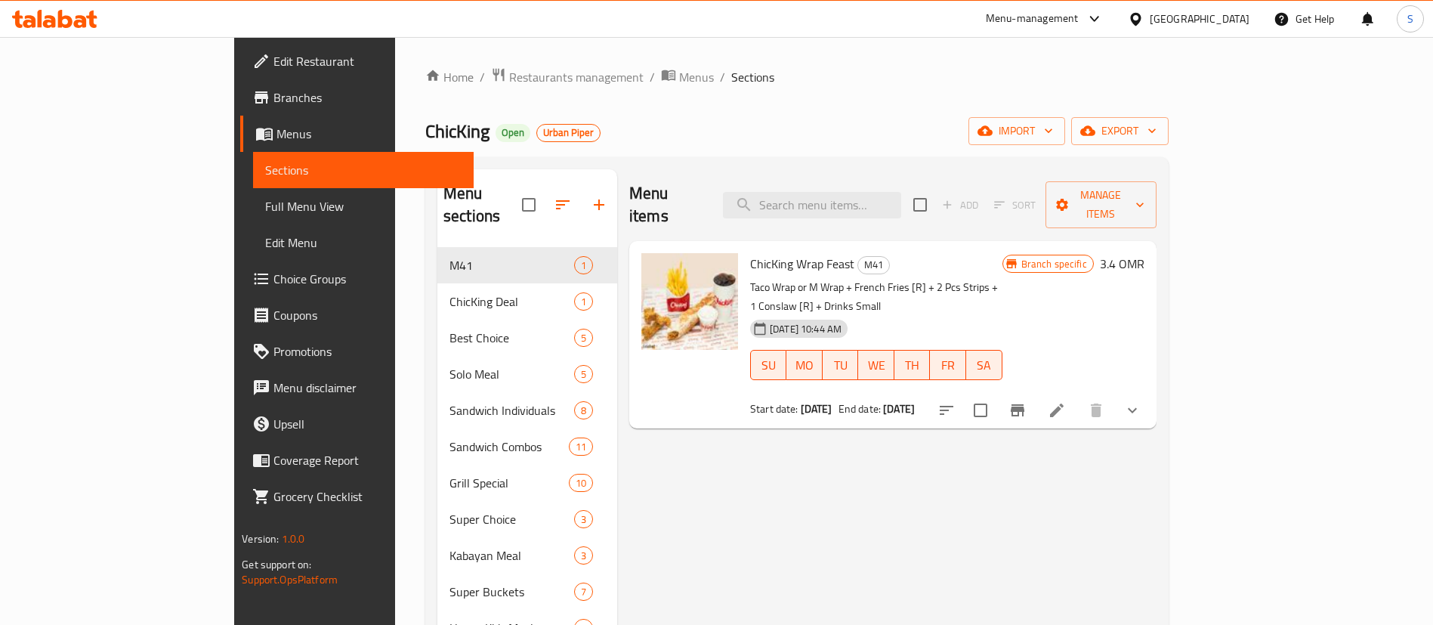
drag, startPoint x: 1355, startPoint y: 428, endPoint x: 944, endPoint y: 304, distance: 429.8
click at [1157, 428] on div "Menu items Add Sort Manage items ChicKing Wrap Feast M41 Taco Wrap or M Wrap + …" at bounding box center [886, 481] width 539 height 625
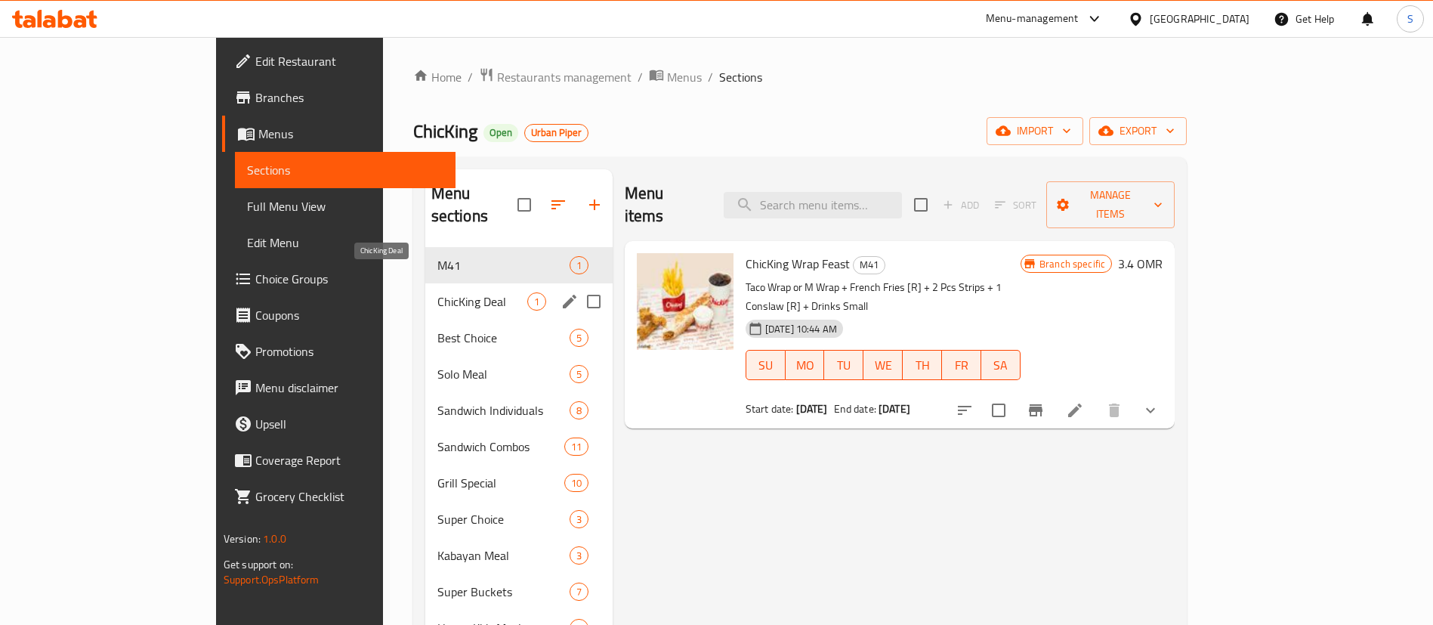
click at [437, 292] on span "ChicKing Deal" at bounding box center [482, 301] width 90 height 18
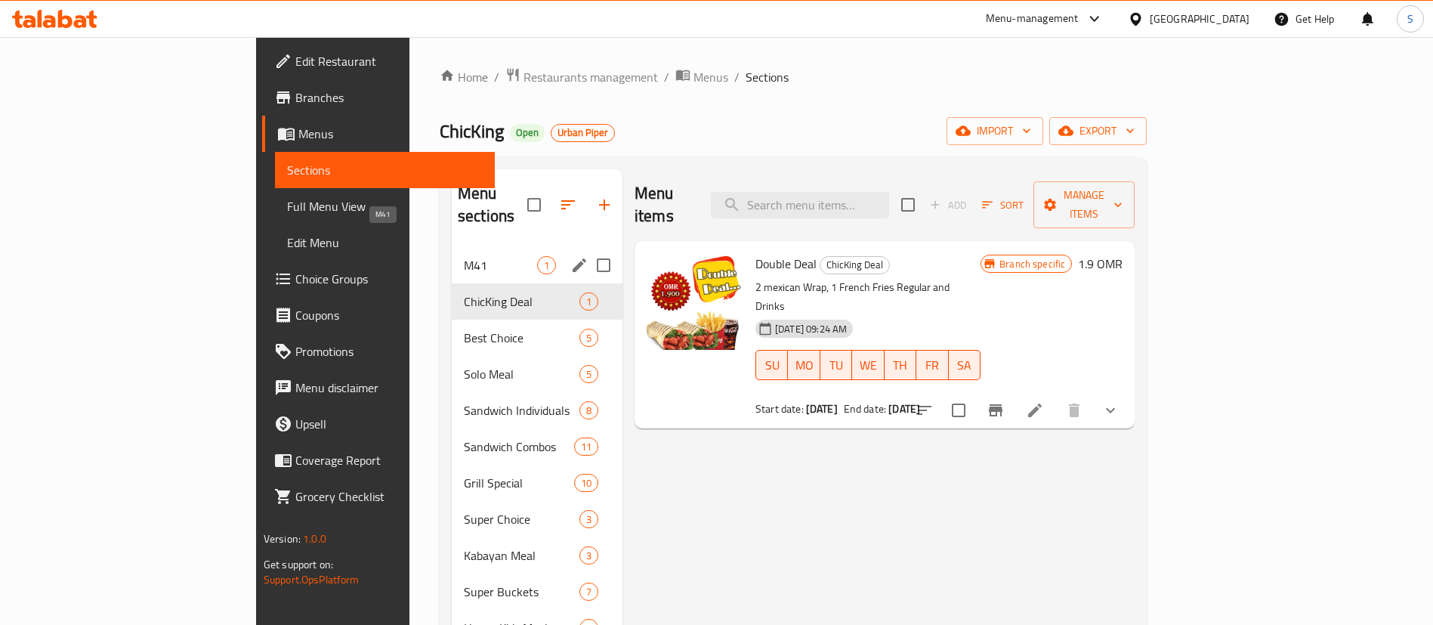
click at [464, 256] on span "M41" at bounding box center [500, 265] width 73 height 18
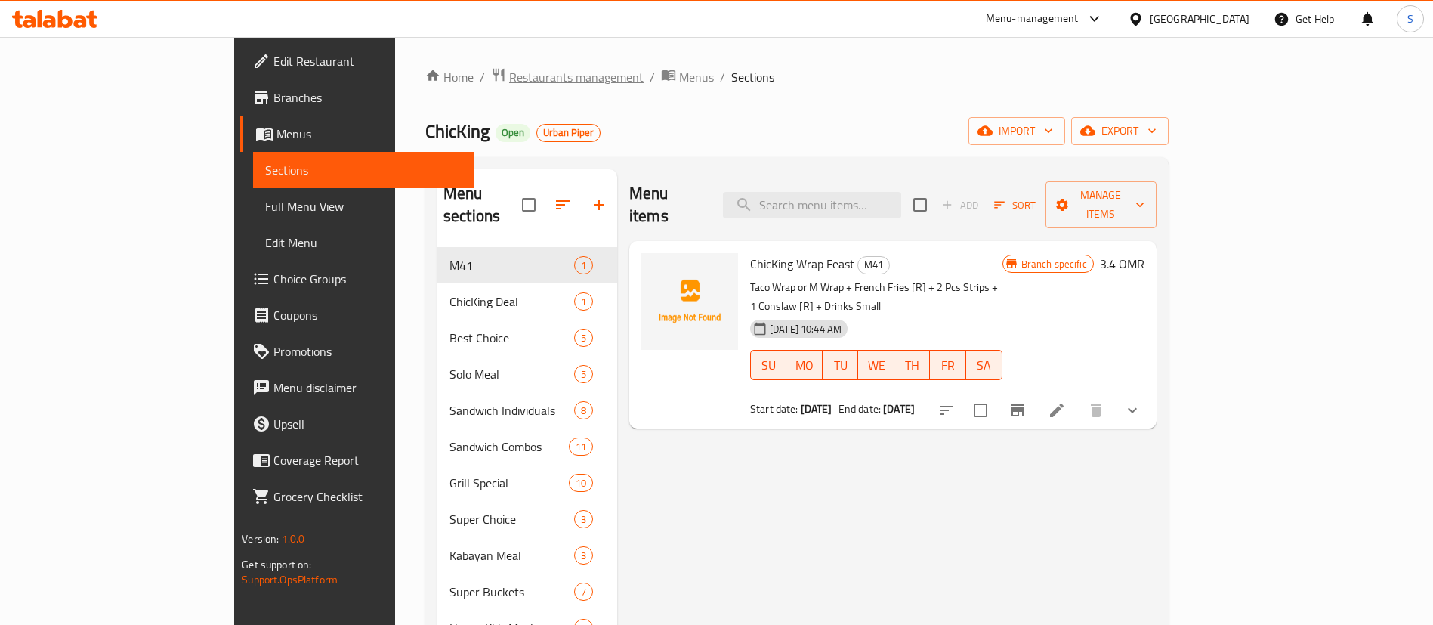
click at [509, 73] on span "Restaurants management" at bounding box center [576, 77] width 134 height 18
